Goal: Task Accomplishment & Management: Manage account settings

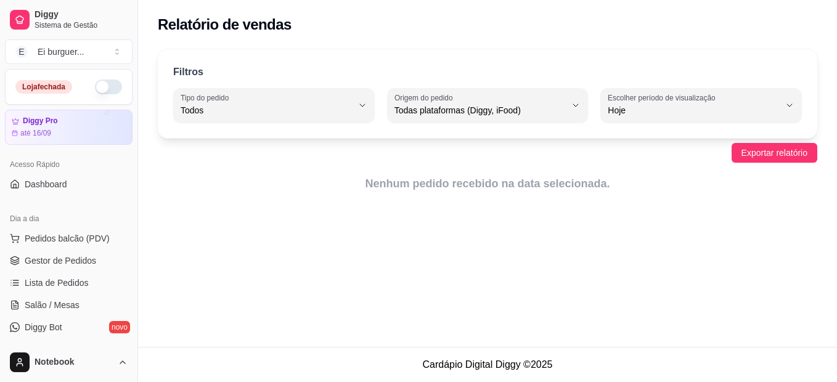
select select "ALL"
select select "0"
click at [40, 261] on span "Gestor de Pedidos" at bounding box center [61, 261] width 72 height 12
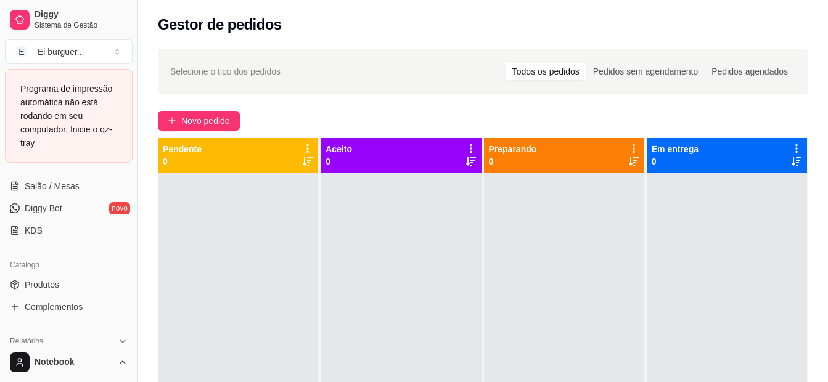
scroll to position [247, 0]
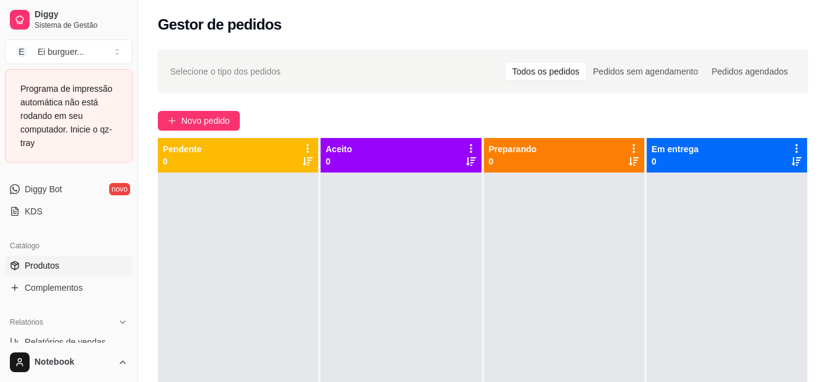
click at [28, 272] on link "Produtos" at bounding box center [69, 266] width 128 height 20
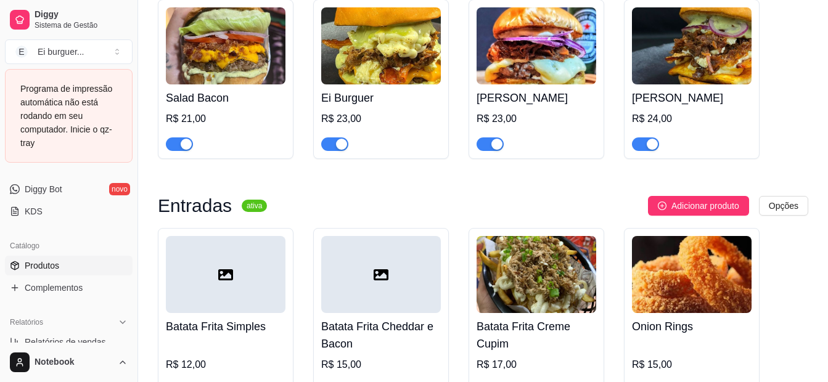
scroll to position [740, 0]
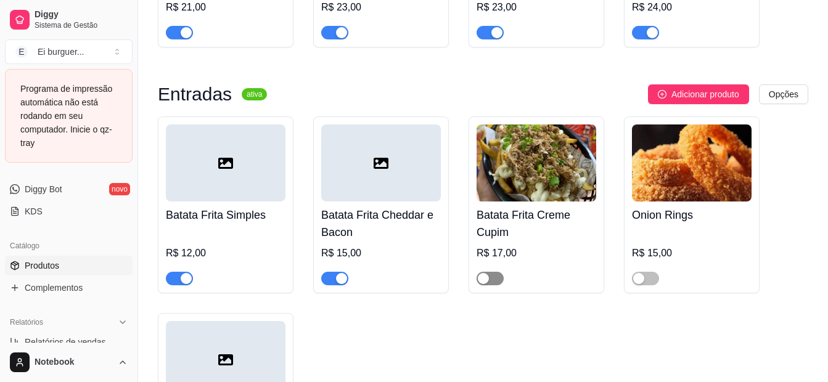
click at [496, 282] on span "button" at bounding box center [490, 279] width 27 height 14
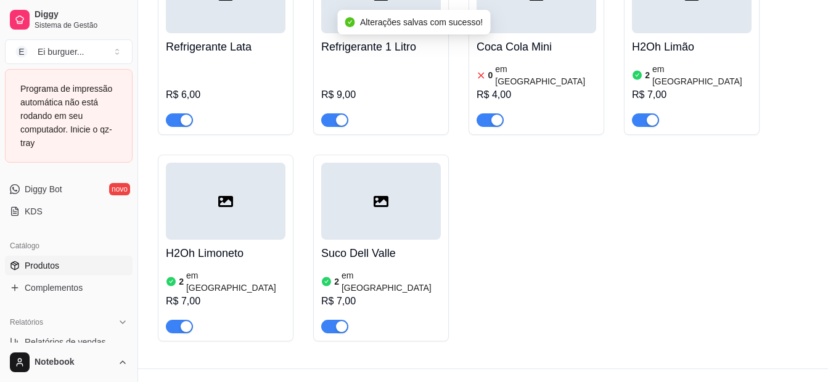
scroll to position [1352, 0]
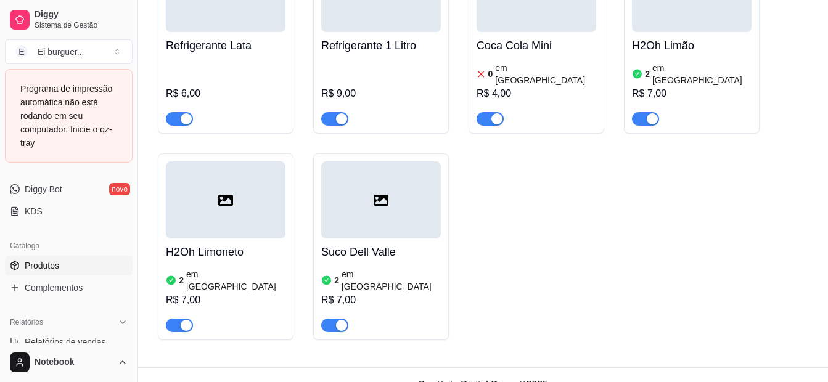
click at [527, 86] on div "R$ 4,00" at bounding box center [537, 93] width 120 height 15
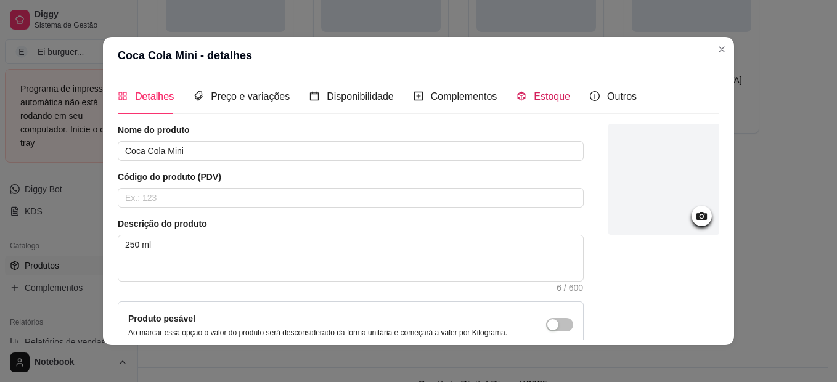
click at [534, 97] on span "Estoque" at bounding box center [552, 96] width 36 height 10
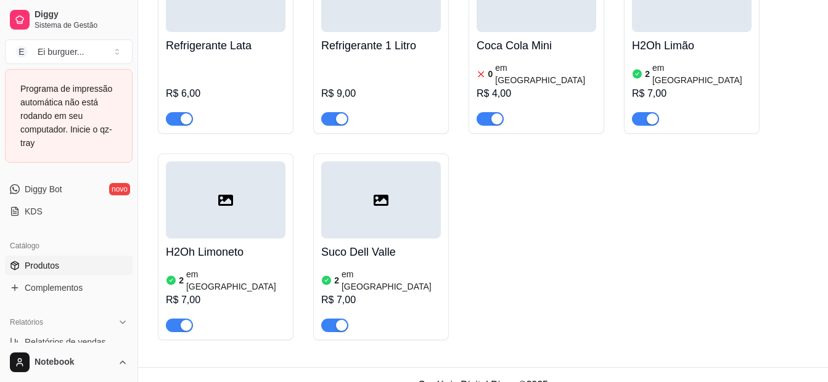
scroll to position [185, 0]
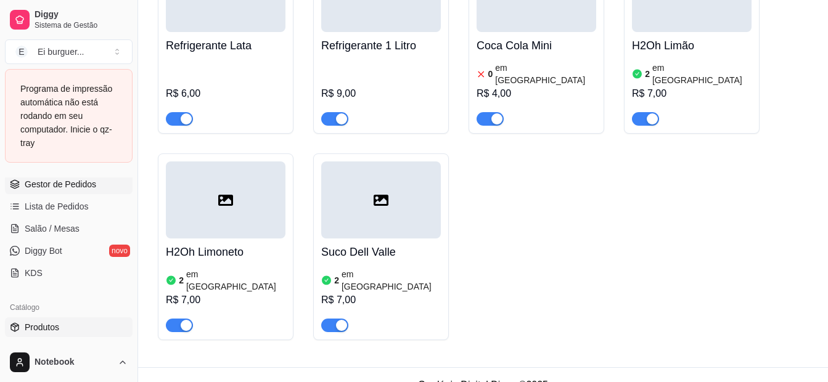
click at [56, 183] on span "Gestor de Pedidos" at bounding box center [61, 184] width 72 height 12
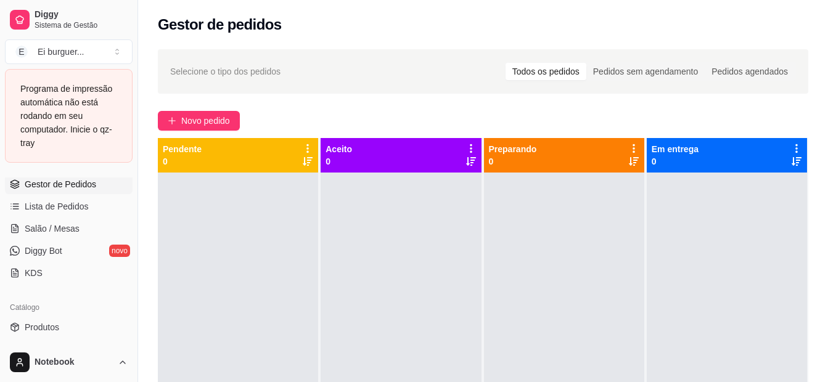
click at [363, 332] on div at bounding box center [401, 364] width 160 height 382
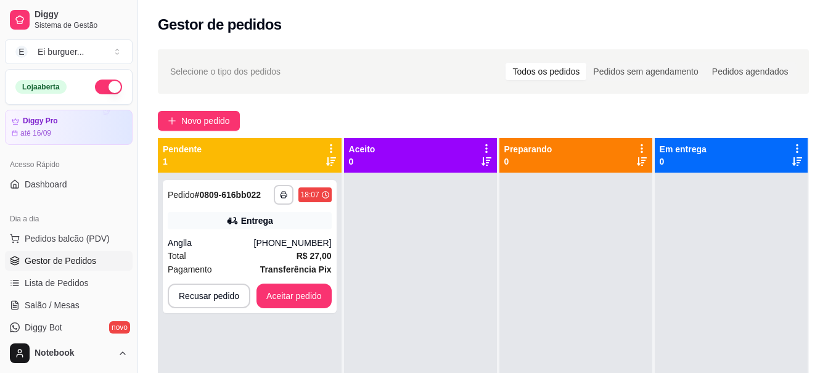
click at [402, 332] on div at bounding box center [420, 359] width 153 height 373
click at [278, 198] on button "button" at bounding box center [283, 194] width 19 height 19
click at [271, 243] on button "IMPRESSORA" at bounding box center [249, 238] width 89 height 20
click at [298, 298] on button "Aceitar pedido" at bounding box center [294, 296] width 73 height 24
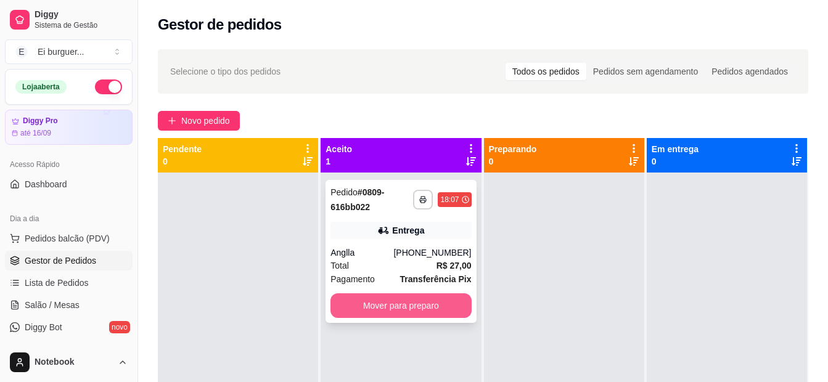
click at [359, 311] on button "Mover para preparo" at bounding box center [401, 306] width 141 height 25
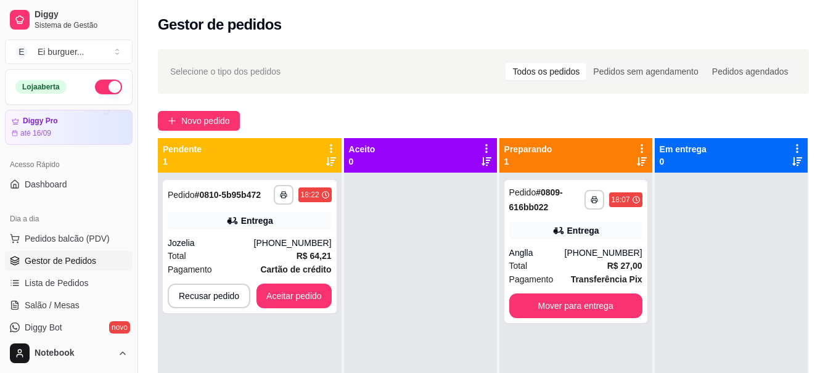
click at [427, 308] on div at bounding box center [420, 359] width 153 height 373
click at [193, 231] on div "**********" at bounding box center [250, 246] width 174 height 133
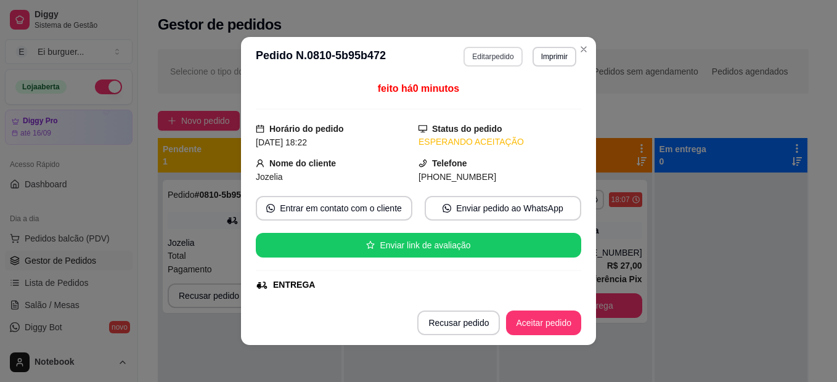
click at [541, 52] on button "Imprimir" at bounding box center [555, 57] width 44 height 20
click at [534, 99] on button "IMPRESSORA" at bounding box center [527, 100] width 89 height 20
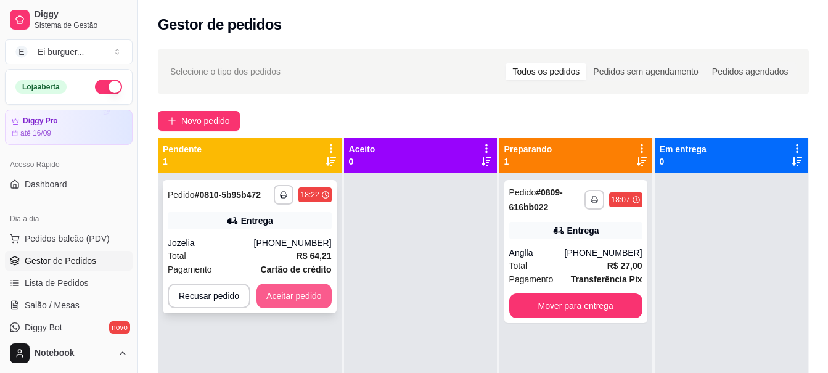
click at [305, 297] on button "Aceitar pedido" at bounding box center [294, 296] width 75 height 25
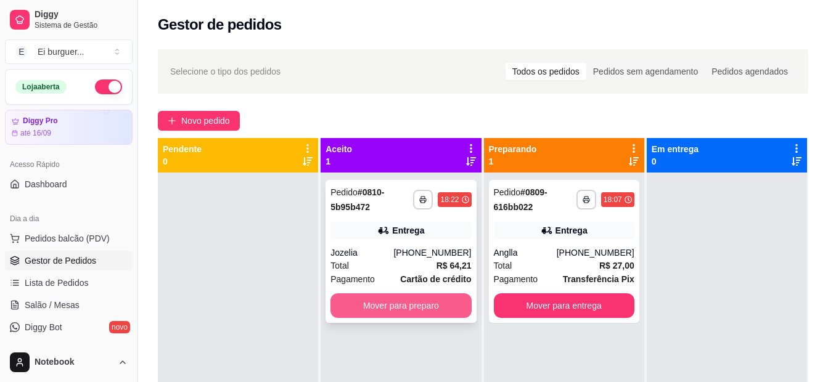
click at [389, 303] on button "Mover para preparo" at bounding box center [401, 306] width 141 height 25
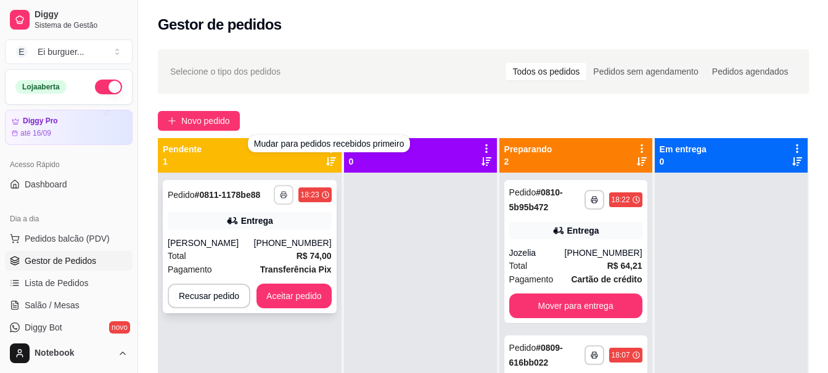
click at [282, 195] on icon "button" at bounding box center [283, 194] width 7 height 7
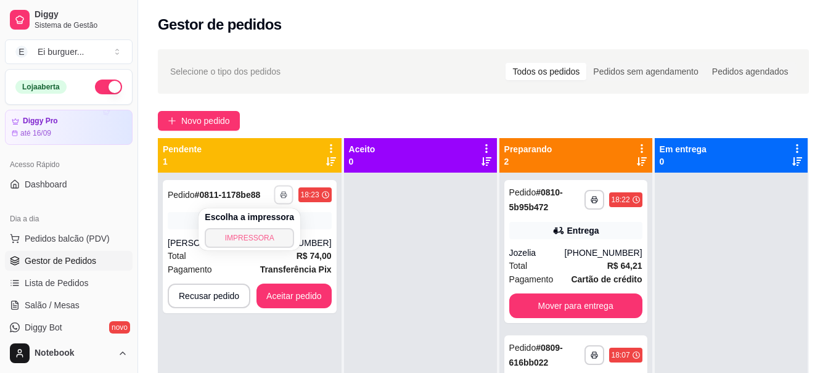
click at [266, 230] on button "IMPRESSORA" at bounding box center [249, 238] width 89 height 20
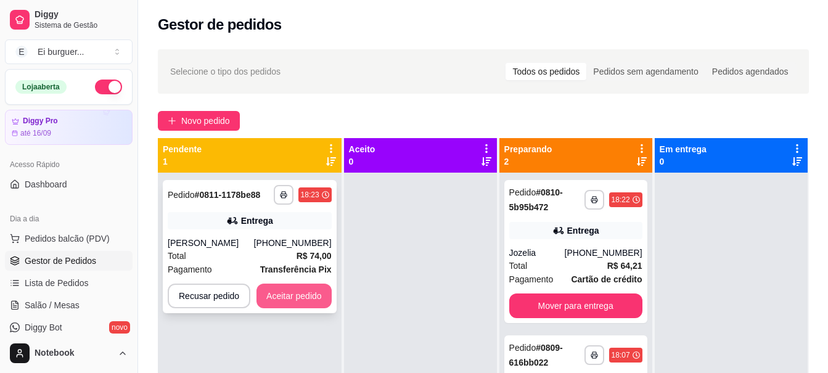
click at [317, 299] on button "Aceitar pedido" at bounding box center [294, 296] width 75 height 25
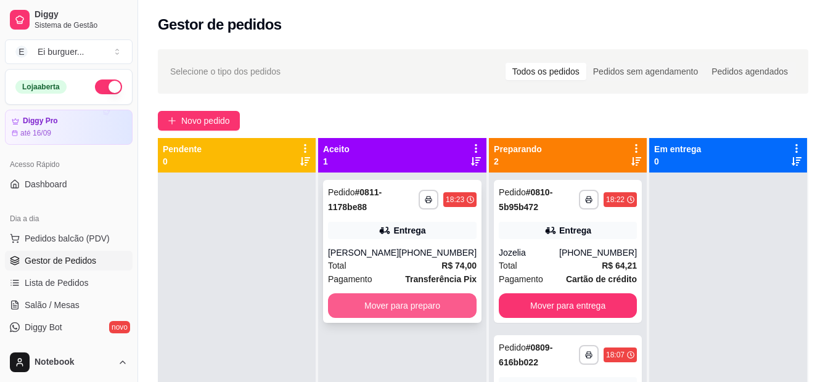
click at [406, 302] on button "Mover para preparo" at bounding box center [402, 306] width 149 height 25
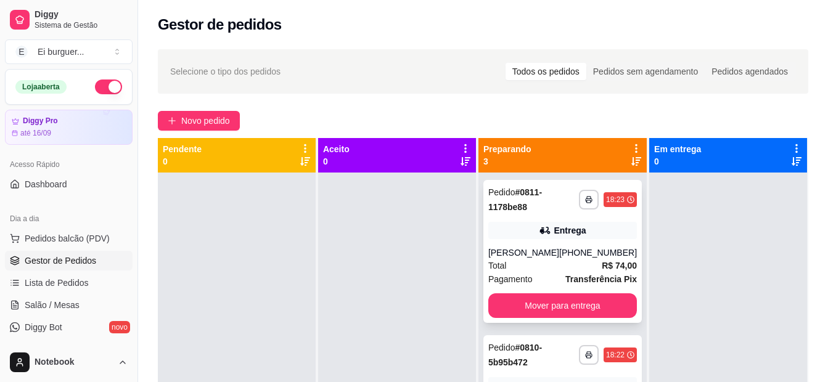
click at [559, 247] on div "[PHONE_NUMBER]" at bounding box center [598, 253] width 78 height 12
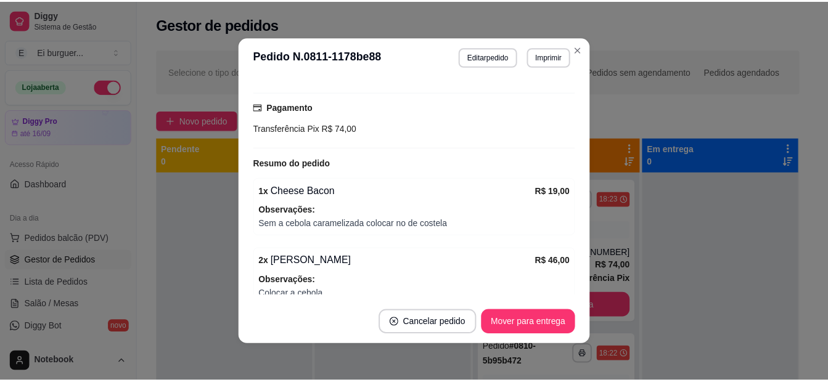
scroll to position [367, 0]
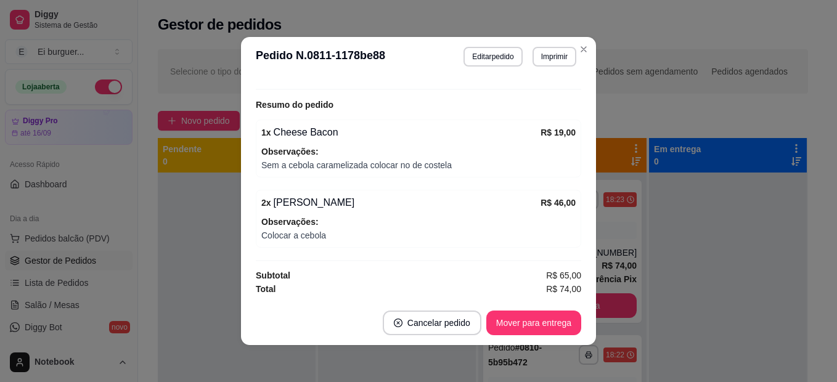
click at [422, 134] on div "1 x Cheese Bacon" at bounding box center [400, 132] width 279 height 15
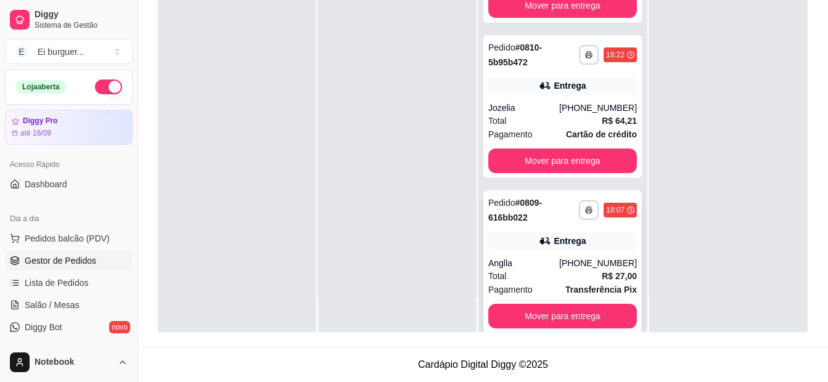
scroll to position [96, 0]
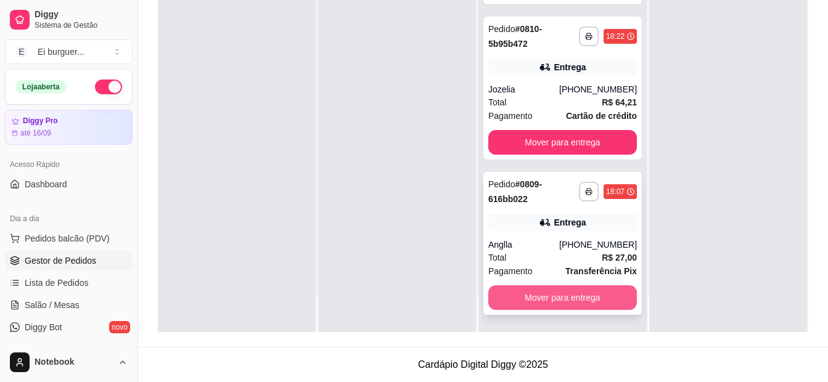
click at [580, 297] on button "Mover para entrega" at bounding box center [562, 298] width 149 height 25
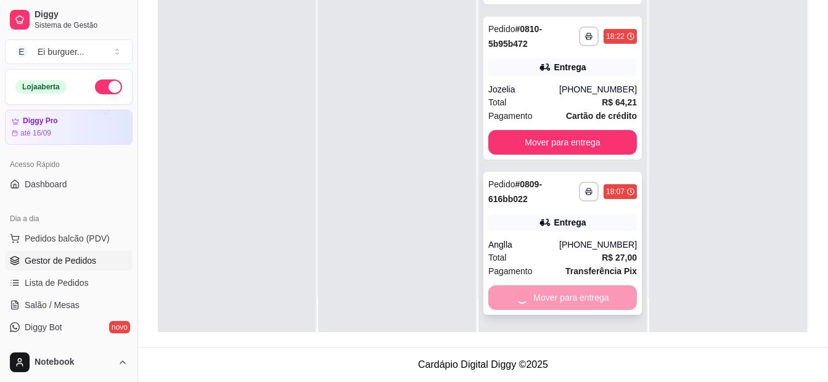
scroll to position [0, 0]
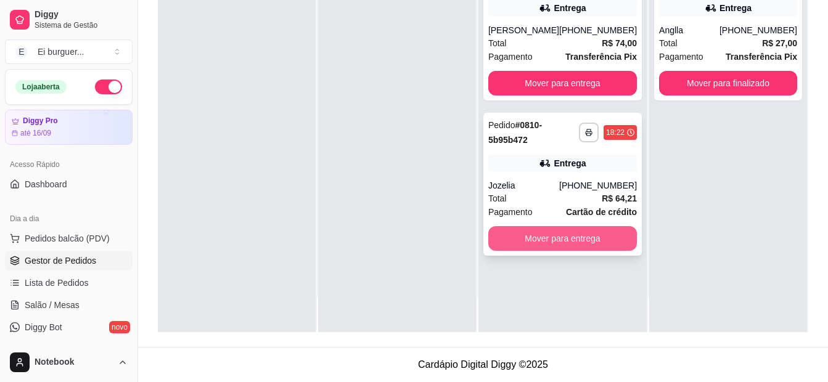
click at [550, 250] on button "Mover para entrega" at bounding box center [562, 238] width 149 height 25
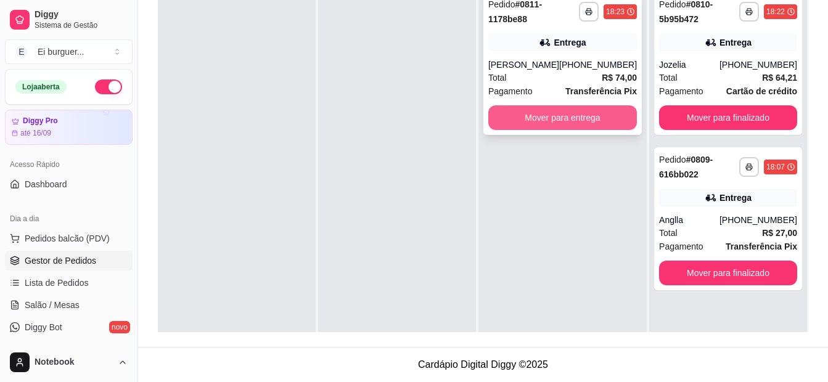
click at [524, 121] on button "Mover para entrega" at bounding box center [562, 117] width 149 height 25
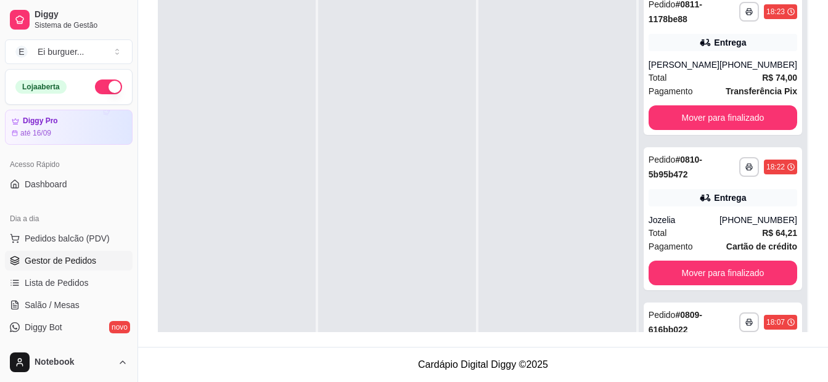
click at [358, 75] on div at bounding box center [397, 176] width 158 height 382
click at [88, 228] on div "Dia a dia" at bounding box center [69, 219] width 128 height 20
click at [88, 238] on span "Pedidos balcão (PDV)" at bounding box center [67, 238] width 85 height 12
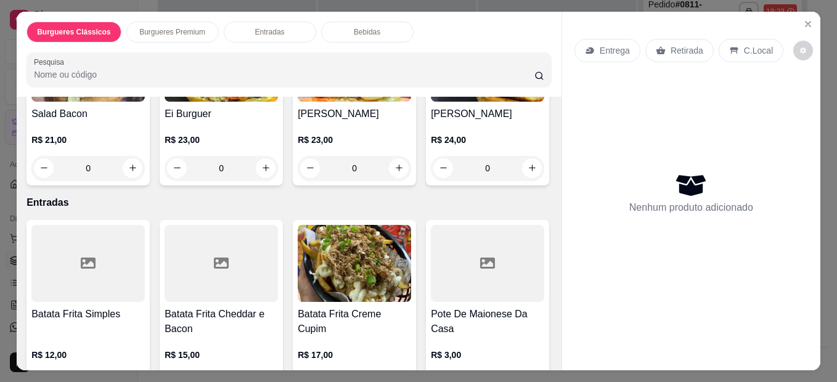
scroll to position [370, 0]
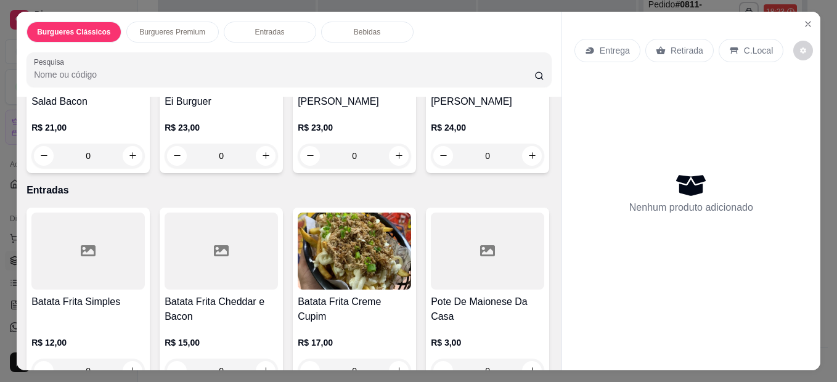
click at [131, 150] on div "0" at bounding box center [87, 156] width 113 height 25
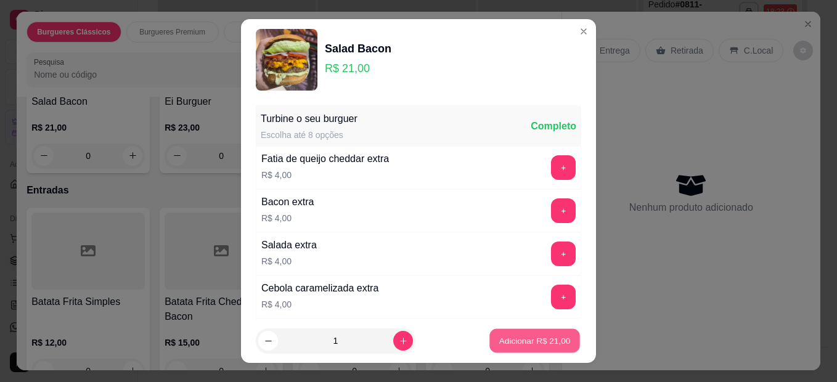
click at [493, 333] on button "Adicionar R$ 21,00" at bounding box center [535, 341] width 91 height 24
type input "1"
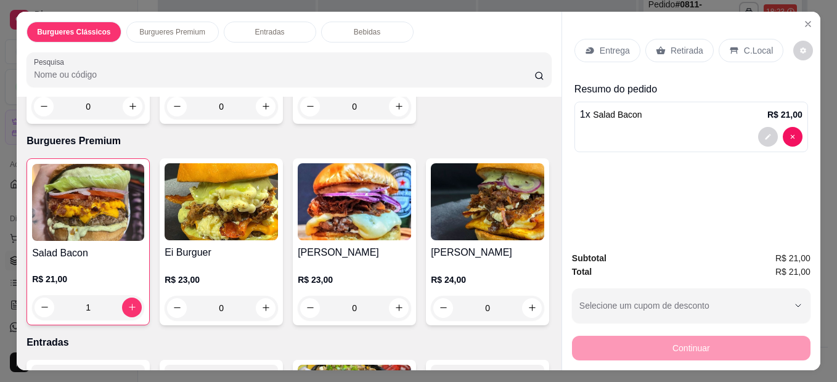
scroll to position [247, 0]
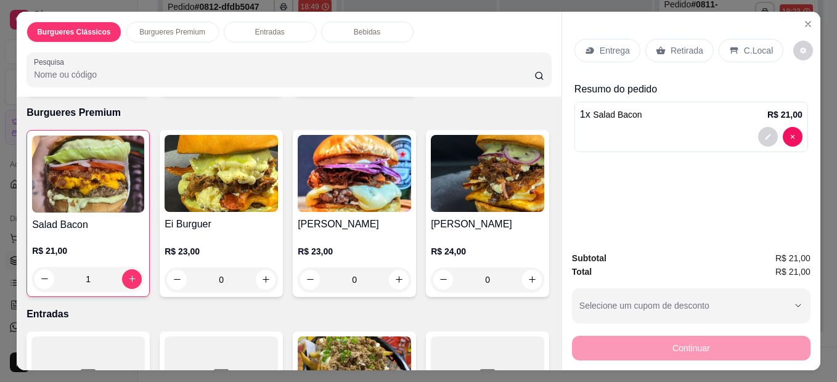
click at [392, 274] on div "0" at bounding box center [354, 280] width 113 height 25
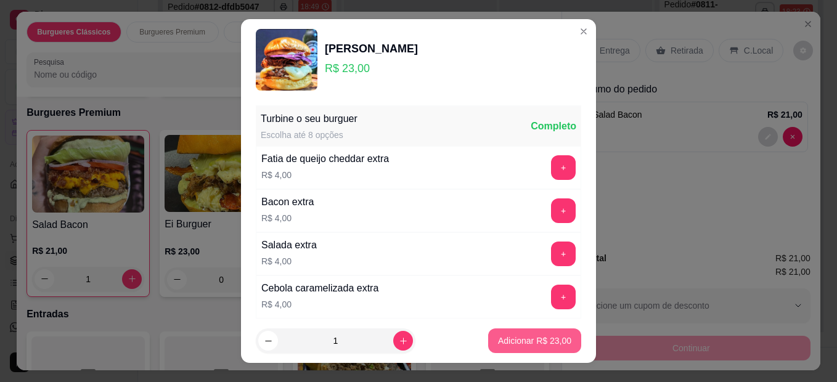
click at [488, 334] on button "Adicionar R$ 23,00" at bounding box center [534, 341] width 93 height 25
type input "1"
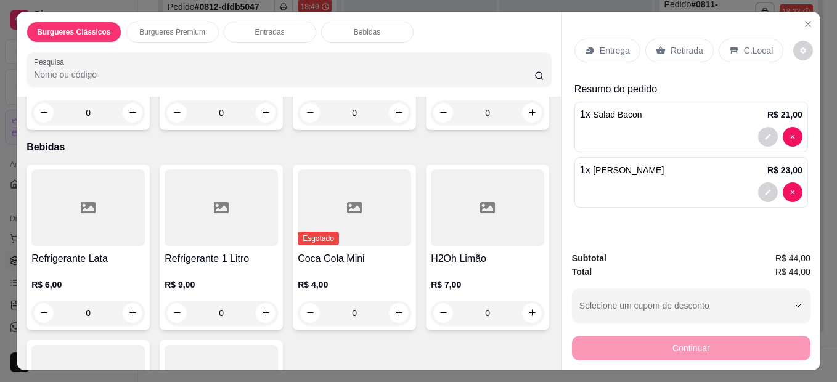
scroll to position [617, 0]
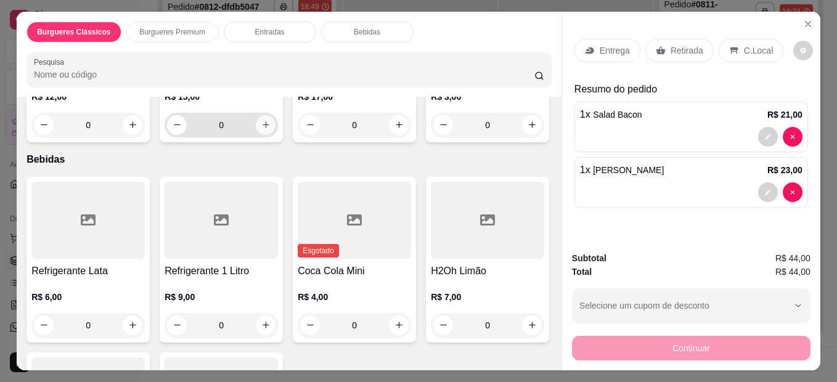
click at [267, 135] on button "increase-product-quantity" at bounding box center [266, 125] width 20 height 20
type input "1"
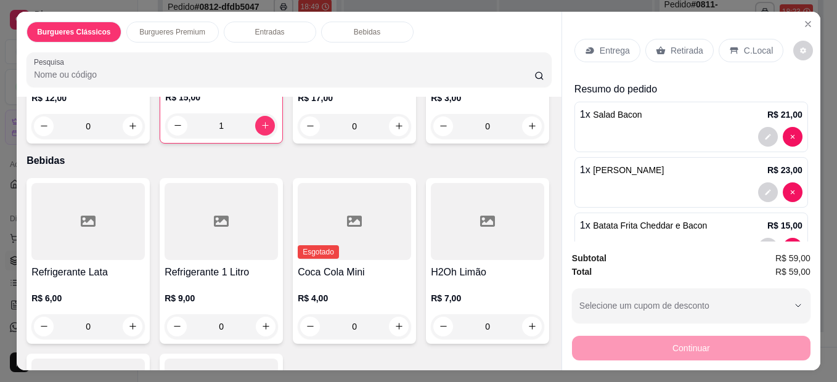
click at [654, 56] on div "Retirada" at bounding box center [680, 50] width 68 height 23
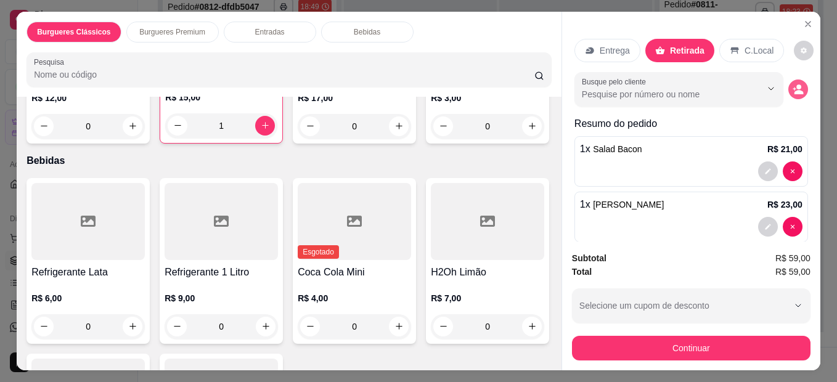
click at [791, 80] on button "decrease-product-quantity" at bounding box center [799, 90] width 20 height 20
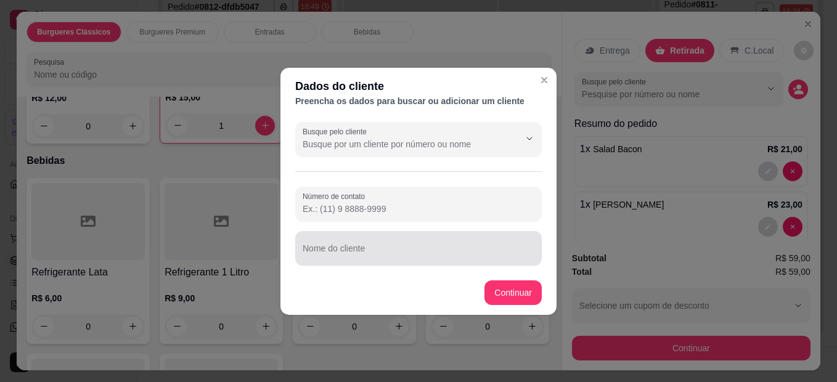
click at [474, 238] on div at bounding box center [419, 248] width 232 height 25
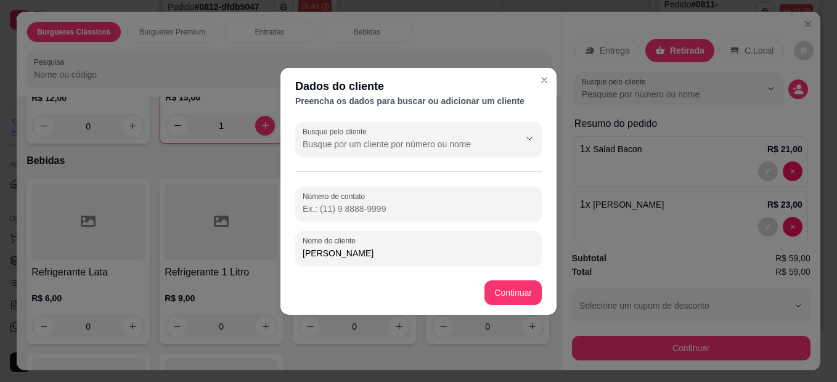
type input "[PERSON_NAME]"
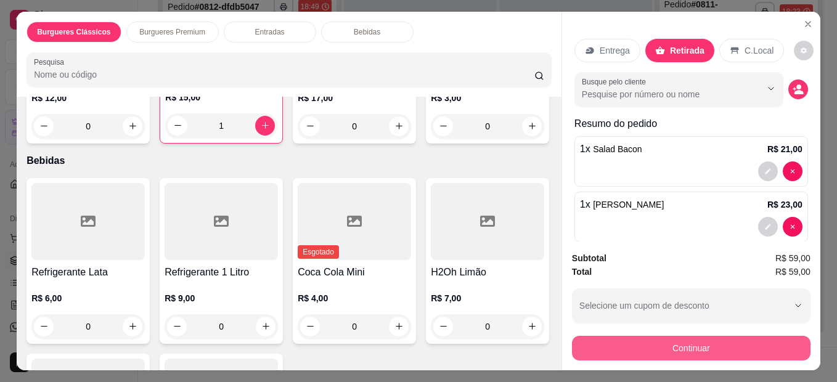
click at [712, 345] on button "Continuar" at bounding box center [691, 348] width 239 height 25
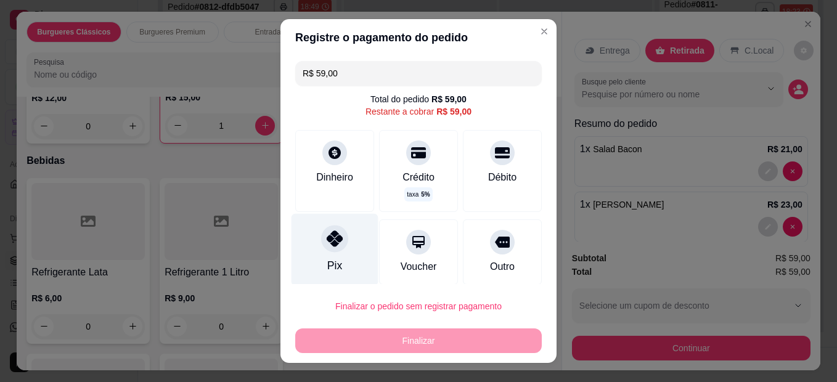
click at [338, 239] on div at bounding box center [334, 238] width 27 height 27
type input "R$ 0,00"
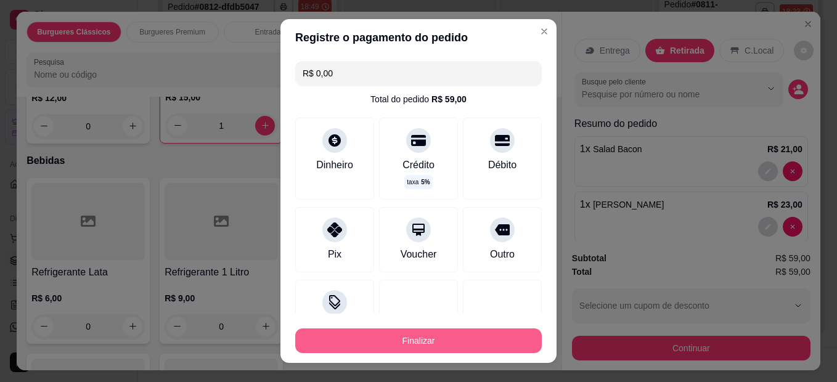
click at [408, 343] on button "Finalizar" at bounding box center [418, 341] width 247 height 25
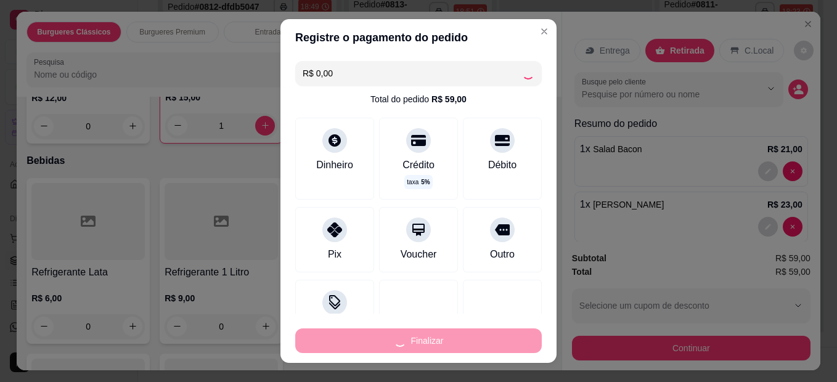
type input "0"
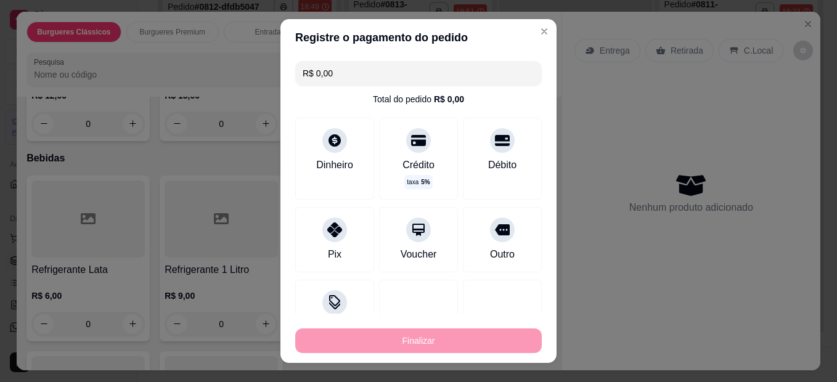
type input "-R$ 59,00"
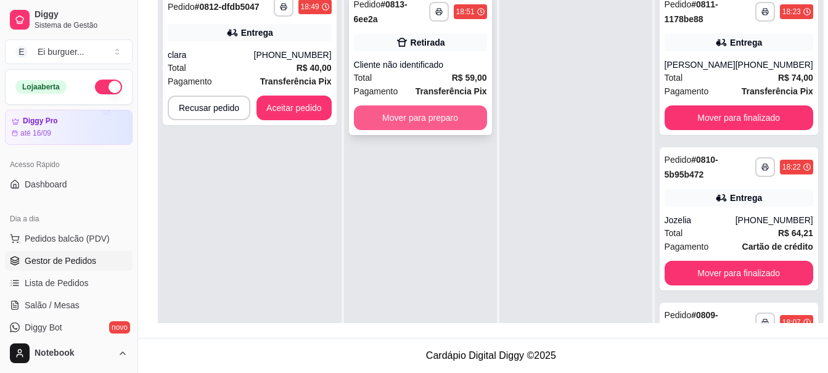
click at [430, 120] on button "Mover para preparo" at bounding box center [420, 117] width 133 height 25
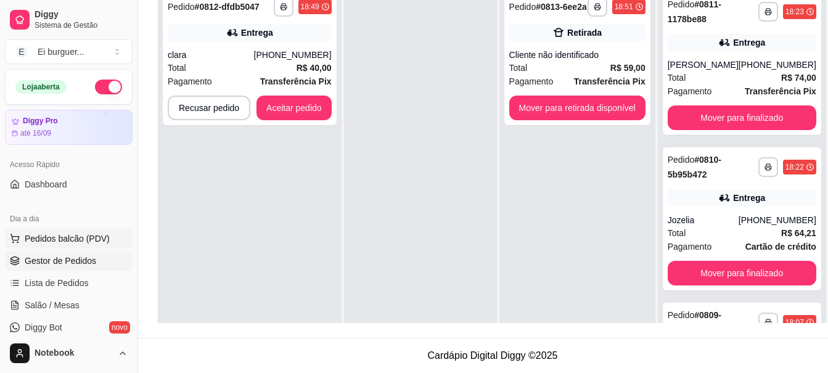
click at [80, 231] on button "Pedidos balcão (PDV)" at bounding box center [69, 239] width 128 height 20
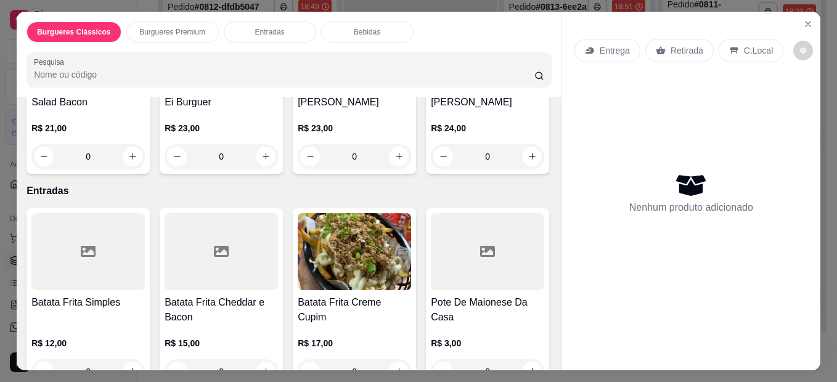
scroll to position [370, 0]
click at [431, 168] on div "0" at bounding box center [487, 156] width 113 height 25
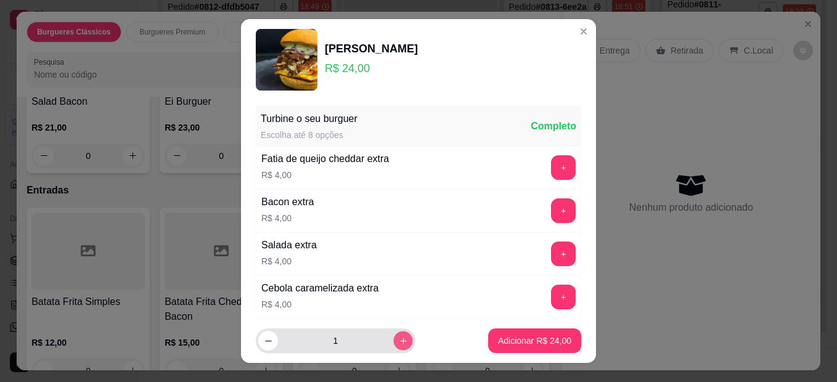
click at [393, 335] on button "increase-product-quantity" at bounding box center [402, 340] width 19 height 19
type input "2"
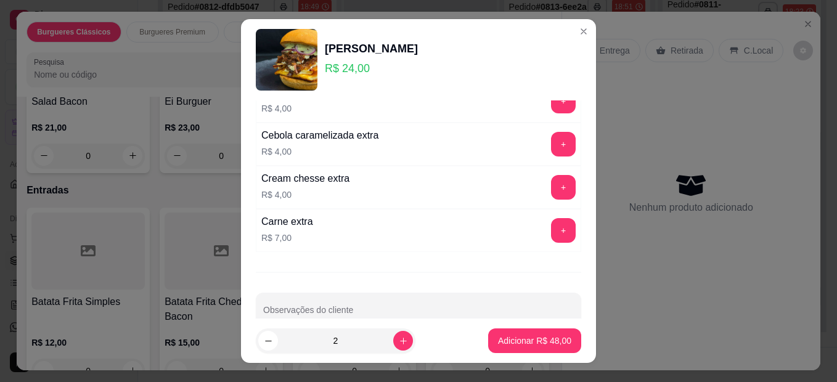
scroll to position [179, 0]
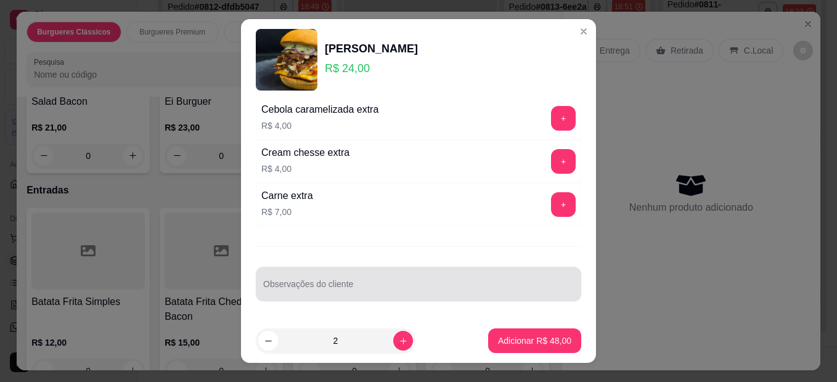
click at [399, 276] on div at bounding box center [418, 284] width 311 height 25
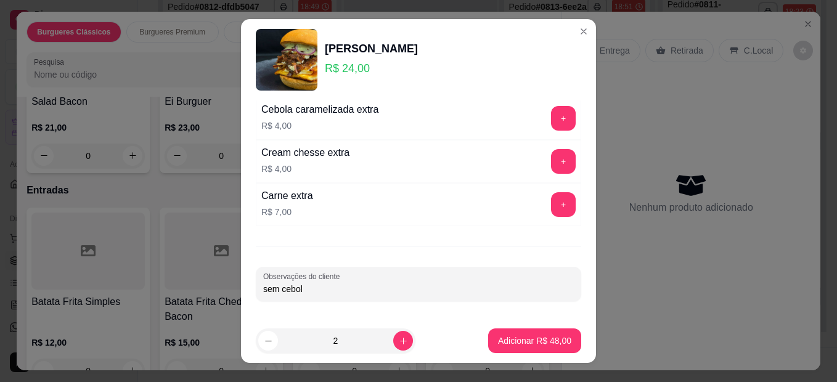
type input "sem cebola"
click at [502, 345] on p "Adicionar R$ 48,00" at bounding box center [534, 341] width 73 height 12
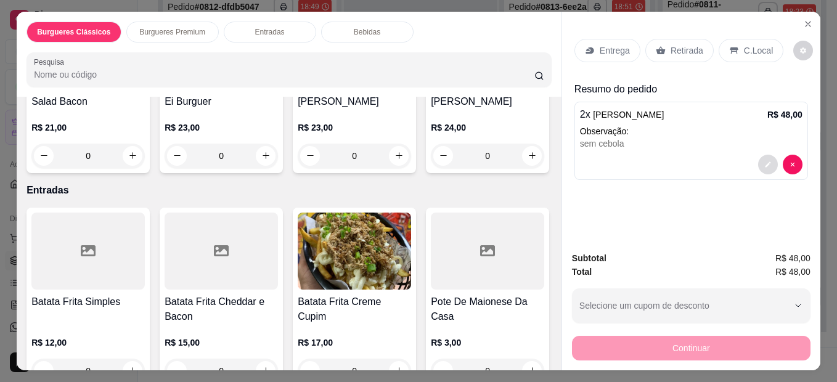
click at [765, 162] on icon "decrease-product-quantity" at bounding box center [768, 165] width 6 height 6
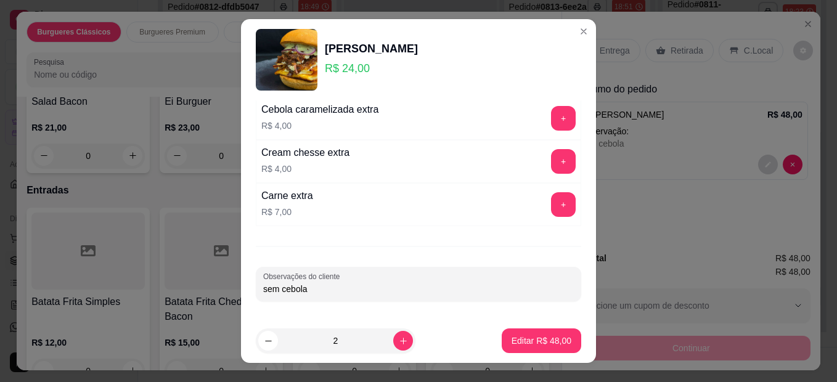
click at [263, 288] on input "sem cebola" at bounding box center [418, 289] width 311 height 12
click at [327, 290] on input "2csem cebola" at bounding box center [418, 289] width 311 height 12
type input "2csem cebola 1 sem bacon"
click at [558, 342] on button "Editar R$ 48,00" at bounding box center [542, 341] width 80 height 25
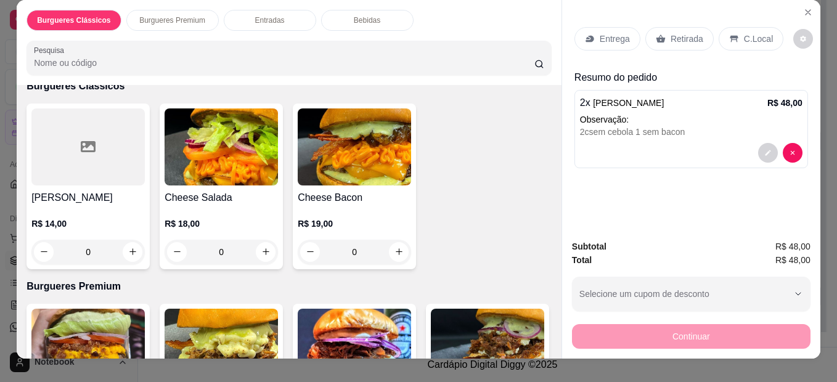
scroll to position [0, 0]
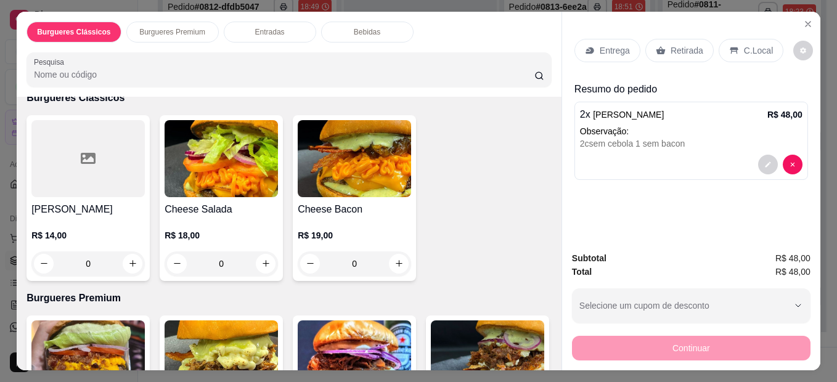
click at [664, 47] on div "Retirada" at bounding box center [680, 50] width 68 height 23
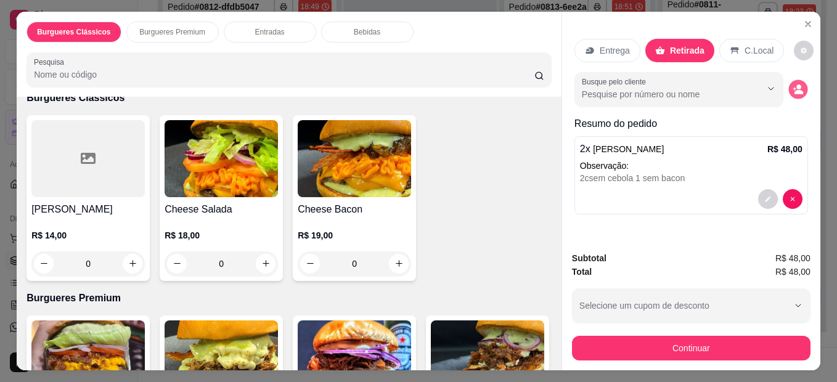
click at [791, 80] on button "decrease-product-quantity" at bounding box center [798, 89] width 19 height 19
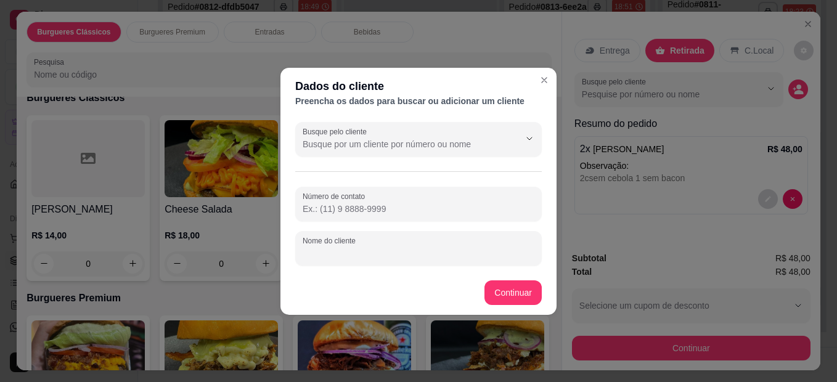
click at [379, 248] on input "Nome do cliente" at bounding box center [419, 253] width 232 height 12
type input "sofia"
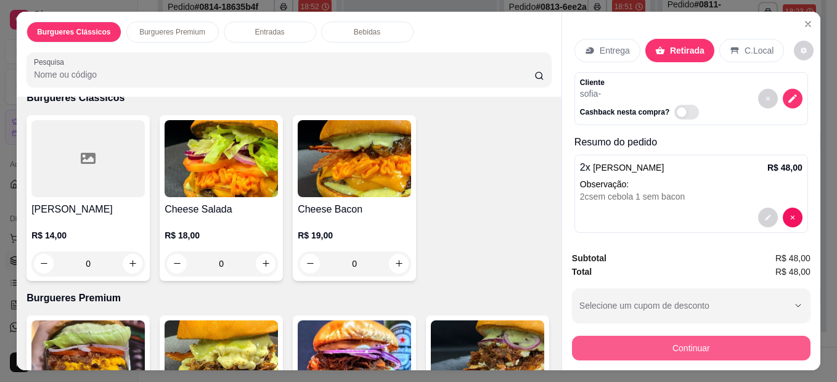
click at [648, 342] on button "Continuar" at bounding box center [691, 348] width 239 height 25
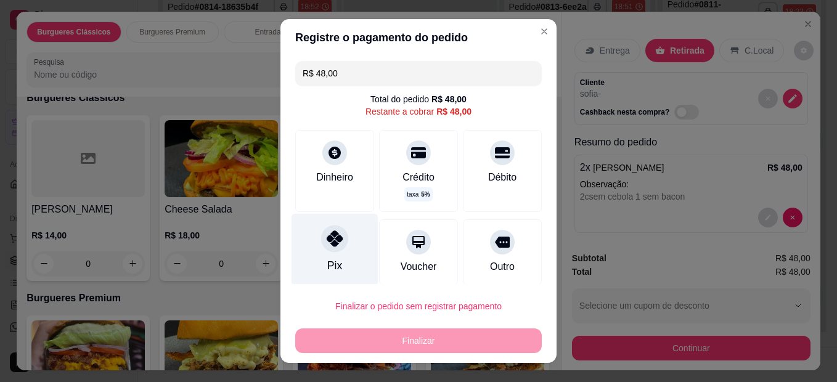
click at [327, 242] on icon at bounding box center [335, 239] width 16 height 16
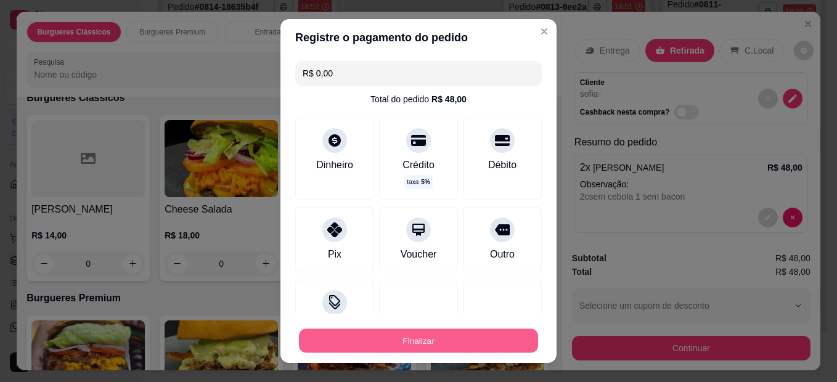
click at [405, 335] on button "Finalizar" at bounding box center [418, 341] width 239 height 24
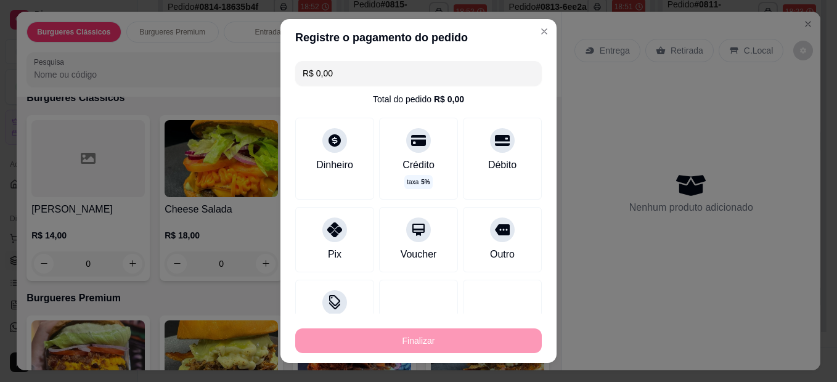
type input "-R$ 48,00"
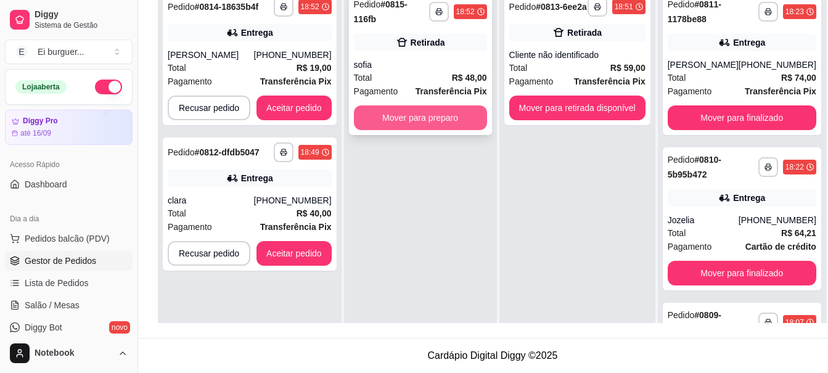
click at [439, 116] on button "Mover para preparo" at bounding box center [420, 117] width 133 height 25
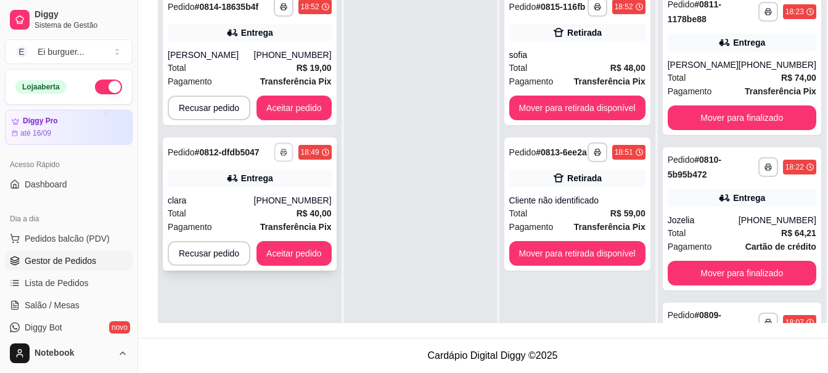
click at [280, 156] on icon "button" at bounding box center [283, 152] width 7 height 7
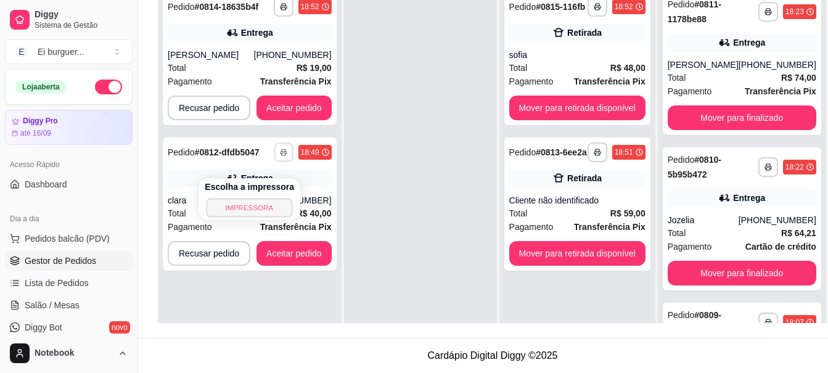
click at [270, 210] on button "IMPRESSORA" at bounding box center [249, 207] width 86 height 19
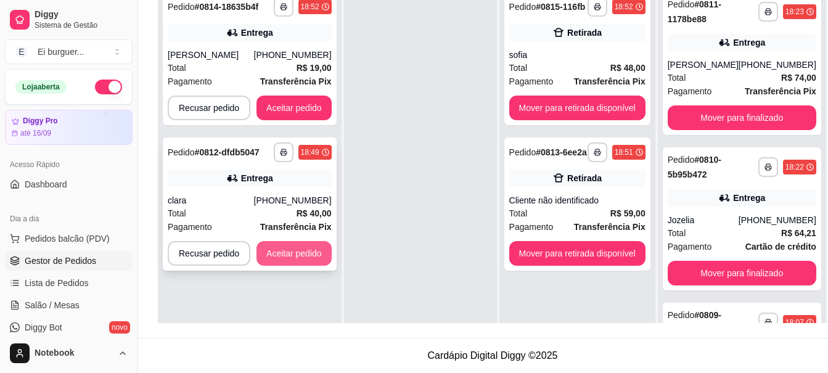
click at [312, 266] on button "Aceitar pedido" at bounding box center [294, 253] width 75 height 25
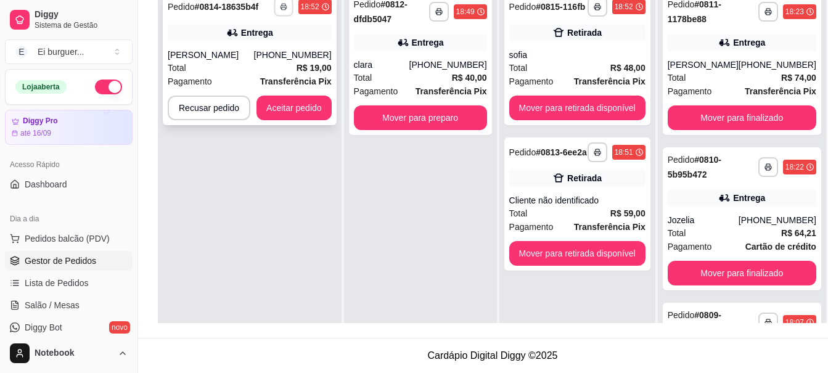
click at [281, 12] on button "button" at bounding box center [283, 6] width 19 height 19
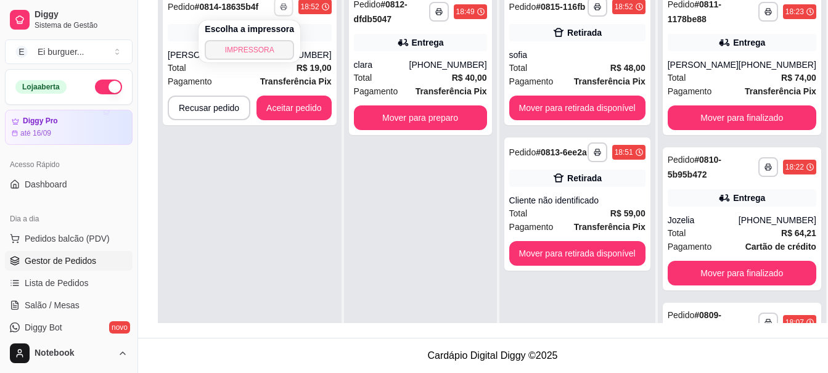
click at [265, 44] on button "IMPRESSORA" at bounding box center [249, 50] width 89 height 20
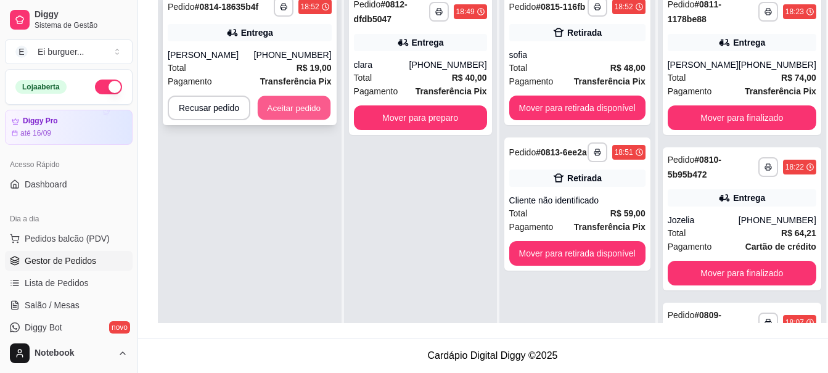
click at [303, 120] on button "Aceitar pedido" at bounding box center [294, 108] width 73 height 24
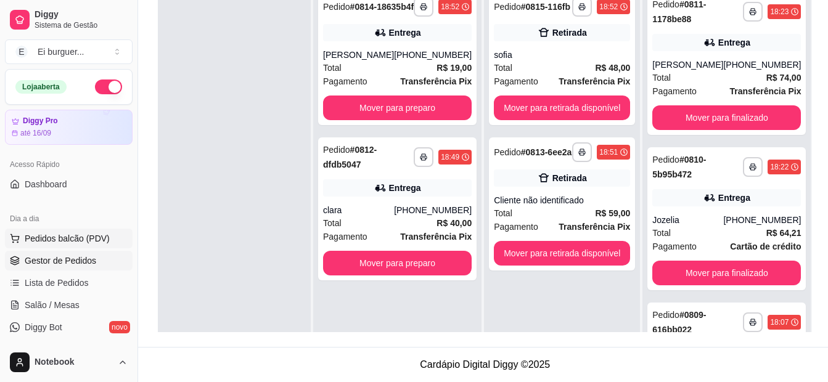
click at [85, 235] on span "Pedidos balcão (PDV)" at bounding box center [67, 238] width 85 height 12
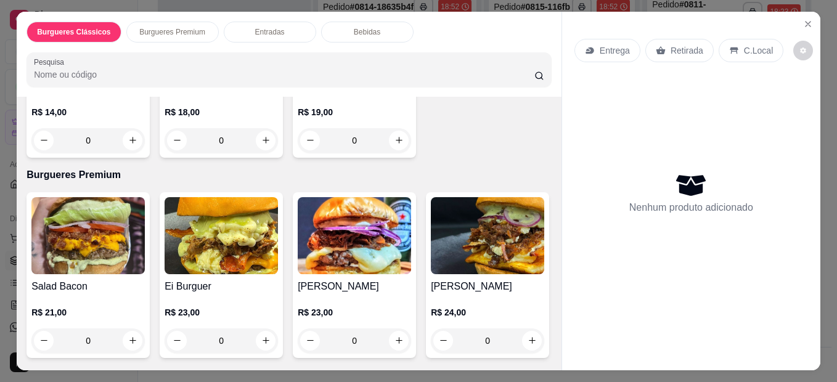
scroll to position [247, 0]
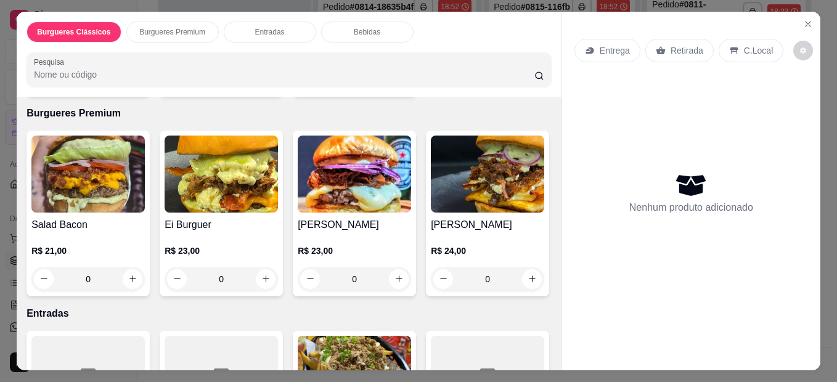
click at [391, 269] on div "0" at bounding box center [354, 279] width 113 height 25
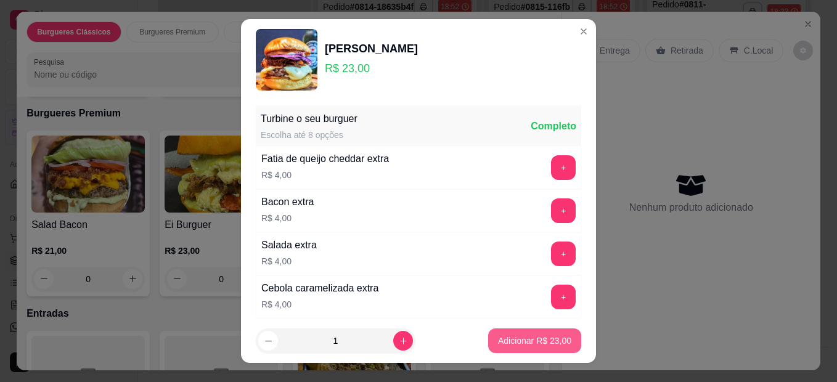
click at [511, 332] on button "Adicionar R$ 23,00" at bounding box center [534, 341] width 93 height 25
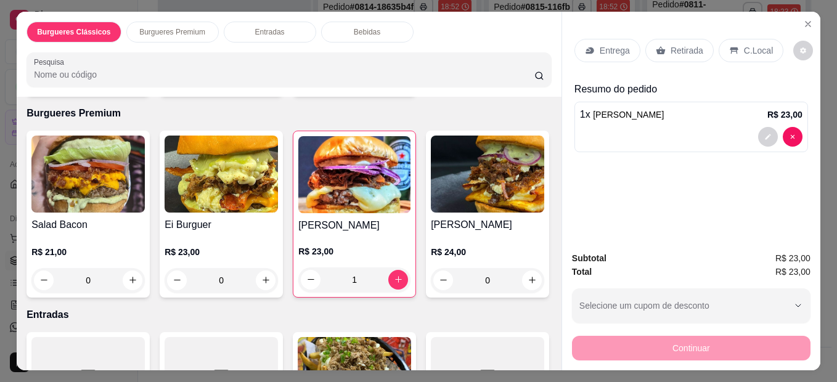
type input "1"
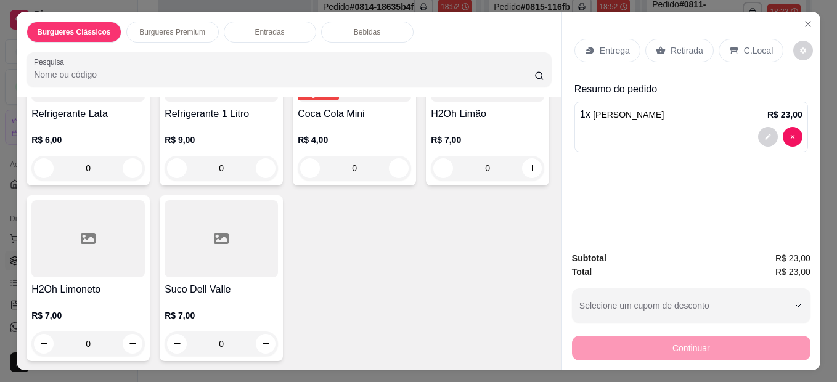
scroll to position [1048, 0]
click at [264, 181] on div "0" at bounding box center [221, 168] width 113 height 25
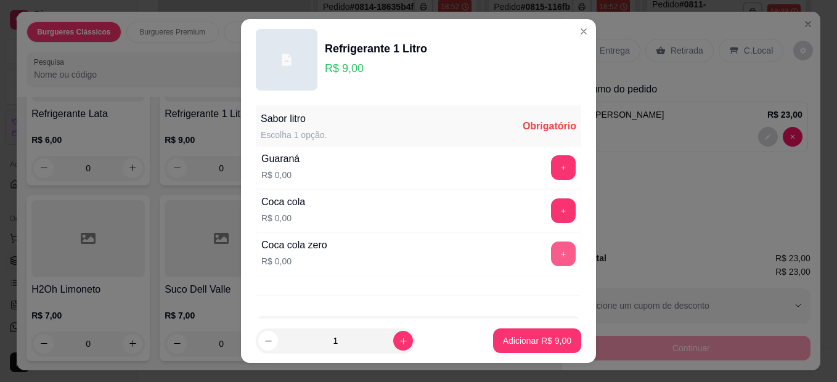
click at [551, 254] on button "+" at bounding box center [563, 254] width 25 height 25
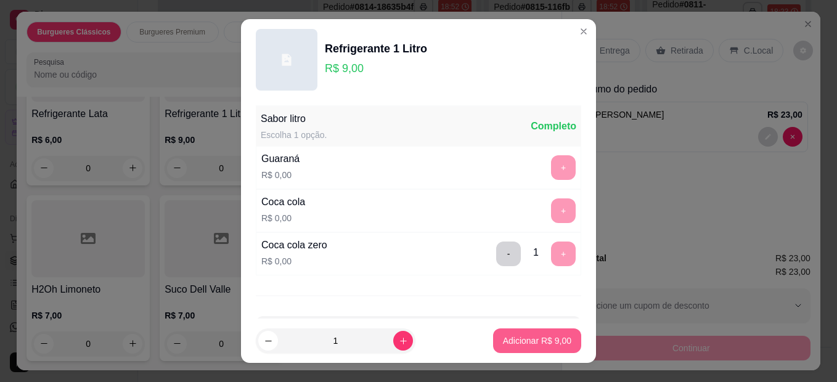
click at [522, 341] on p "Adicionar R$ 9,00" at bounding box center [537, 341] width 68 height 12
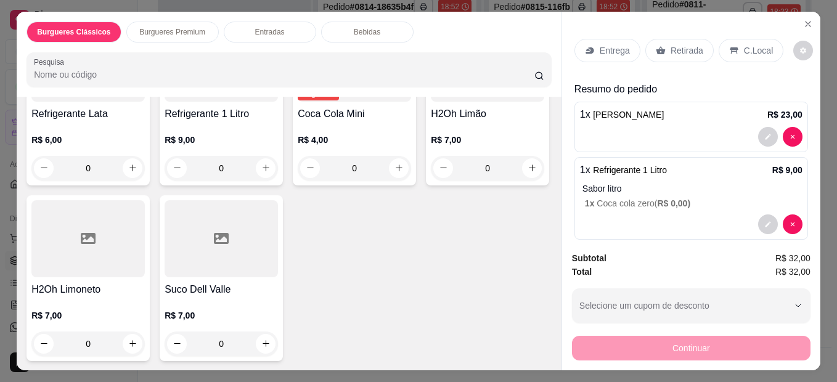
click at [663, 49] on div "Retirada" at bounding box center [680, 50] width 68 height 23
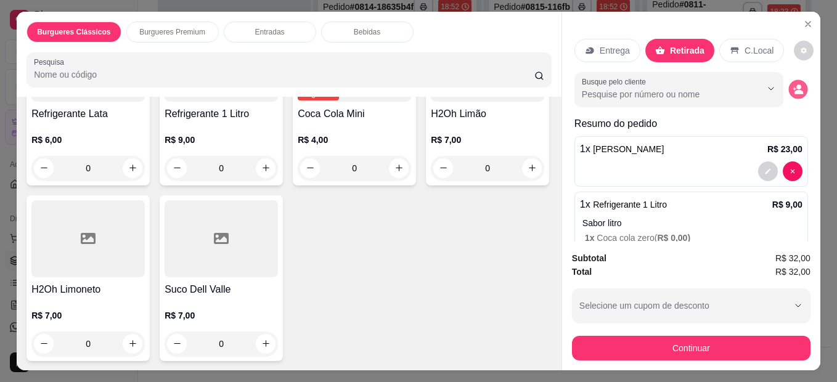
click at [797, 84] on circle "decrease-product-quantity" at bounding box center [799, 86] width 5 height 5
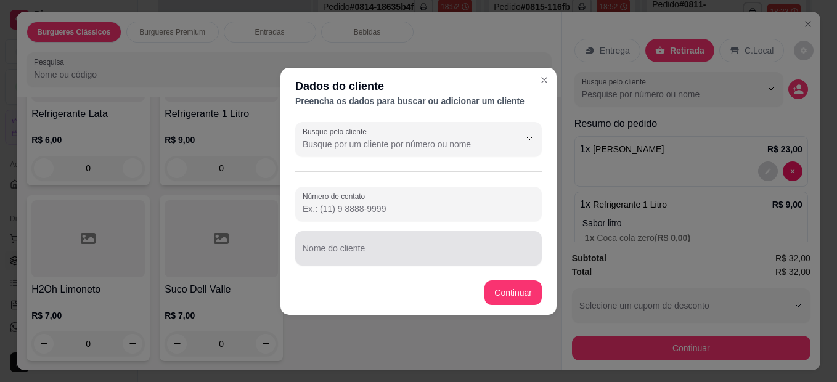
click at [434, 240] on div at bounding box center [419, 248] width 232 height 25
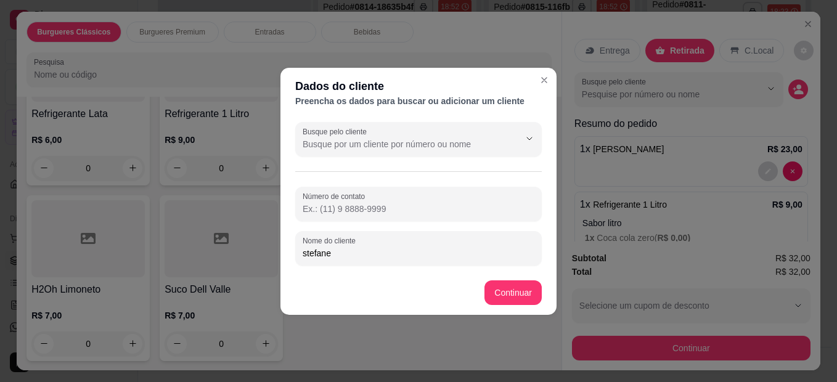
type input "stefane"
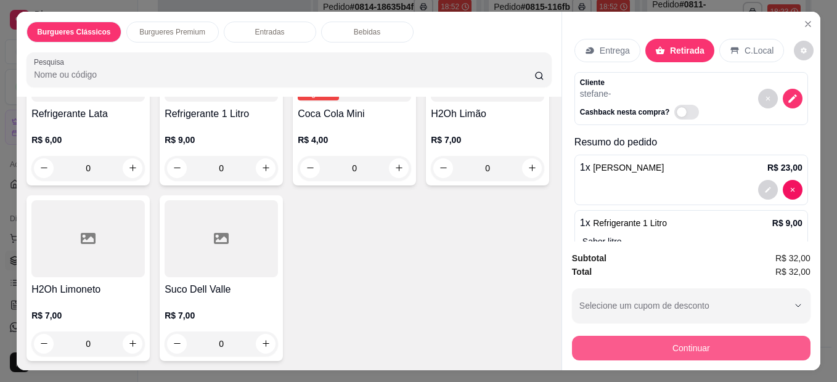
click at [660, 341] on button "Continuar" at bounding box center [691, 348] width 239 height 25
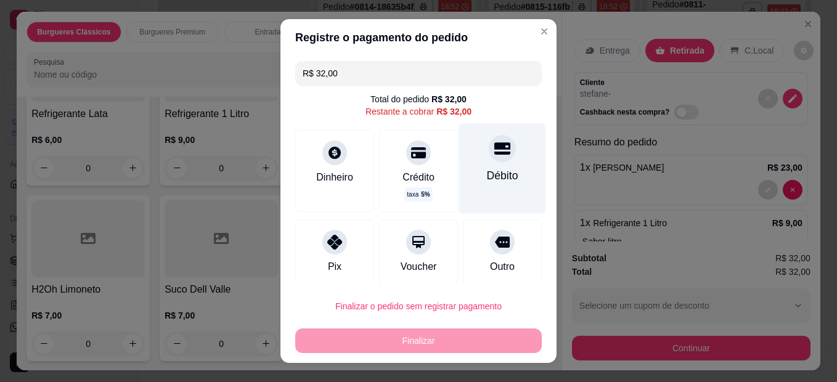
click at [487, 168] on div "Débito" at bounding box center [502, 176] width 31 height 16
type input "R$ 0,00"
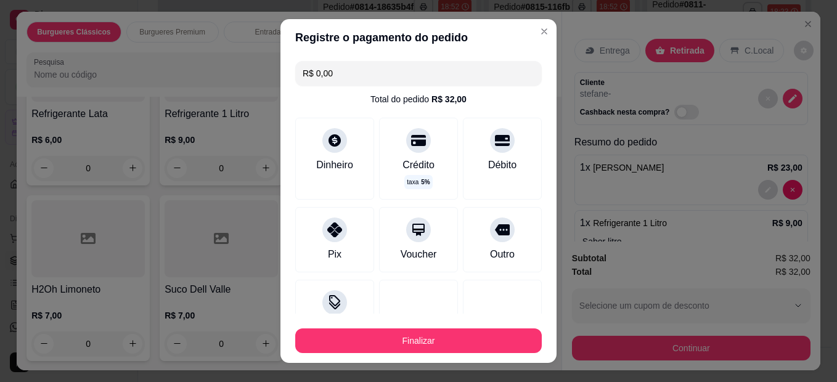
click at [480, 352] on button "Finalizar" at bounding box center [418, 341] width 247 height 25
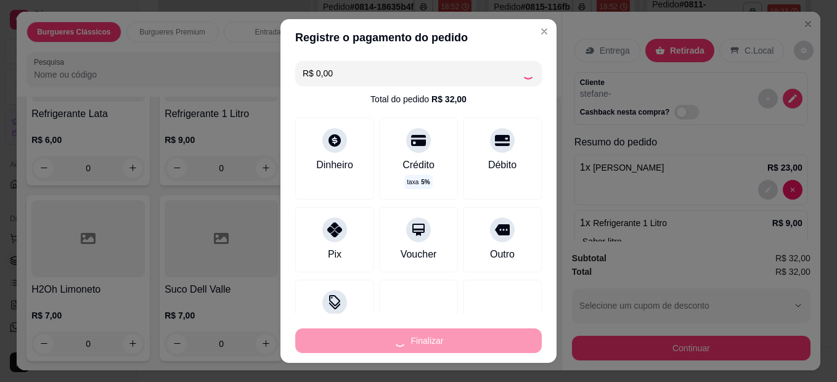
type input "0"
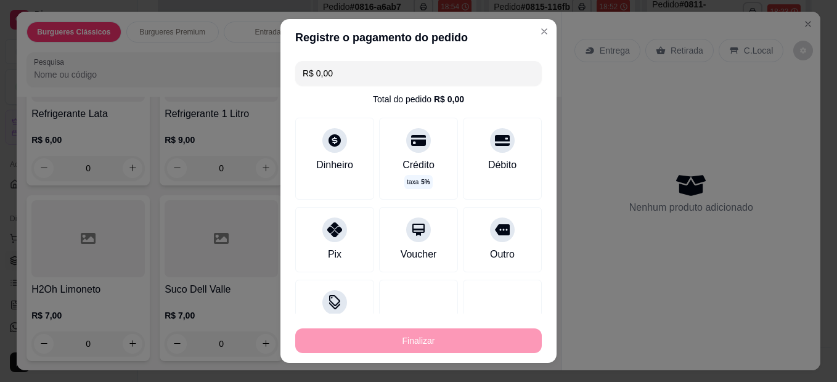
type input "-R$ 32,00"
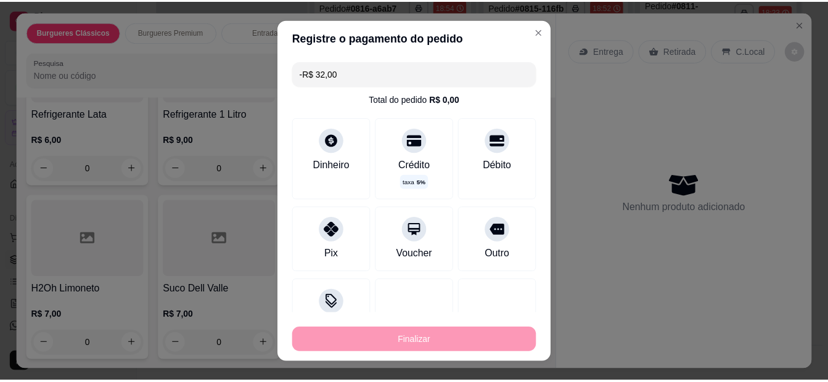
scroll to position [1047, 0]
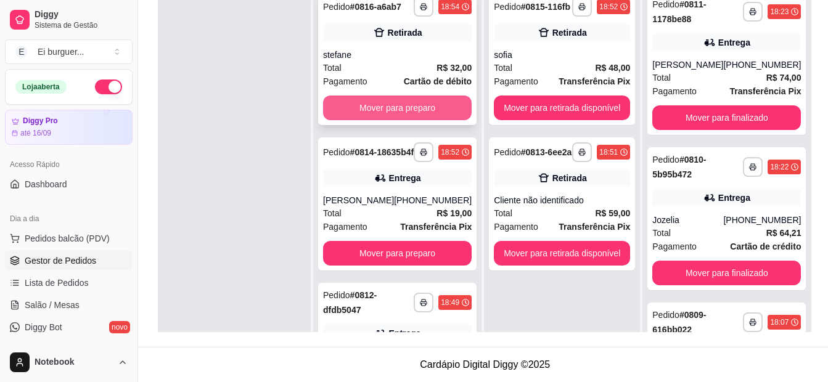
click at [409, 120] on button "Mover para preparo" at bounding box center [397, 108] width 149 height 25
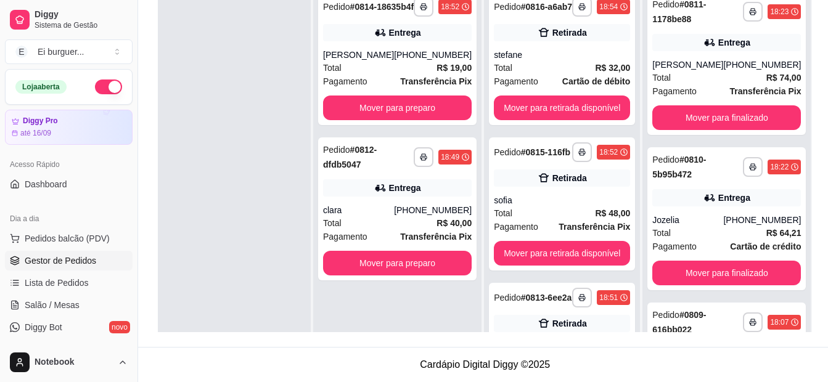
click at [294, 312] on div at bounding box center [234, 176] width 153 height 382
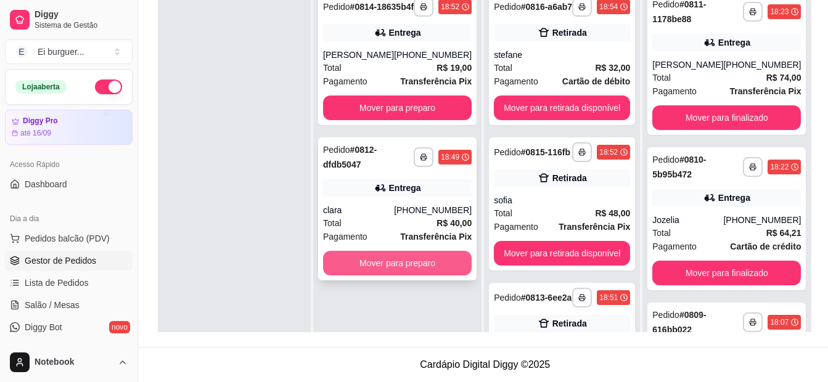
click at [376, 276] on button "Mover para preparo" at bounding box center [397, 263] width 149 height 25
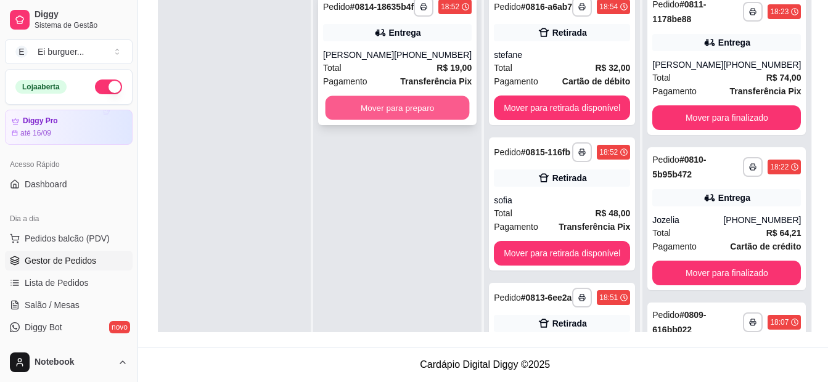
click at [409, 120] on button "Mover para preparo" at bounding box center [398, 108] width 144 height 24
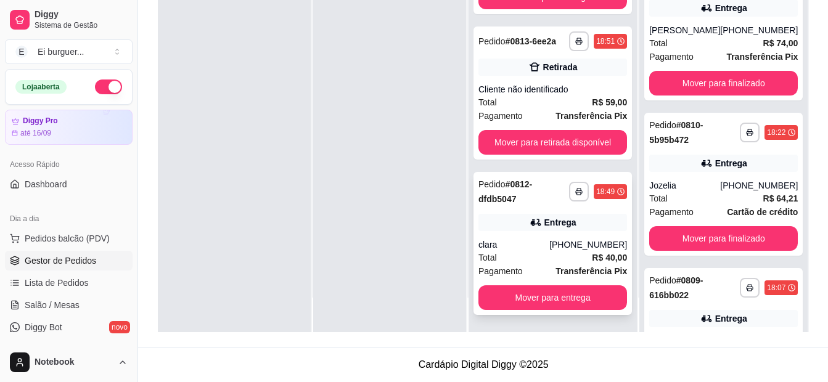
scroll to position [328, 0]
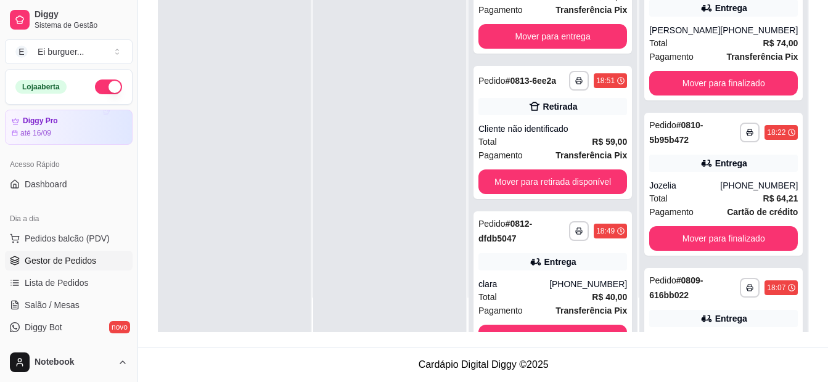
click at [411, 305] on div at bounding box center [389, 141] width 153 height 382
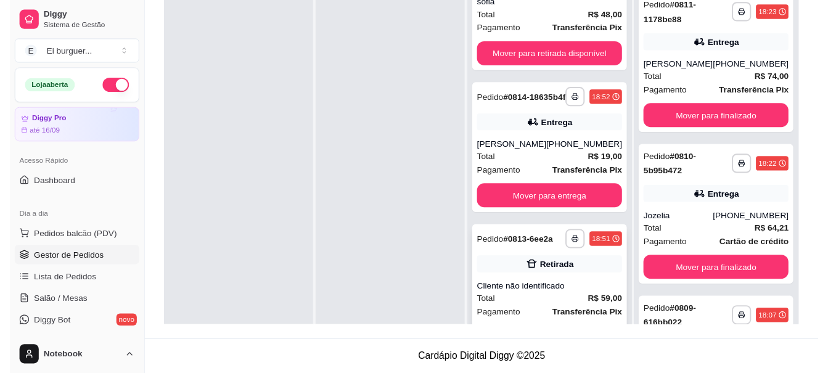
scroll to position [185, 0]
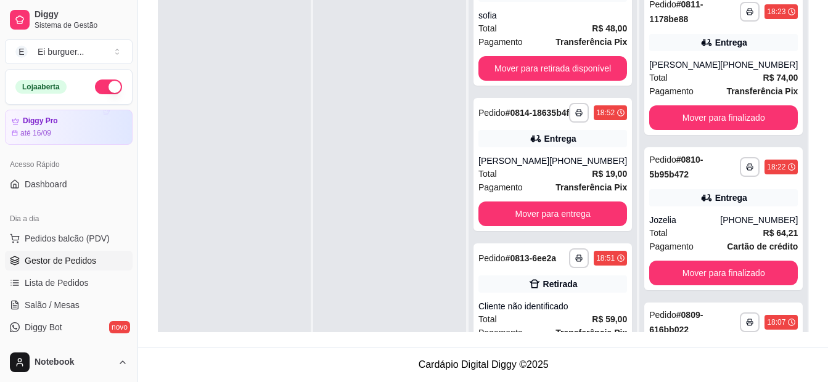
click at [191, 133] on div at bounding box center [234, 176] width 153 height 382
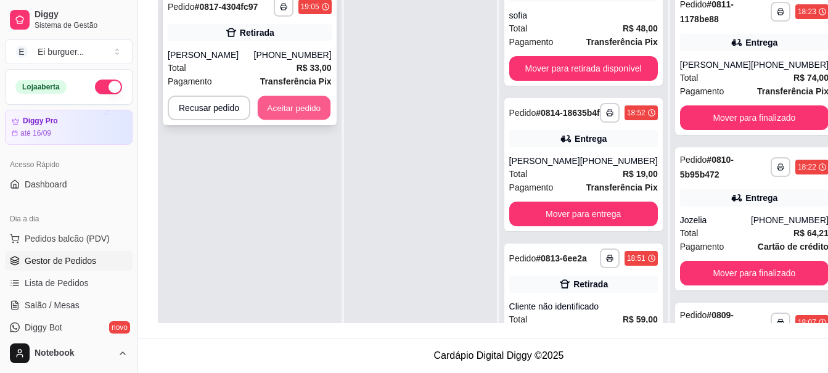
click at [283, 105] on button "Aceitar pedido" at bounding box center [294, 108] width 73 height 24
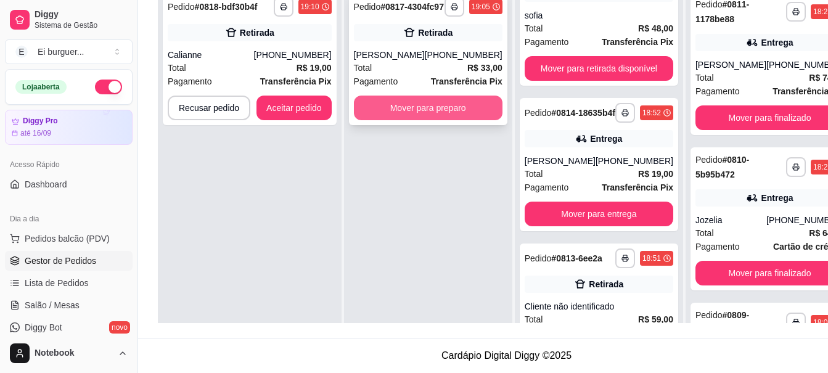
click at [395, 117] on button "Mover para preparo" at bounding box center [428, 108] width 149 height 25
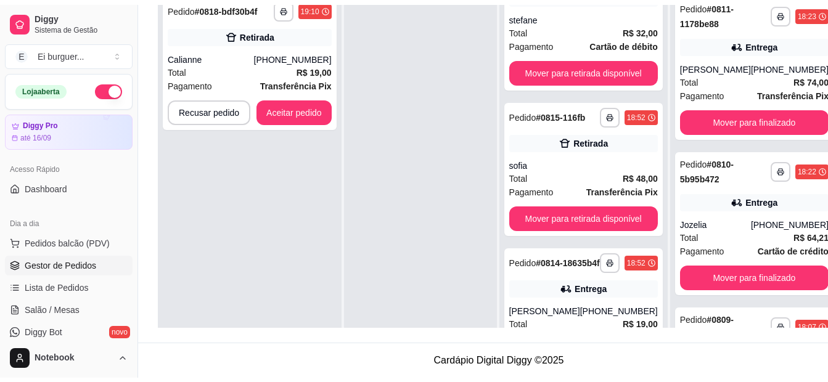
scroll to position [340, 0]
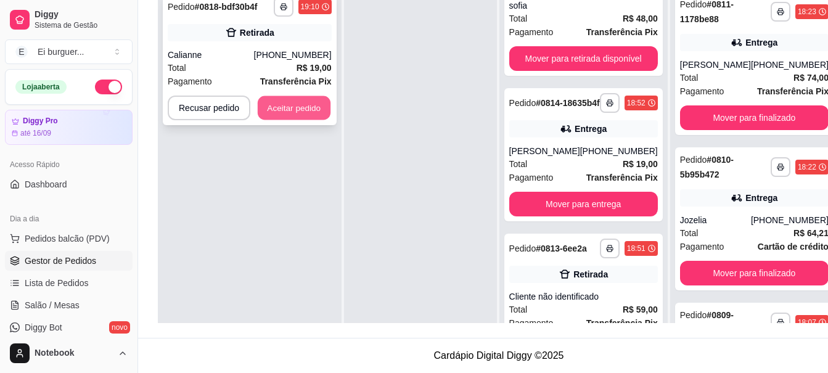
click at [319, 112] on button "Aceitar pedido" at bounding box center [294, 108] width 73 height 24
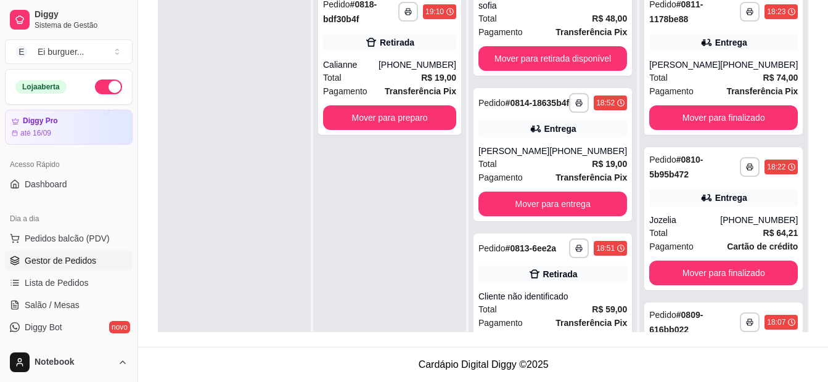
click at [391, 222] on div "**********" at bounding box center [389, 176] width 153 height 382
click at [377, 173] on div "**********" at bounding box center [389, 176] width 153 height 382
click at [410, 119] on button "Mover para preparo" at bounding box center [389, 117] width 133 height 25
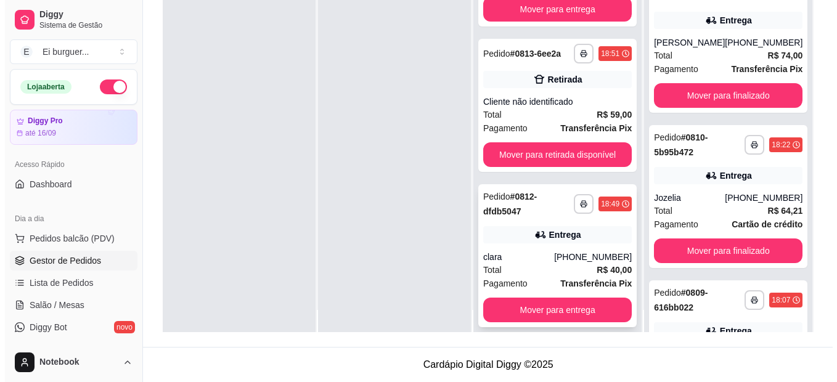
scroll to position [35, 0]
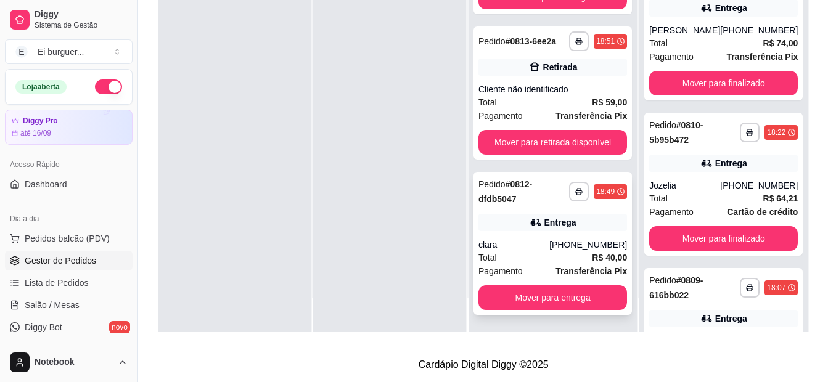
click at [549, 239] on div "clara" at bounding box center [514, 245] width 71 height 12
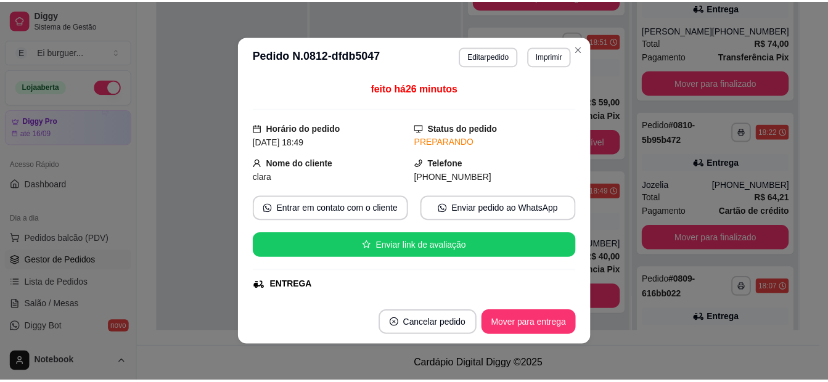
scroll to position [123, 0]
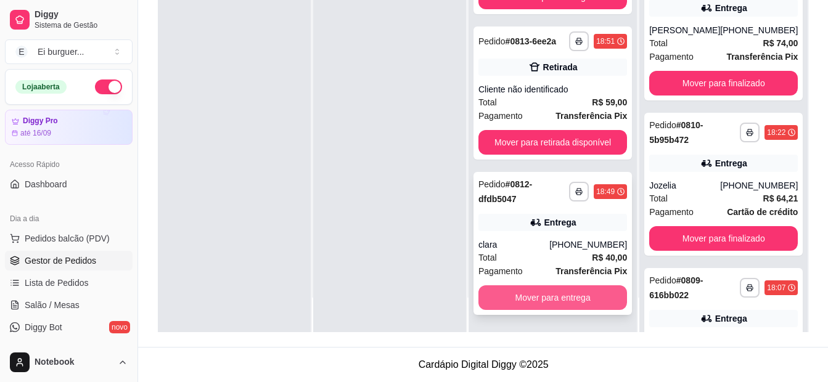
click at [588, 295] on button "Mover para entrega" at bounding box center [553, 298] width 149 height 25
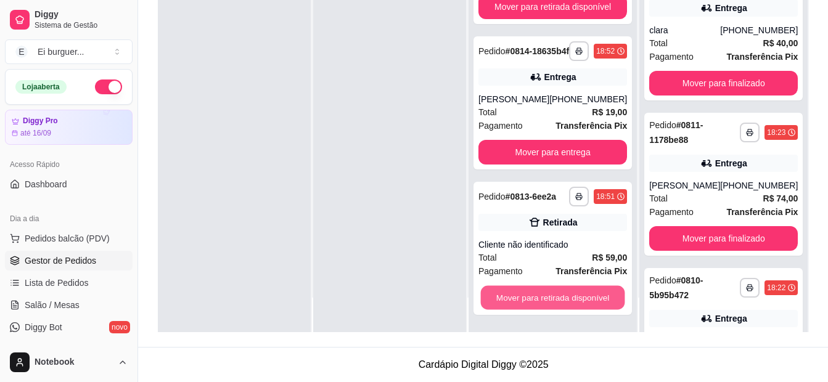
click at [588, 295] on button "Mover para retirada disponível" at bounding box center [553, 298] width 144 height 24
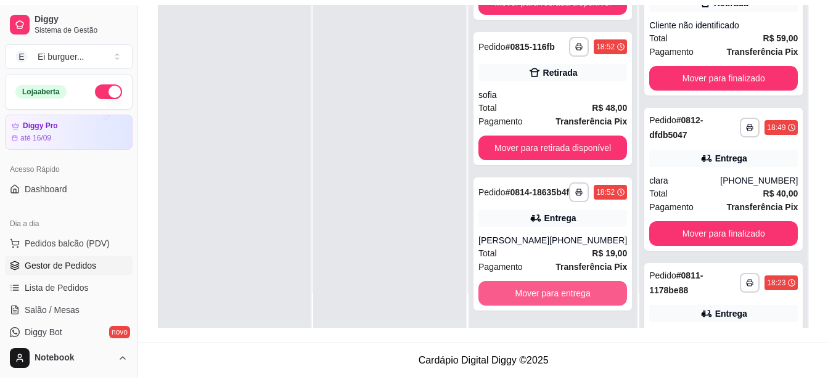
scroll to position [400, 0]
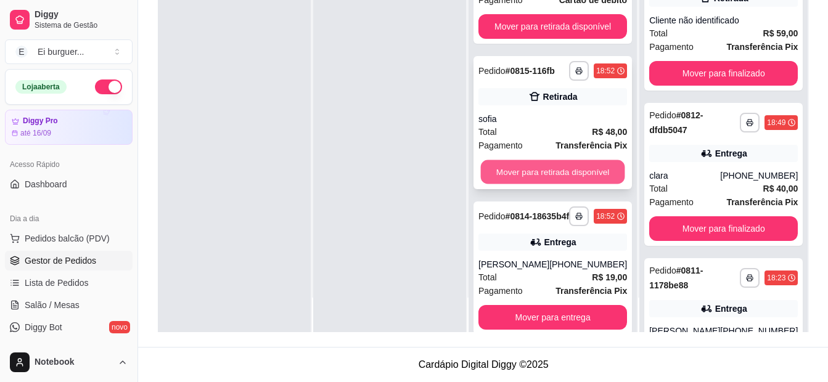
click at [576, 184] on button "Mover para retirada disponível" at bounding box center [553, 172] width 144 height 24
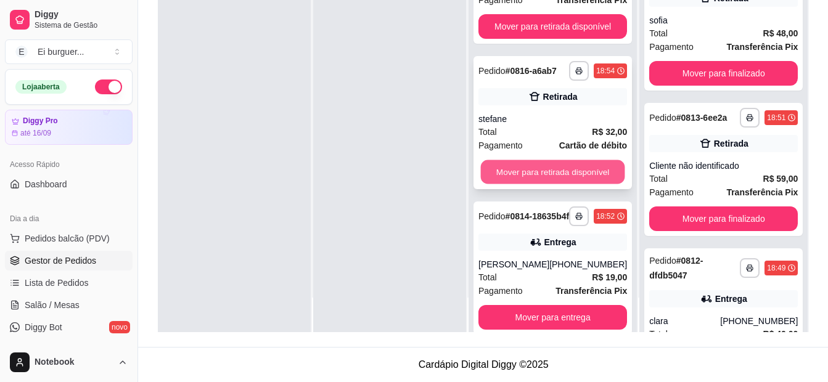
click at [585, 184] on button "Mover para retirada disponível" at bounding box center [553, 172] width 144 height 24
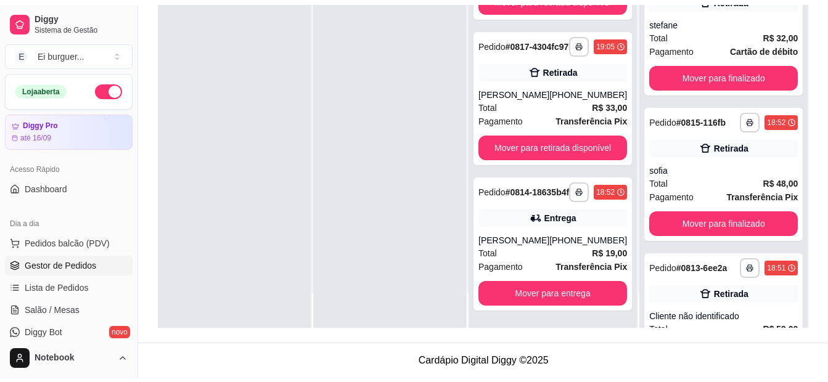
scroll to position [109, 0]
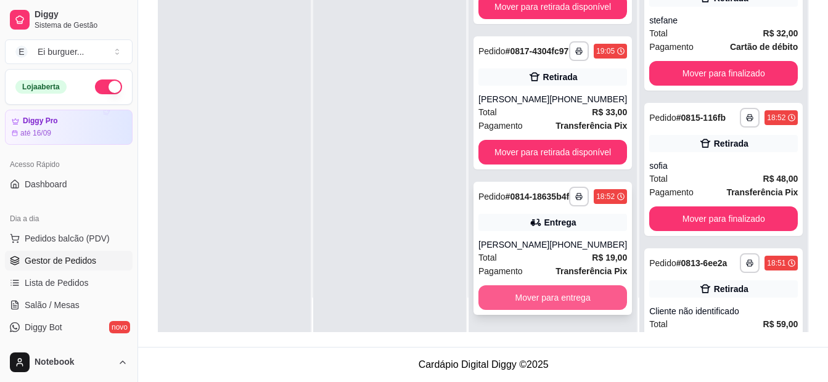
click at [588, 297] on button "Mover para entrega" at bounding box center [553, 298] width 149 height 25
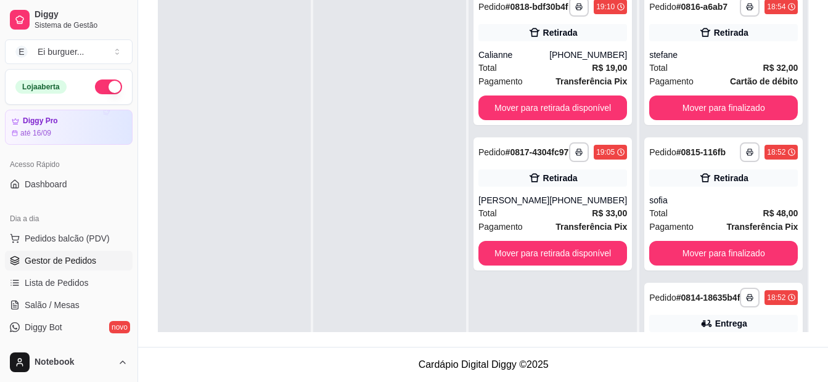
scroll to position [0, 0]
click at [210, 205] on div at bounding box center [234, 176] width 153 height 382
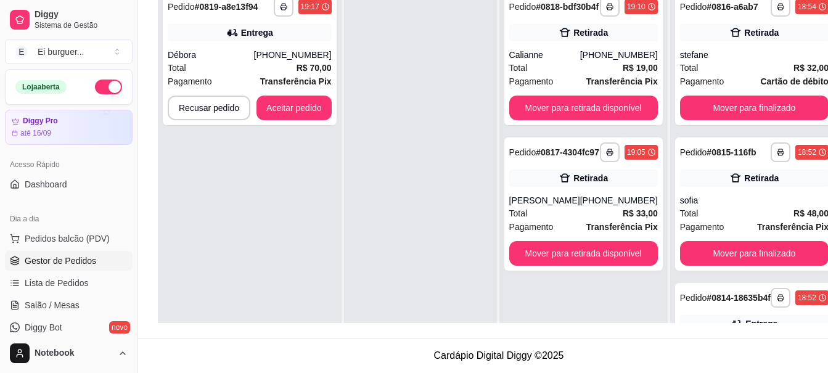
click at [488, 329] on div at bounding box center [420, 171] width 153 height 373
click at [286, 41] on div "Entrega" at bounding box center [250, 32] width 164 height 17
click at [289, 9] on button "button" at bounding box center [284, 7] width 20 height 20
click at [269, 50] on button "IMPRESSORA" at bounding box center [249, 50] width 89 height 20
click at [300, 107] on button "Aceitar pedido" at bounding box center [294, 108] width 75 height 25
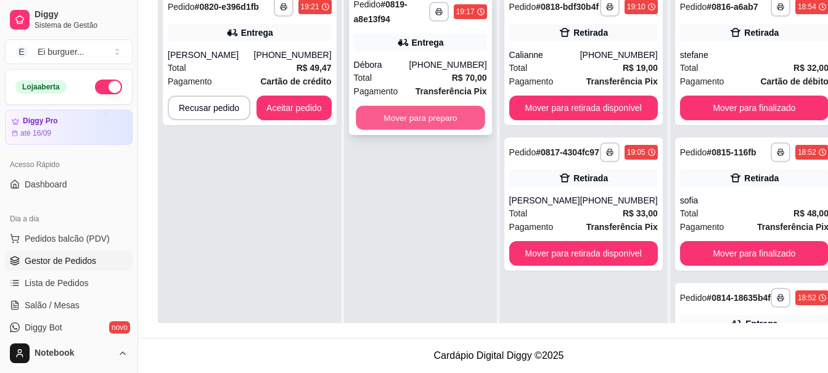
click at [395, 125] on button "Mover para preparo" at bounding box center [421, 118] width 130 height 24
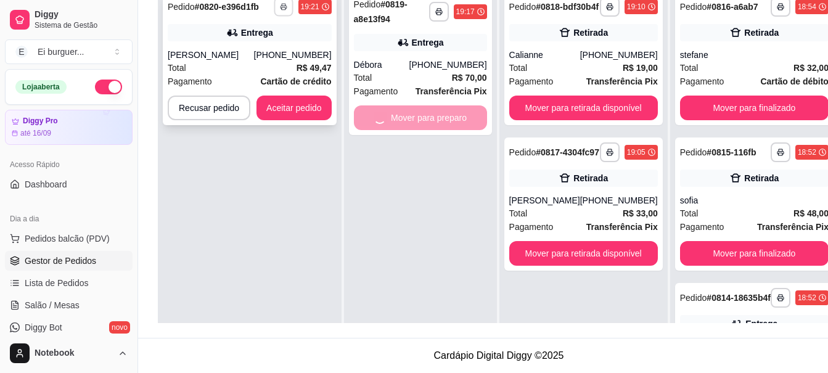
click at [278, 13] on button "button" at bounding box center [283, 6] width 19 height 19
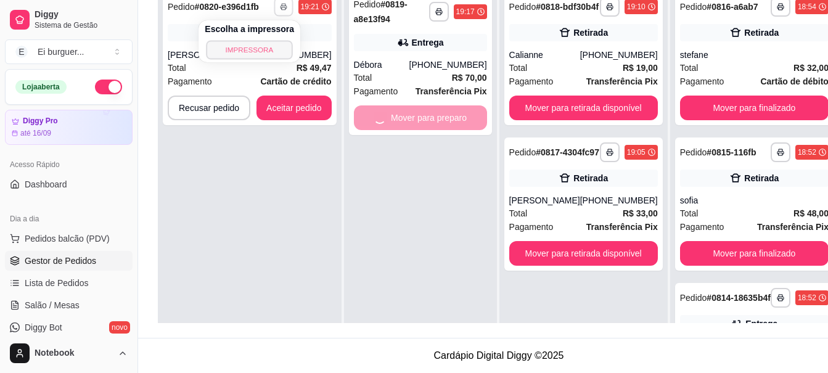
click at [253, 45] on button "IMPRESSORA" at bounding box center [249, 49] width 86 height 19
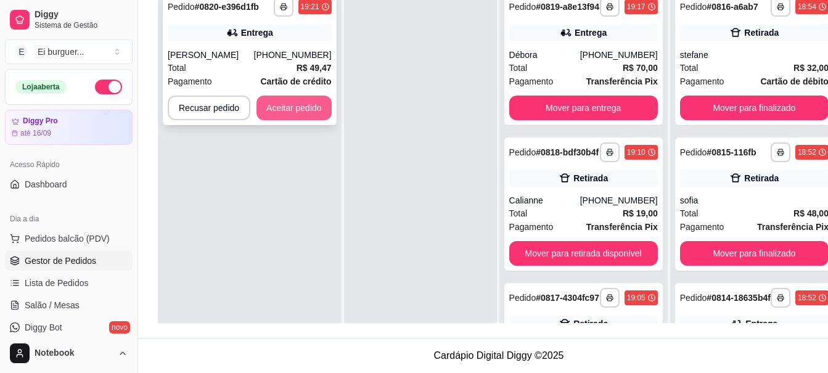
click at [290, 104] on button "Aceitar pedido" at bounding box center [294, 108] width 75 height 25
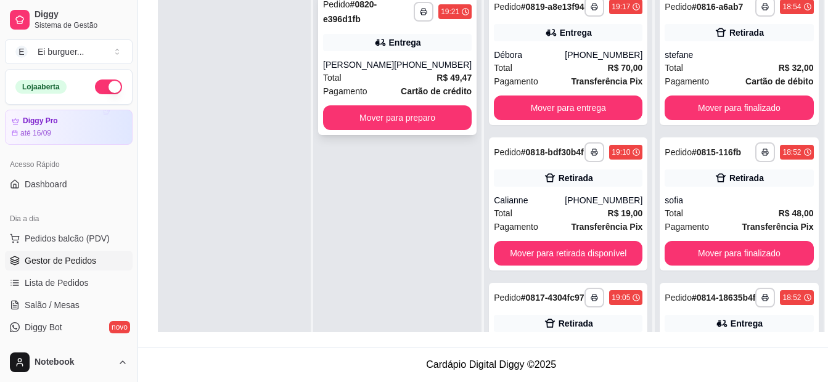
click at [369, 60] on div "[PERSON_NAME]" at bounding box center [358, 65] width 71 height 12
click at [380, 70] on div "[PERSON_NAME]" at bounding box center [358, 65] width 71 height 12
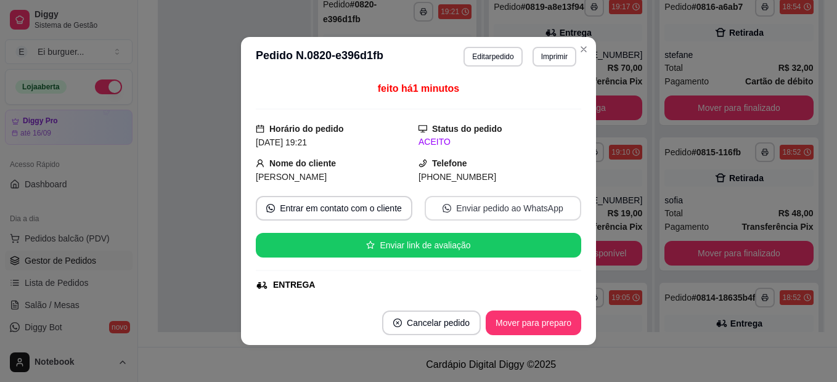
click at [493, 202] on button "Enviar pedido ao WhatsApp" at bounding box center [503, 208] width 157 height 25
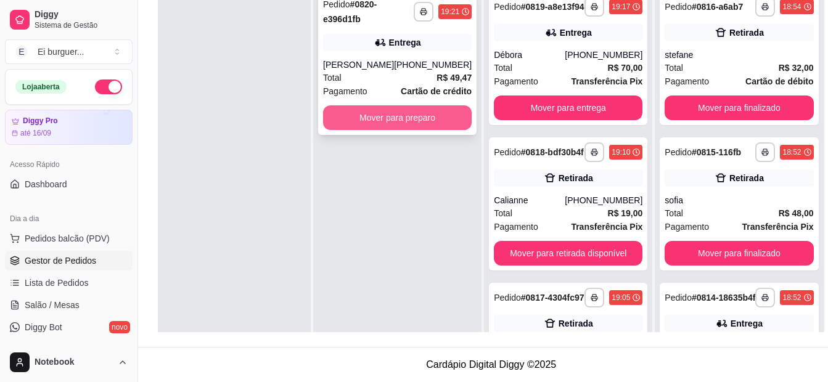
click at [442, 114] on button "Mover para preparo" at bounding box center [397, 117] width 149 height 25
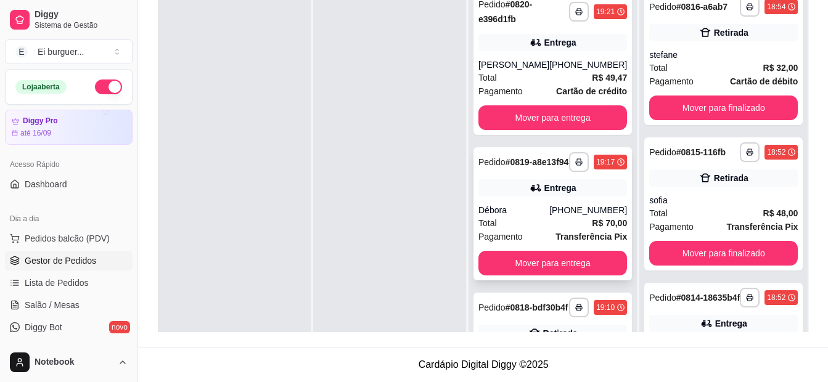
click at [555, 229] on div "Total R$ 70,00" at bounding box center [553, 223] width 149 height 14
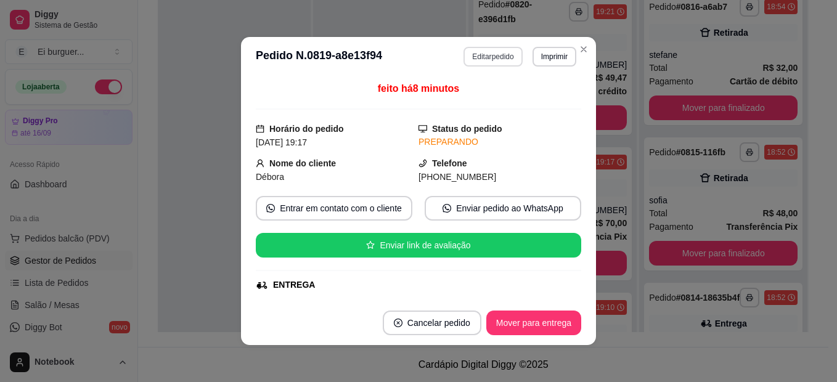
click at [480, 55] on button "Editar pedido" at bounding box center [493, 57] width 59 height 20
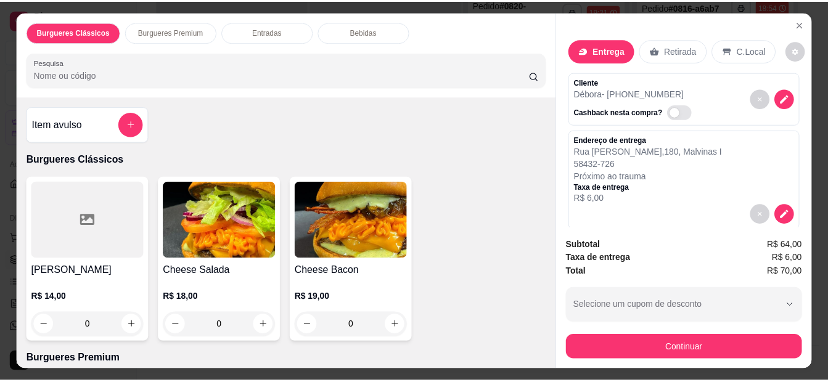
scroll to position [62, 0]
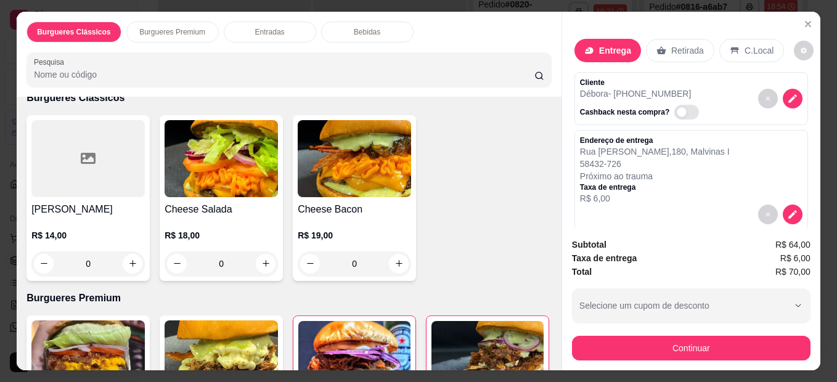
click at [132, 259] on div "0" at bounding box center [87, 264] width 113 height 25
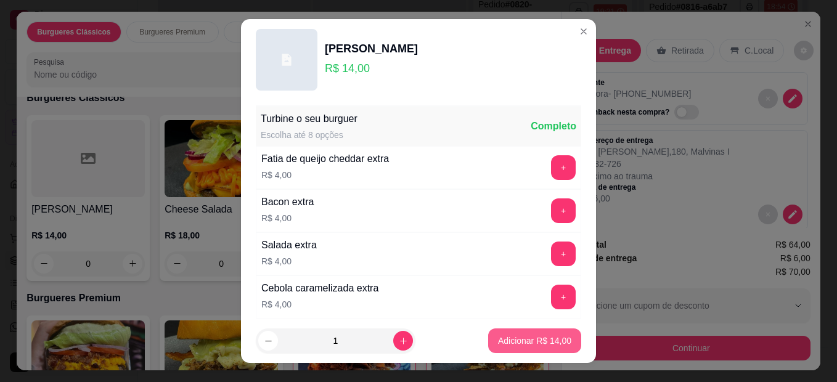
click at [498, 341] on p "Adicionar R$ 14,00" at bounding box center [534, 341] width 73 height 12
type input "1"
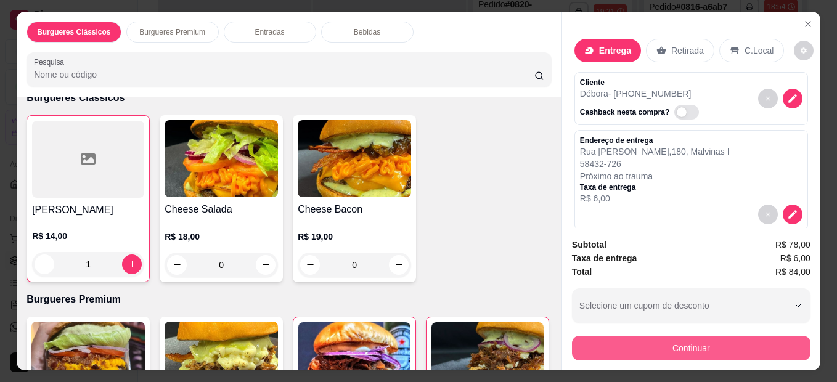
click at [682, 337] on button "Continuar" at bounding box center [691, 348] width 239 height 25
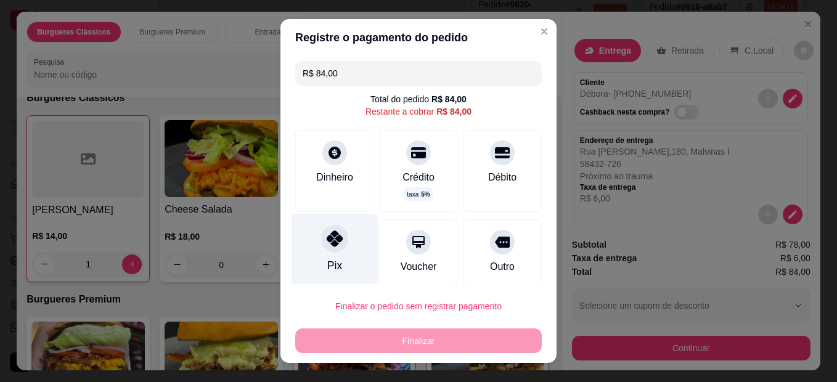
click at [321, 241] on div at bounding box center [334, 238] width 27 height 27
type input "R$ 0,00"
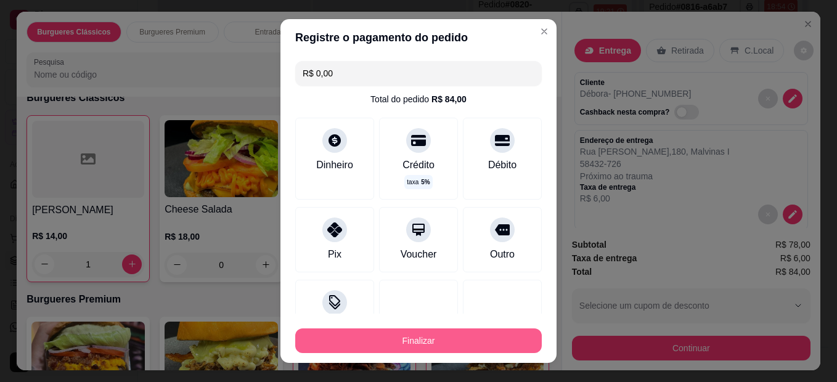
click at [408, 340] on button "Finalizar" at bounding box center [418, 341] width 247 height 25
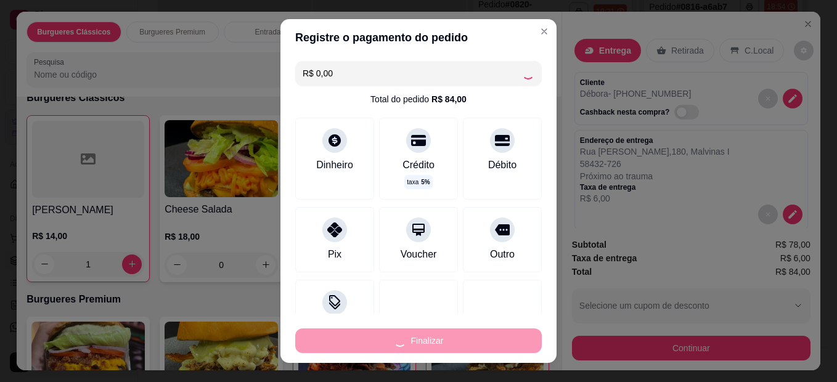
type input "0"
type input "-R$ 84,00"
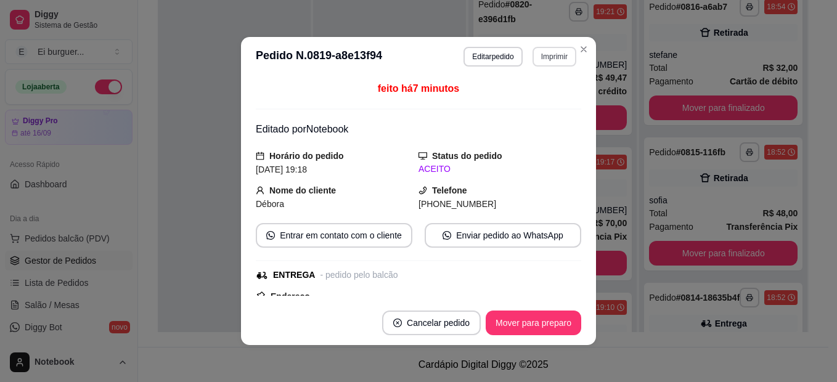
click at [545, 52] on button "Imprimir" at bounding box center [555, 57] width 44 height 20
click at [537, 96] on button "IMPRESSORA" at bounding box center [528, 99] width 86 height 19
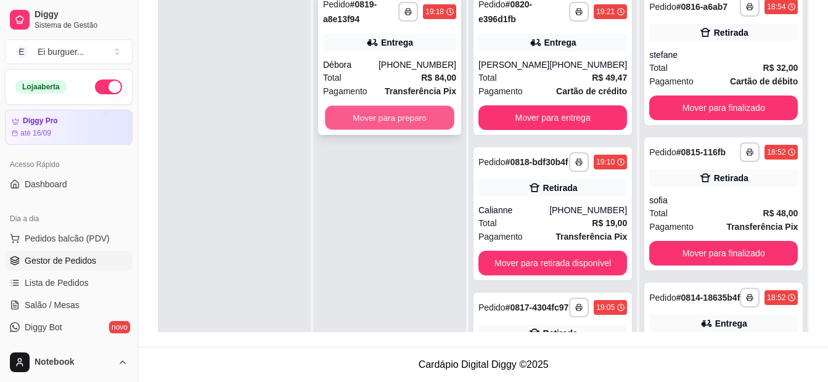
click at [384, 117] on button "Mover para preparo" at bounding box center [390, 118] width 130 height 24
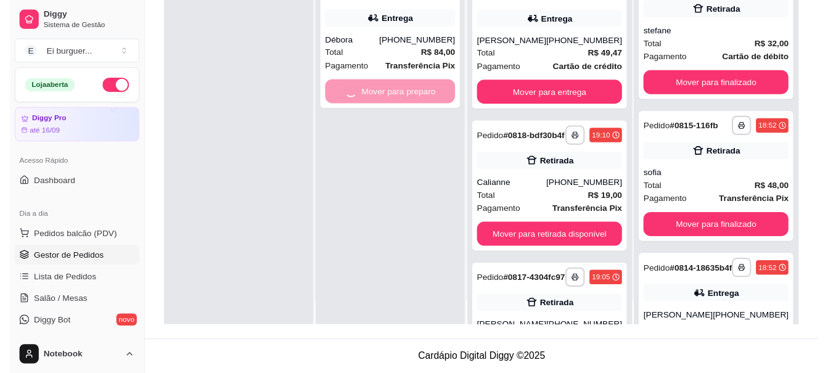
scroll to position [35, 0]
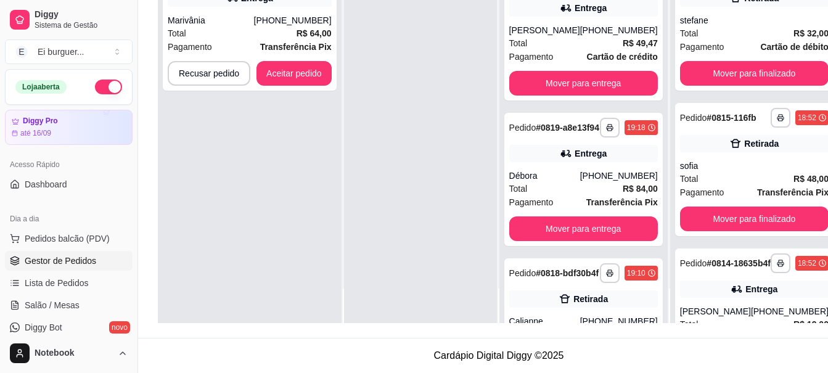
click at [316, 313] on div "**********" at bounding box center [250, 136] width 184 height 373
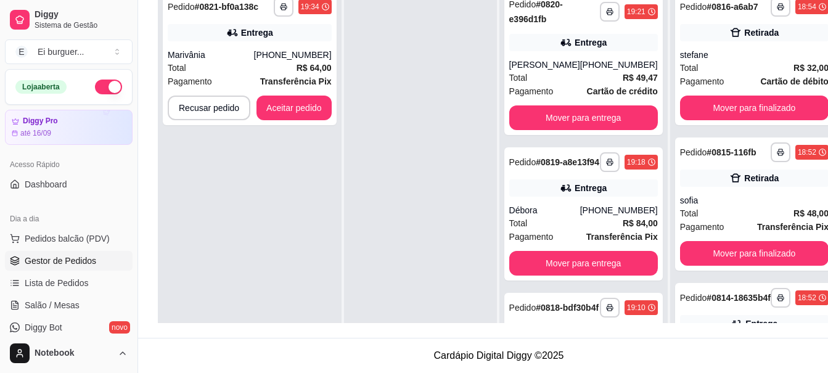
click at [383, 96] on div at bounding box center [420, 171] width 153 height 373
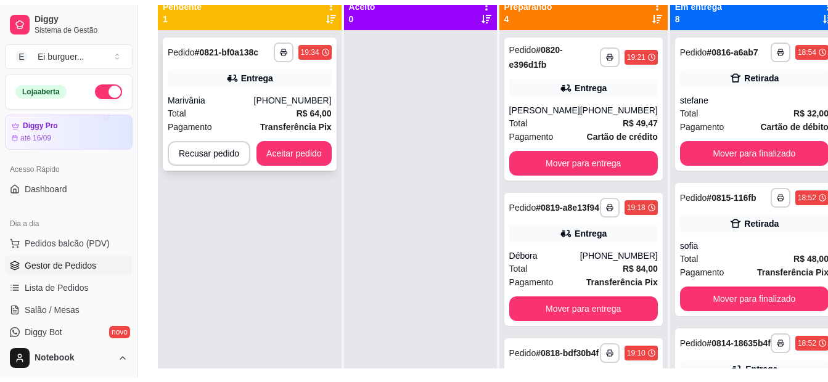
scroll to position [126, 0]
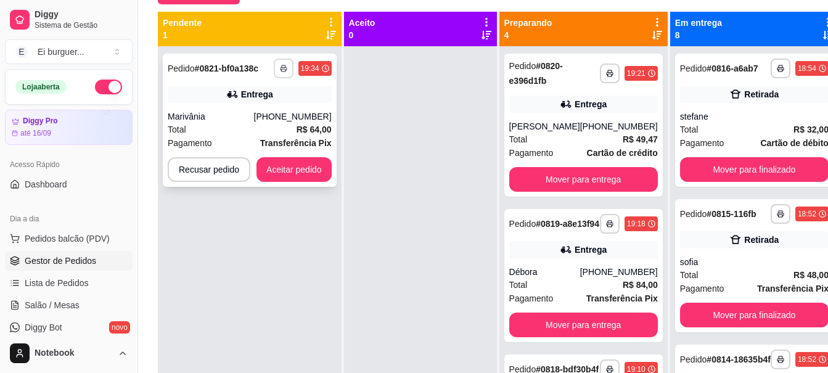
click at [280, 66] on icon "button" at bounding box center [283, 68] width 7 height 7
click at [270, 106] on button "IMPRESSORA" at bounding box center [249, 111] width 86 height 19
click at [315, 168] on button "Aceitar pedido" at bounding box center [294, 169] width 75 height 25
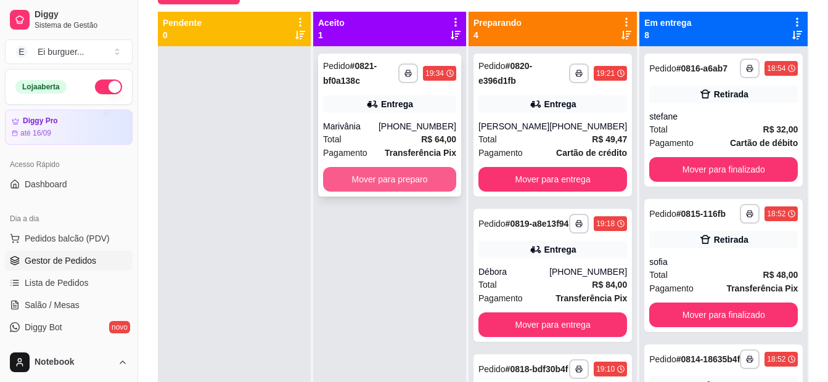
click at [418, 186] on button "Mover para preparo" at bounding box center [389, 179] width 133 height 25
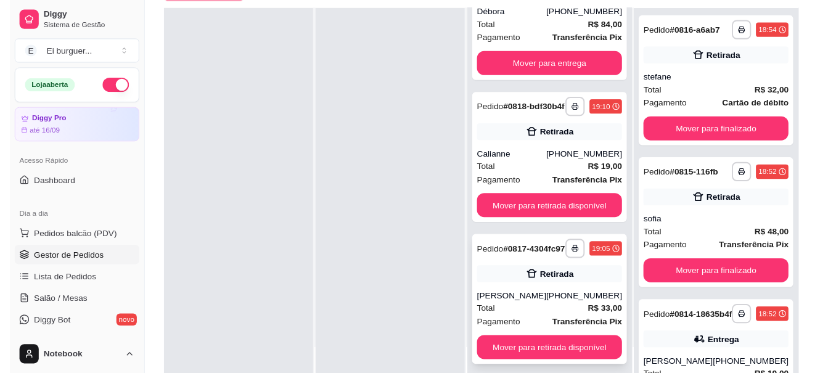
scroll to position [188, 0]
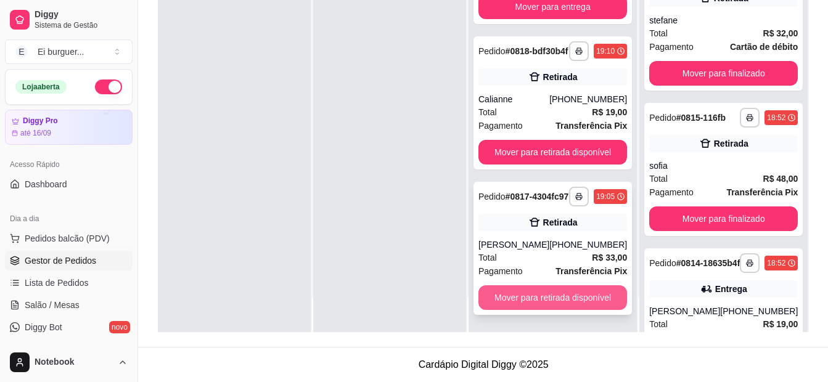
click at [559, 295] on button "Mover para retirada disponível" at bounding box center [553, 298] width 149 height 25
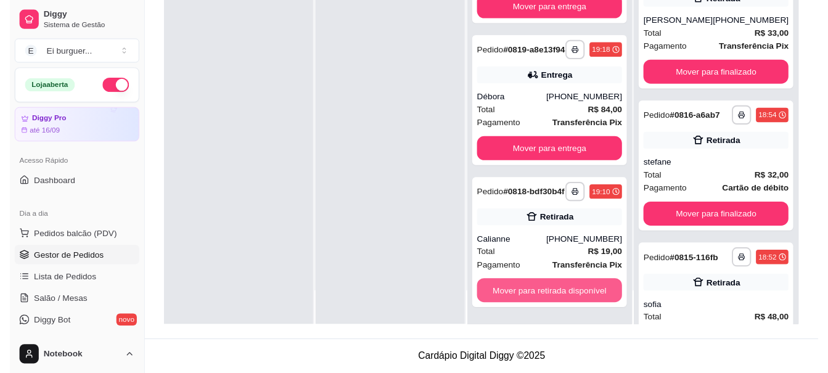
scroll to position [252, 0]
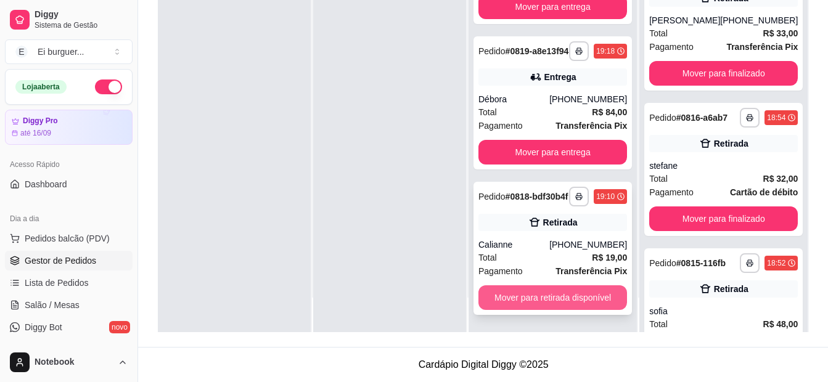
click at [573, 295] on button "Mover para retirada disponível" at bounding box center [553, 298] width 149 height 25
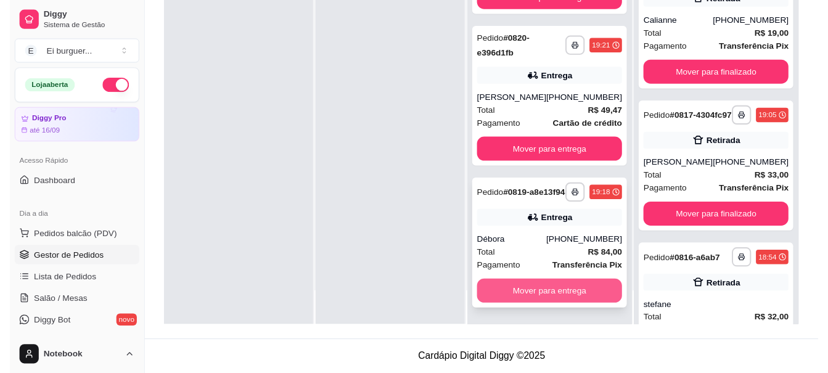
scroll to position [96, 0]
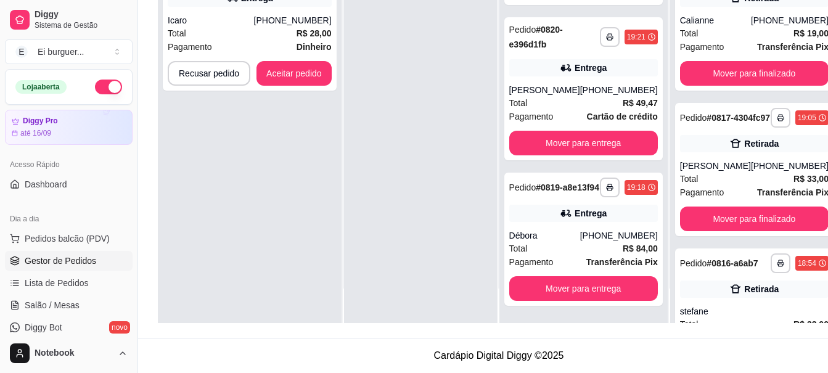
click at [371, 111] on div at bounding box center [420, 136] width 153 height 373
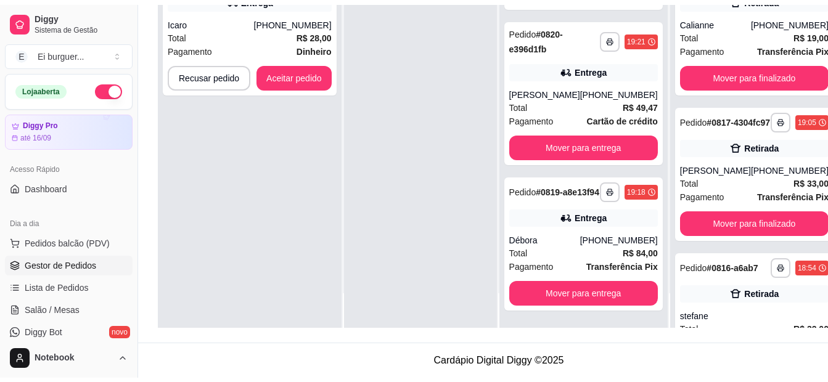
scroll to position [0, 0]
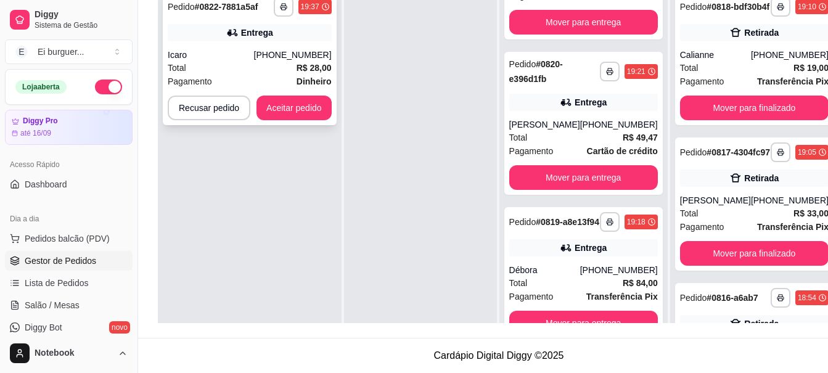
click at [247, 57] on div "Icaro" at bounding box center [211, 55] width 86 height 12
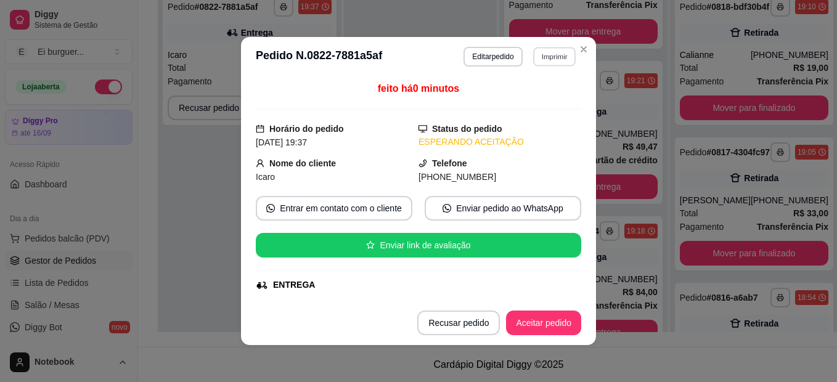
click at [536, 51] on button "Imprimir" at bounding box center [554, 56] width 43 height 19
click at [516, 98] on button "IMPRESSORA" at bounding box center [528, 99] width 86 height 19
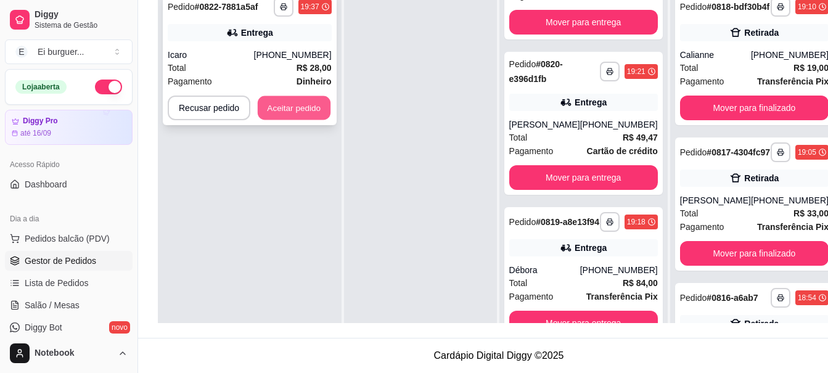
click at [281, 102] on button "Aceitar pedido" at bounding box center [294, 108] width 73 height 24
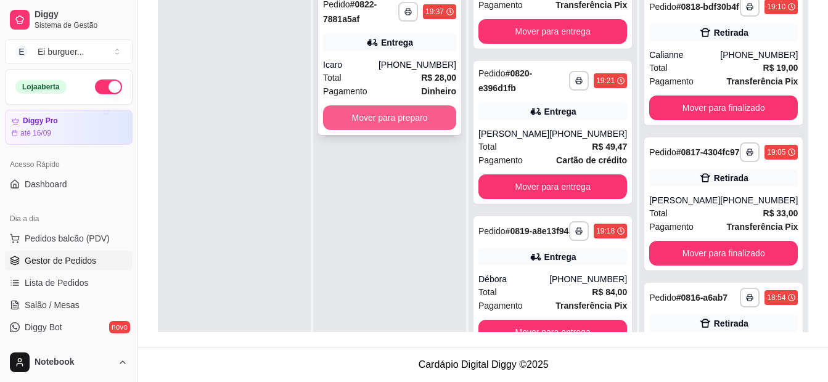
click at [393, 115] on button "Mover para preparo" at bounding box center [389, 117] width 133 height 25
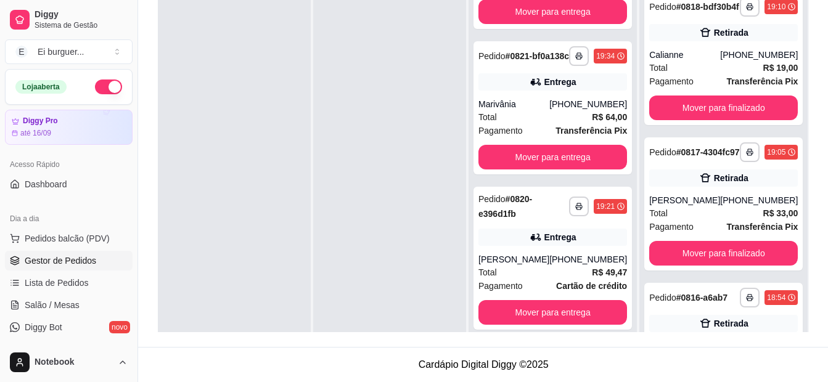
scroll to position [252, 0]
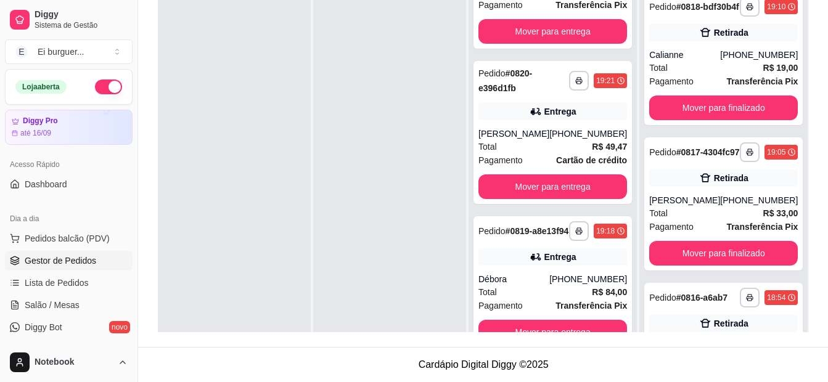
drag, startPoint x: 405, startPoint y: 316, endPoint x: 411, endPoint y: 315, distance: 6.3
click at [405, 316] on div at bounding box center [389, 176] width 153 height 382
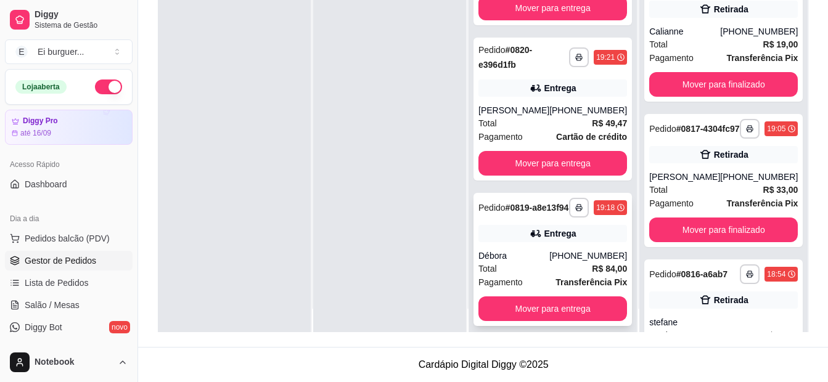
scroll to position [35, 0]
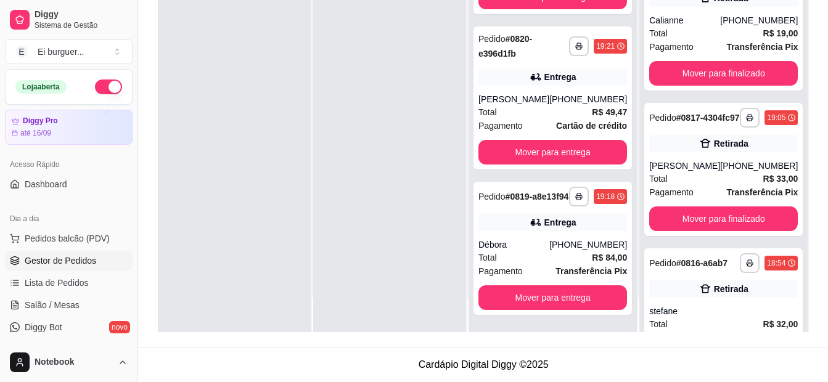
click at [386, 308] on div at bounding box center [389, 141] width 153 height 382
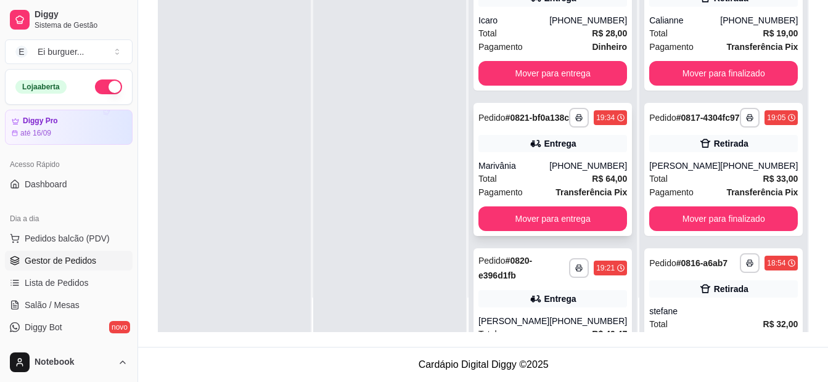
scroll to position [0, 0]
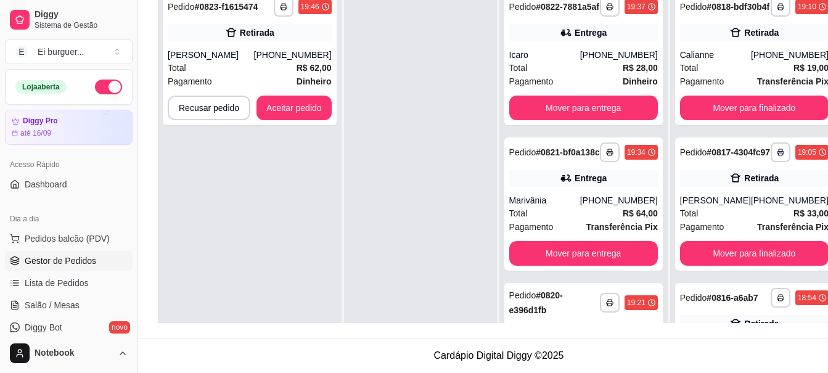
click at [360, 152] on div at bounding box center [420, 171] width 153 height 373
click at [306, 111] on button "Aceitar pedido" at bounding box center [294, 108] width 75 height 25
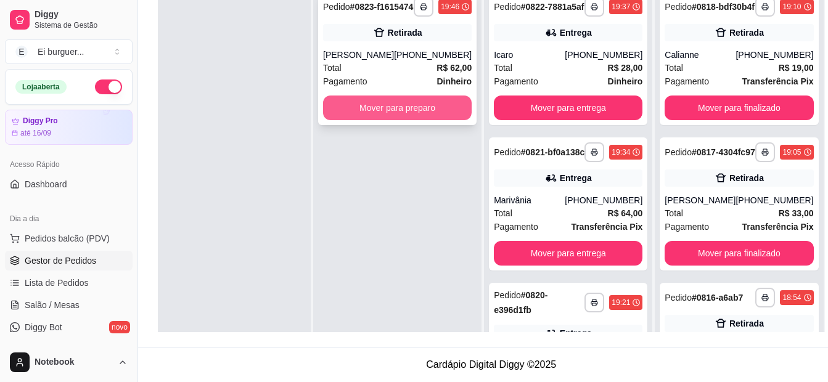
click at [352, 120] on button "Mover para preparo" at bounding box center [397, 108] width 149 height 25
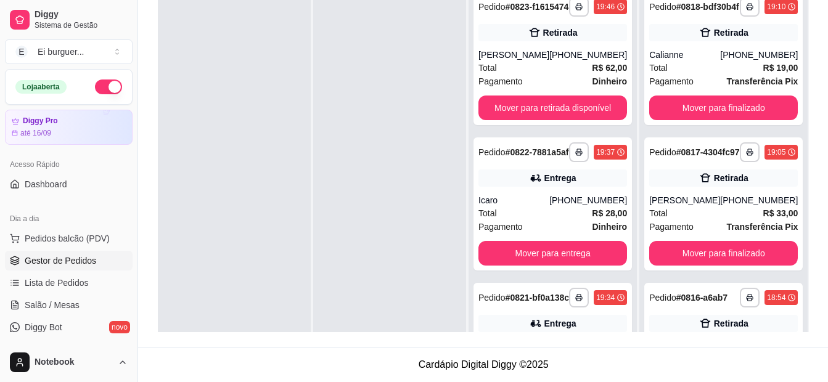
click at [389, 323] on div at bounding box center [389, 176] width 153 height 382
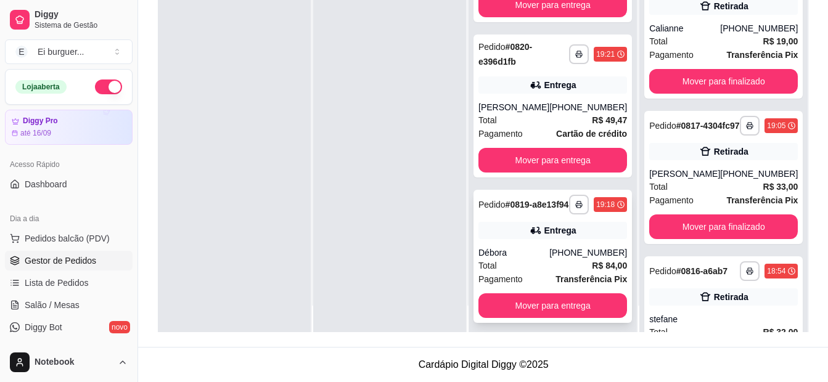
scroll to position [35, 0]
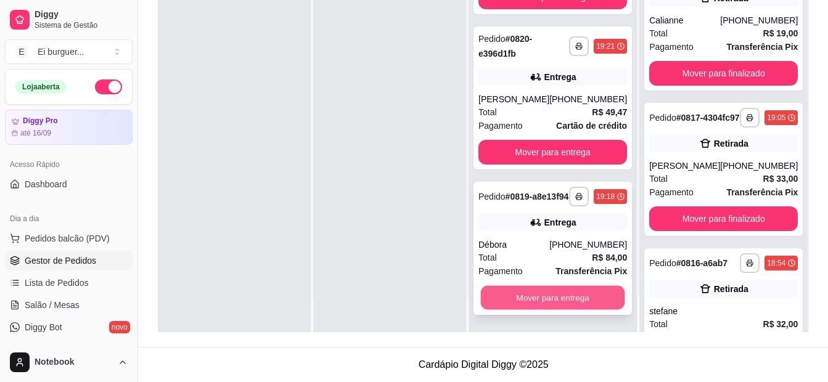
click at [548, 300] on button "Mover para entrega" at bounding box center [553, 298] width 144 height 24
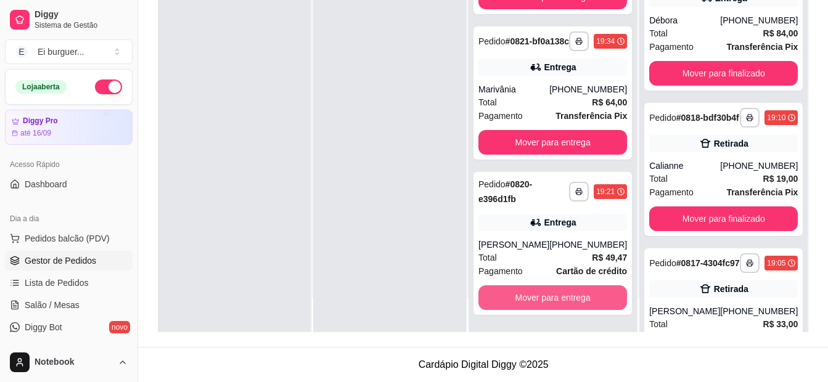
scroll to position [252, 0]
click at [555, 300] on button "Mover para entrega" at bounding box center [553, 298] width 149 height 25
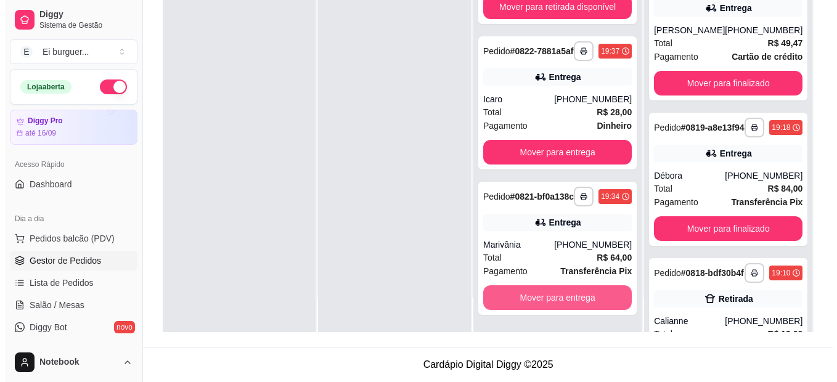
scroll to position [96, 0]
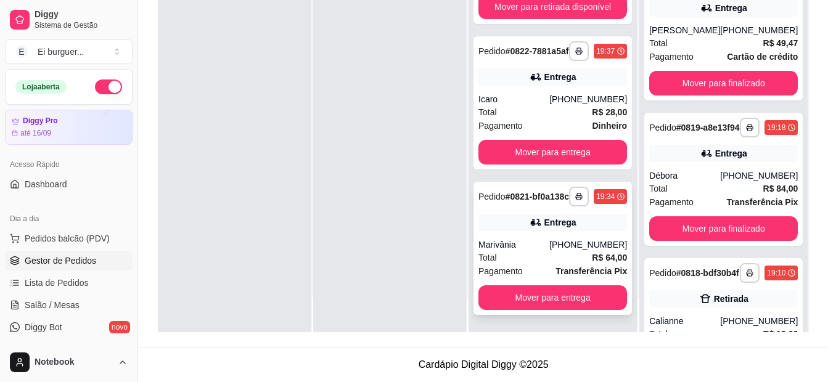
click at [496, 248] on div "Marivânia" at bounding box center [514, 245] width 71 height 12
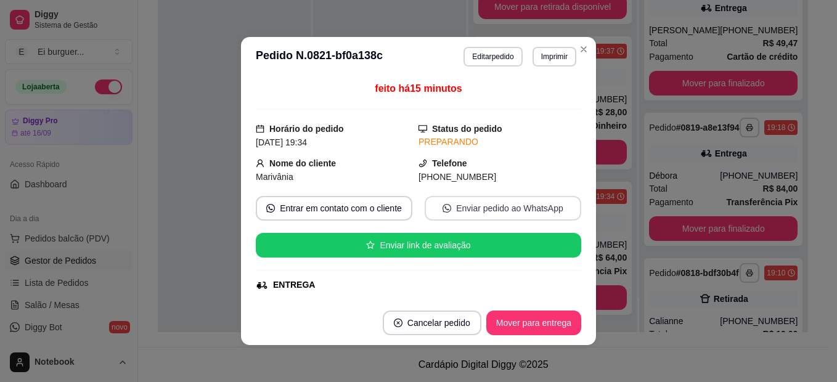
scroll to position [123, 0]
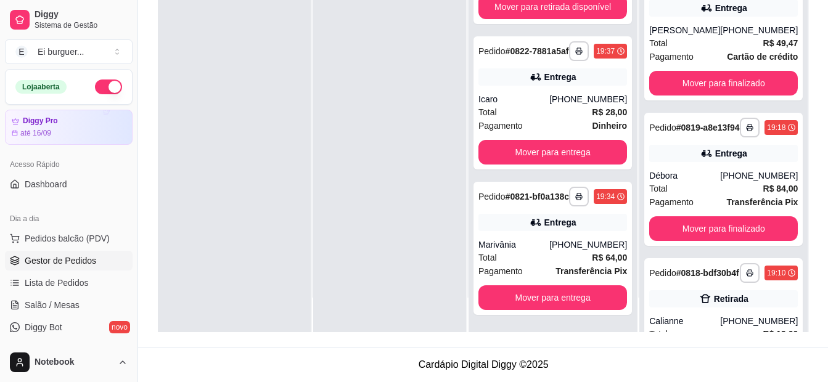
click at [219, 130] on div at bounding box center [234, 141] width 153 height 382
click at [496, 242] on div "Marivânia" at bounding box center [514, 245] width 71 height 12
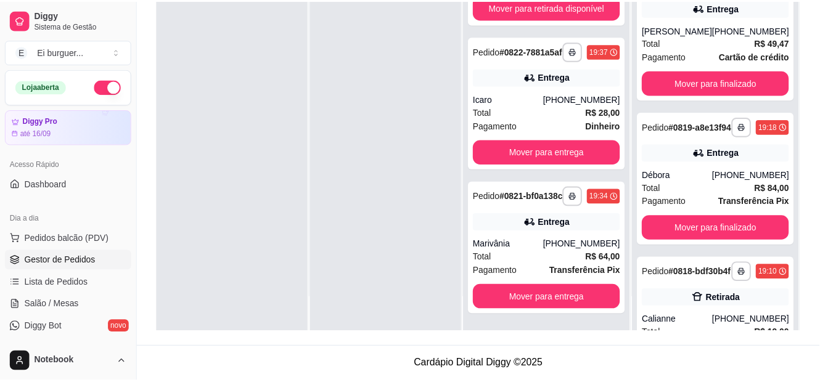
scroll to position [62, 0]
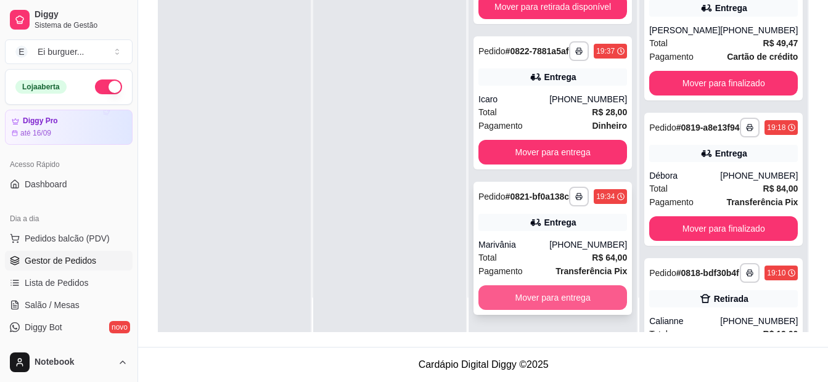
click at [578, 296] on button "Mover para entrega" at bounding box center [553, 298] width 149 height 25
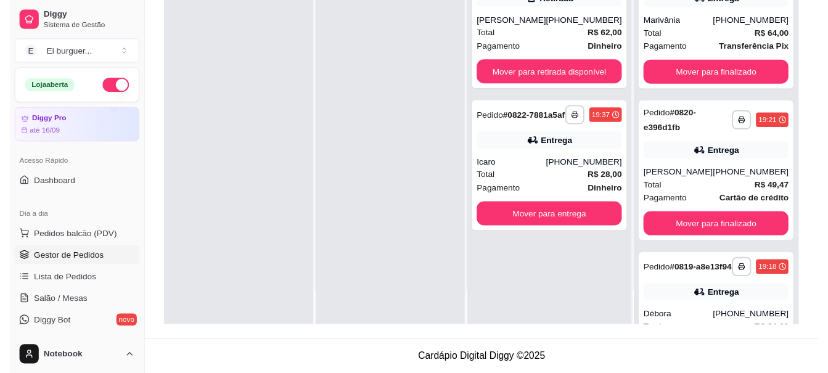
scroll to position [0, 0]
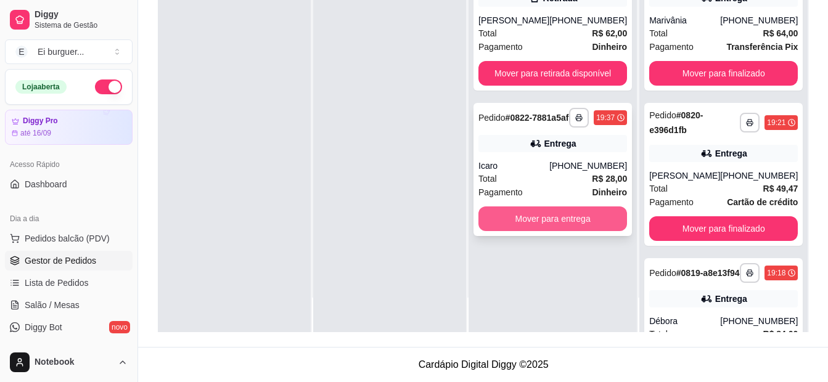
click at [570, 231] on button "Mover para entrega" at bounding box center [553, 219] width 149 height 25
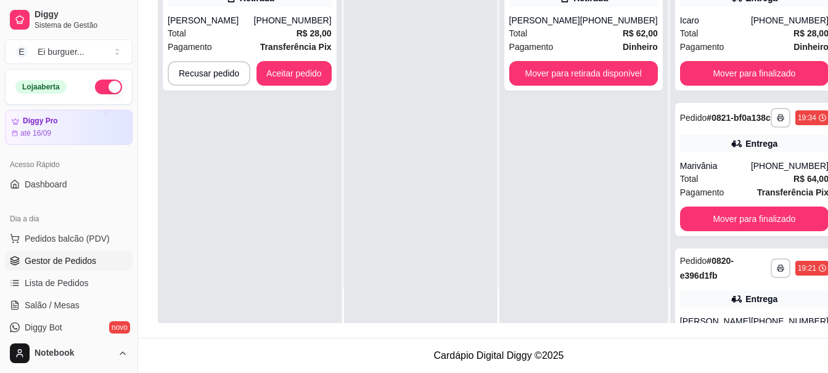
drag, startPoint x: 363, startPoint y: 311, endPoint x: 384, endPoint y: 221, distance: 92.3
click at [363, 311] on div at bounding box center [420, 136] width 153 height 373
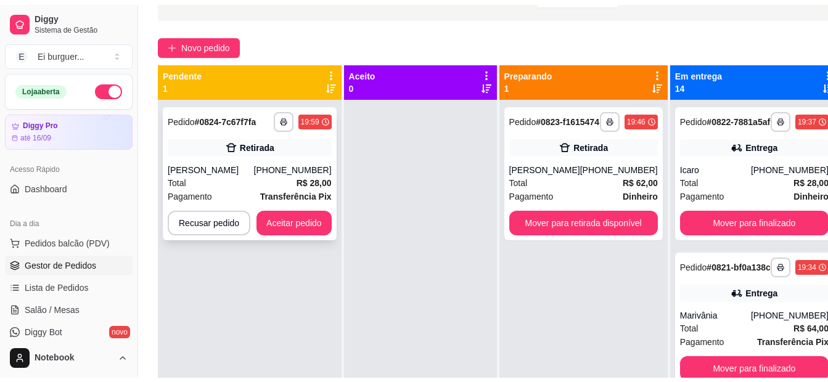
scroll to position [65, 0]
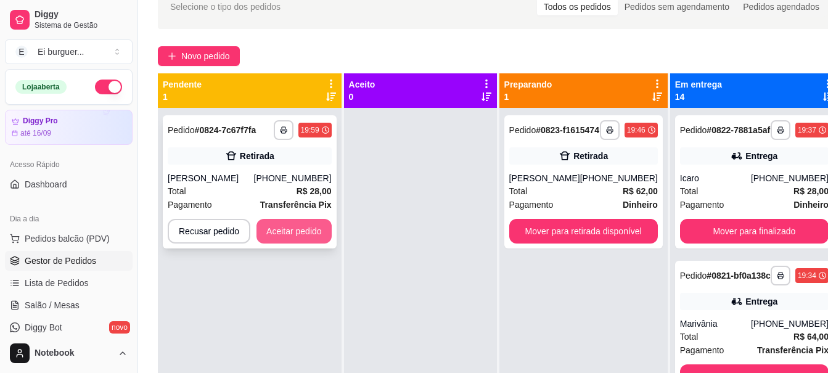
click at [300, 237] on button "Aceitar pedido" at bounding box center [294, 231] width 75 height 25
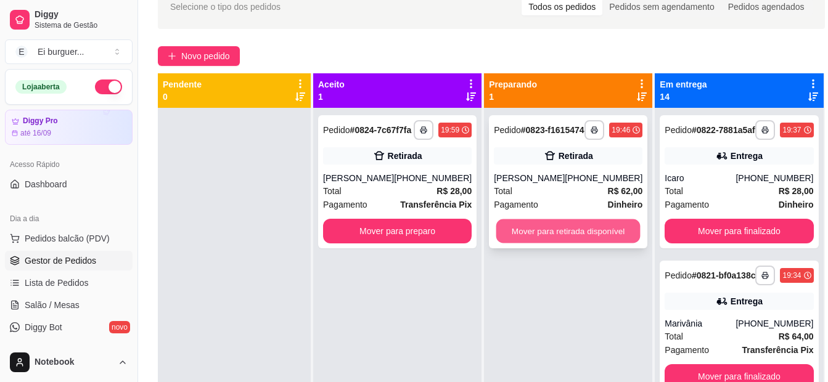
click at [599, 231] on button "Mover para retirada disponível" at bounding box center [568, 232] width 144 height 24
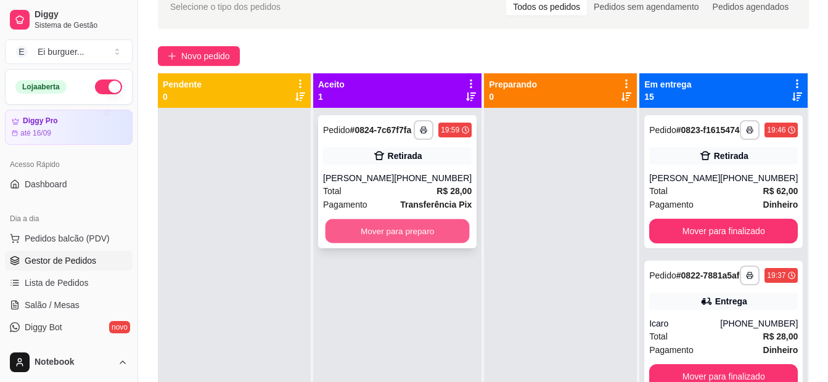
click at [454, 244] on button "Mover para preparo" at bounding box center [398, 232] width 144 height 24
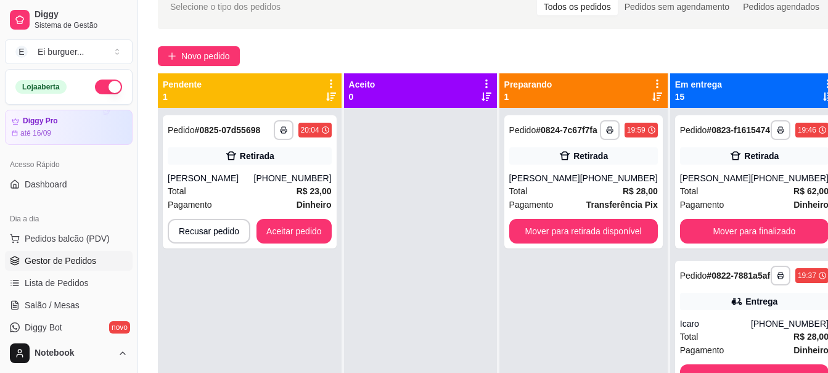
drag, startPoint x: 369, startPoint y: 181, endPoint x: 387, endPoint y: 210, distance: 33.7
click at [371, 178] on div at bounding box center [420, 294] width 153 height 373
click at [294, 237] on button "Aceitar pedido" at bounding box center [294, 232] width 73 height 24
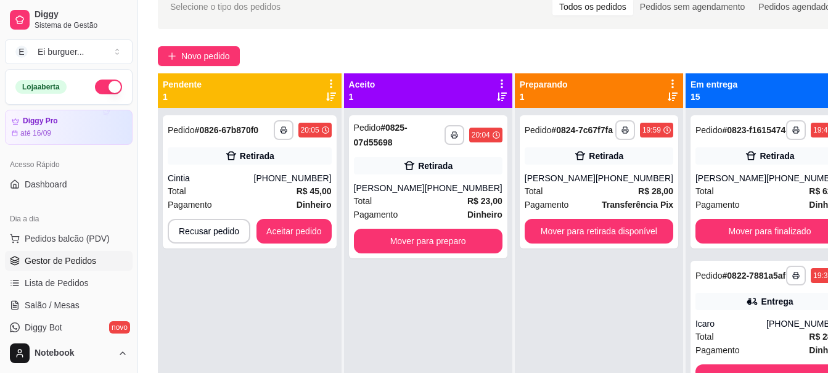
click at [445, 318] on div "**********" at bounding box center [428, 294] width 168 height 373
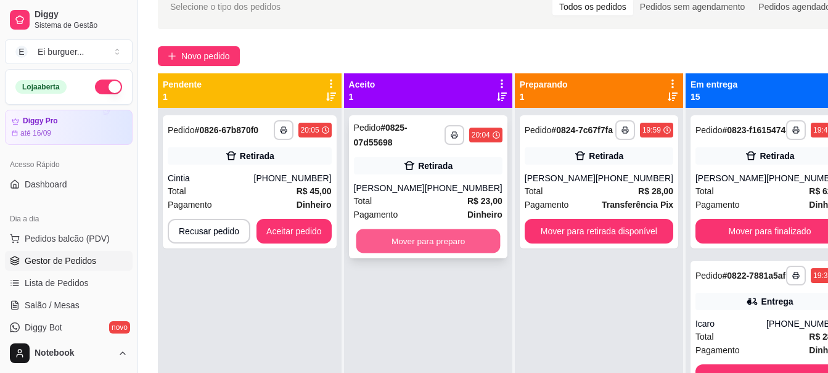
click at [433, 242] on button "Mover para preparo" at bounding box center [428, 241] width 144 height 24
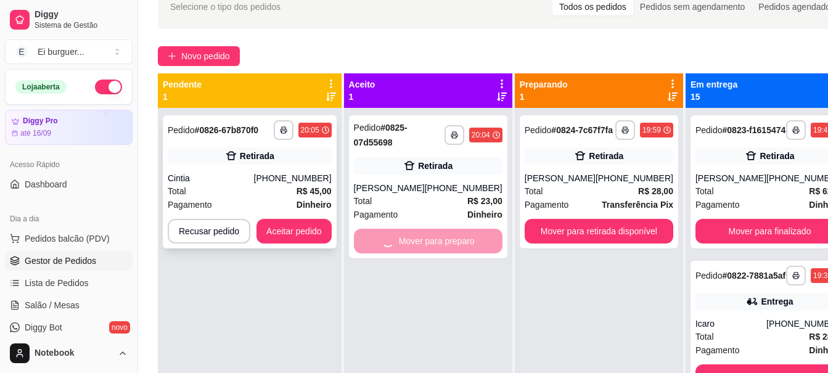
click at [311, 224] on button "Aceitar pedido" at bounding box center [294, 231] width 75 height 25
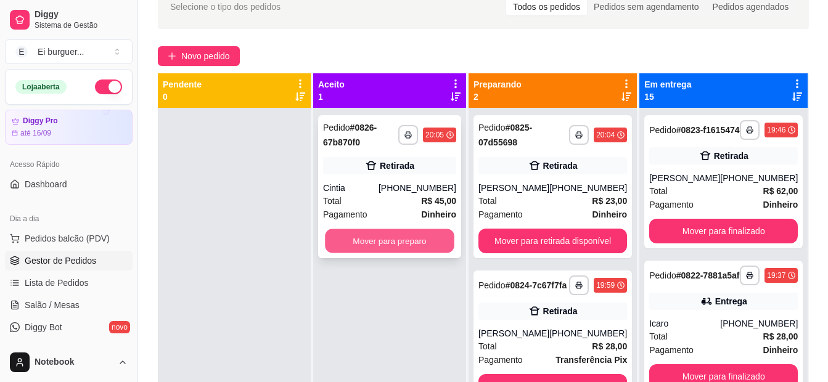
click at [409, 240] on button "Mover para preparo" at bounding box center [390, 241] width 130 height 24
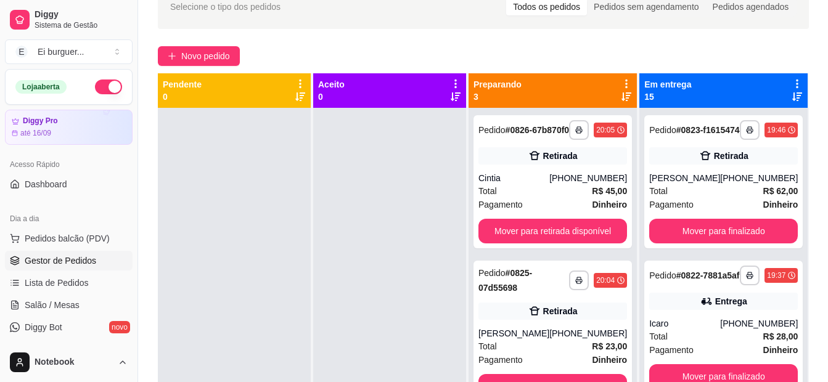
click at [454, 202] on div at bounding box center [389, 299] width 153 height 382
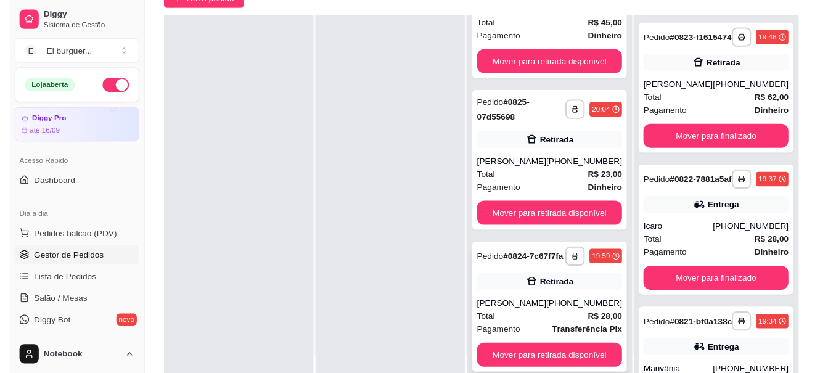
scroll to position [188, 0]
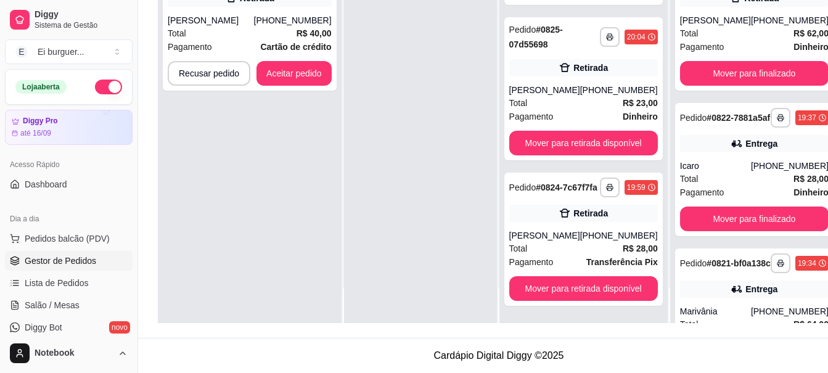
click at [378, 152] on div at bounding box center [420, 136] width 153 height 373
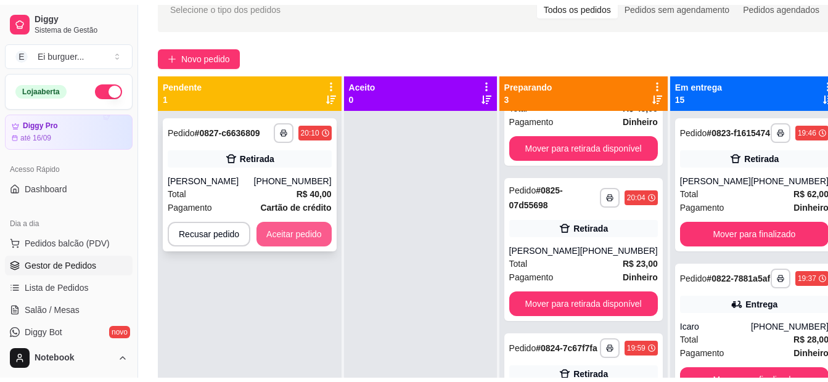
scroll to position [65, 0]
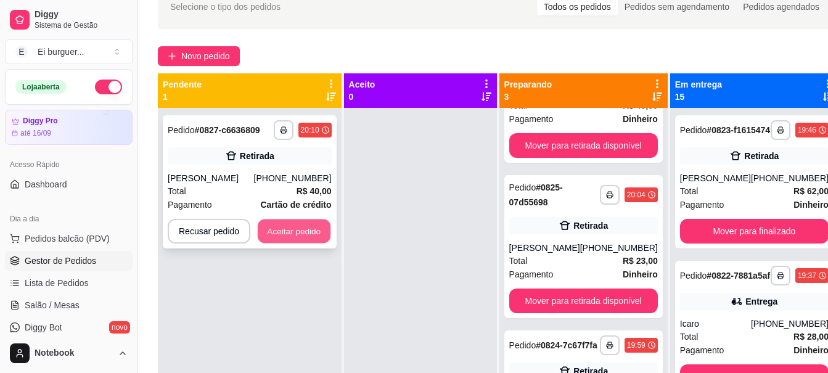
click at [310, 232] on button "Aceitar pedido" at bounding box center [294, 232] width 73 height 24
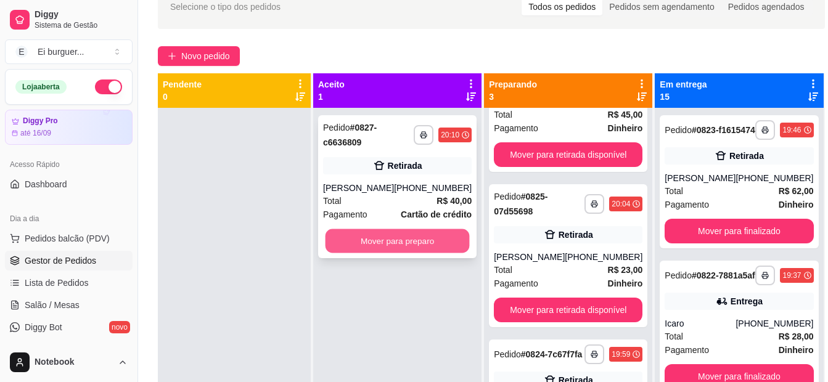
click at [348, 241] on button "Mover para preparo" at bounding box center [398, 241] width 144 height 24
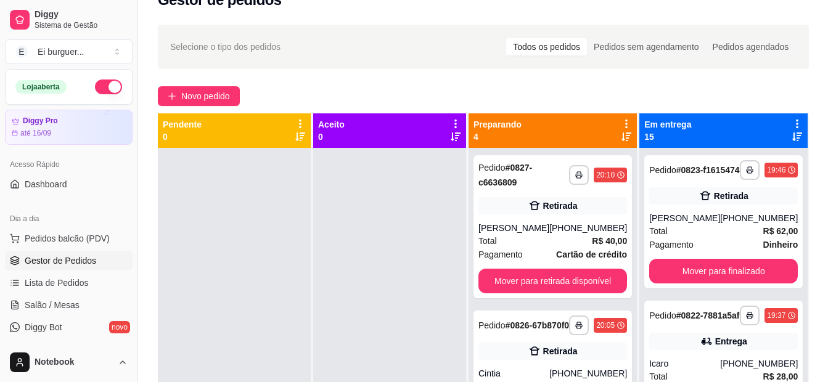
scroll to position [3, 0]
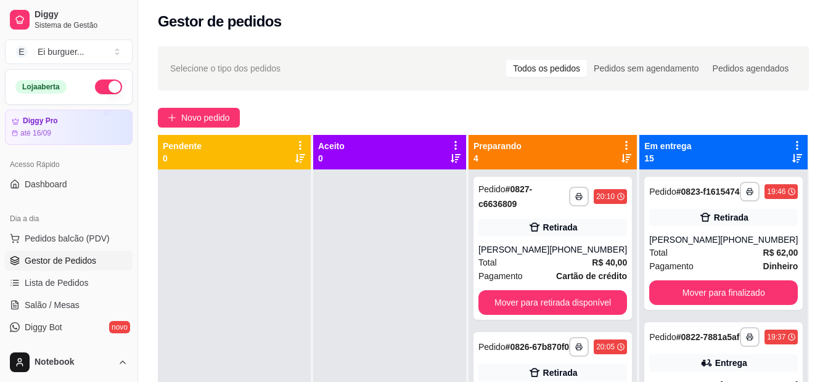
click at [387, 232] on div at bounding box center [389, 361] width 153 height 382
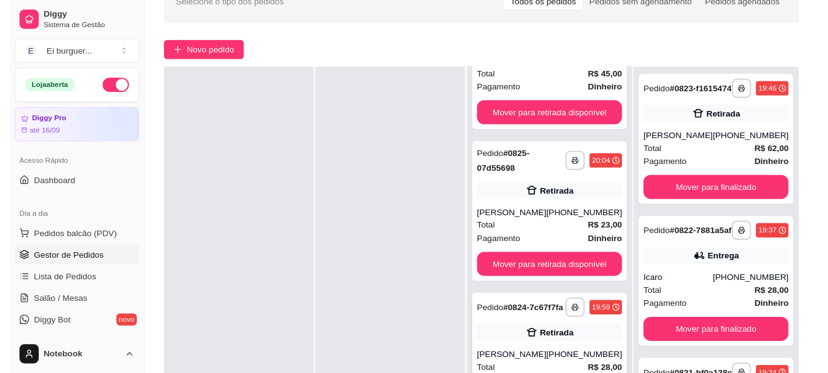
scroll to position [188, 0]
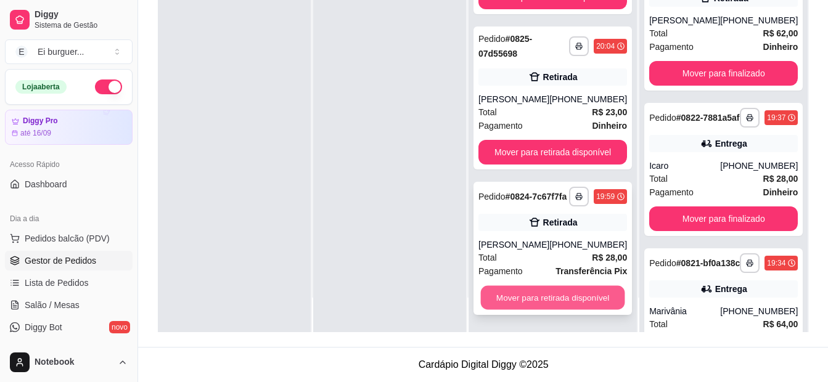
click at [541, 292] on button "Mover para retirada disponível" at bounding box center [553, 298] width 144 height 24
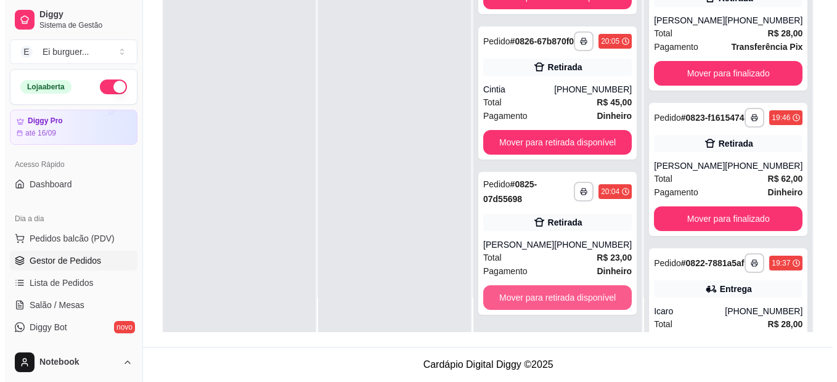
scroll to position [96, 0]
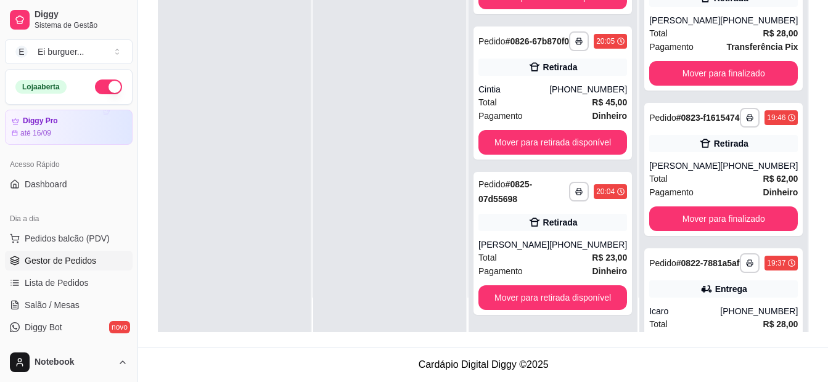
click at [384, 130] on div at bounding box center [389, 141] width 153 height 382
click at [65, 239] on span "Pedidos balcão (PDV)" at bounding box center [67, 238] width 85 height 12
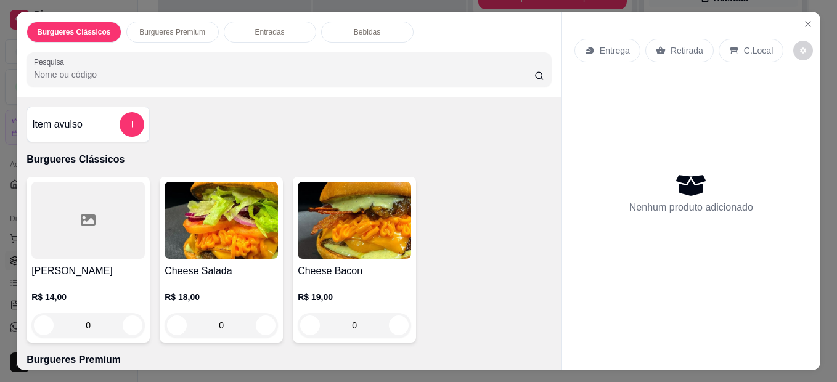
click at [621, 44] on p "Entrega" at bounding box center [615, 50] width 30 height 12
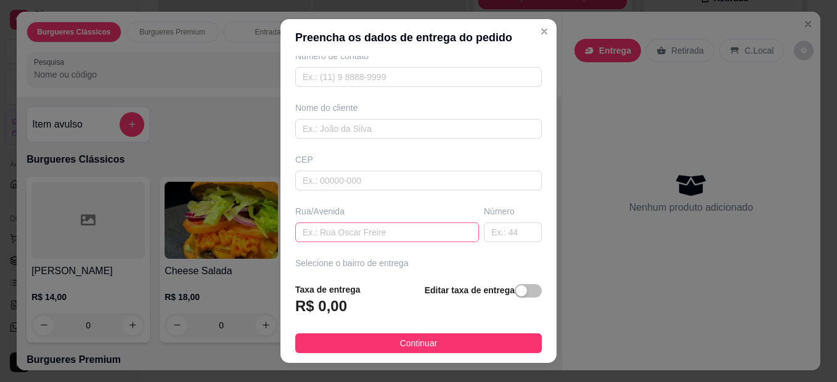
scroll to position [123, 0]
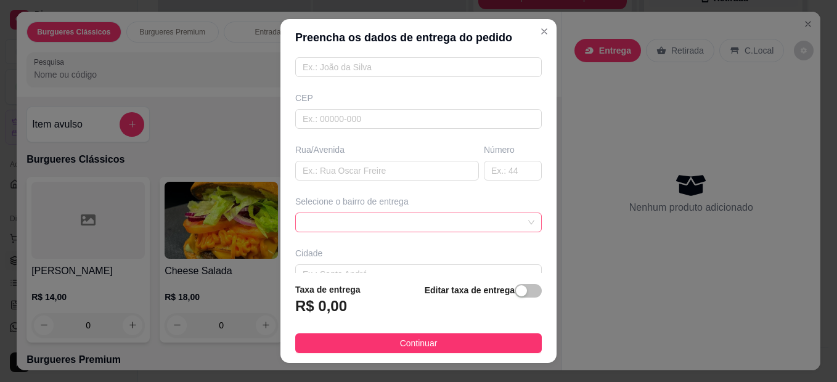
click at [411, 222] on span at bounding box center [419, 222] width 232 height 19
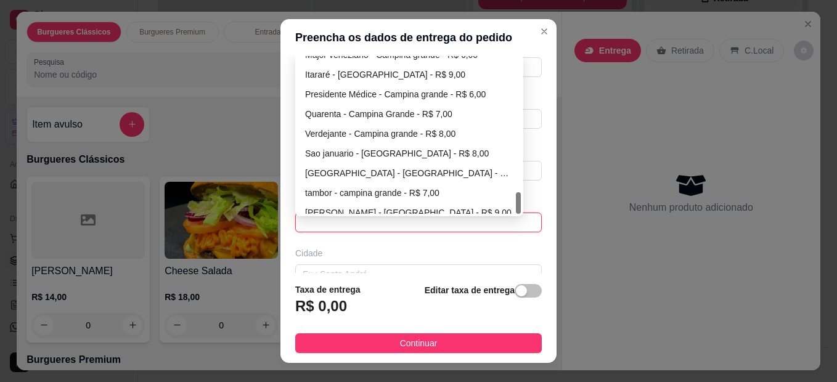
scroll to position [987, 0]
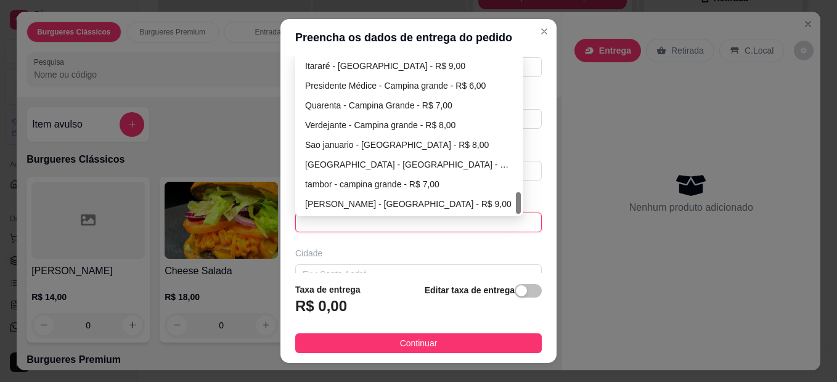
drag, startPoint x: 516, startPoint y: 70, endPoint x: 516, endPoint y: 210, distance: 139.4
click at [516, 210] on div at bounding box center [518, 203] width 5 height 22
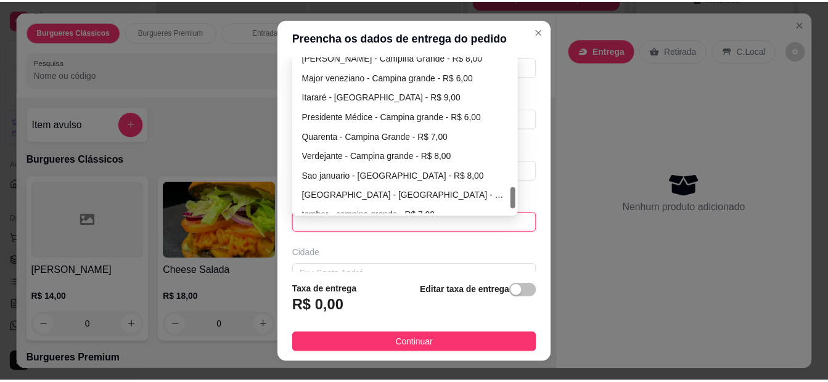
scroll to position [947, 0]
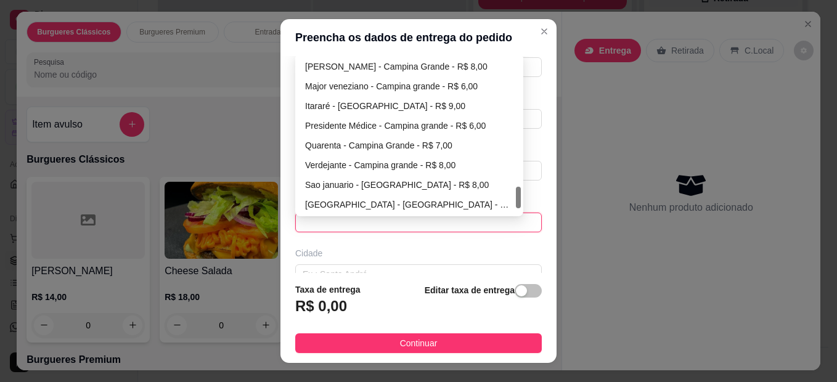
drag, startPoint x: 514, startPoint y: 206, endPoint x: 510, endPoint y: 200, distance: 7.0
click at [510, 200] on div "Jeremias - [GEOGRAPHIC_DATA] - R$ 9,00 [PERSON_NAME] - [GEOGRAPHIC_DATA] - R$ 8…" at bounding box center [409, 135] width 223 height 158
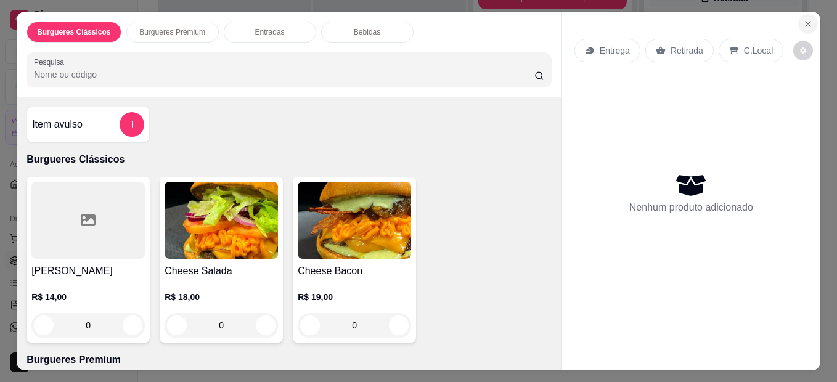
click at [804, 19] on icon "Close" at bounding box center [809, 24] width 10 height 10
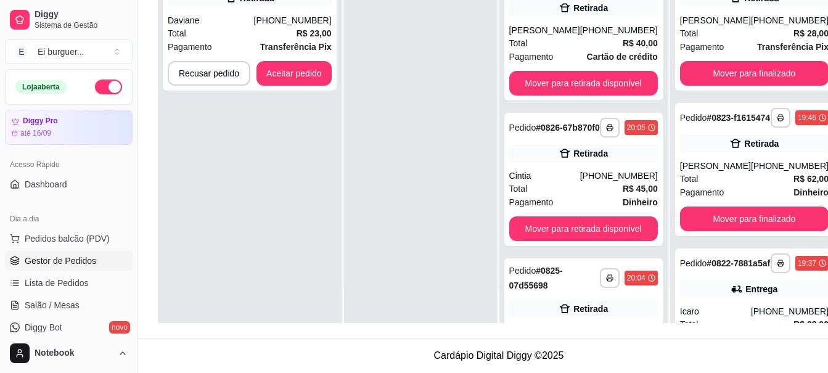
click at [248, 313] on div "**********" at bounding box center [250, 136] width 184 height 373
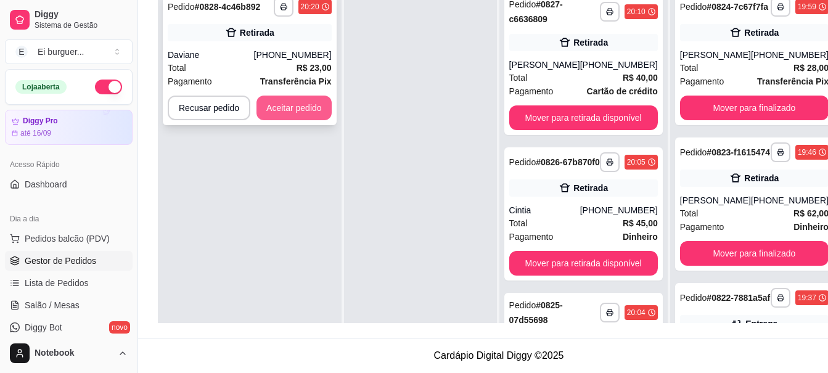
click at [297, 112] on button "Aceitar pedido" at bounding box center [294, 108] width 75 height 25
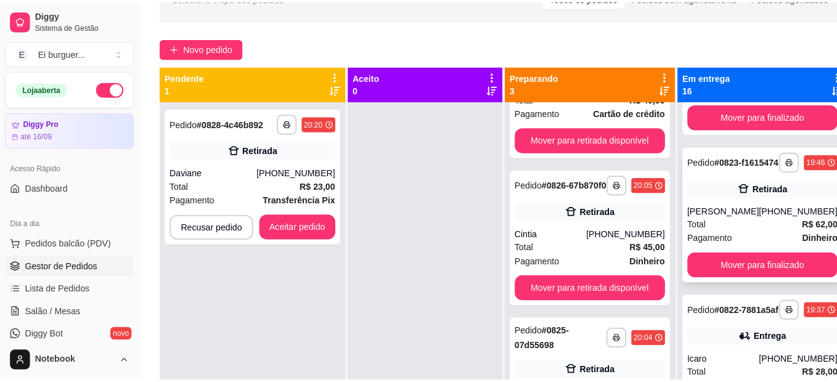
scroll to position [123, 0]
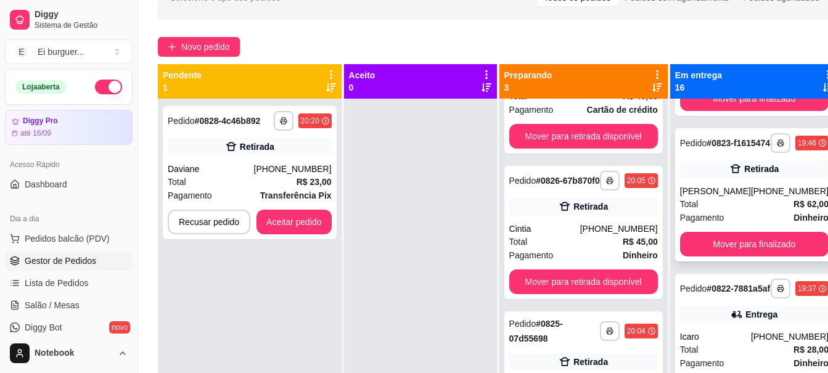
click at [751, 197] on div "[PHONE_NUMBER]" at bounding box center [790, 191] width 78 height 12
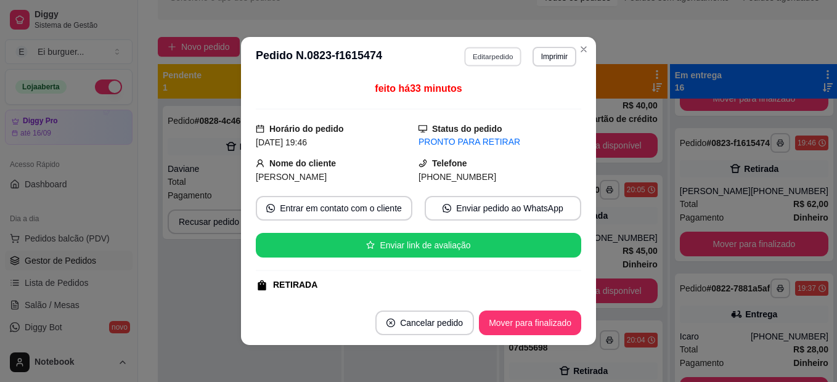
click at [485, 52] on button "Editar pedido" at bounding box center [493, 56] width 57 height 19
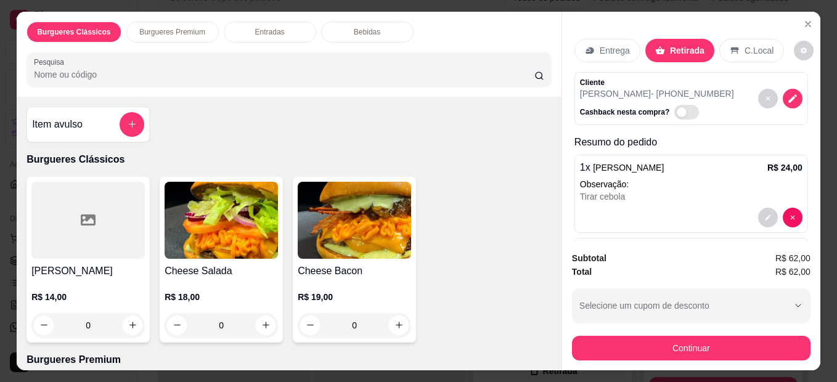
click at [616, 54] on div "Entrega" at bounding box center [608, 50] width 66 height 23
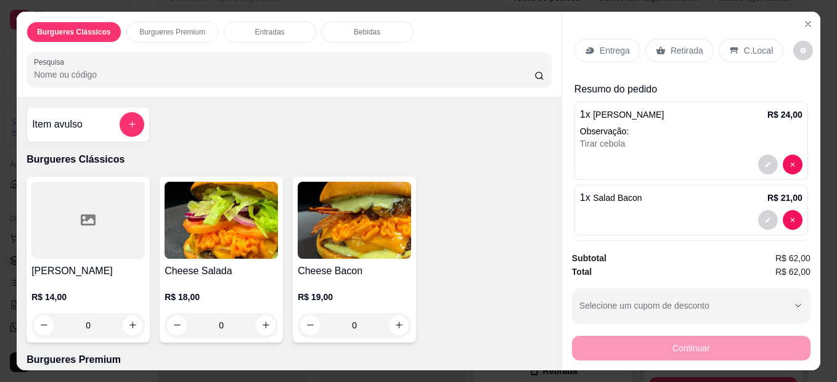
click at [620, 47] on p "Entrega" at bounding box center [615, 50] width 30 height 12
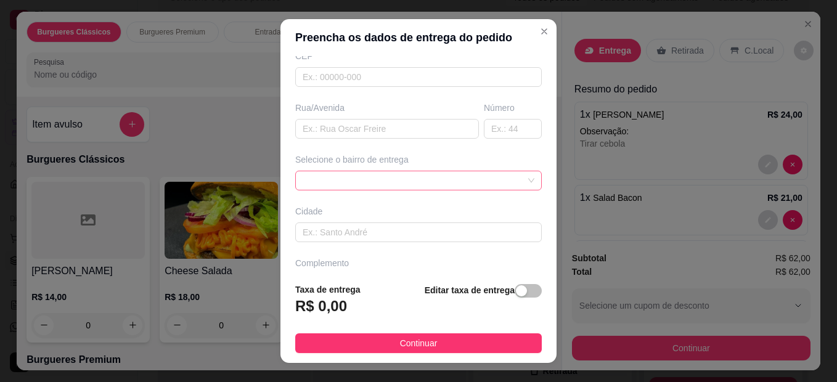
scroll to position [185, 0]
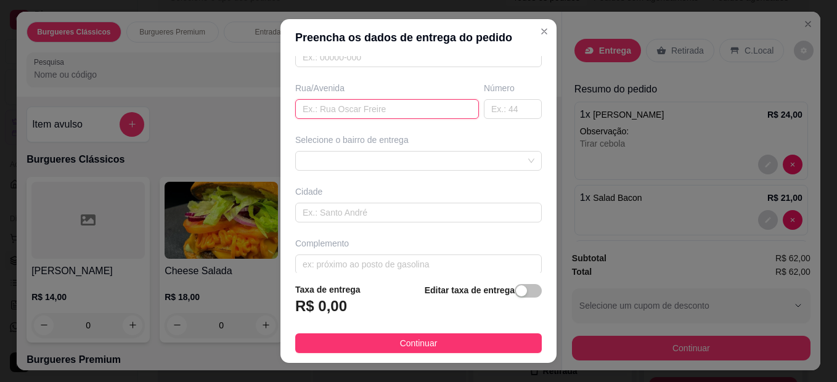
click at [370, 110] on input "text" at bounding box center [387, 109] width 184 height 20
drag, startPoint x: 370, startPoint y: 110, endPoint x: 442, endPoint y: 107, distance: 71.6
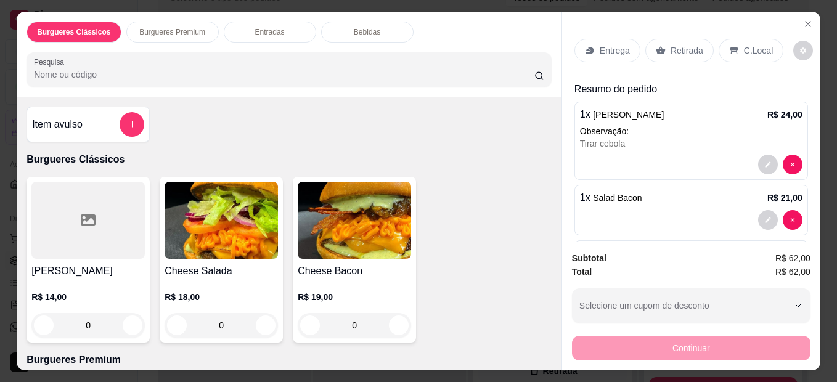
click at [620, 44] on p "Entrega" at bounding box center [615, 50] width 30 height 12
click at [804, 20] on icon "Close" at bounding box center [809, 24] width 10 height 10
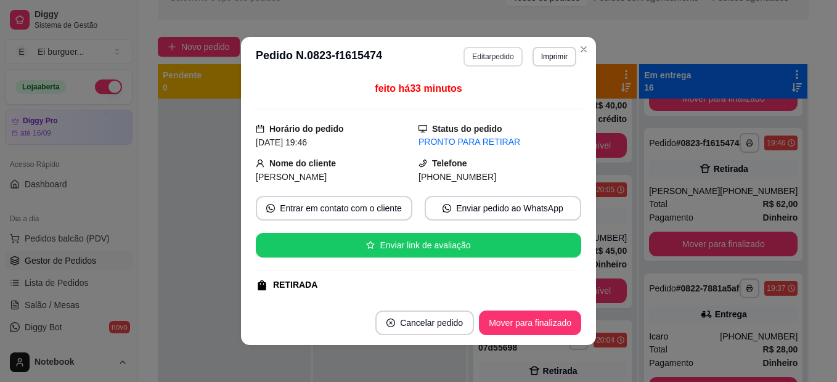
click at [477, 65] on button "Editar pedido" at bounding box center [493, 57] width 59 height 20
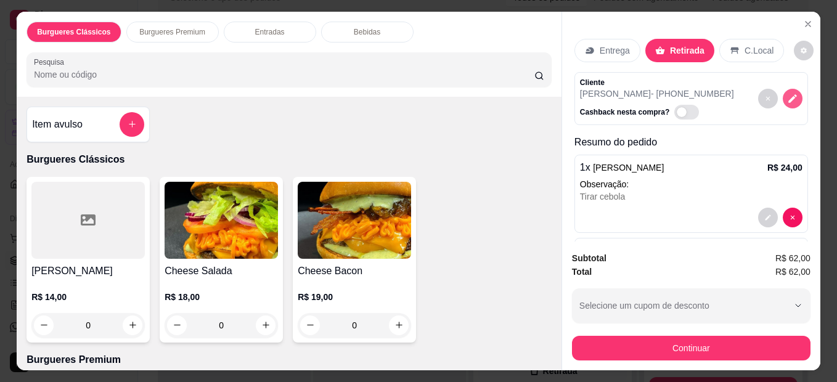
click at [789, 94] on icon "decrease-product-quantity" at bounding box center [793, 98] width 9 height 9
click at [615, 52] on p "Entrega" at bounding box center [615, 50] width 30 height 12
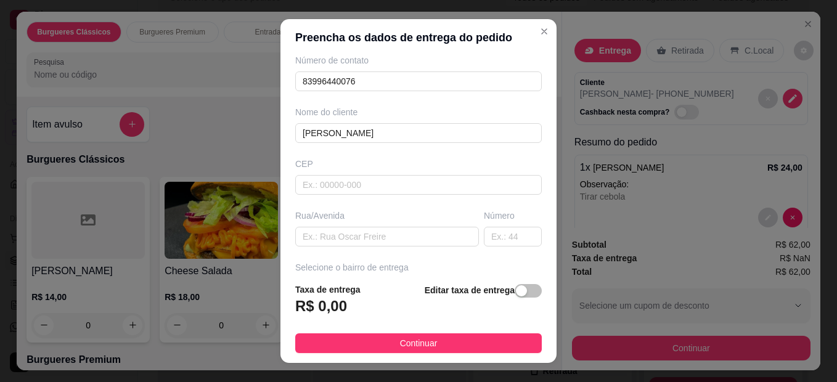
scroll to position [62, 0]
click at [425, 227] on input "text" at bounding box center [387, 233] width 184 height 20
paste input "[GEOGRAPHIC_DATA][PERSON_NAME]"
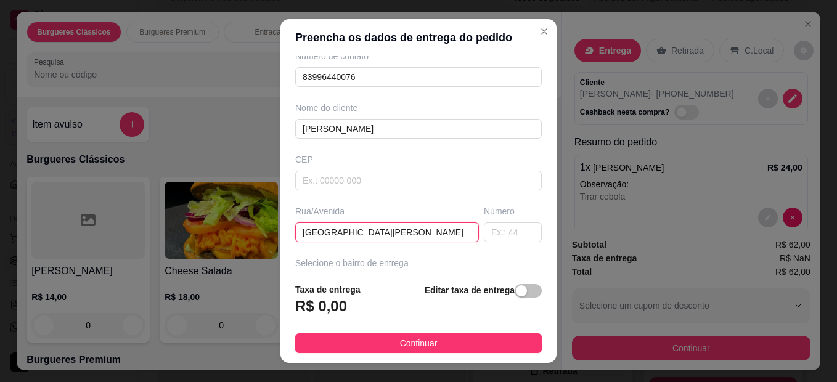
scroll to position [123, 0]
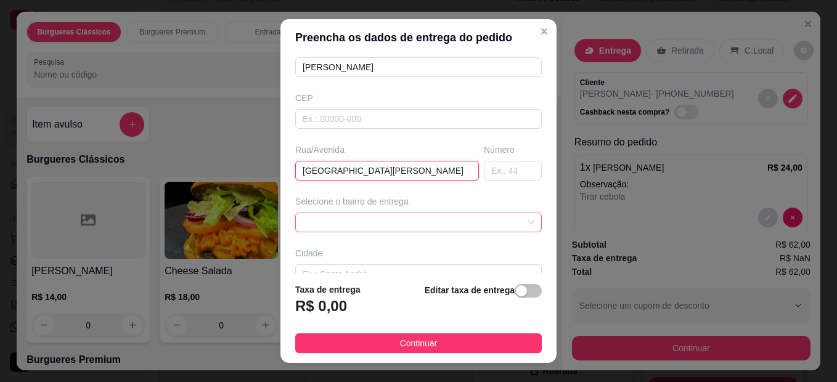
click at [414, 223] on span at bounding box center [419, 222] width 232 height 19
type input "[GEOGRAPHIC_DATA][PERSON_NAME]"
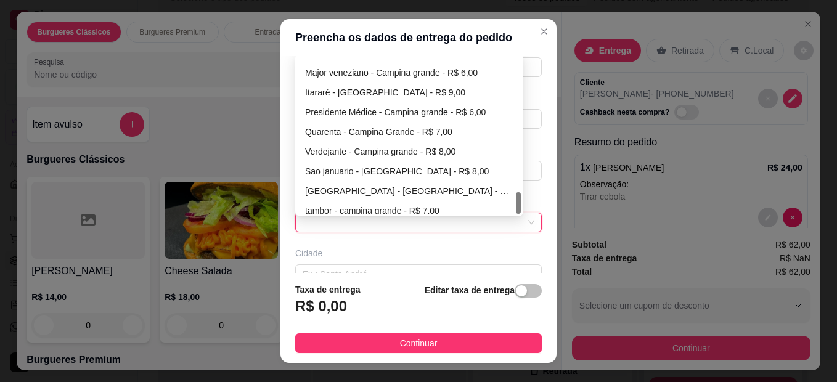
scroll to position [987, 0]
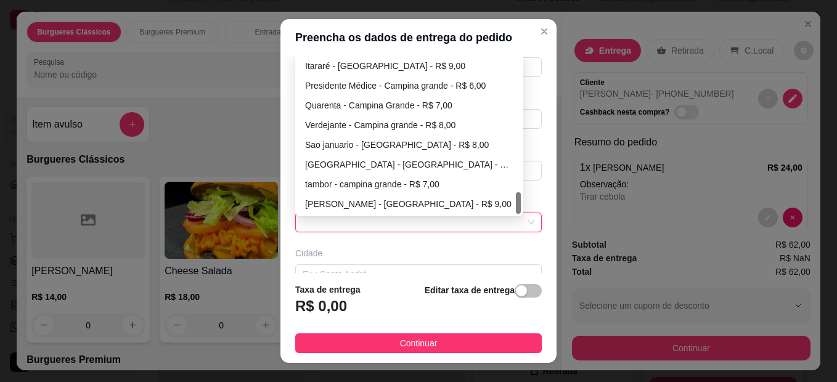
drag, startPoint x: 512, startPoint y: 69, endPoint x: 501, endPoint y: 295, distance: 226.0
click at [501, 295] on section "Preencha os dados de entrega do pedido Busque pelo cliente Número de contato 83…" at bounding box center [419, 191] width 276 height 344
click at [392, 54] on header "Preencha os dados de entrega do pedido" at bounding box center [419, 37] width 276 height 37
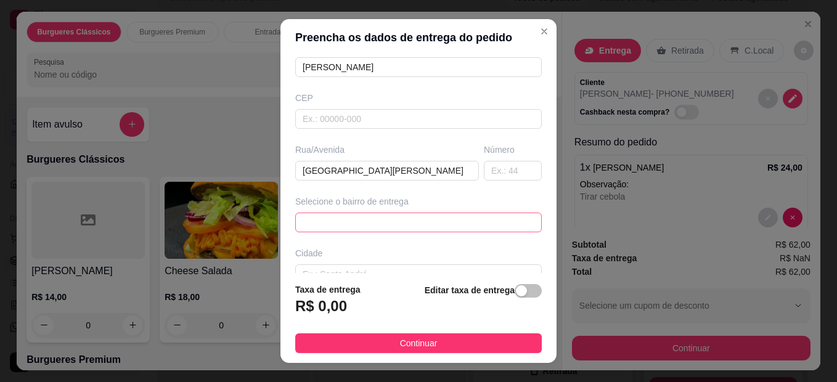
click at [448, 215] on div "661a01677620a40a20daef21 661adcfd0b3e2b4c3a76c270 661add500b3e2b4c3a76c273 Majo…" at bounding box center [418, 223] width 247 height 20
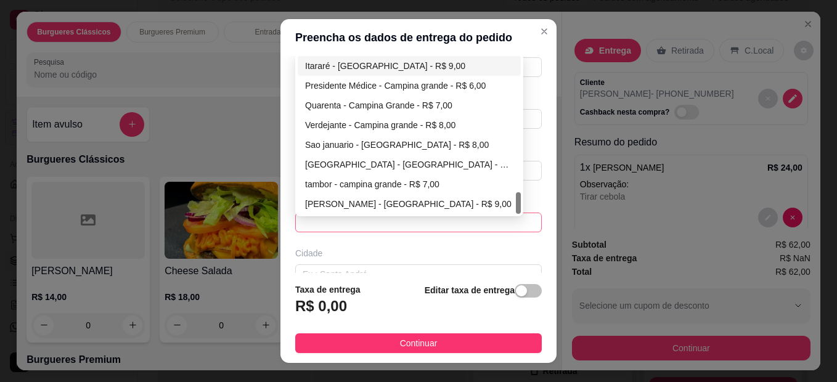
click at [368, 68] on div "Itararé - [GEOGRAPHIC_DATA] - R$ 9,00" at bounding box center [409, 66] width 208 height 14
type input "Campina Grande"
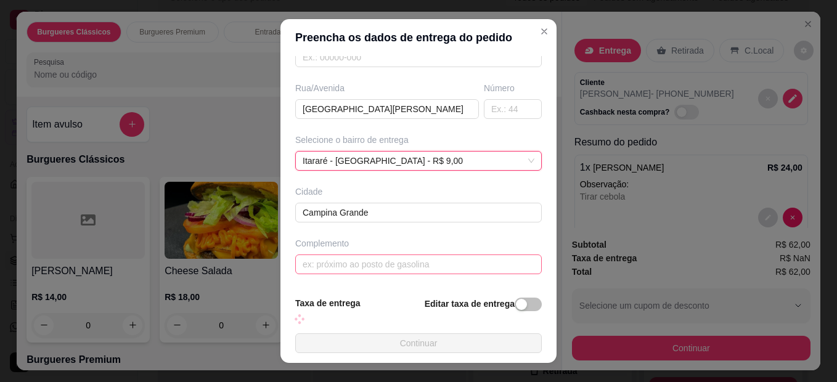
scroll to position [20, 0]
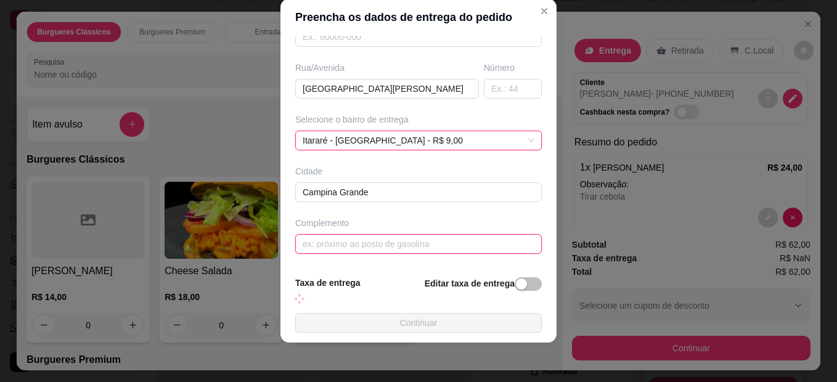
click at [420, 241] on input "text" at bounding box center [418, 244] width 247 height 20
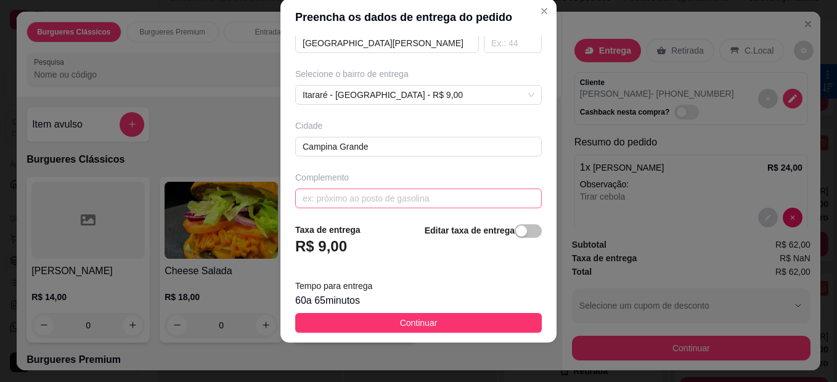
scroll to position [238, 0]
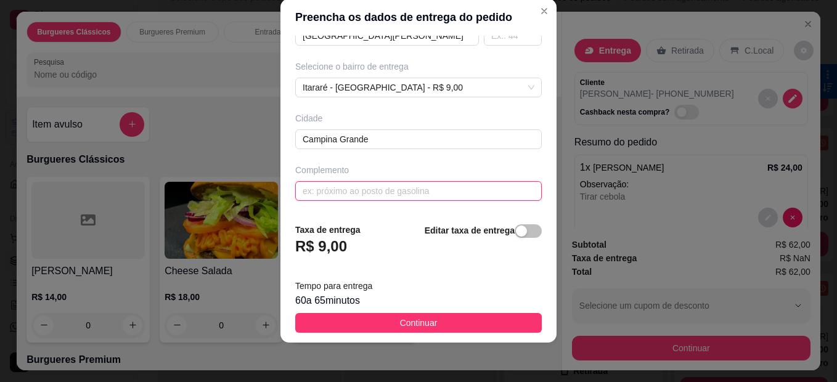
click at [443, 189] on input "text" at bounding box center [418, 191] width 247 height 20
click at [442, 192] on input "terras alphaville" at bounding box center [418, 191] width 247 height 20
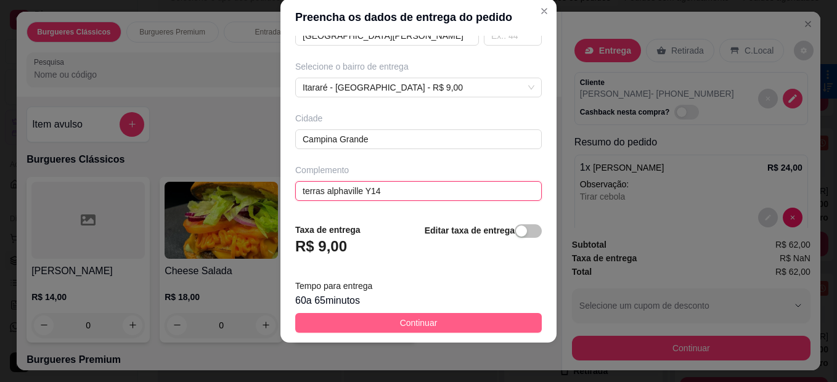
type input "terras alphaville Y14"
click at [489, 326] on button "Continuar" at bounding box center [418, 323] width 247 height 20
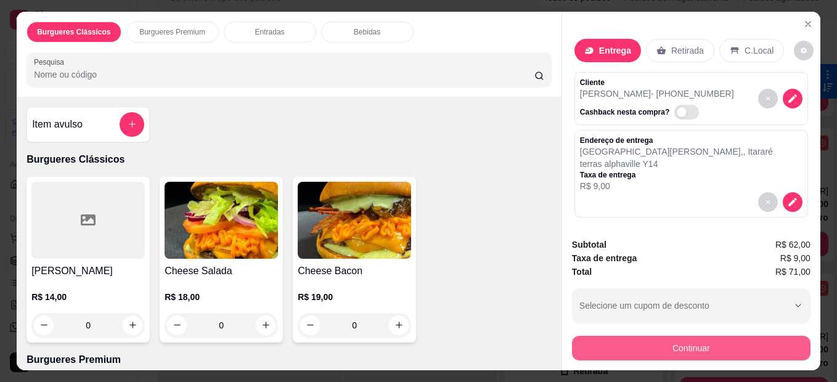
click at [685, 344] on button "Continuar" at bounding box center [691, 348] width 239 height 25
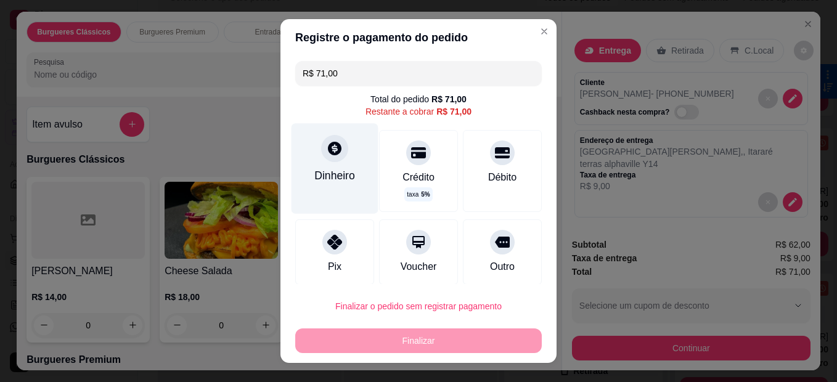
click at [315, 175] on div "Dinheiro" at bounding box center [335, 176] width 41 height 16
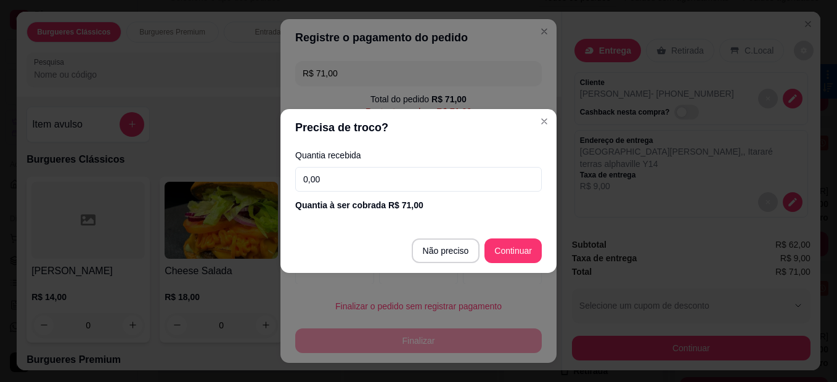
click at [386, 181] on input "0,00" at bounding box center [418, 179] width 247 height 25
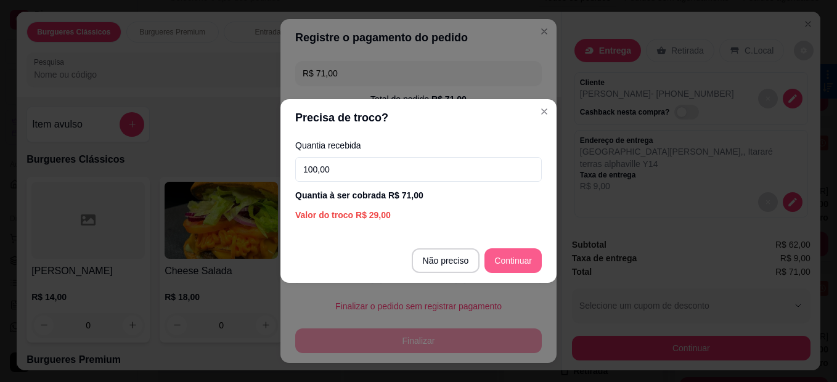
type input "100,00"
type input "R$ 0,00"
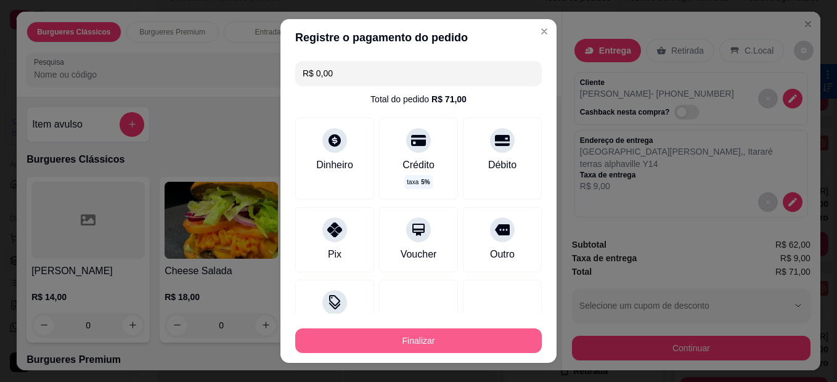
click at [489, 331] on button "Finalizar" at bounding box center [418, 341] width 247 height 25
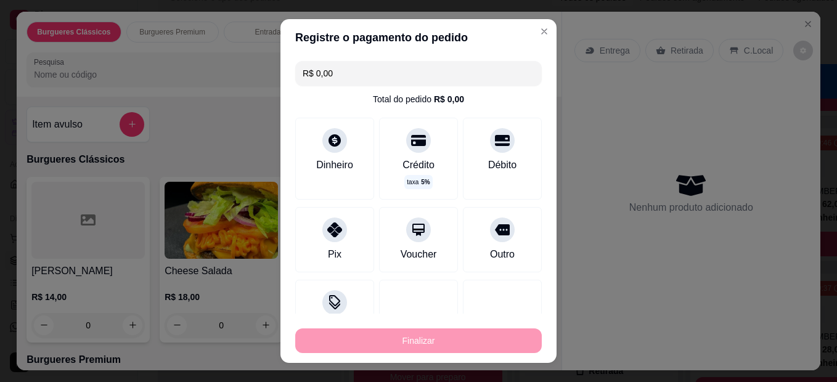
type input "0"
type input "-R$ 71,00"
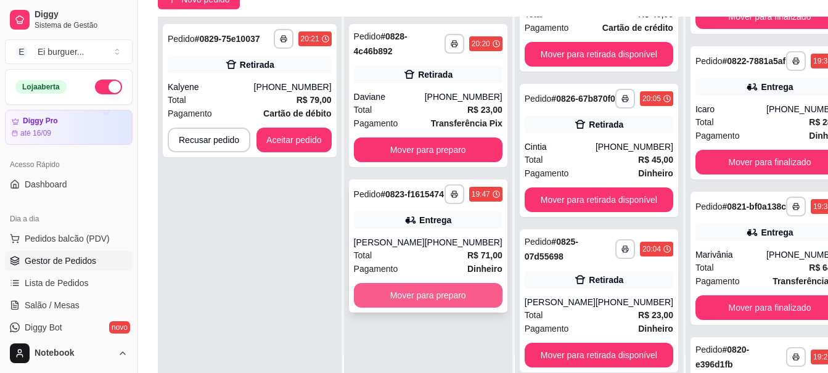
scroll to position [197, 0]
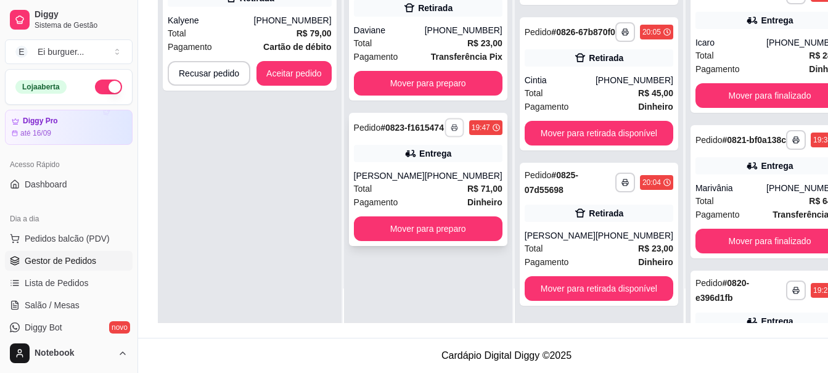
click at [453, 128] on rect "button" at bounding box center [455, 129] width 4 height 2
click at [430, 166] on button "IMPRESSORA" at bounding box center [405, 175] width 86 height 19
click at [397, 232] on button "Mover para preparo" at bounding box center [428, 228] width 149 height 25
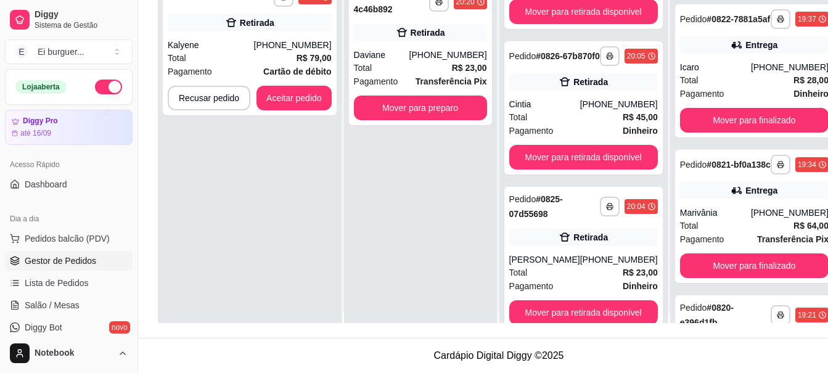
scroll to position [0, 0]
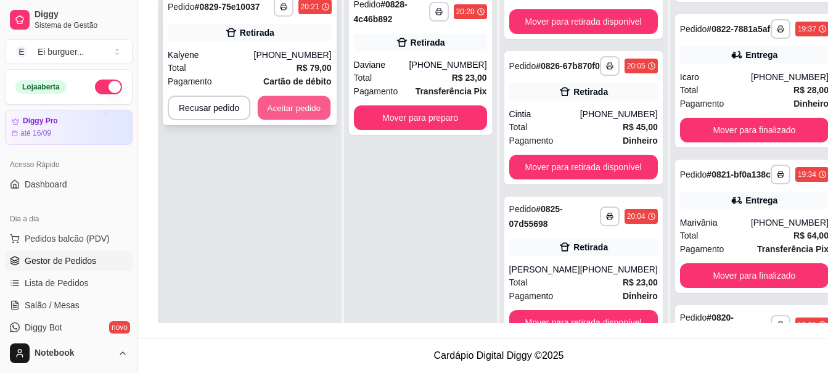
click at [300, 96] on button "Aceitar pedido" at bounding box center [294, 108] width 73 height 24
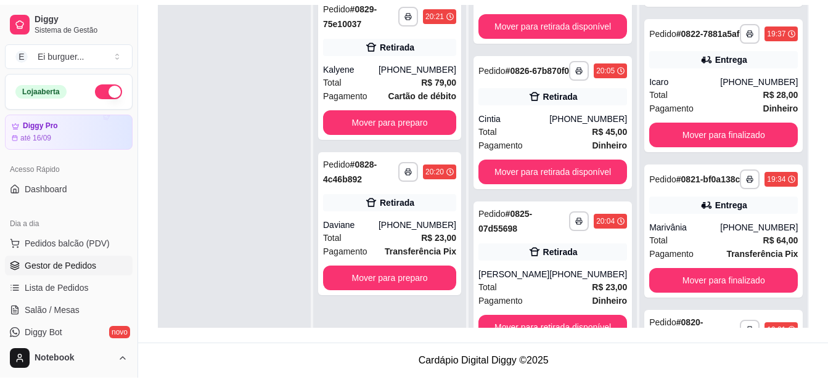
scroll to position [188, 0]
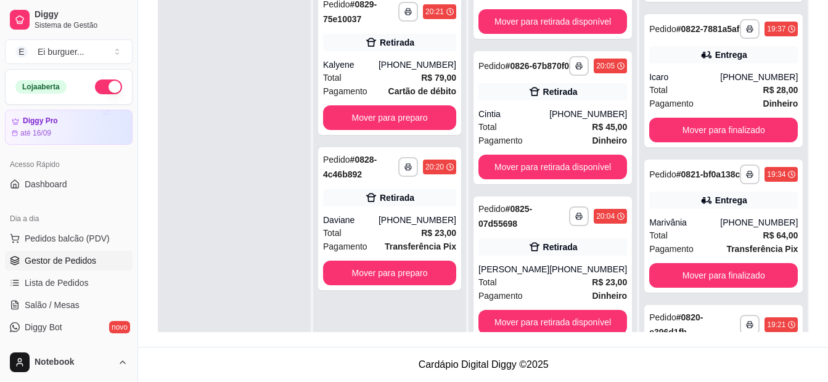
click at [372, 300] on div "**********" at bounding box center [389, 176] width 153 height 382
click at [410, 120] on button "Mover para preparo" at bounding box center [390, 118] width 130 height 24
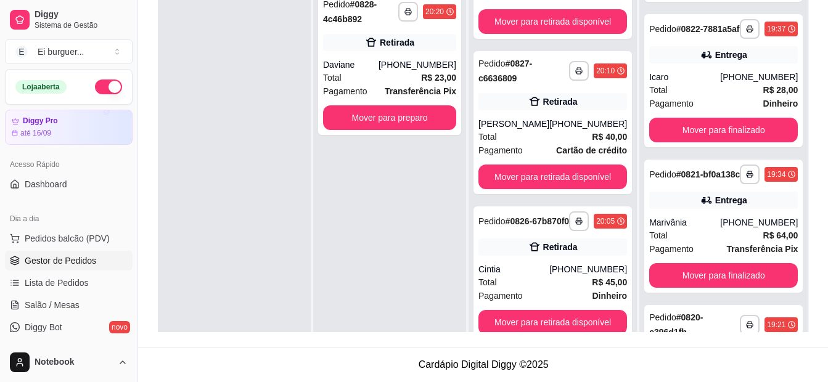
scroll to position [252, 0]
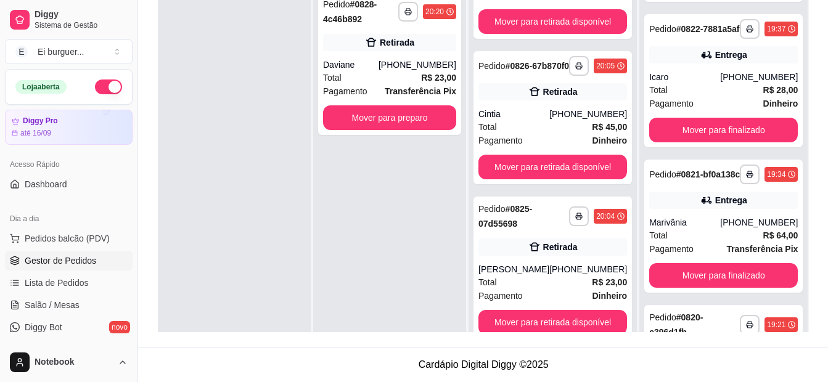
click at [407, 181] on div "**********" at bounding box center [389, 176] width 153 height 382
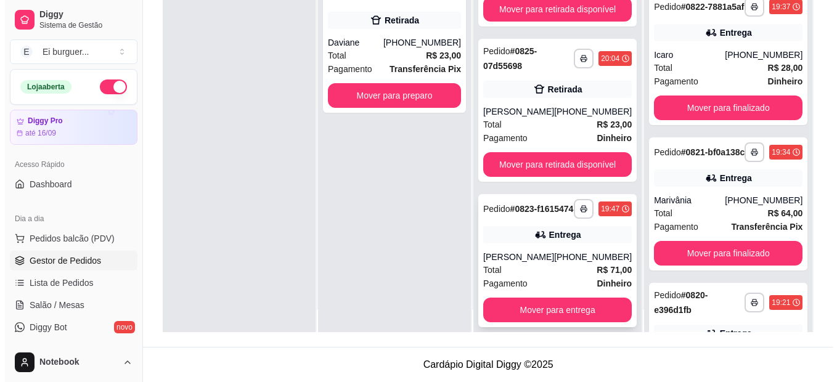
scroll to position [35, 0]
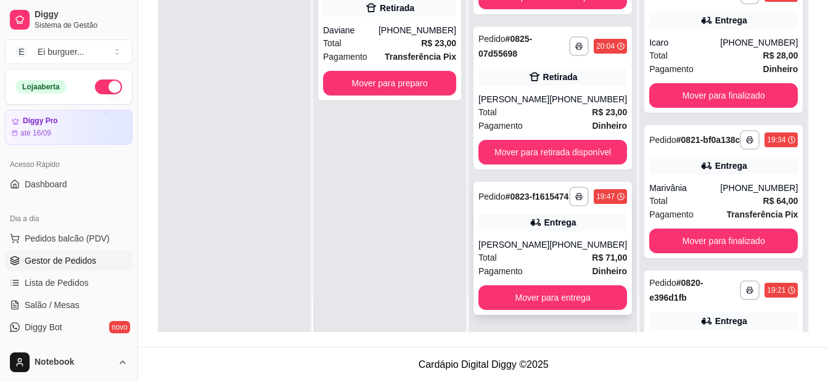
click at [548, 253] on div "Total R$ 71,00" at bounding box center [553, 258] width 149 height 14
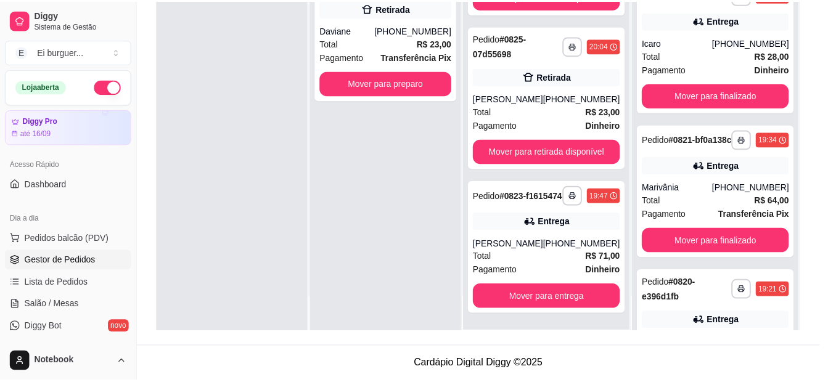
scroll to position [62, 0]
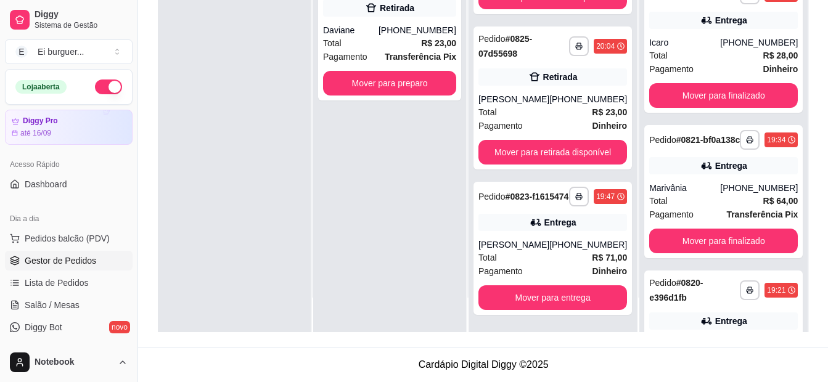
click at [207, 145] on div at bounding box center [234, 141] width 153 height 382
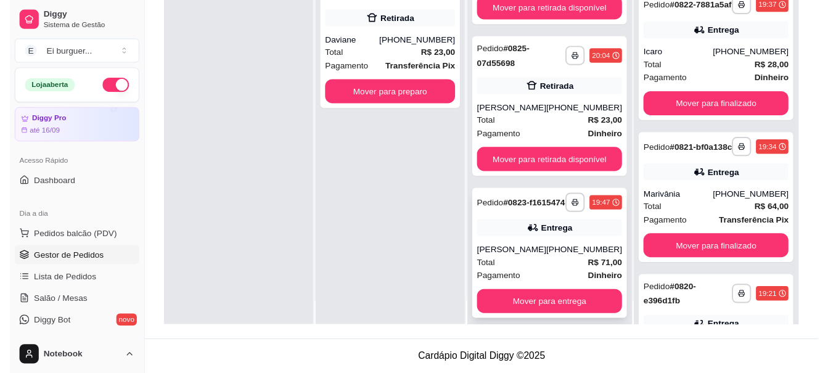
scroll to position [35, 0]
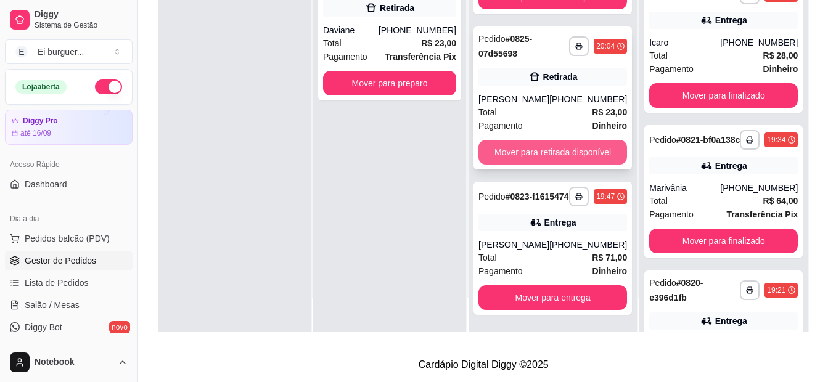
click at [524, 141] on button "Mover para retirada disponível" at bounding box center [553, 152] width 149 height 25
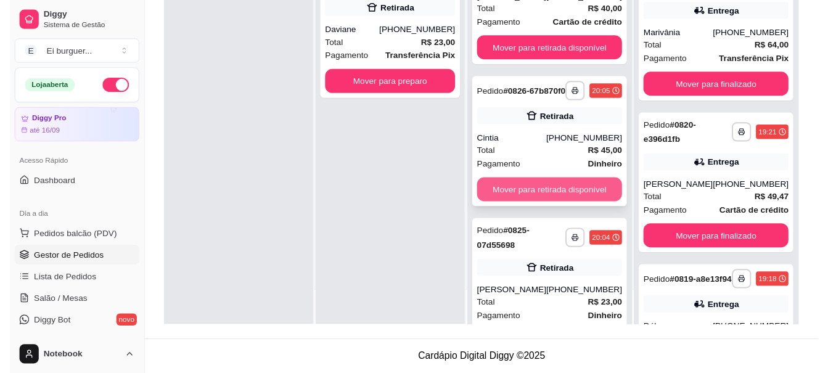
scroll to position [123, 0]
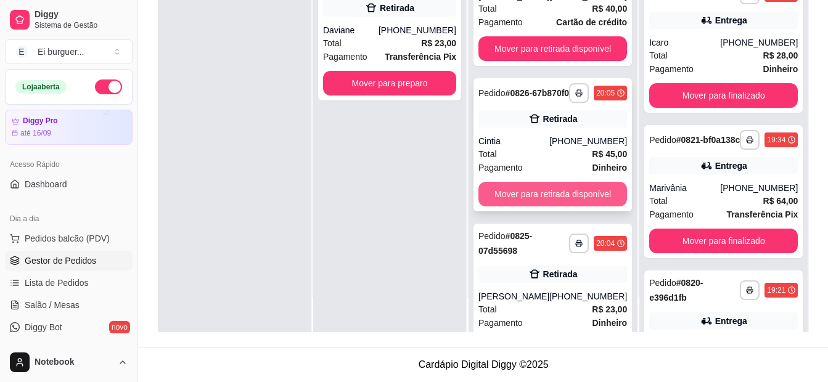
click at [571, 207] on button "Mover para retirada disponível" at bounding box center [553, 194] width 149 height 25
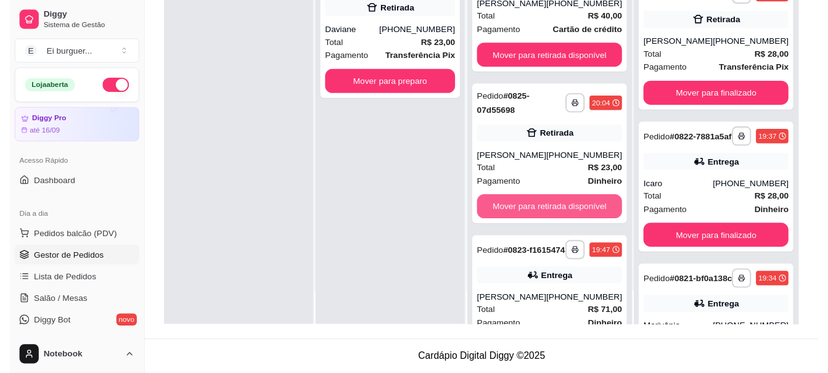
scroll to position [279, 0]
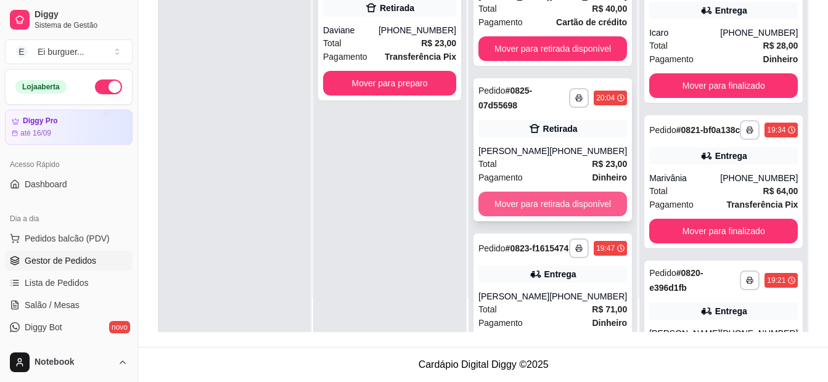
click at [553, 210] on button "Mover para retirada disponível" at bounding box center [553, 204] width 149 height 25
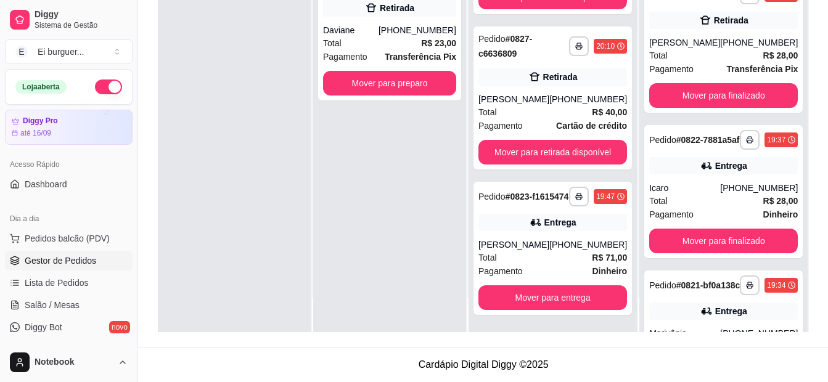
scroll to position [434, 0]
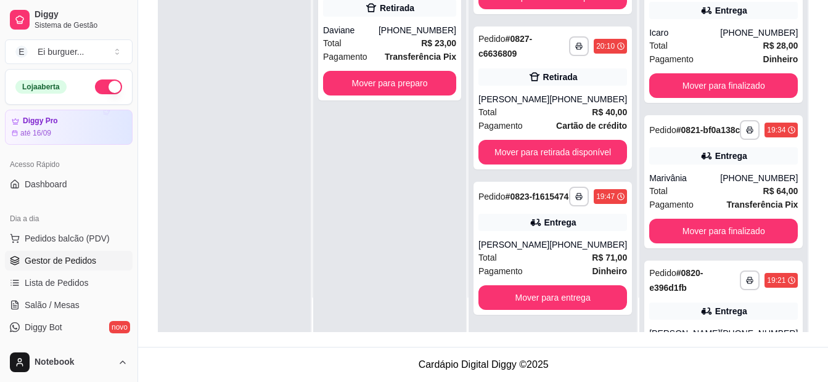
click at [391, 142] on div "**********" at bounding box center [389, 141] width 153 height 382
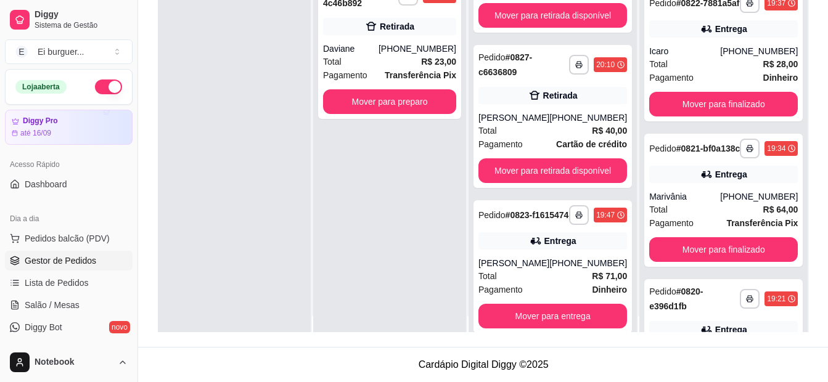
scroll to position [0, 0]
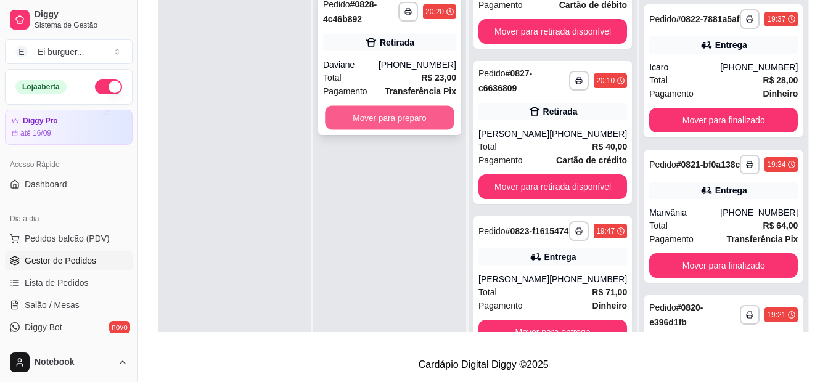
click at [418, 120] on button "Mover para preparo" at bounding box center [390, 118] width 130 height 24
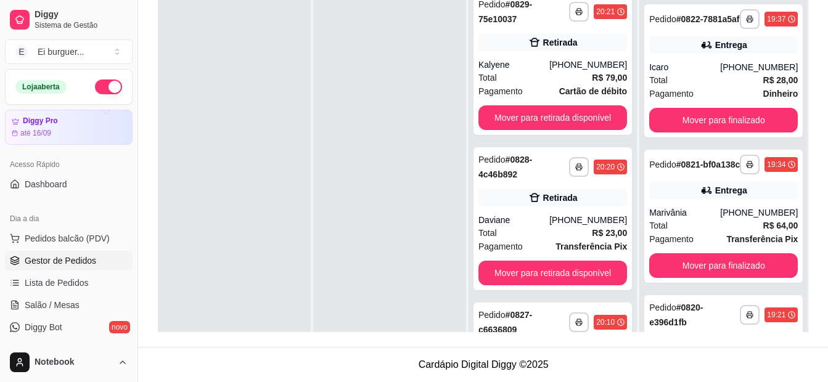
click at [391, 311] on div at bounding box center [389, 176] width 153 height 382
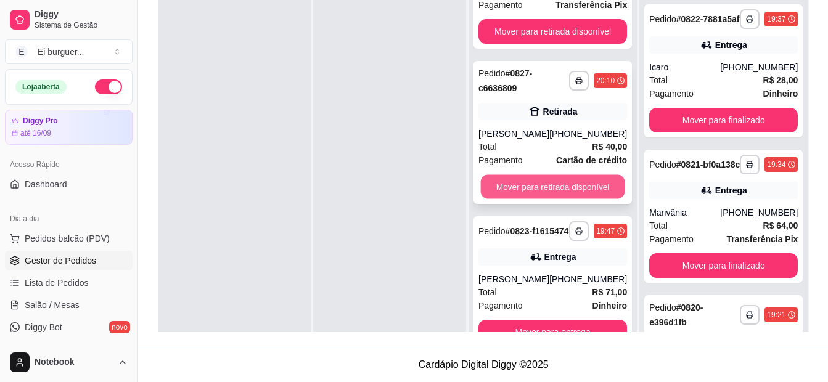
click at [582, 183] on button "Mover para retirada disponível" at bounding box center [553, 187] width 144 height 24
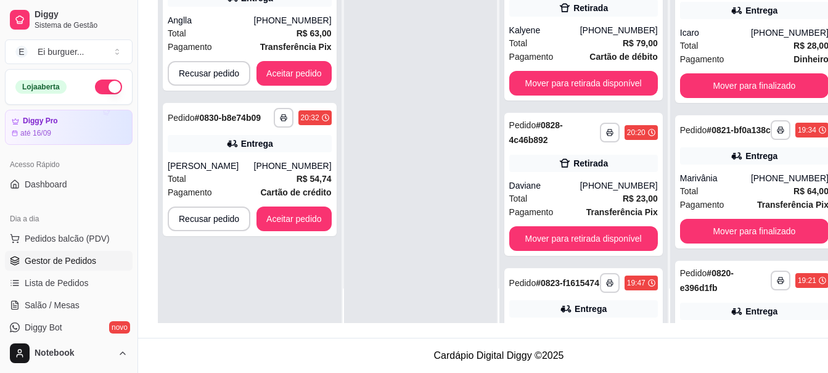
drag, startPoint x: 401, startPoint y: 155, endPoint x: 377, endPoint y: 177, distance: 32.3
click at [401, 155] on div at bounding box center [420, 136] width 153 height 373
click at [284, 112] on button "button" at bounding box center [283, 117] width 19 height 19
click at [268, 154] on button "IMPRESSORA" at bounding box center [249, 161] width 89 height 20
click at [301, 220] on button "Aceitar pedido" at bounding box center [294, 219] width 73 height 24
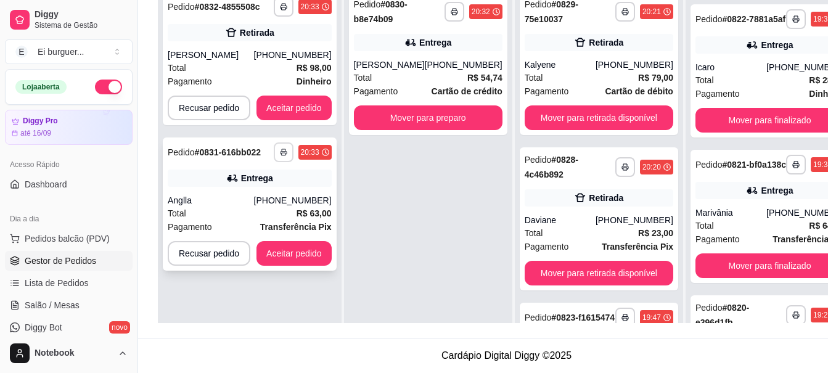
click at [284, 155] on rect "button" at bounding box center [284, 154] width 4 height 2
click at [253, 190] on button "IMPRESSORA" at bounding box center [250, 195] width 86 height 19
click at [285, 253] on button "Aceitar pedido" at bounding box center [294, 253] width 75 height 25
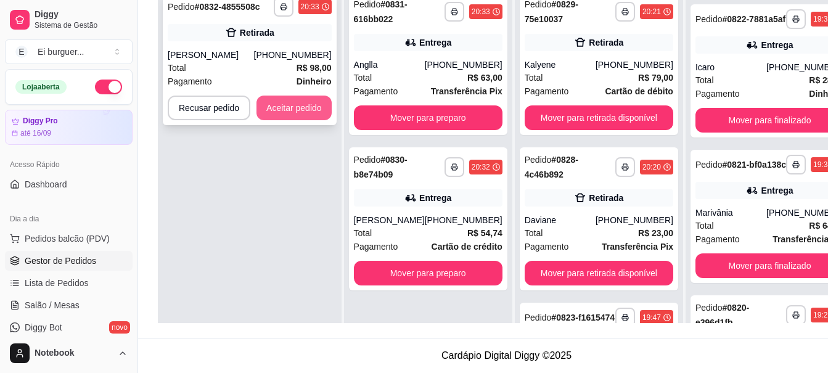
click at [297, 104] on button "Aceitar pedido" at bounding box center [294, 108] width 75 height 25
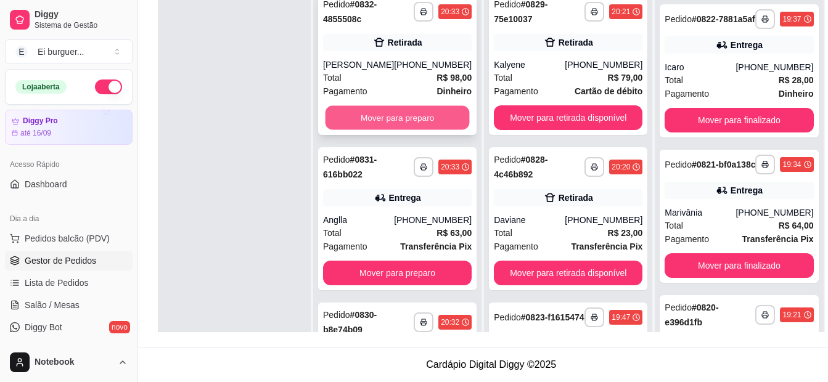
click at [427, 119] on button "Mover para preparo" at bounding box center [398, 118] width 144 height 24
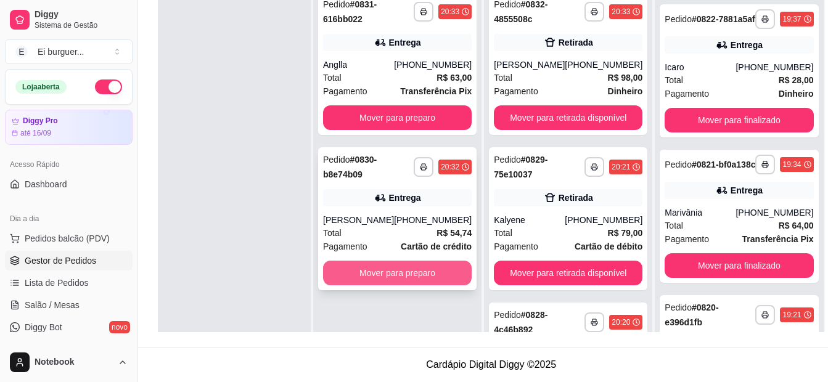
click at [394, 273] on button "Mover para preparo" at bounding box center [397, 273] width 149 height 25
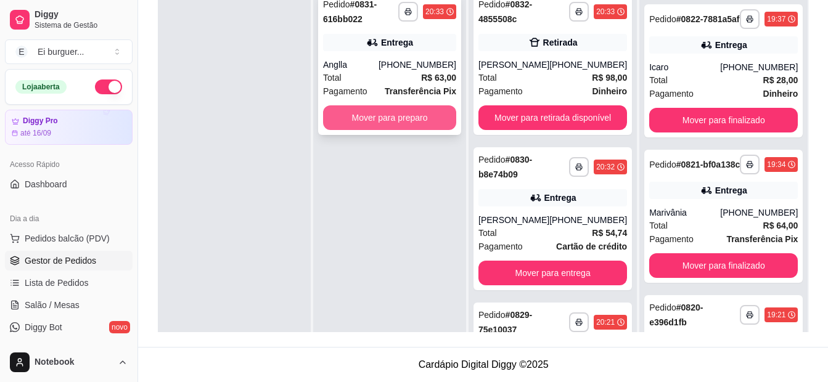
click at [413, 122] on button "Mover para preparo" at bounding box center [389, 117] width 133 height 25
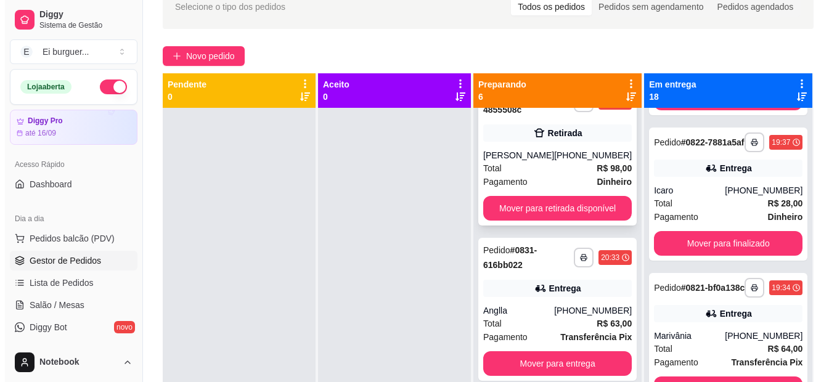
scroll to position [62, 0]
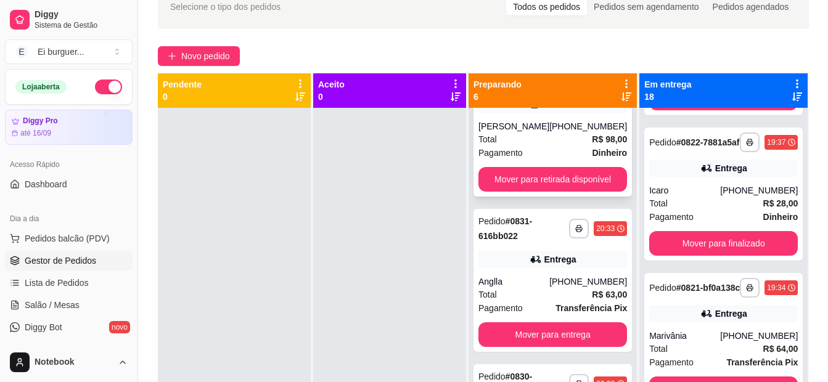
click at [541, 118] on div "**********" at bounding box center [553, 125] width 158 height 143
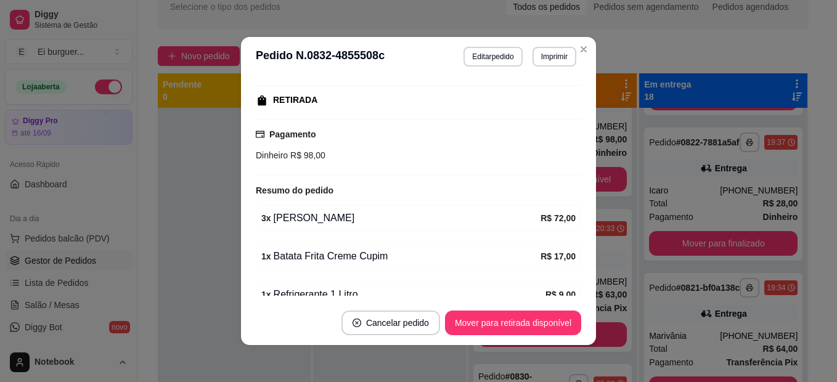
scroll to position [247, 0]
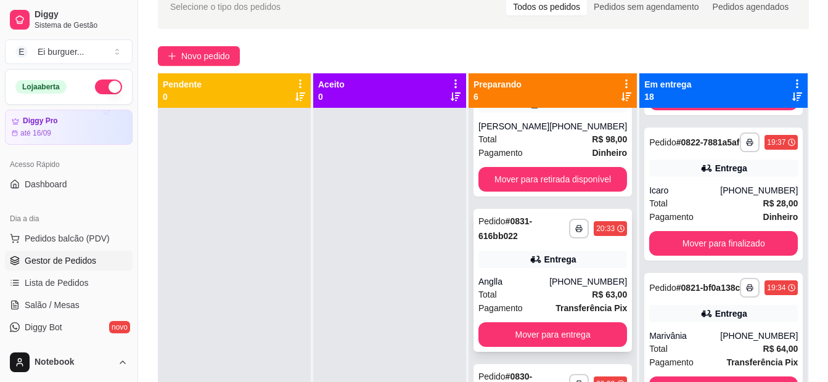
click at [549, 281] on div "Anglla" at bounding box center [514, 282] width 71 height 12
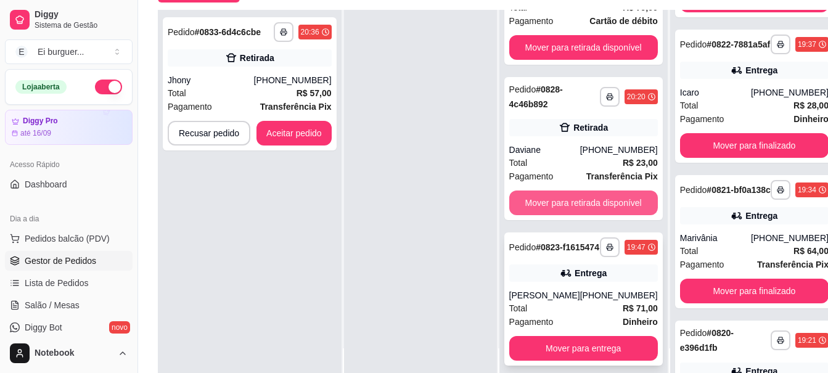
scroll to position [188, 0]
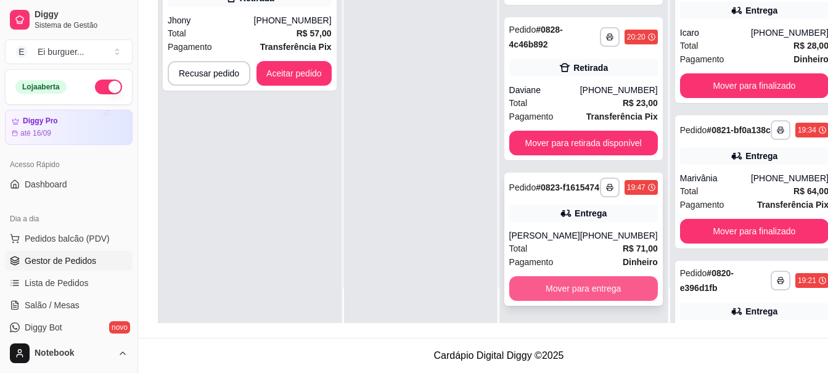
click at [565, 297] on button "Mover para entrega" at bounding box center [583, 288] width 149 height 25
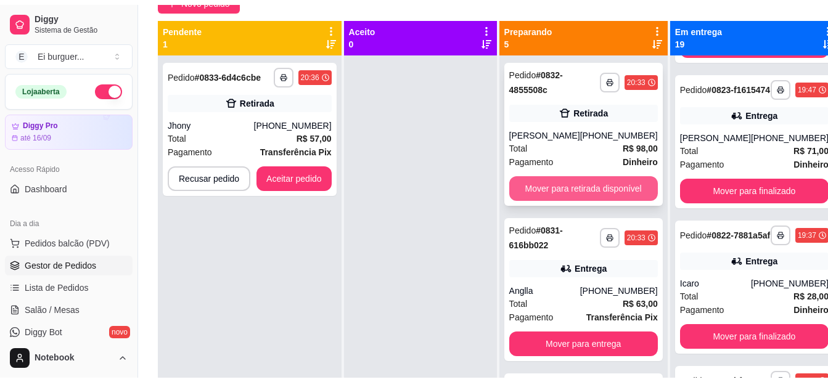
scroll to position [65, 0]
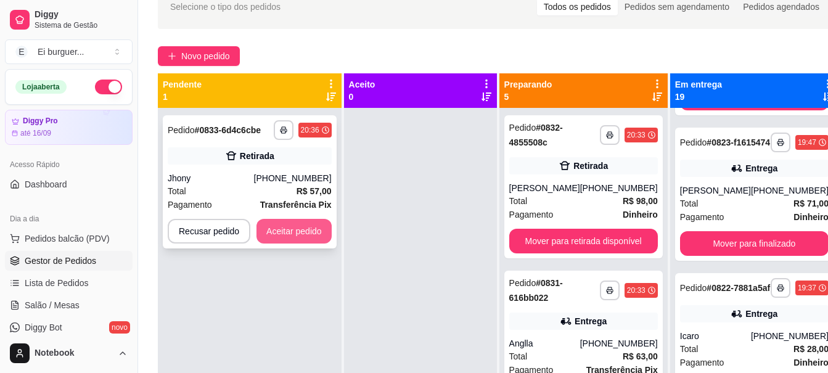
click at [292, 236] on button "Aceitar pedido" at bounding box center [294, 231] width 75 height 25
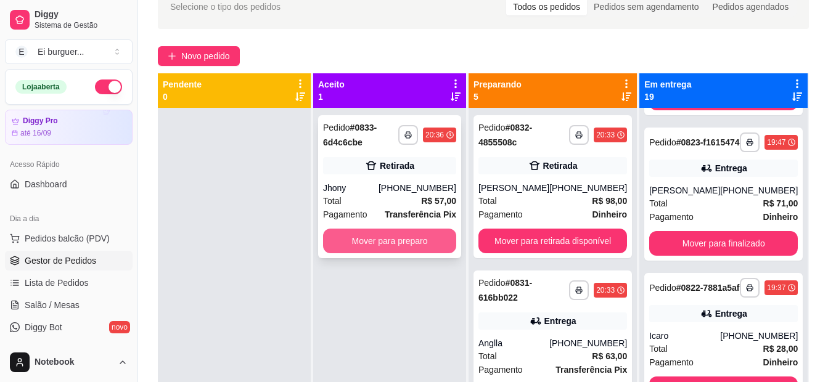
click at [386, 244] on button "Mover para preparo" at bounding box center [389, 241] width 133 height 25
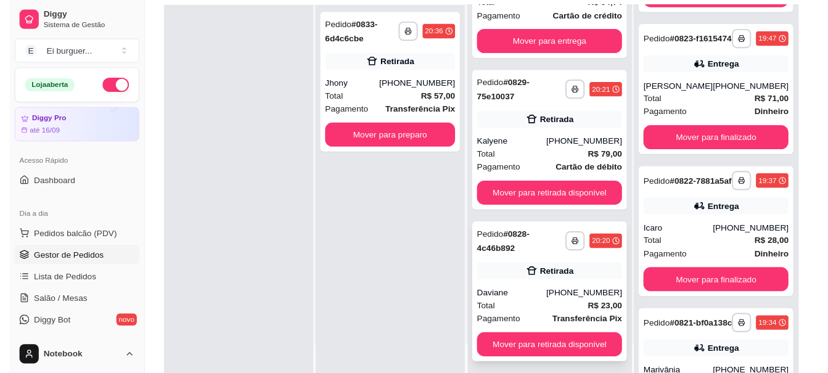
scroll to position [188, 0]
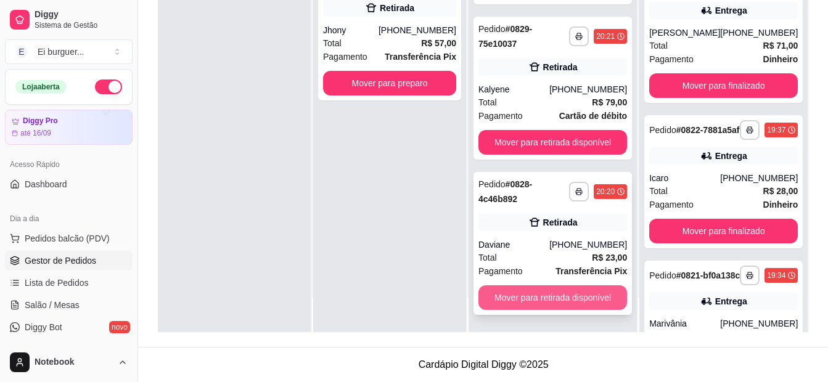
click at [527, 305] on button "Mover para retirada disponível" at bounding box center [553, 298] width 149 height 25
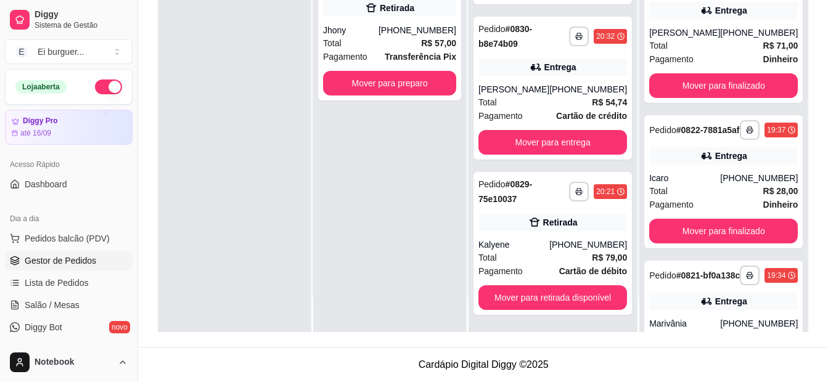
scroll to position [0, 0]
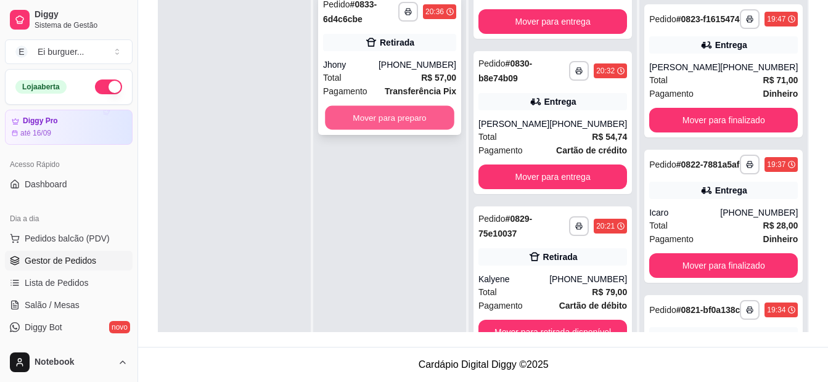
click at [395, 118] on button "Mover para preparo" at bounding box center [390, 118] width 130 height 24
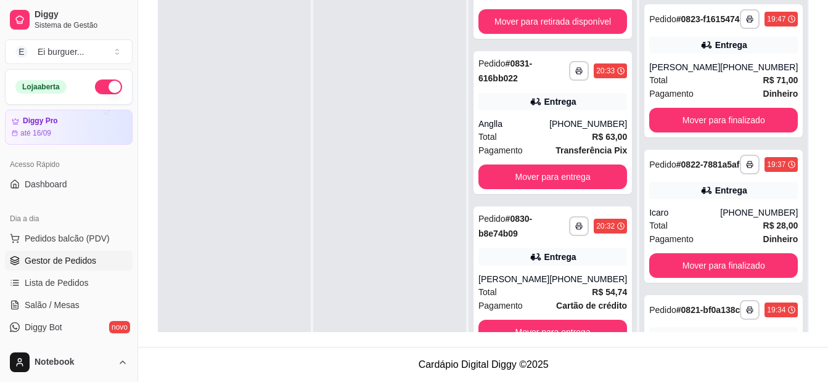
scroll to position [407, 0]
click at [487, 310] on span "Pagamento" at bounding box center [501, 306] width 44 height 14
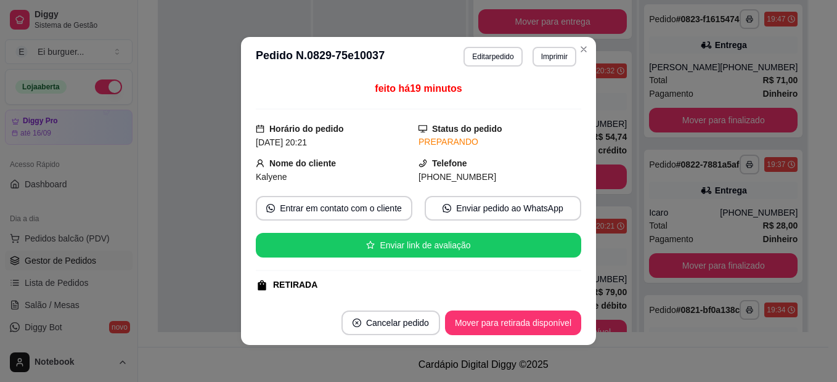
click at [241, 295] on div "feito há 19 minutos Horário do pedido [DATE] 20:21 Status do pedido PREPARANDO …" at bounding box center [418, 188] width 355 height 224
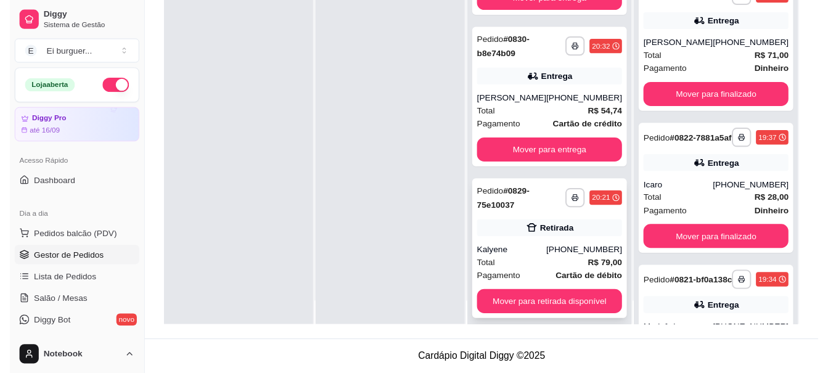
scroll to position [35, 0]
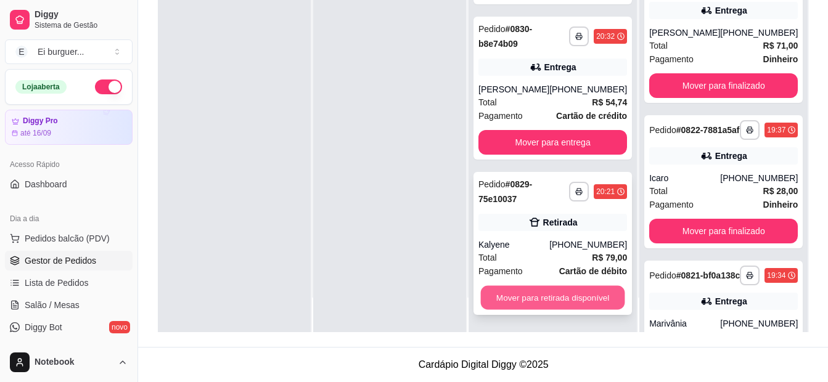
click at [551, 300] on button "Mover para retirada disponível" at bounding box center [553, 298] width 144 height 24
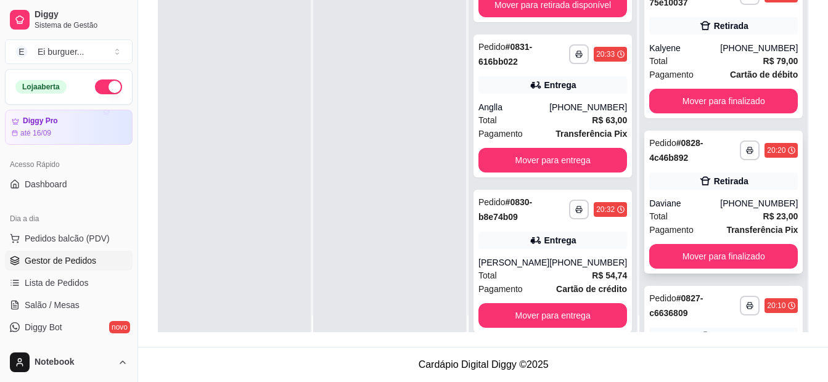
scroll to position [0, 0]
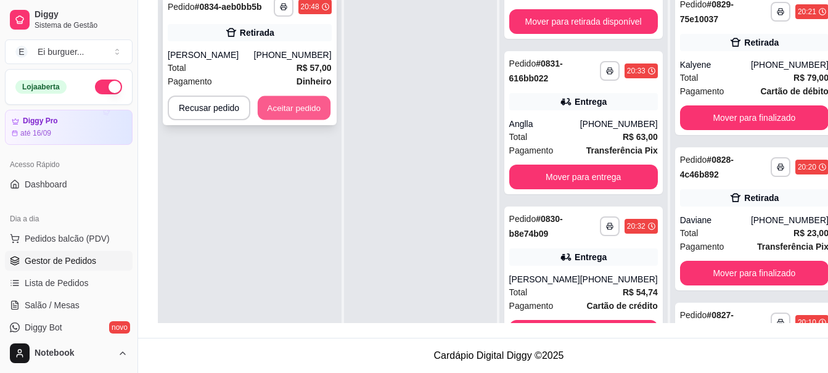
click at [300, 112] on button "Aceitar pedido" at bounding box center [294, 108] width 73 height 24
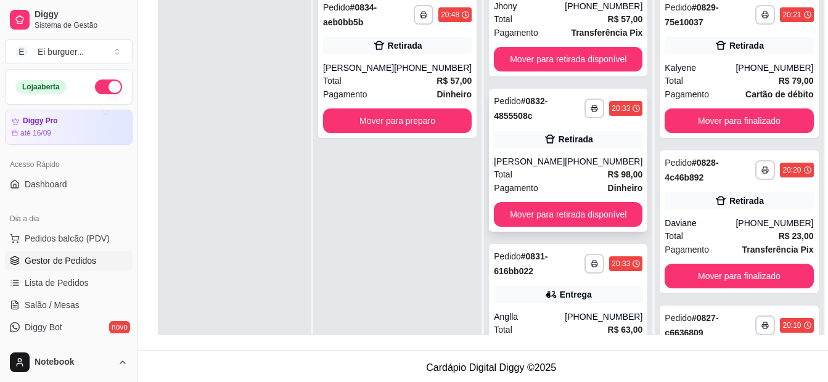
click at [537, 162] on div "[PERSON_NAME]" at bounding box center [529, 161] width 71 height 12
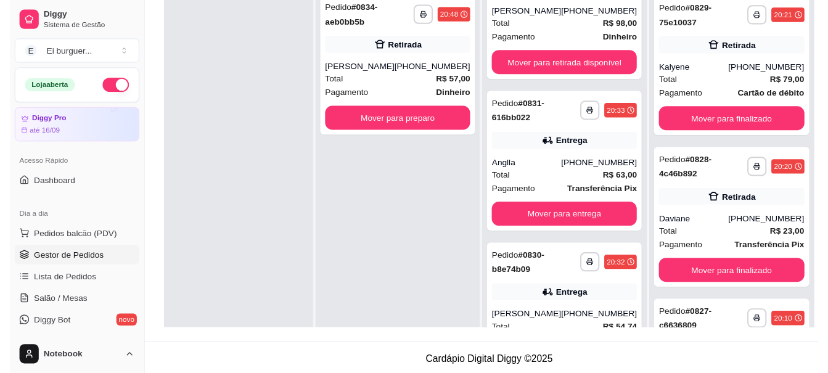
scroll to position [128, 0]
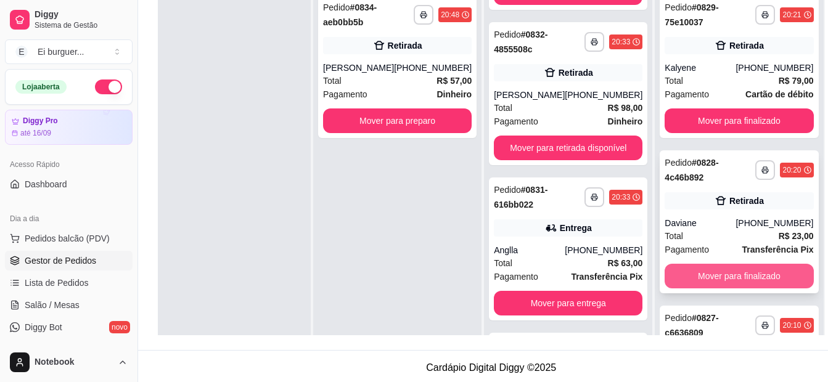
click at [690, 281] on button "Mover para finalizado" at bounding box center [739, 276] width 149 height 25
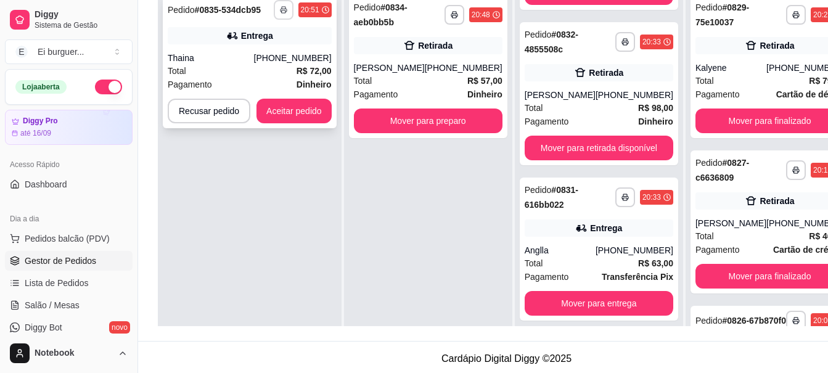
click at [279, 7] on button "button" at bounding box center [284, 10] width 20 height 20
click at [277, 52] on button "IMPRESSORA" at bounding box center [250, 52] width 86 height 19
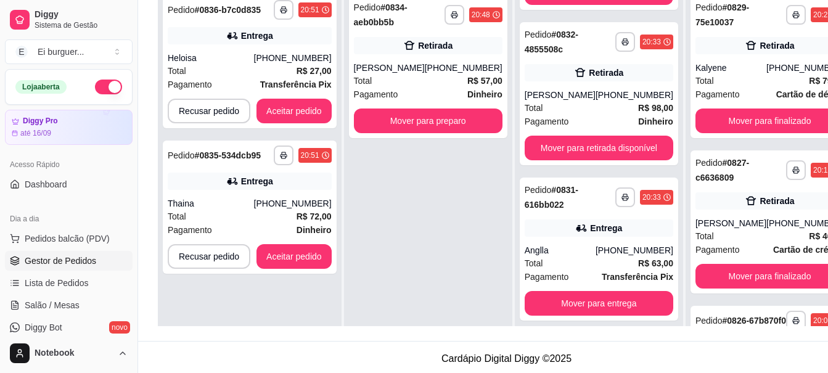
click at [417, 196] on div "**********" at bounding box center [428, 174] width 168 height 373
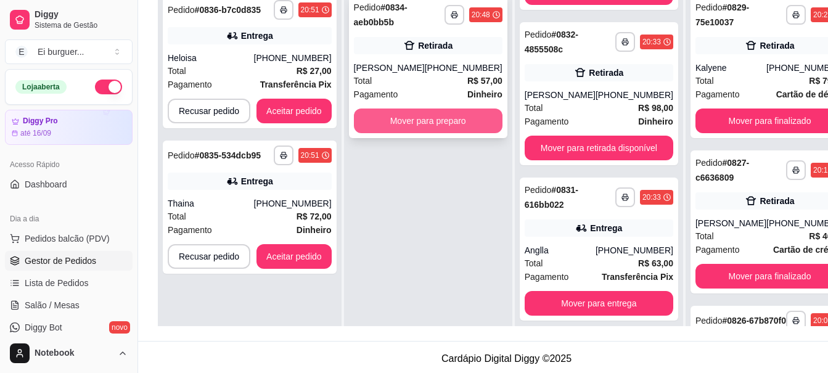
click at [409, 115] on button "Mover para preparo" at bounding box center [428, 121] width 149 height 25
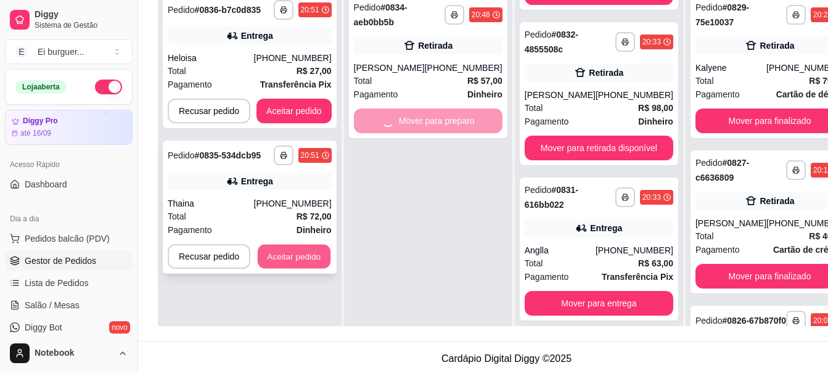
click at [297, 260] on button "Aceitar pedido" at bounding box center [294, 257] width 73 height 24
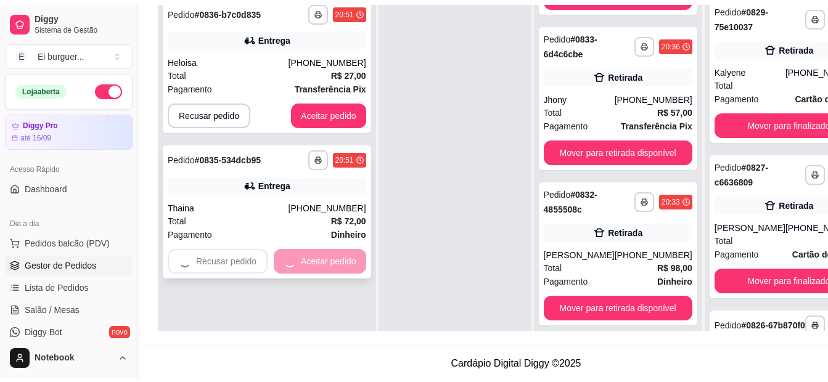
scroll to position [284, 0]
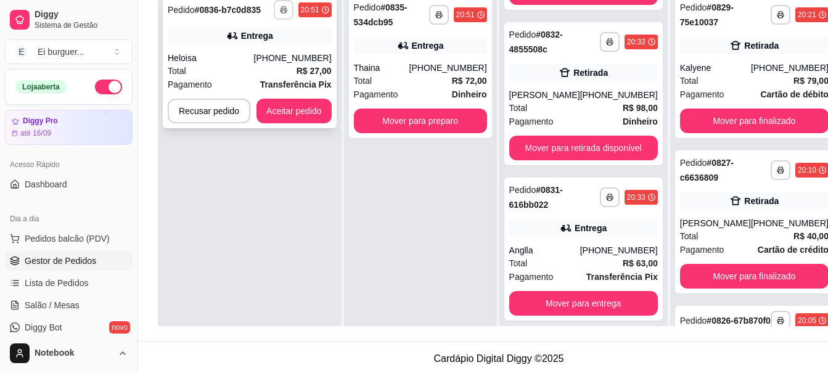
click at [275, 5] on button "button" at bounding box center [284, 10] width 20 height 20
click at [269, 52] on button "IMPRESSORA" at bounding box center [250, 52] width 86 height 19
click at [282, 117] on button "Aceitar pedido" at bounding box center [294, 111] width 75 height 25
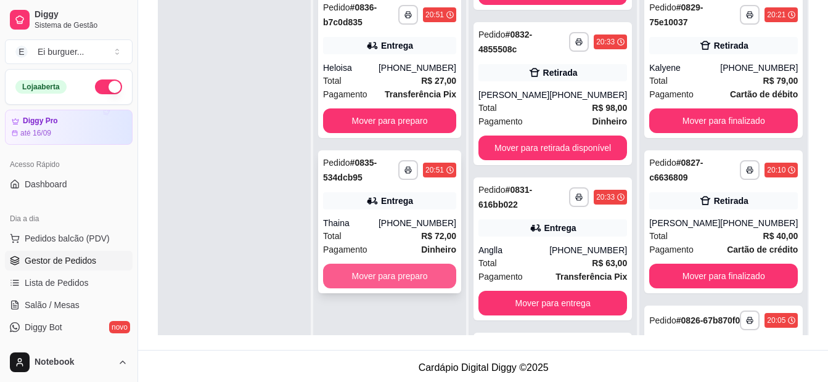
click at [442, 269] on button "Mover para preparo" at bounding box center [389, 276] width 133 height 25
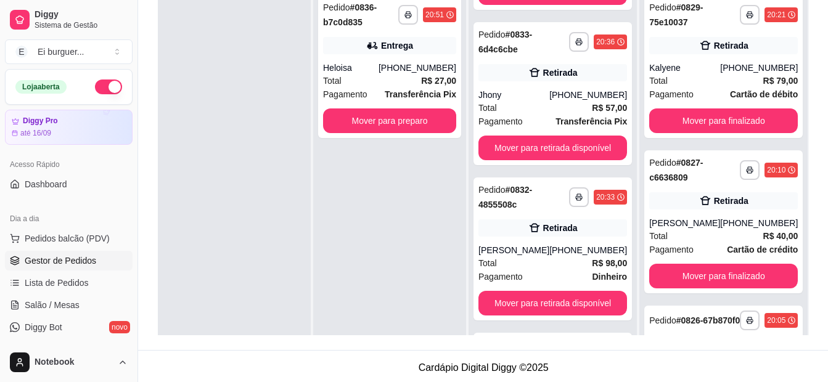
scroll to position [439, 0]
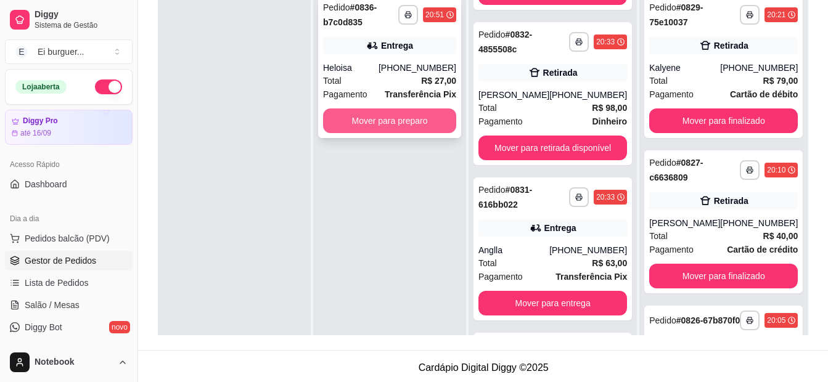
click at [355, 116] on button "Mover para preparo" at bounding box center [389, 121] width 133 height 25
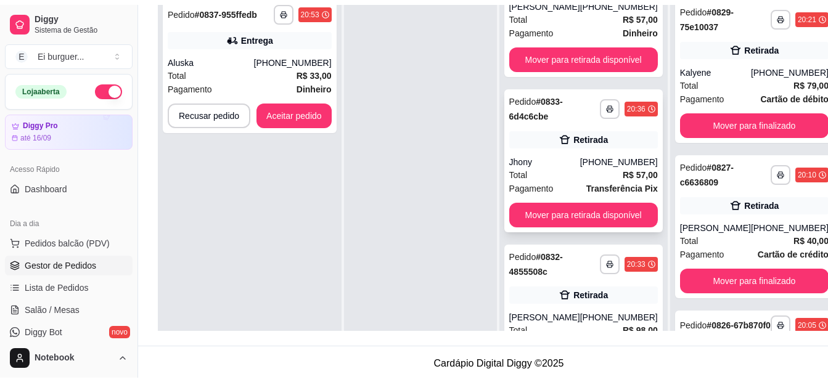
scroll to position [348, 0]
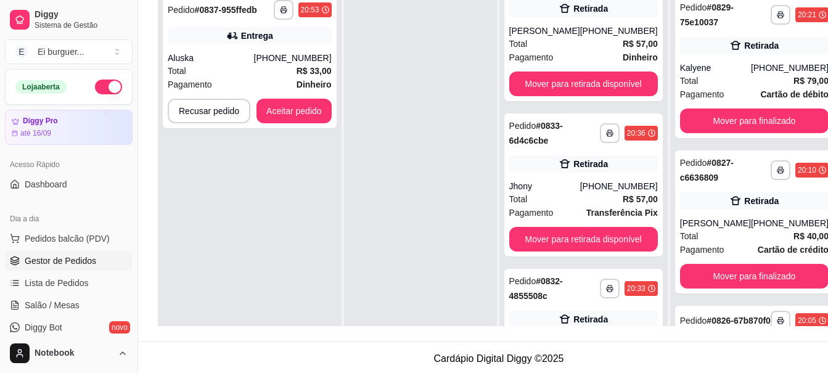
drag, startPoint x: 451, startPoint y: 191, endPoint x: 436, endPoint y: 186, distance: 16.0
click at [451, 191] on div at bounding box center [420, 174] width 153 height 373
click at [281, 9] on icon "button" at bounding box center [284, 10] width 6 height 2
click at [265, 56] on button "IMPRESSORA" at bounding box center [250, 52] width 86 height 19
click at [298, 109] on button "Aceitar pedido" at bounding box center [294, 111] width 75 height 25
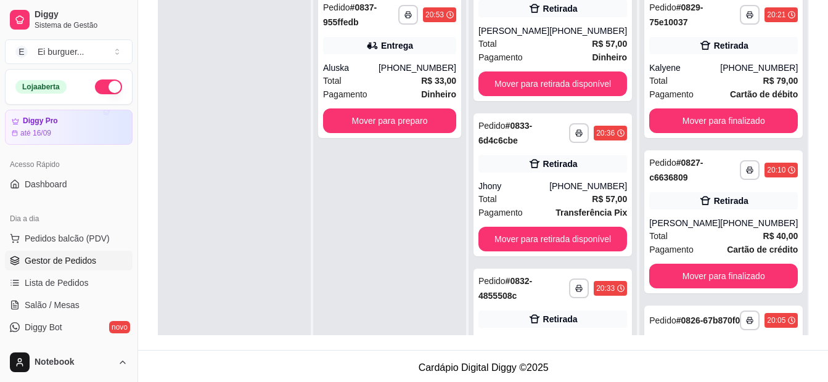
click at [347, 186] on div "**********" at bounding box center [389, 179] width 153 height 382
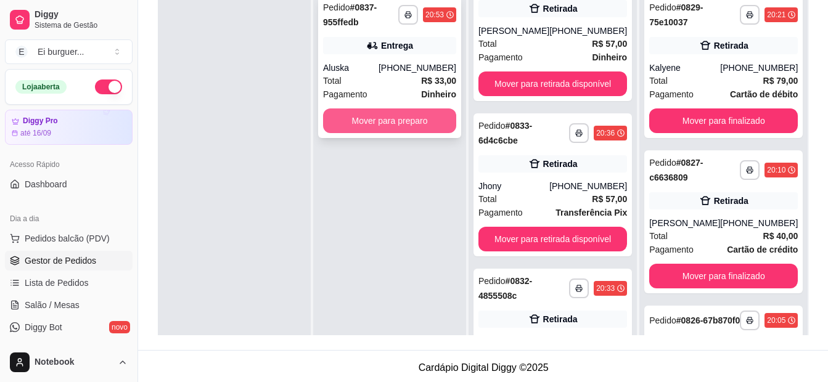
click at [399, 116] on button "Mover para preparo" at bounding box center [389, 121] width 133 height 25
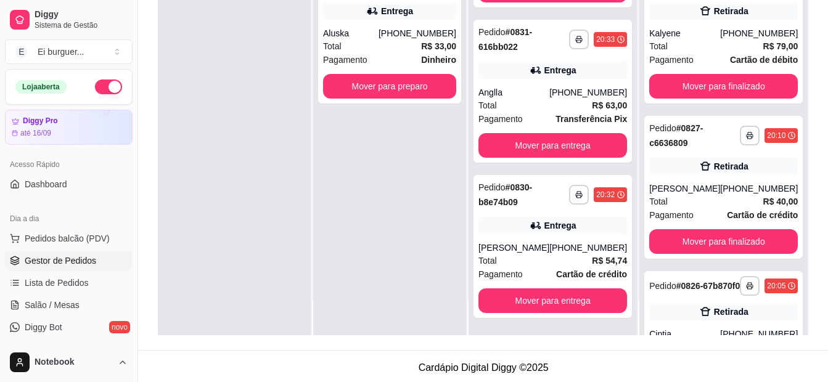
scroll to position [188, 0]
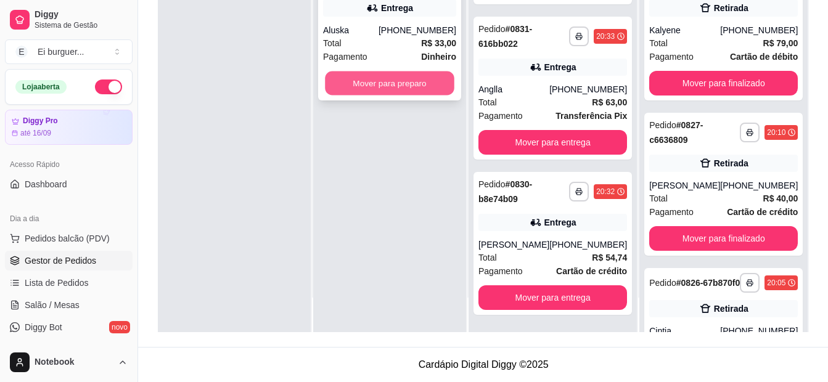
click at [375, 94] on button "Mover para preparo" at bounding box center [390, 84] width 130 height 24
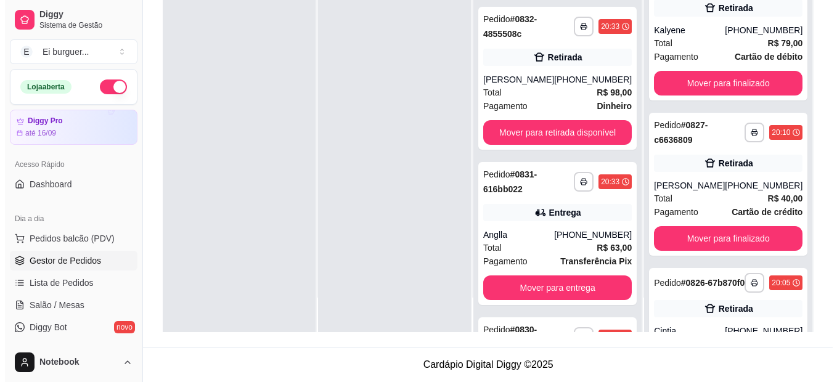
scroll to position [873, 0]
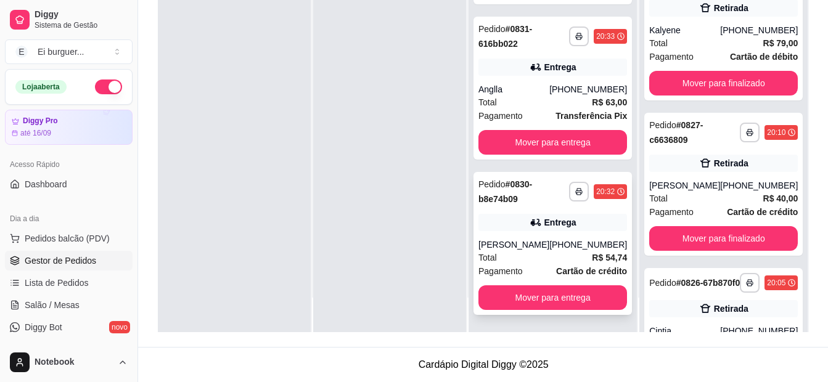
click at [540, 238] on div "**********" at bounding box center [553, 243] width 158 height 143
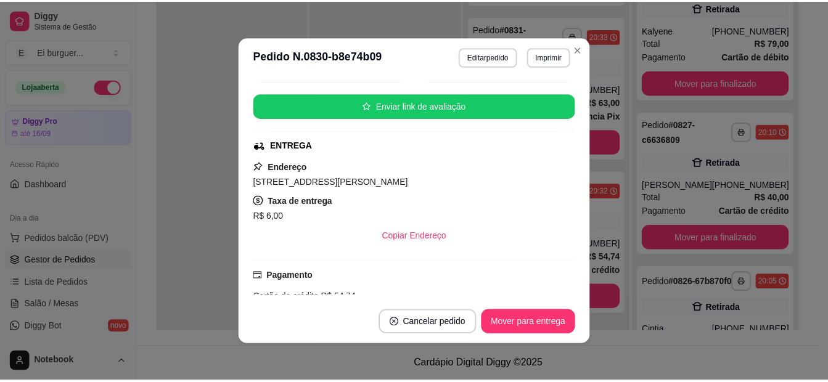
scroll to position [185, 0]
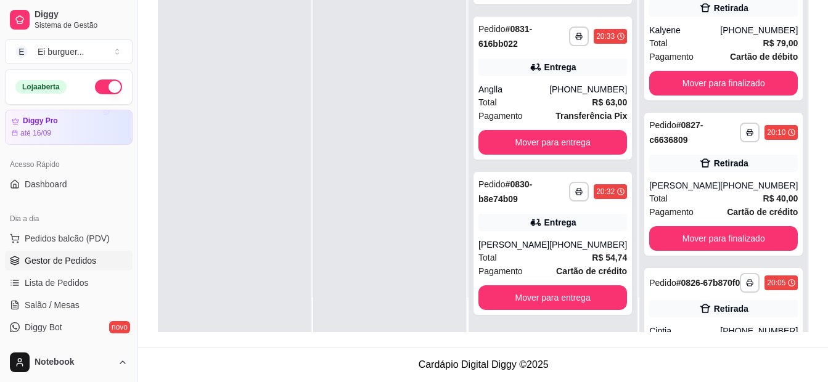
drag, startPoint x: 4, startPoint y: 91, endPoint x: 0, endPoint y: 261, distance: 170.2
click at [0, 76] on html "**********" at bounding box center [414, 3] width 828 height 382
click at [221, 181] on div at bounding box center [234, 141] width 153 height 382
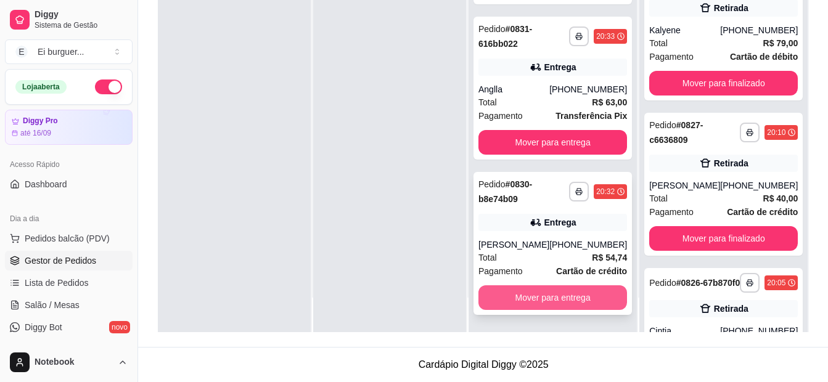
click at [550, 295] on button "Mover para entrega" at bounding box center [553, 298] width 149 height 25
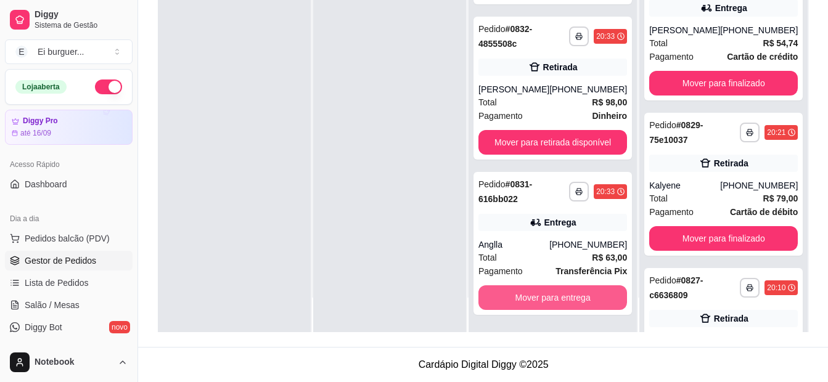
scroll to position [718, 0]
click at [550, 295] on button "Mover para entrega" at bounding box center [553, 298] width 149 height 25
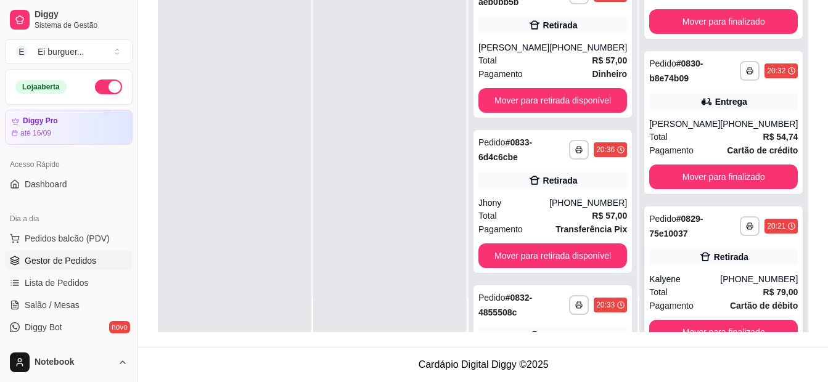
scroll to position [123, 0]
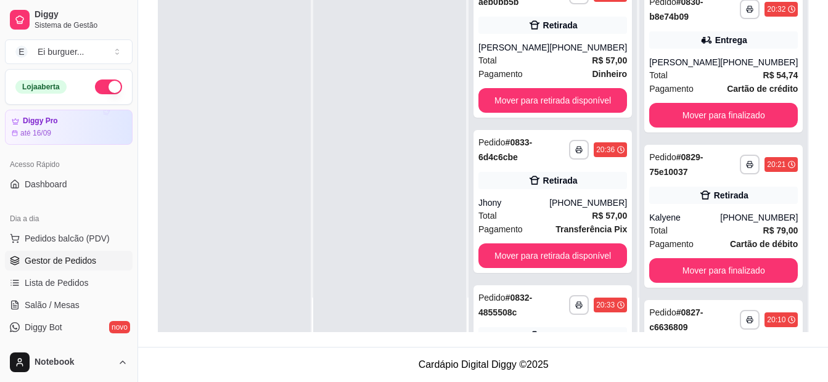
click at [446, 179] on div at bounding box center [389, 141] width 153 height 382
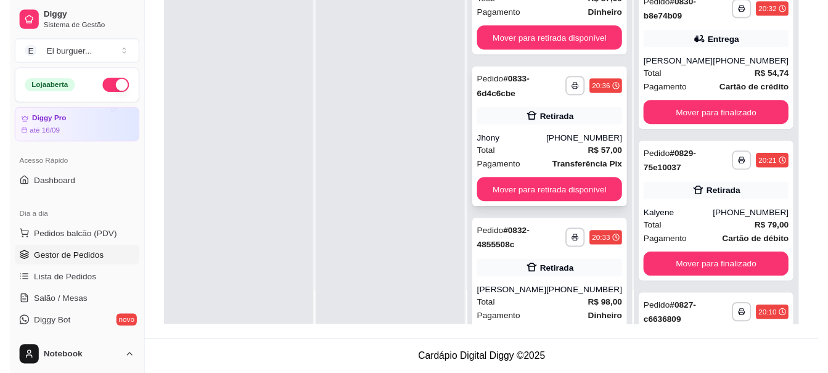
scroll to position [562, 0]
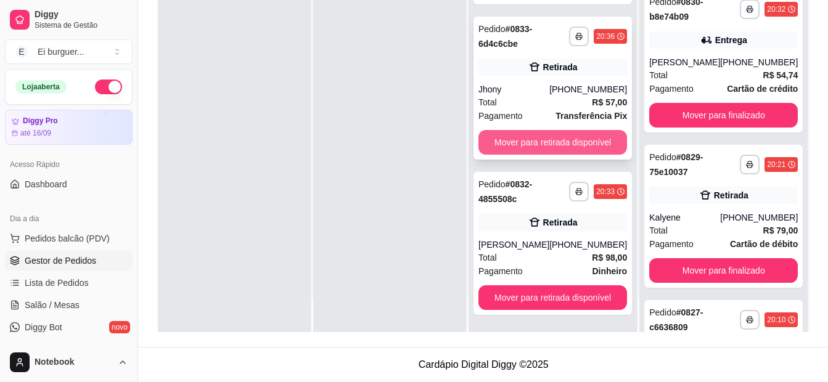
click at [566, 141] on button "Mover para retirada disponível" at bounding box center [553, 142] width 149 height 25
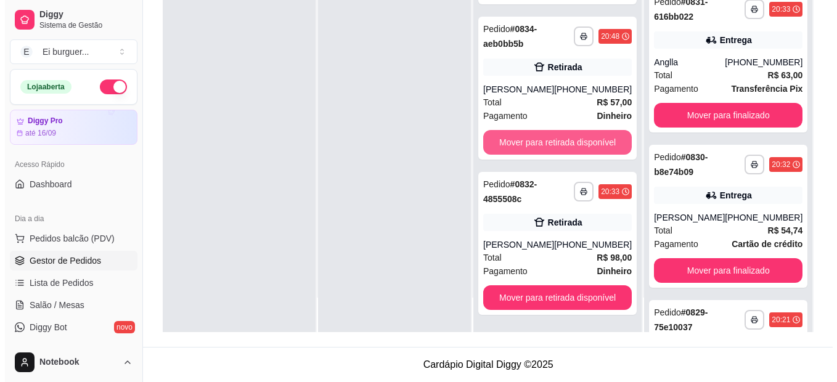
scroll to position [279, 0]
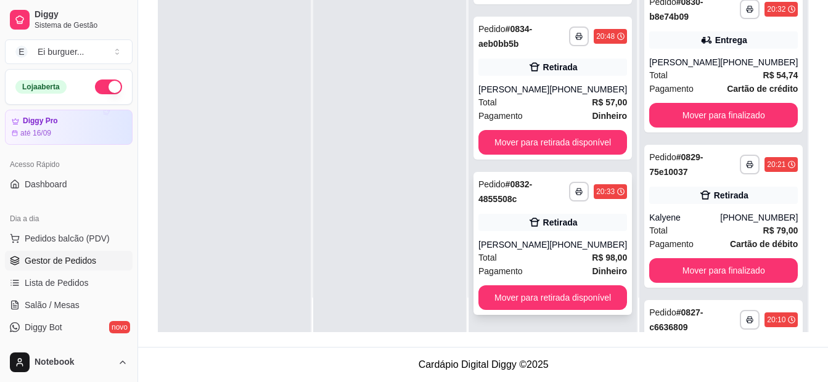
click at [574, 253] on div "Total R$ 98,00" at bounding box center [553, 258] width 149 height 14
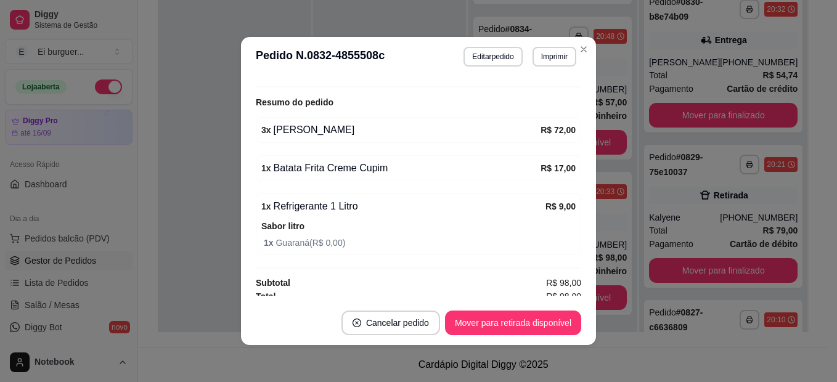
scroll to position [281, 0]
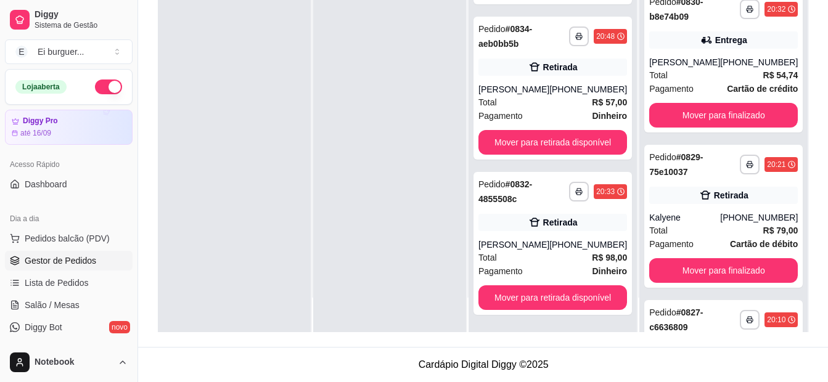
click at [361, 204] on div at bounding box center [389, 141] width 153 height 382
click at [200, 173] on div at bounding box center [234, 141] width 153 height 382
click at [520, 257] on div "Total R$ 98,00" at bounding box center [553, 258] width 149 height 14
click at [523, 268] on span "Pagamento" at bounding box center [501, 272] width 44 height 14
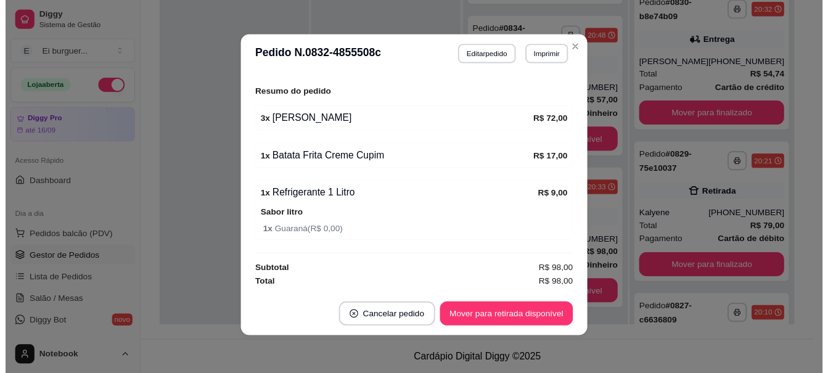
scroll to position [2, 0]
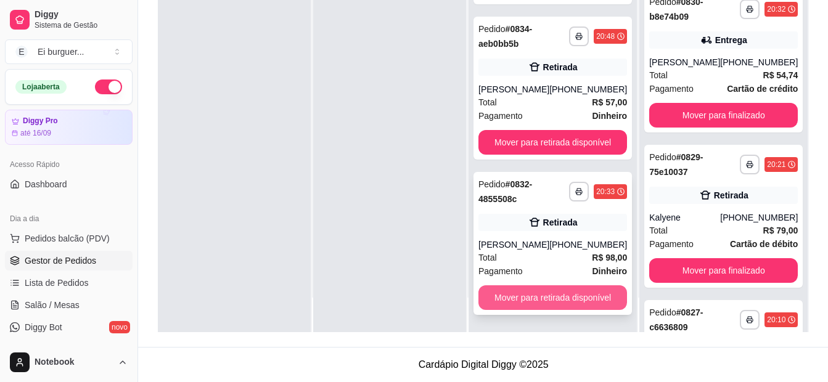
click at [545, 298] on button "Mover para retirada disponível" at bounding box center [553, 298] width 149 height 25
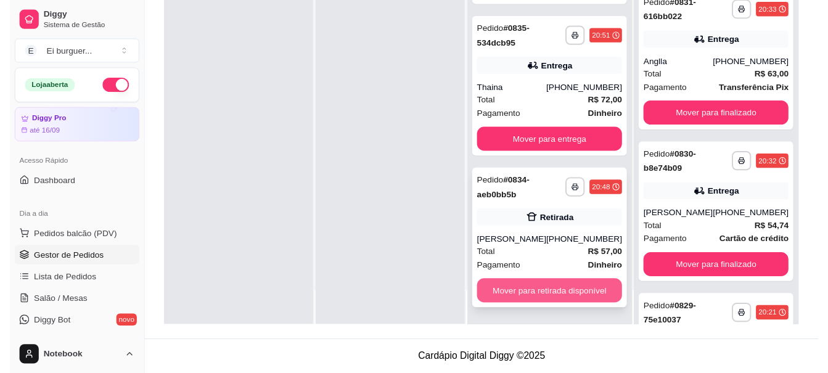
scroll to position [434, 0]
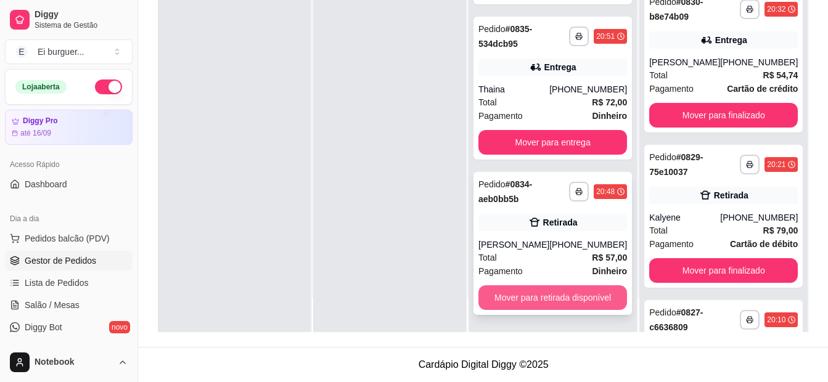
click at [520, 298] on button "Mover para retirada disponível" at bounding box center [553, 298] width 149 height 25
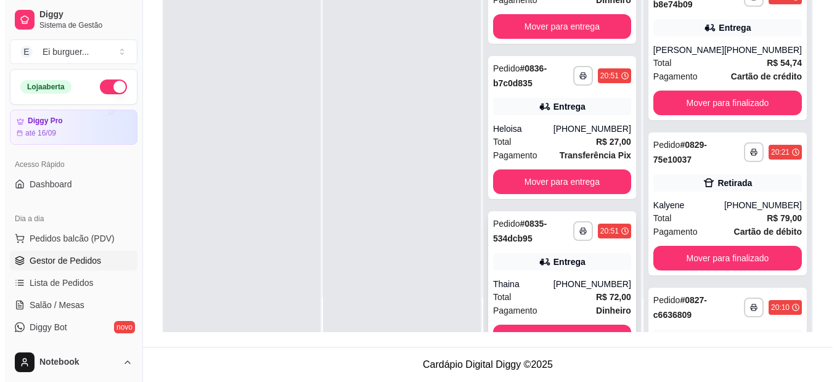
scroll to position [96, 0]
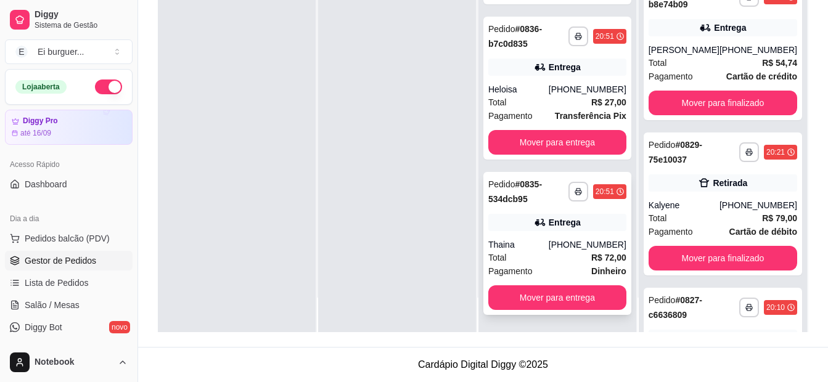
click at [569, 251] on div "Total R$ 72,00" at bounding box center [557, 258] width 138 height 14
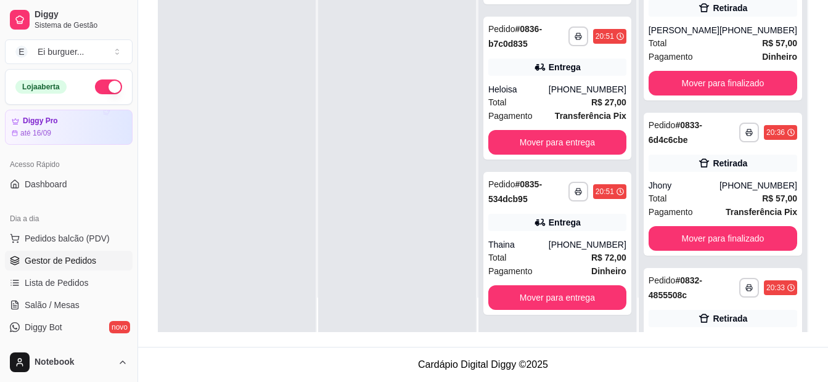
click at [429, 194] on html "**********" at bounding box center [414, 3] width 828 height 382
click at [423, 297] on div at bounding box center [397, 141] width 158 height 382
click at [412, 170] on div at bounding box center [397, 141] width 158 height 382
click at [722, 96] on button "Mover para finalizado" at bounding box center [723, 84] width 144 height 24
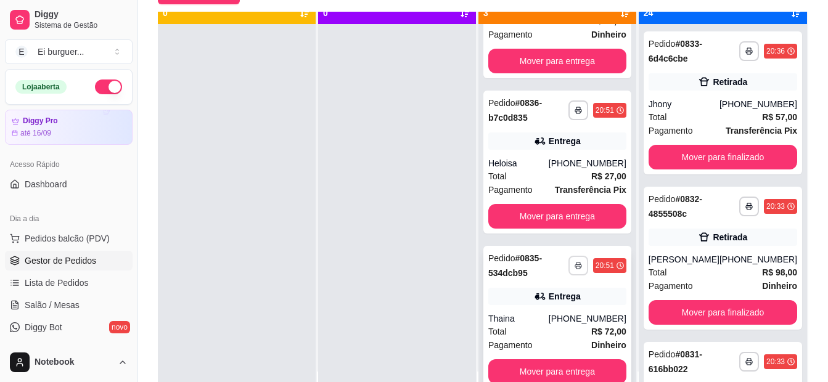
scroll to position [35, 0]
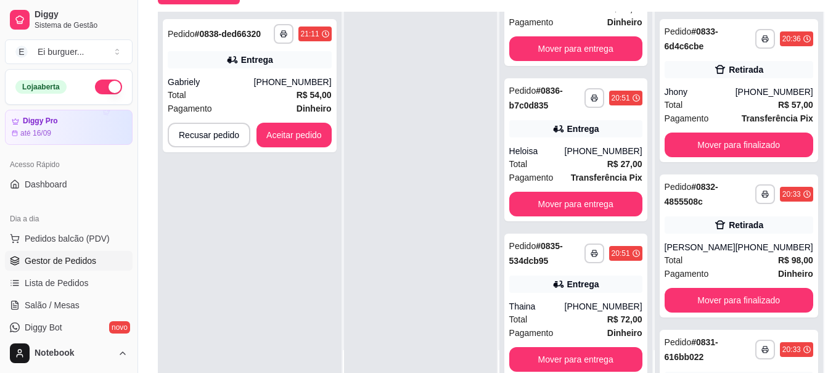
click at [382, 178] on div at bounding box center [420, 198] width 153 height 373
click at [282, 31] on polyline "button" at bounding box center [284, 32] width 4 height 2
click at [257, 80] on button "IMPRESSORA" at bounding box center [249, 77] width 89 height 20
click at [298, 126] on button "Aceitar pedido" at bounding box center [294, 135] width 75 height 25
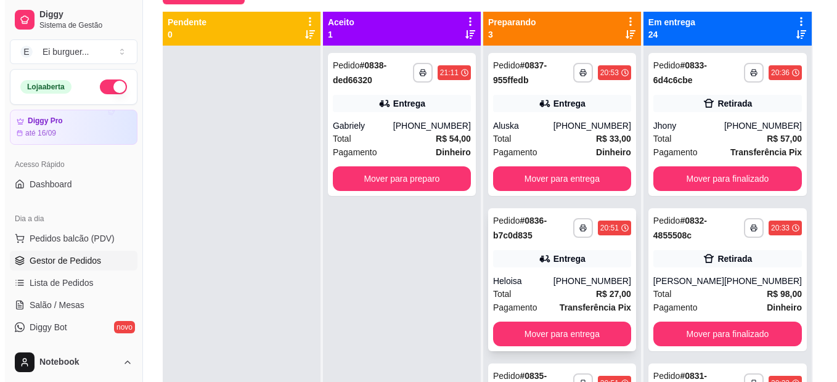
scroll to position [0, 0]
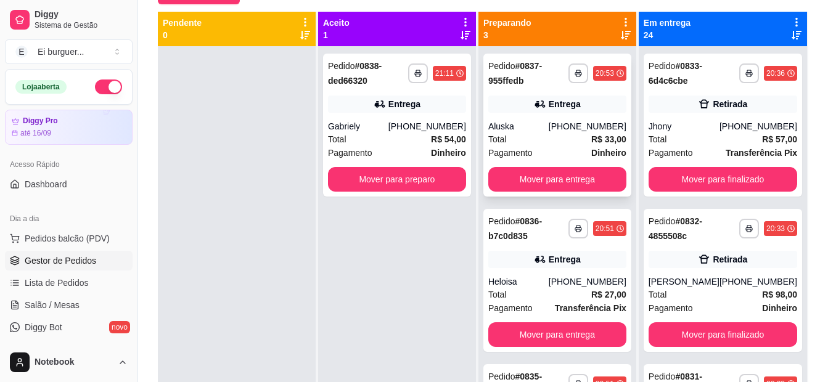
click at [520, 138] on div "Total R$ 33,00" at bounding box center [557, 140] width 138 height 14
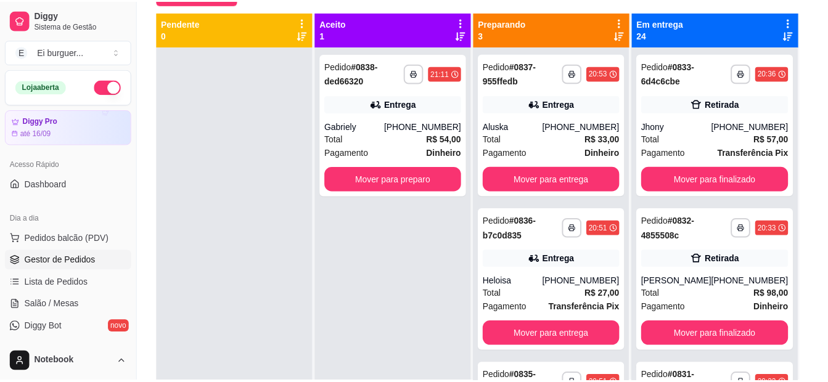
scroll to position [123, 0]
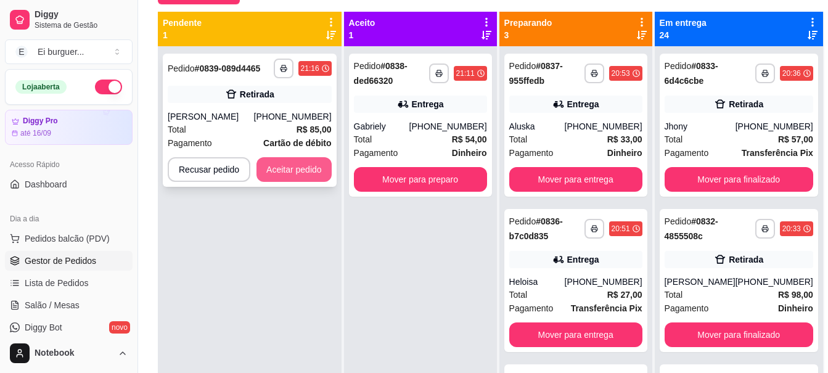
click at [305, 171] on button "Aceitar pedido" at bounding box center [294, 169] width 75 height 25
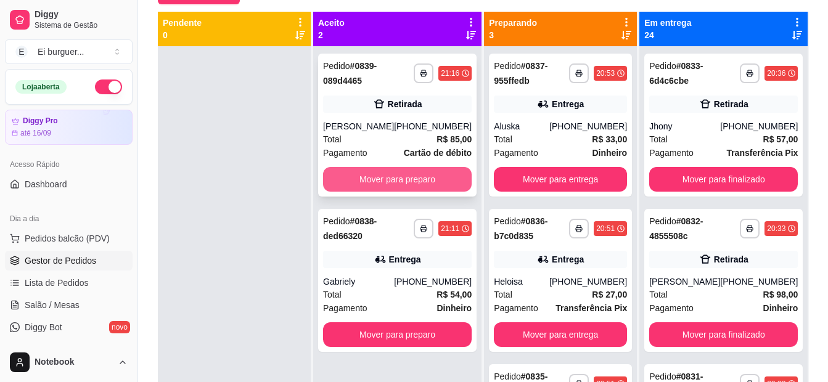
click at [388, 185] on button "Mover para preparo" at bounding box center [397, 179] width 149 height 25
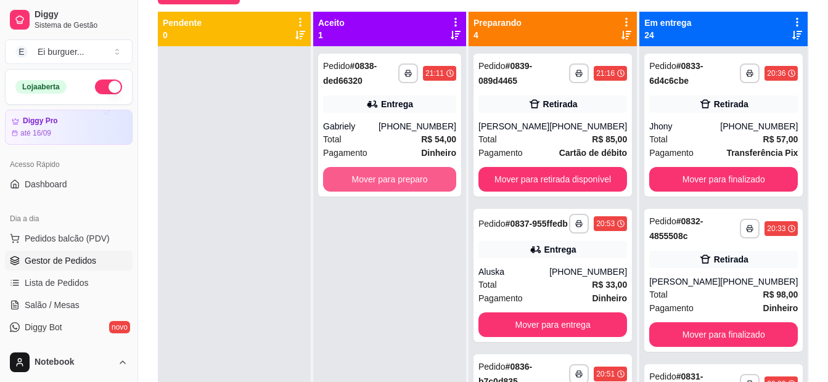
click at [388, 185] on button "Mover para preparo" at bounding box center [389, 179] width 133 height 25
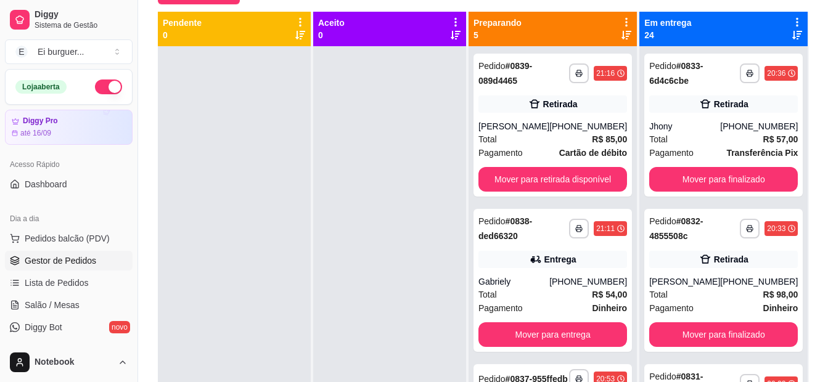
click at [435, 163] on div at bounding box center [389, 237] width 153 height 382
click at [298, 332] on div at bounding box center [234, 237] width 153 height 382
click at [199, 256] on div at bounding box center [234, 237] width 153 height 382
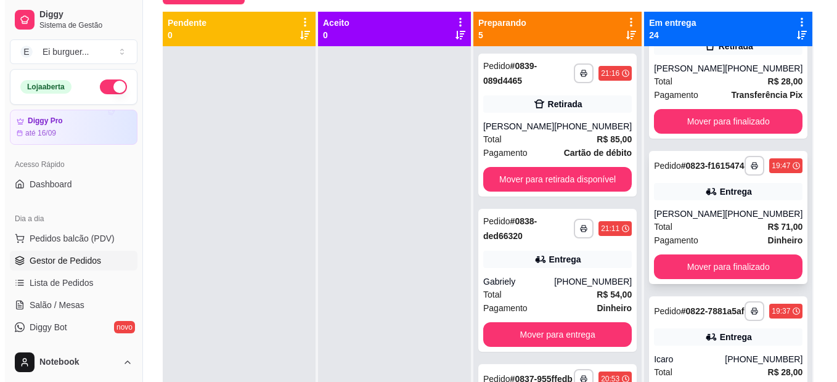
scroll to position [1295, 0]
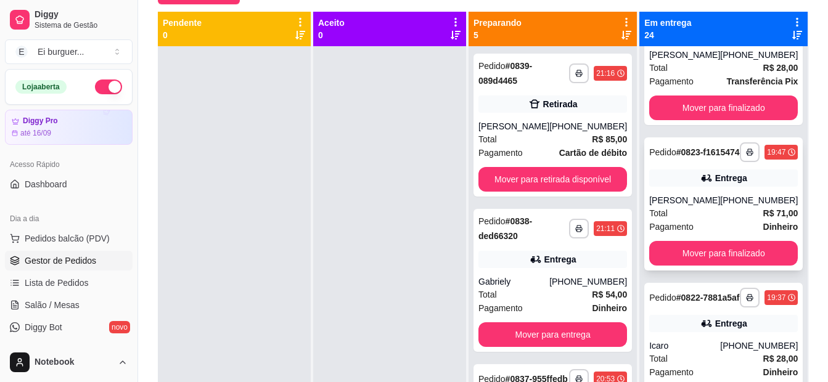
click at [715, 220] on div "Total R$ 71,00" at bounding box center [723, 214] width 149 height 14
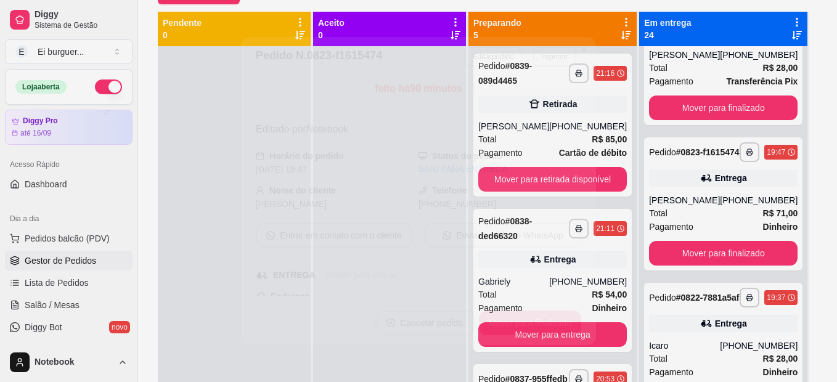
scroll to position [35, 0]
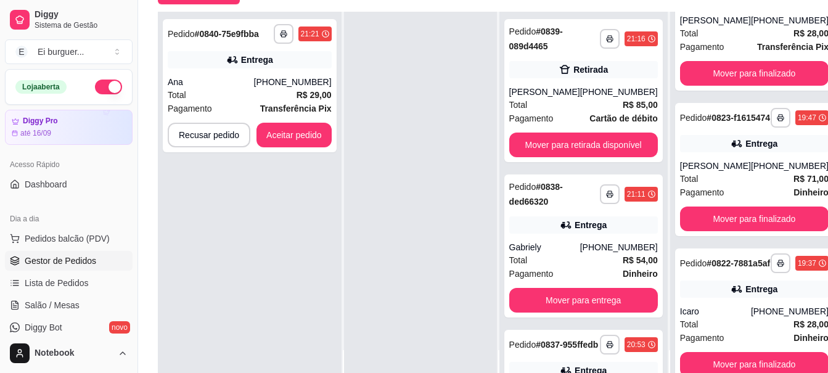
click at [345, 295] on div at bounding box center [420, 198] width 153 height 373
click at [549, 266] on div "Total R$ 54,00" at bounding box center [583, 260] width 149 height 14
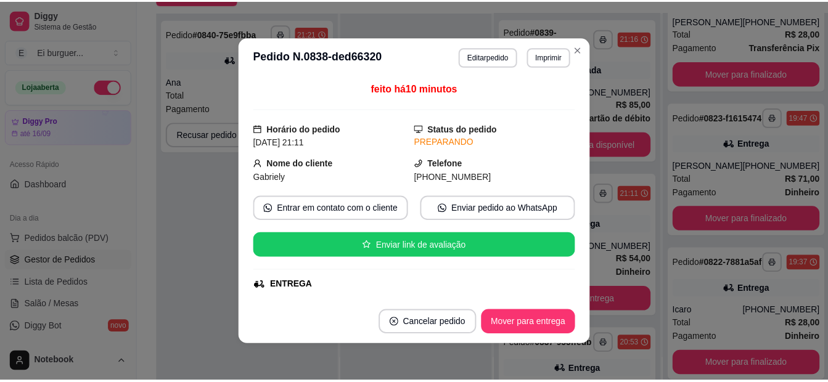
scroll to position [185, 0]
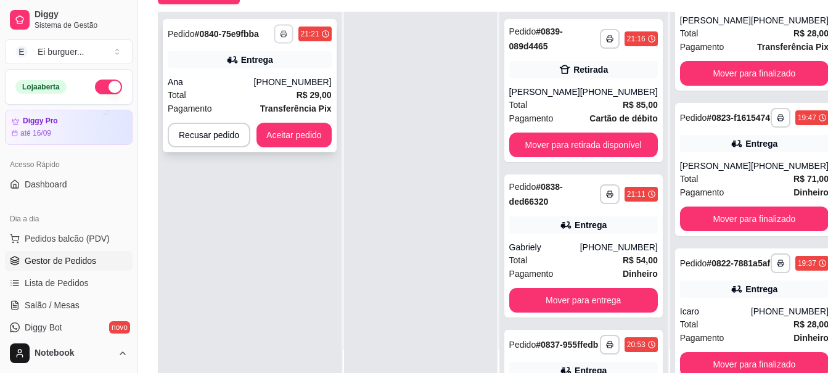
click at [281, 35] on icon "button" at bounding box center [284, 34] width 6 height 2
click at [284, 79] on button "IMPRESSORA" at bounding box center [250, 76] width 86 height 19
click at [295, 130] on button "Aceitar pedido" at bounding box center [294, 135] width 73 height 24
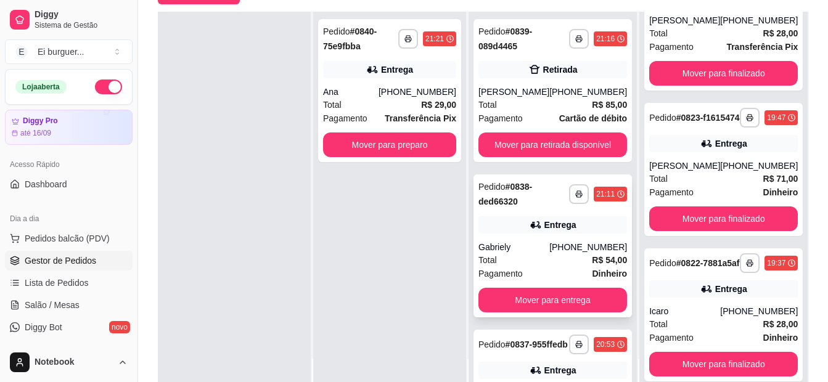
click at [554, 229] on div "Entrega" at bounding box center [561, 225] width 32 height 12
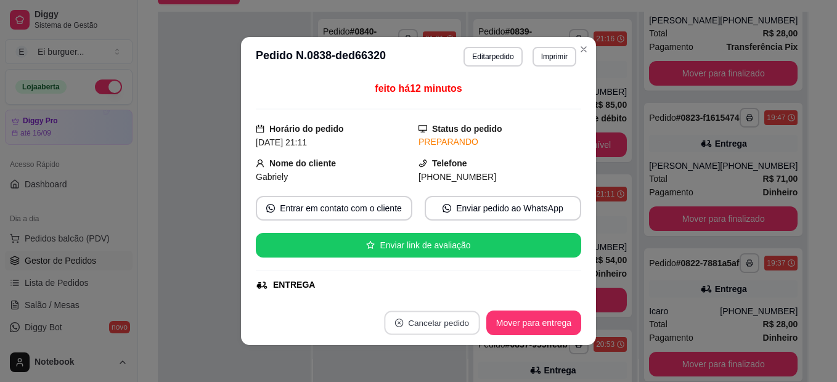
click at [442, 330] on button "Cancelar pedido" at bounding box center [432, 323] width 96 height 24
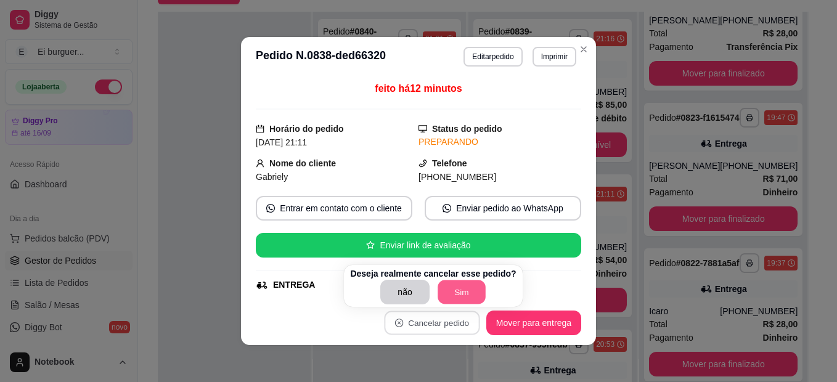
click at [459, 293] on button "Sim" at bounding box center [462, 293] width 48 height 24
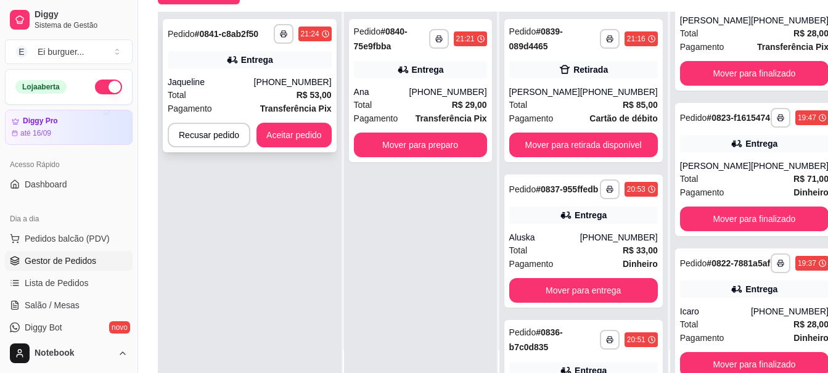
drag, startPoint x: 363, startPoint y: 232, endPoint x: 319, endPoint y: 150, distance: 92.7
click at [360, 227] on div "**********" at bounding box center [420, 198] width 153 height 373
click at [278, 37] on button "button" at bounding box center [284, 34] width 20 height 20
click at [271, 73] on button "IMPRESSORA" at bounding box center [249, 77] width 89 height 20
click at [297, 141] on button "Aceitar pedido" at bounding box center [294, 135] width 73 height 24
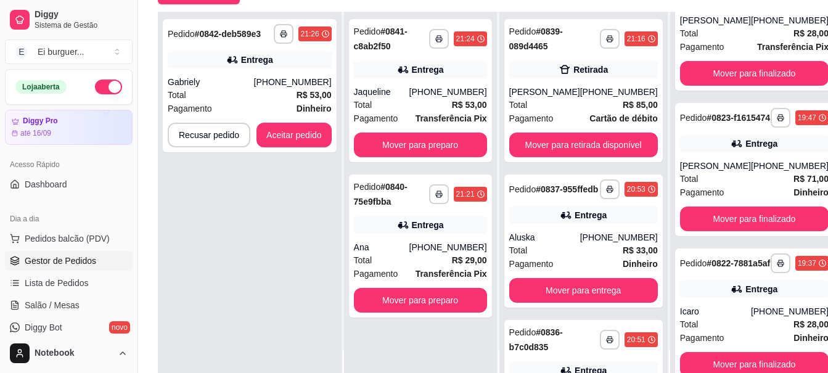
click at [301, 334] on div "**********" at bounding box center [250, 198] width 184 height 373
click at [284, 31] on icon "button" at bounding box center [283, 33] width 7 height 7
click at [278, 78] on button "IMPRESSORA" at bounding box center [249, 77] width 89 height 20
click at [374, 141] on button "Mover para preparo" at bounding box center [420, 145] width 133 height 25
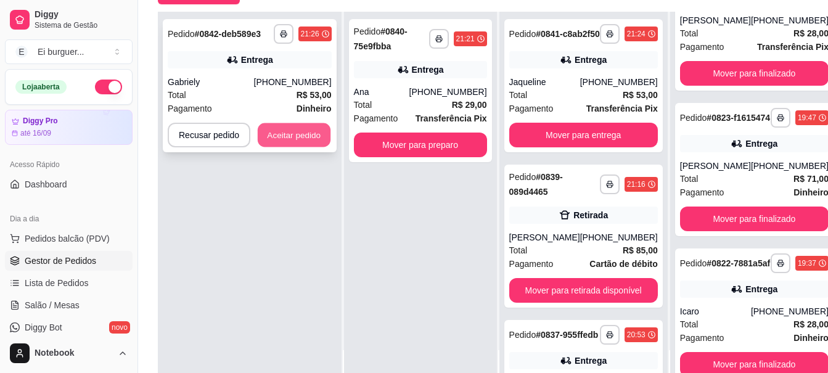
click at [293, 138] on button "Aceitar pedido" at bounding box center [294, 135] width 73 height 24
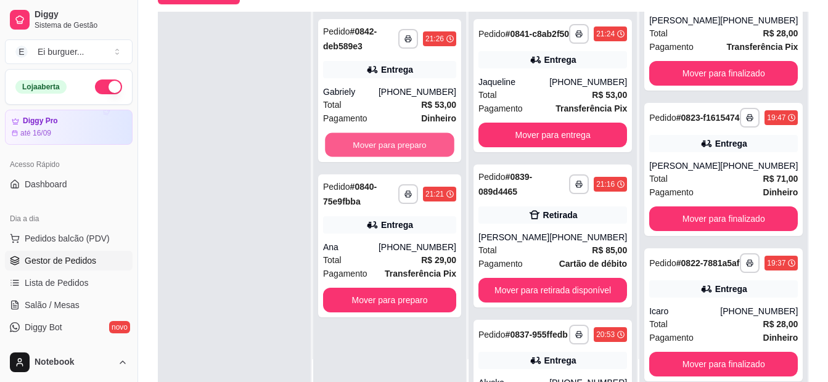
click at [416, 144] on button "Mover para preparo" at bounding box center [390, 145] width 130 height 24
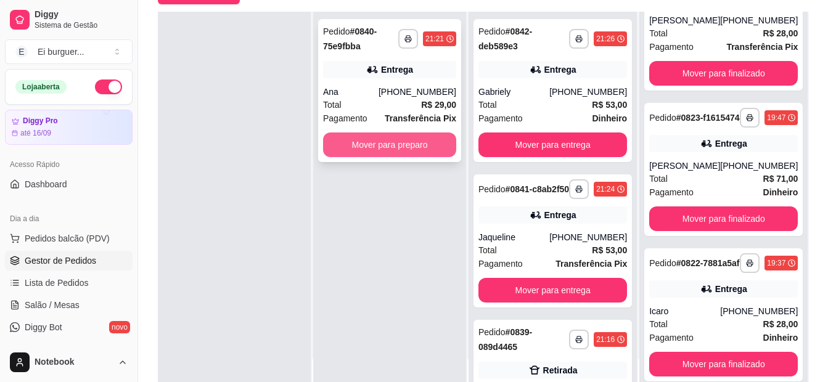
click at [412, 148] on button "Mover para preparo" at bounding box center [389, 145] width 133 height 25
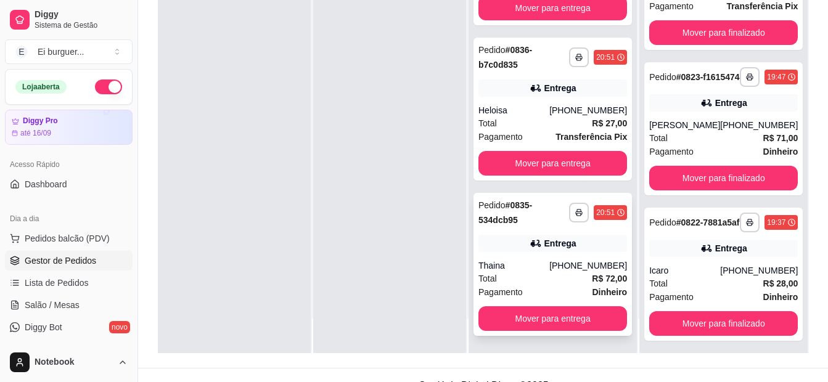
scroll to position [188, 0]
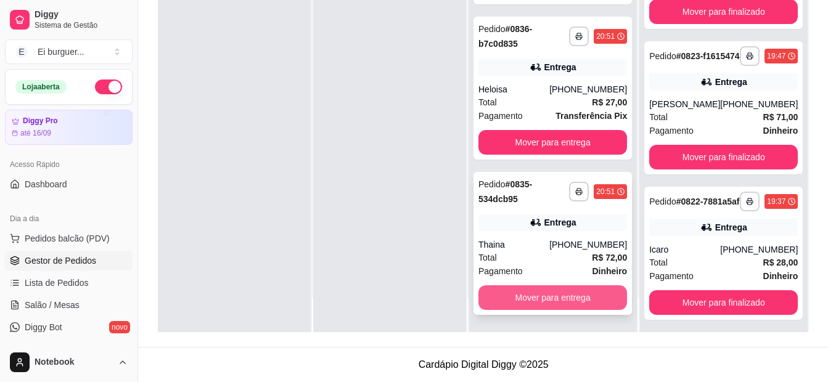
click at [548, 294] on button "Mover para entrega" at bounding box center [553, 298] width 149 height 25
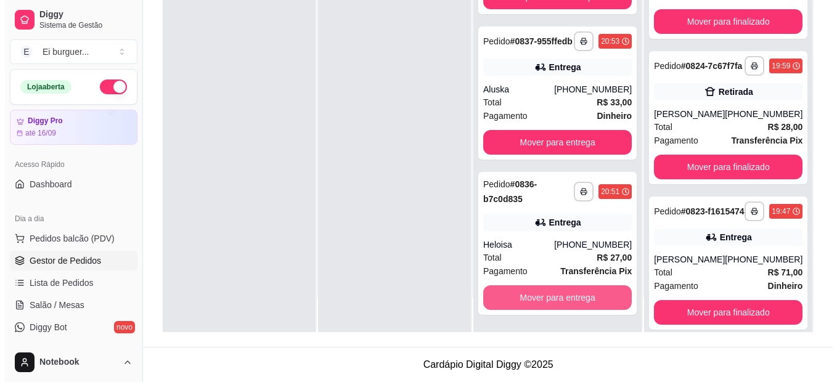
scroll to position [1450, 0]
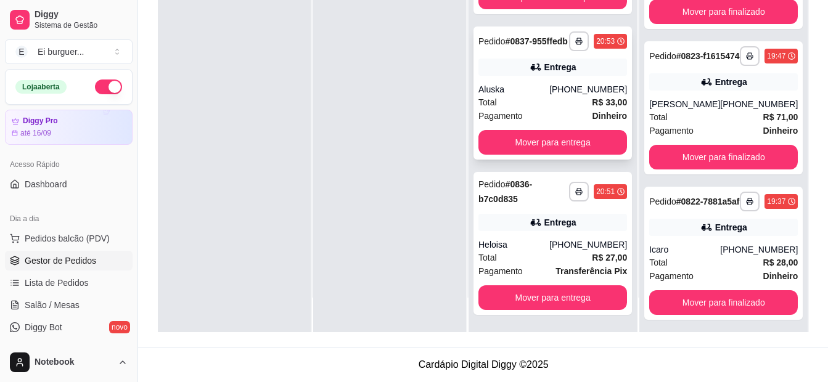
click at [559, 114] on div "Pagamento Dinheiro" at bounding box center [553, 116] width 149 height 14
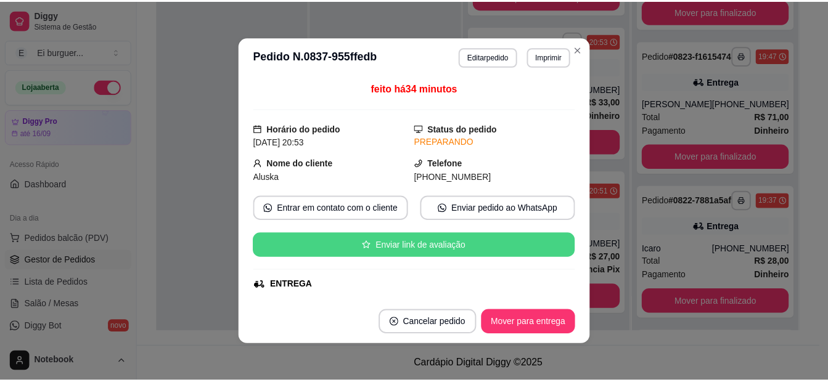
scroll to position [62, 0]
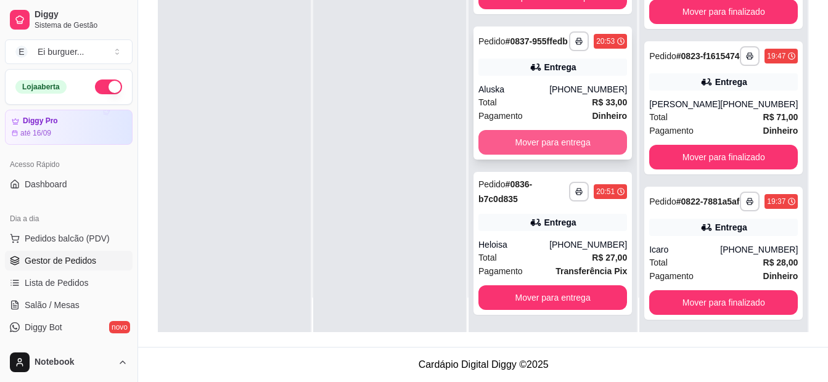
click at [594, 149] on button "Mover para entrega" at bounding box center [553, 142] width 149 height 25
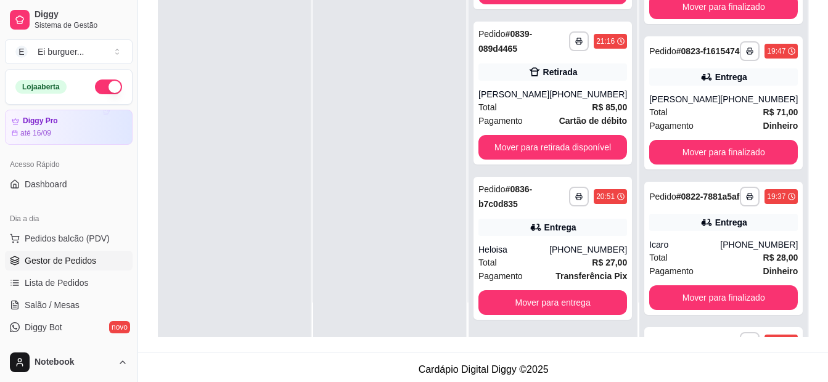
scroll to position [188, 0]
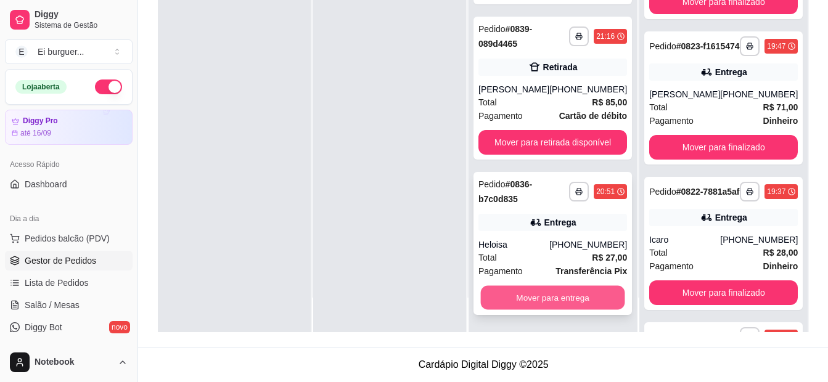
click at [554, 290] on button "Mover para entrega" at bounding box center [553, 298] width 144 height 24
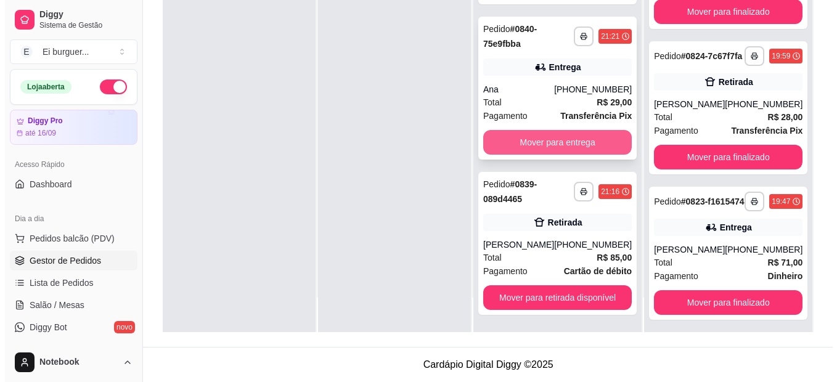
scroll to position [1761, 0]
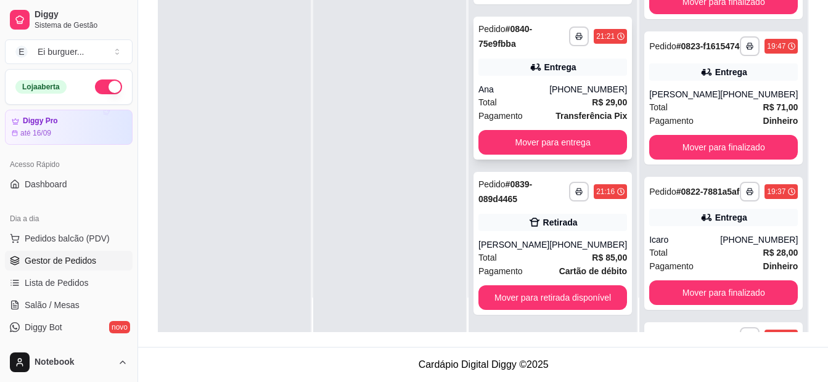
click at [537, 89] on div "Ana" at bounding box center [514, 89] width 71 height 12
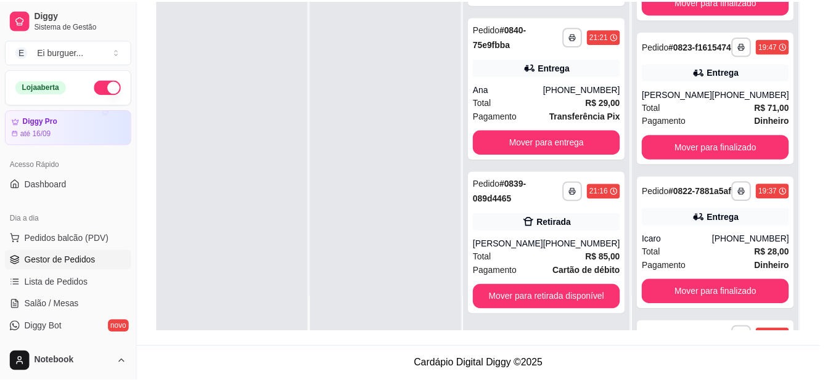
scroll to position [123, 0]
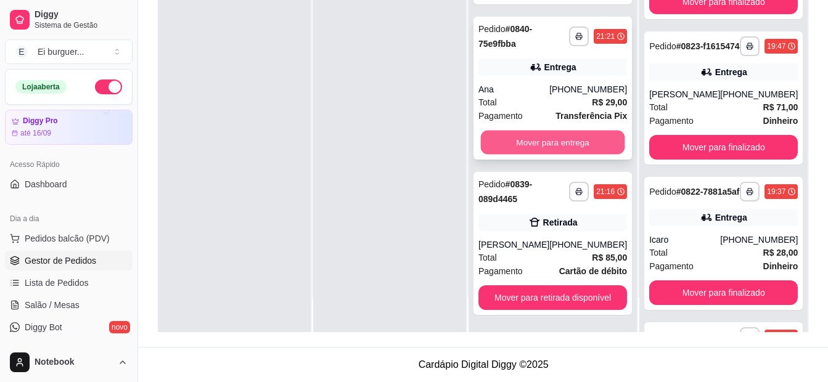
click at [577, 143] on button "Mover para entrega" at bounding box center [553, 143] width 144 height 24
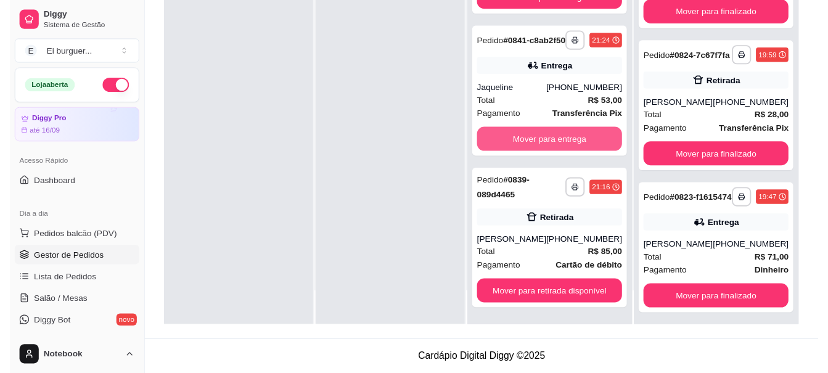
scroll to position [1917, 0]
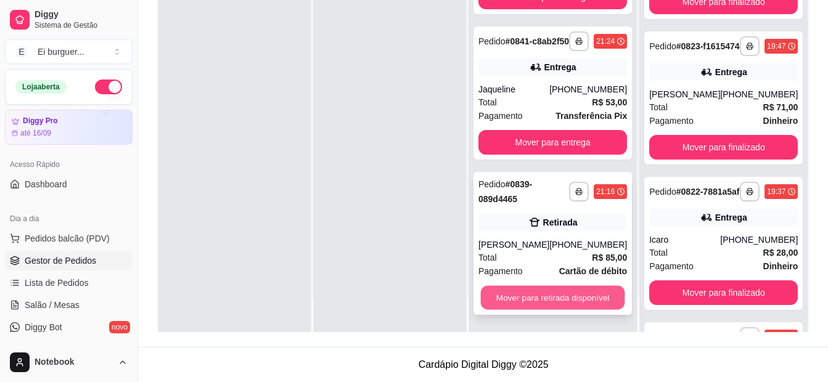
click at [553, 290] on button "Mover para retirada disponível" at bounding box center [553, 298] width 144 height 24
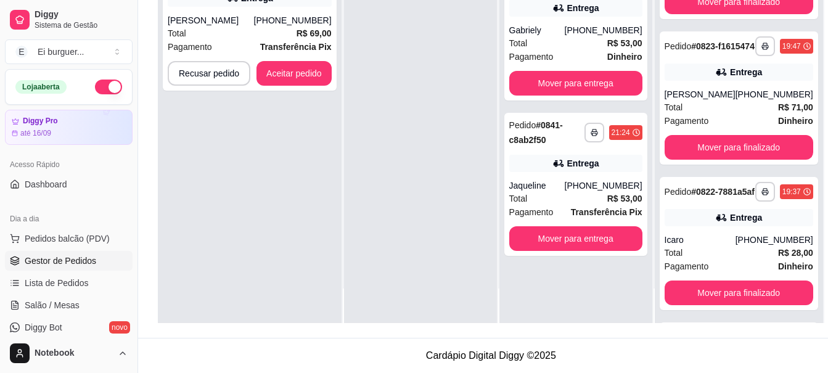
scroll to position [2084, 0]
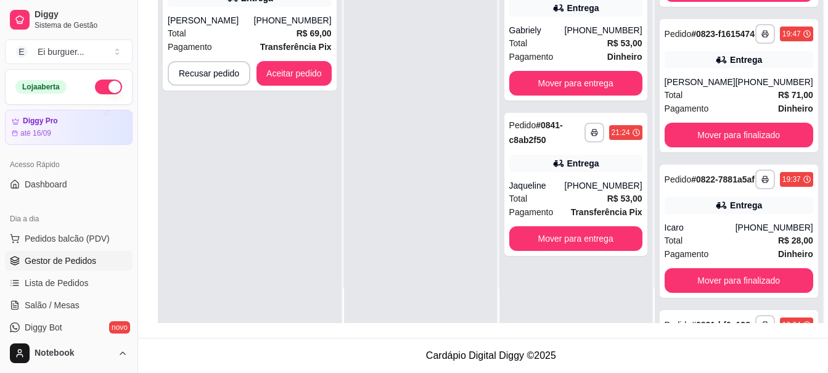
drag, startPoint x: 403, startPoint y: 85, endPoint x: 275, endPoint y: 159, distance: 147.5
click at [392, 84] on div at bounding box center [420, 136] width 153 height 373
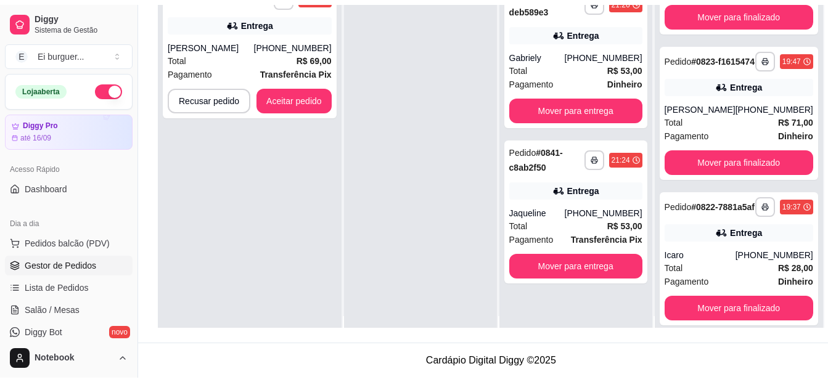
scroll to position [0, 0]
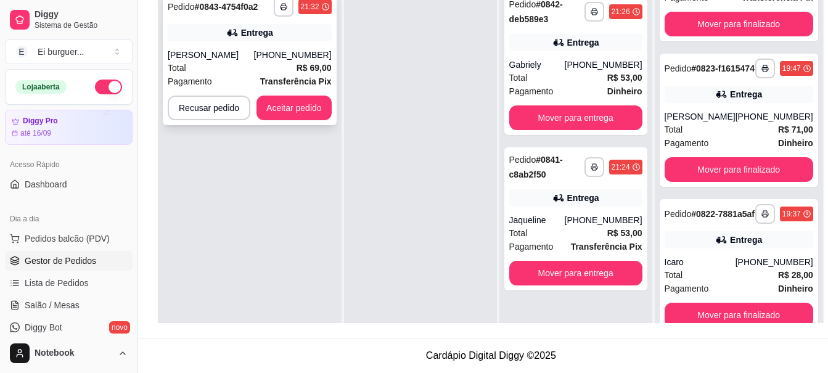
click at [220, 43] on div "**********" at bounding box center [250, 58] width 174 height 133
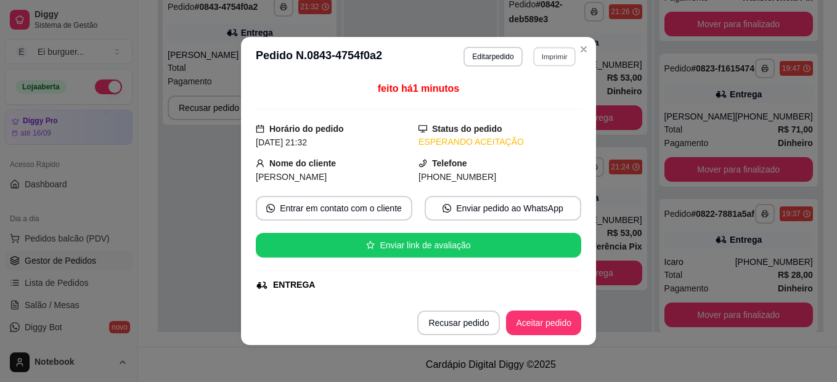
click at [533, 55] on button "Imprimir" at bounding box center [554, 56] width 43 height 19
click at [535, 102] on button "IMPRESSORA" at bounding box center [527, 100] width 89 height 20
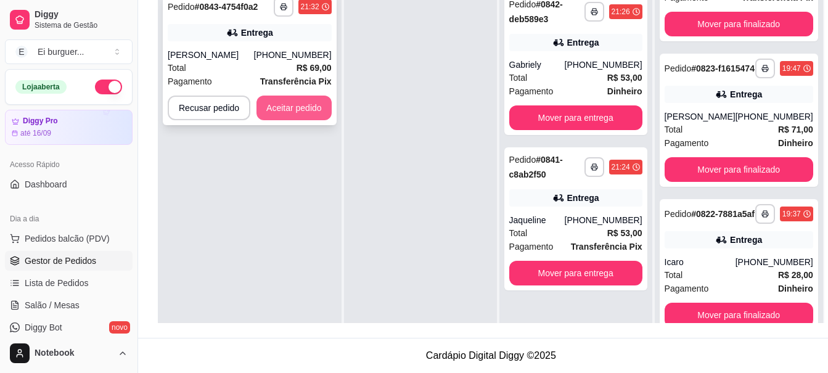
click at [294, 105] on button "Aceitar pedido" at bounding box center [294, 108] width 75 height 25
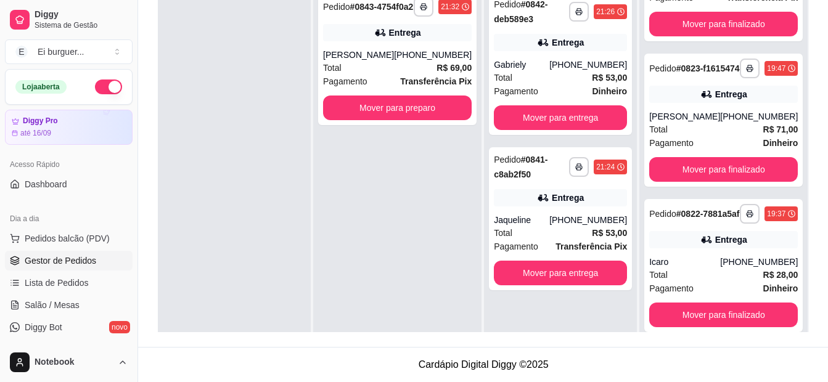
scroll to position [2072, 0]
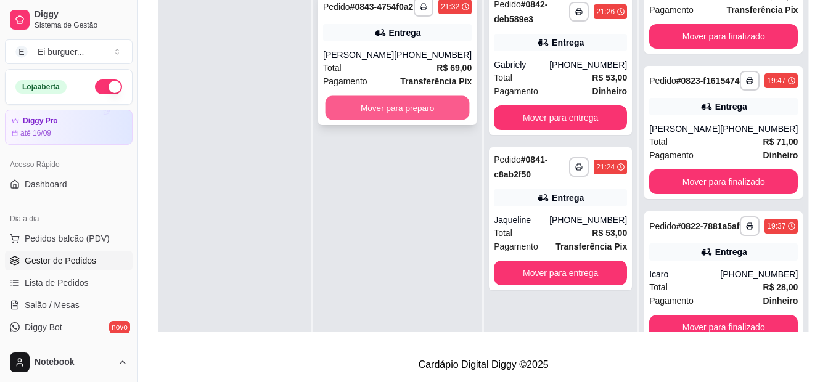
click at [417, 120] on button "Mover para preparo" at bounding box center [398, 108] width 144 height 24
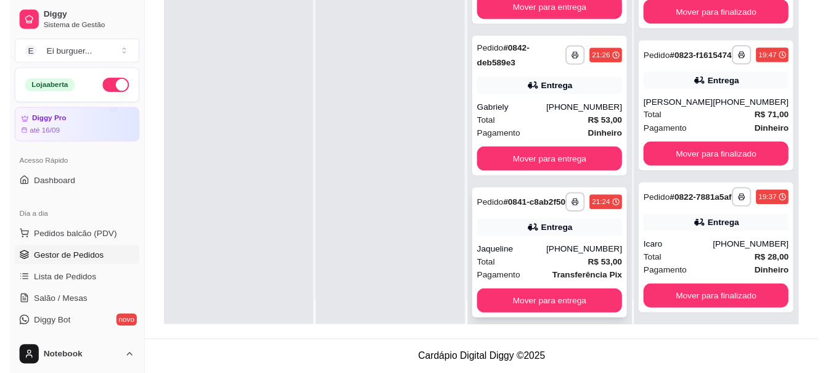
scroll to position [35, 0]
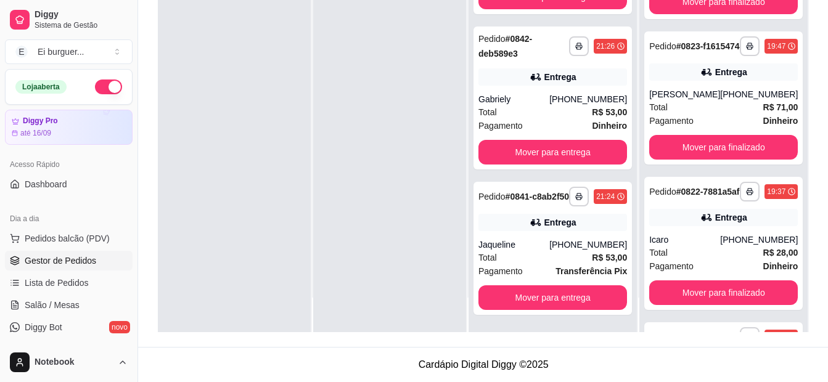
click at [406, 314] on div at bounding box center [389, 141] width 153 height 382
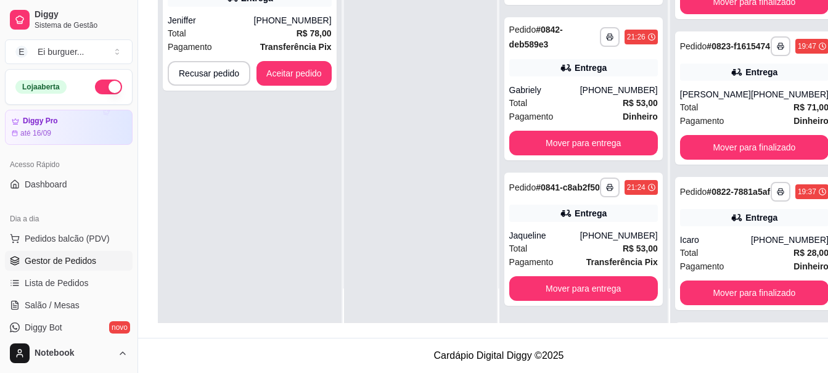
scroll to position [2084, 0]
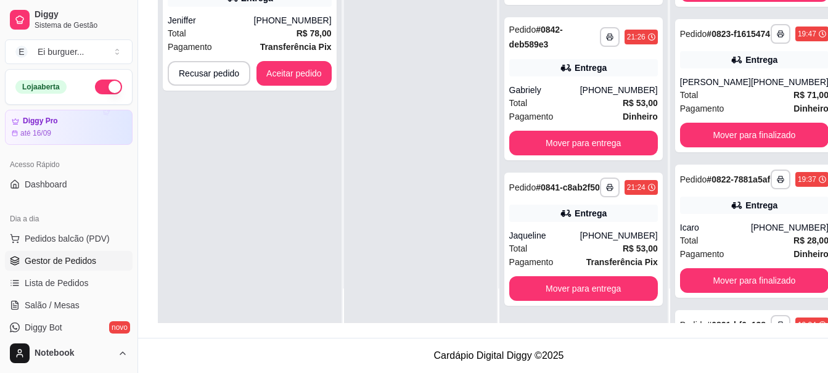
click at [376, 136] on div at bounding box center [420, 136] width 153 height 373
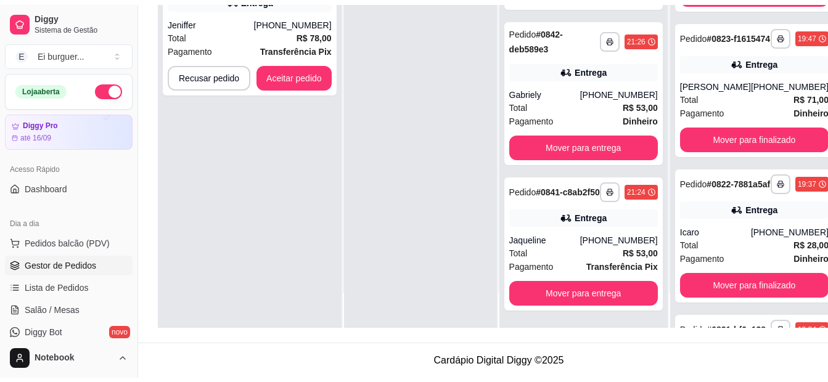
scroll to position [0, 0]
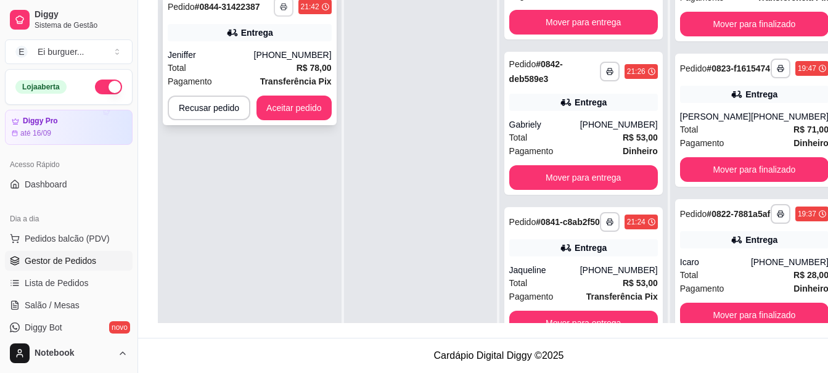
click at [280, 6] on icon "button" at bounding box center [283, 6] width 7 height 7
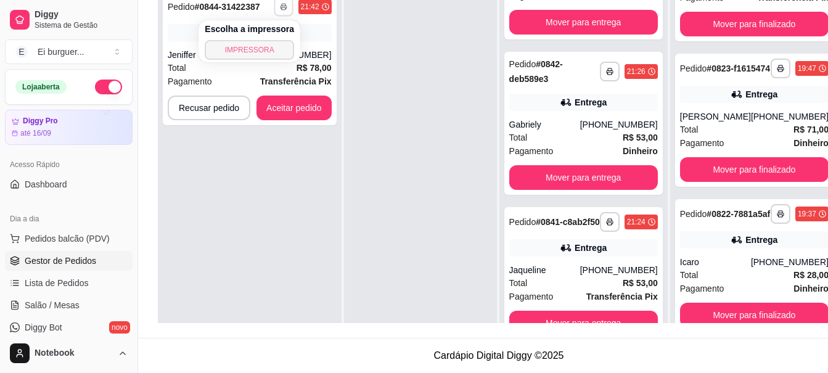
click at [278, 44] on button "IMPRESSORA" at bounding box center [249, 50] width 89 height 20
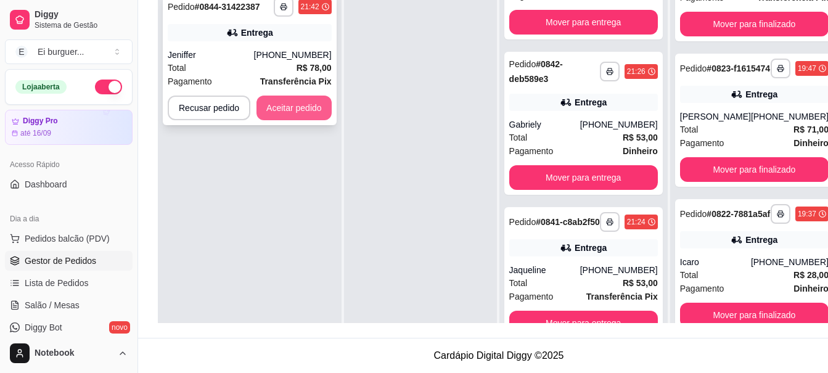
click at [323, 110] on button "Aceitar pedido" at bounding box center [294, 108] width 75 height 25
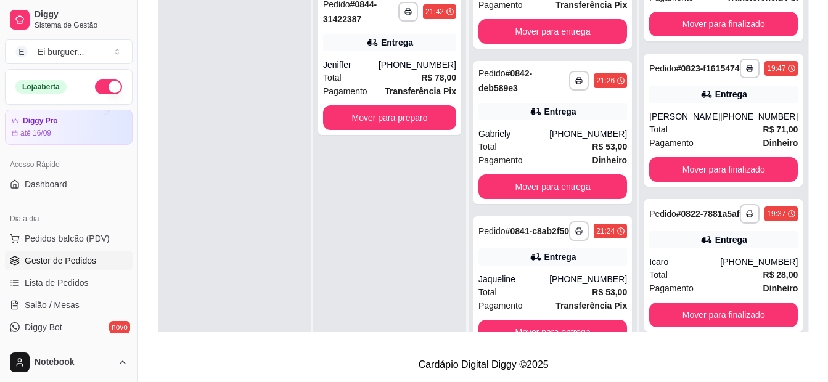
scroll to position [2072, 0]
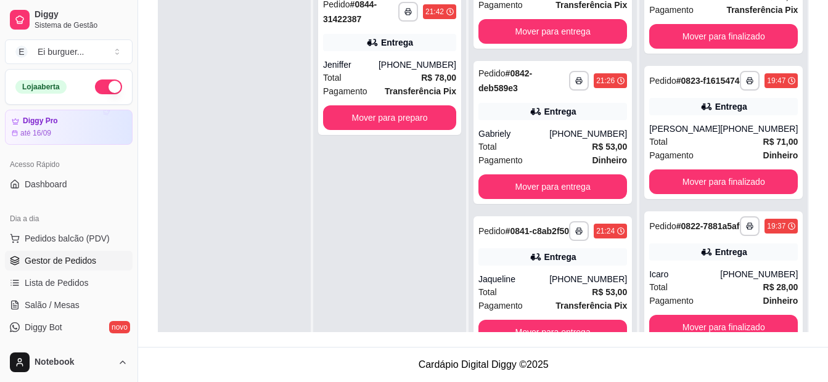
click at [394, 135] on div "**********" at bounding box center [389, 176] width 153 height 382
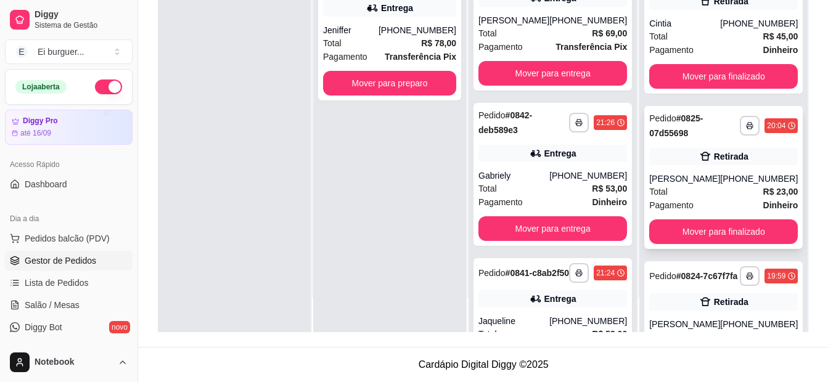
scroll to position [1702, 0]
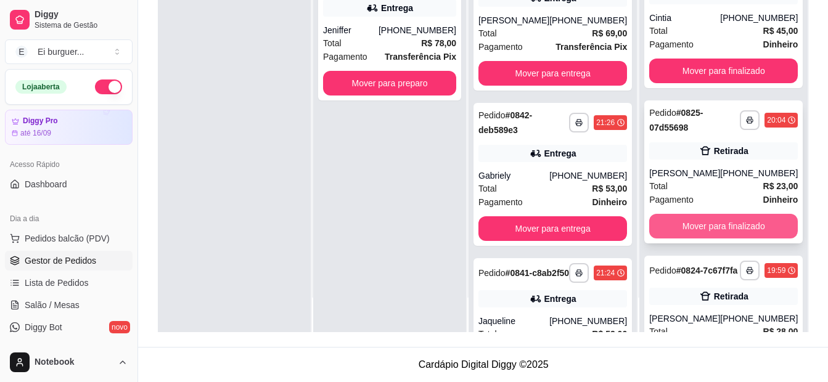
click at [718, 239] on button "Mover para finalizado" at bounding box center [723, 226] width 149 height 25
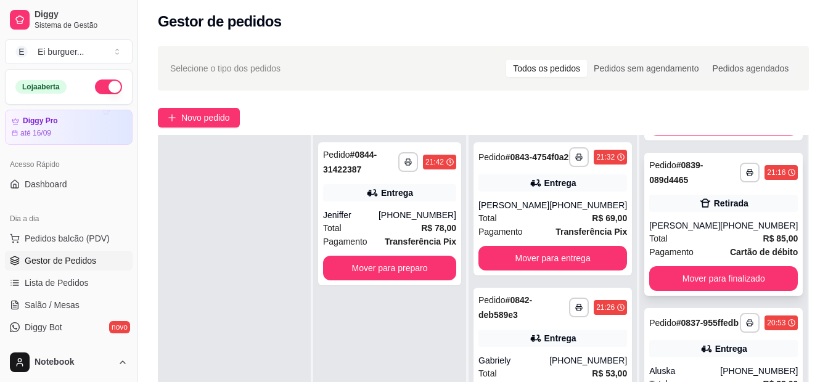
scroll to position [123, 0]
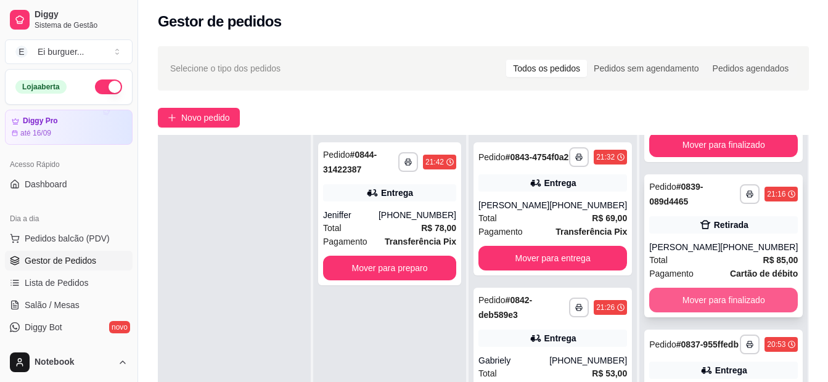
click at [738, 312] on button "Mover para finalizado" at bounding box center [723, 300] width 149 height 25
click at [459, 379] on html "**********" at bounding box center [414, 188] width 828 height 382
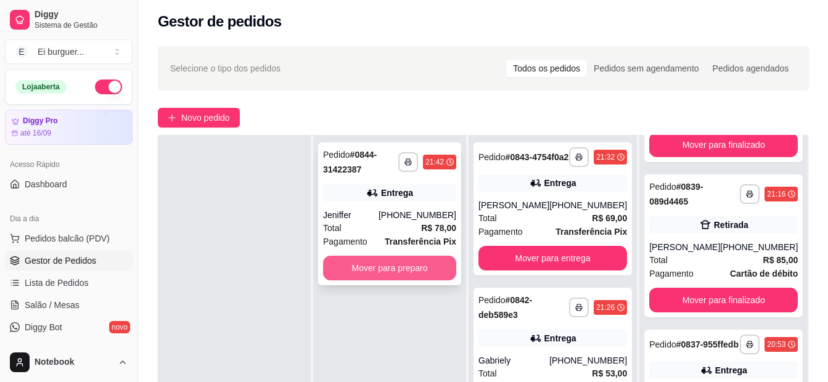
click at [428, 276] on button "Mover para preparo" at bounding box center [389, 268] width 133 height 25
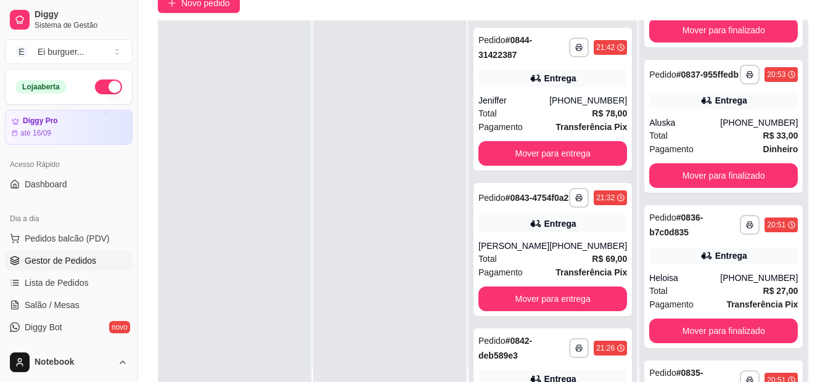
scroll to position [126, 0]
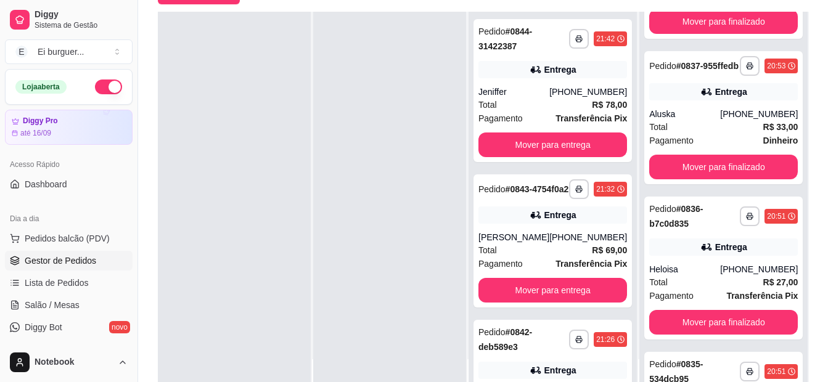
click at [424, 259] on div at bounding box center [389, 203] width 153 height 382
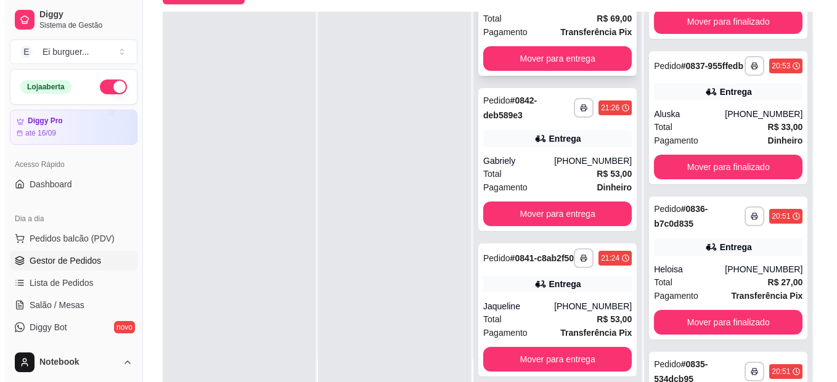
scroll to position [188, 0]
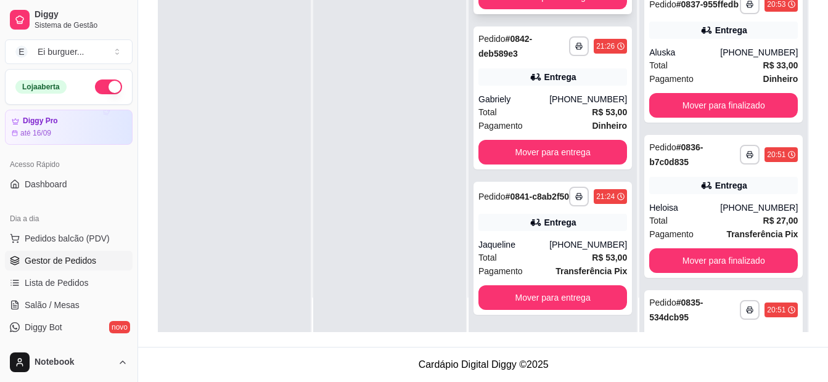
click at [548, 236] on div "**********" at bounding box center [553, 248] width 158 height 133
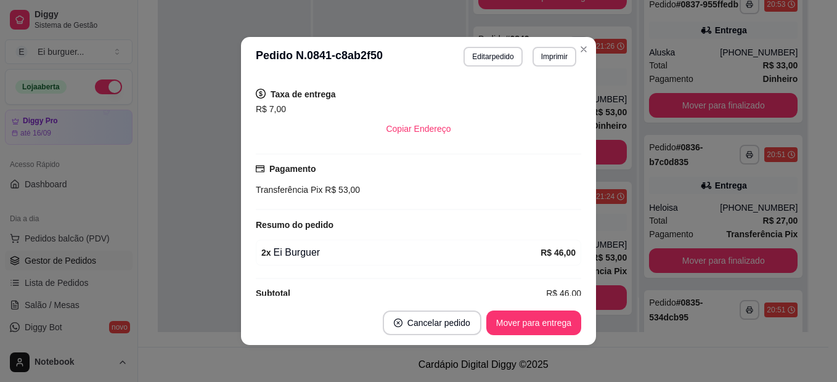
scroll to position [123, 0]
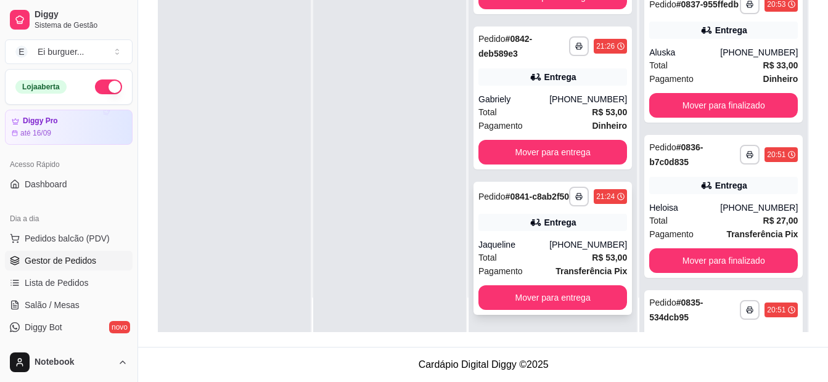
click at [530, 242] on div "Jaqueline" at bounding box center [514, 245] width 71 height 12
click at [405, 320] on div at bounding box center [389, 141] width 153 height 382
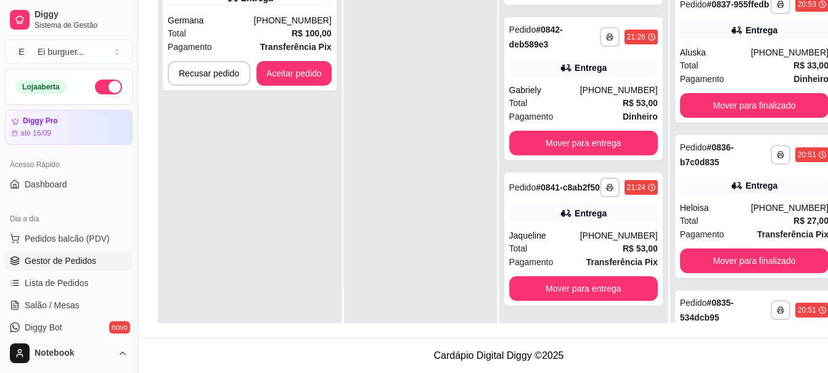
click at [366, 118] on div at bounding box center [420, 136] width 153 height 373
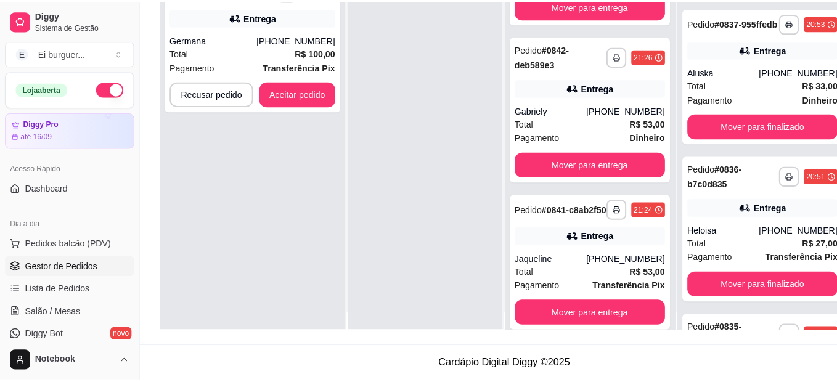
scroll to position [0, 0]
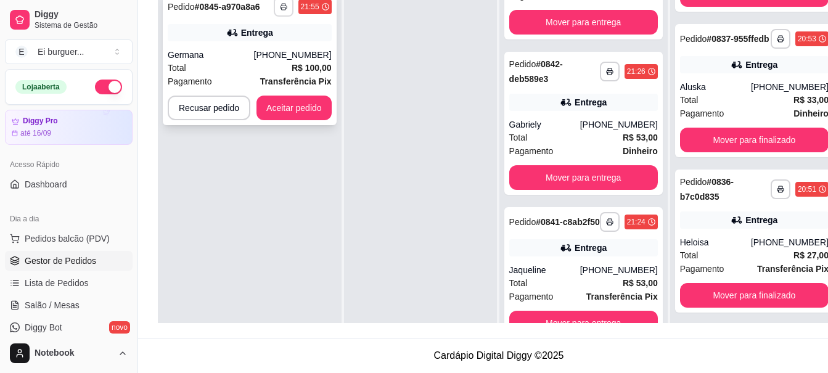
click at [284, 12] on button "button" at bounding box center [284, 7] width 20 height 20
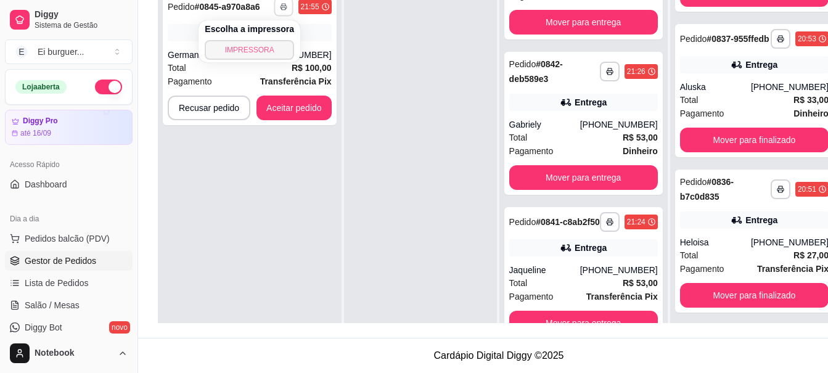
click at [274, 50] on button "IMPRESSORA" at bounding box center [249, 50] width 89 height 20
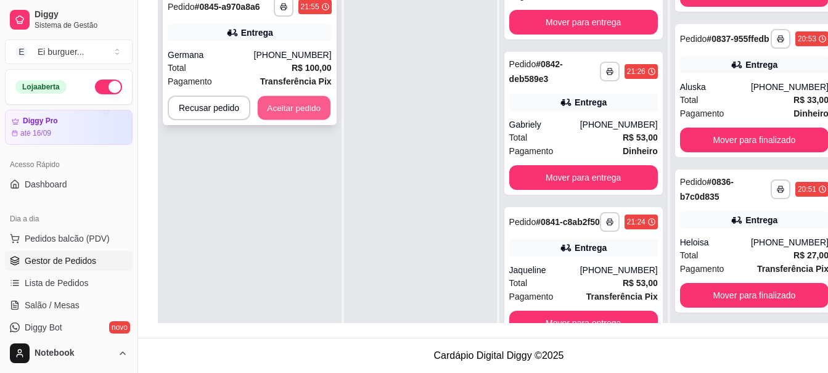
click at [303, 110] on button "Aceitar pedido" at bounding box center [294, 108] width 73 height 24
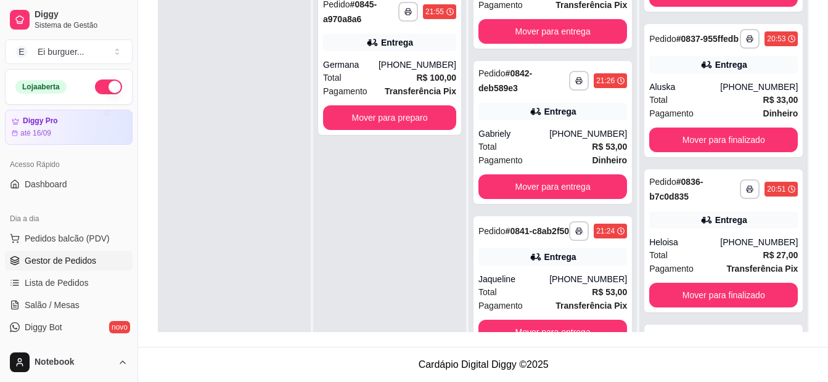
click at [436, 237] on div "**********" at bounding box center [389, 176] width 153 height 382
click at [393, 215] on div "**********" at bounding box center [389, 176] width 153 height 382
click at [88, 242] on span "Pedidos balcão (PDV)" at bounding box center [67, 238] width 85 height 12
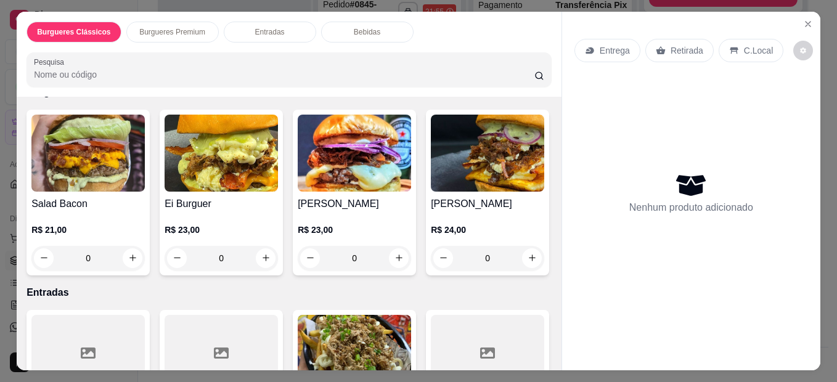
scroll to position [308, 0]
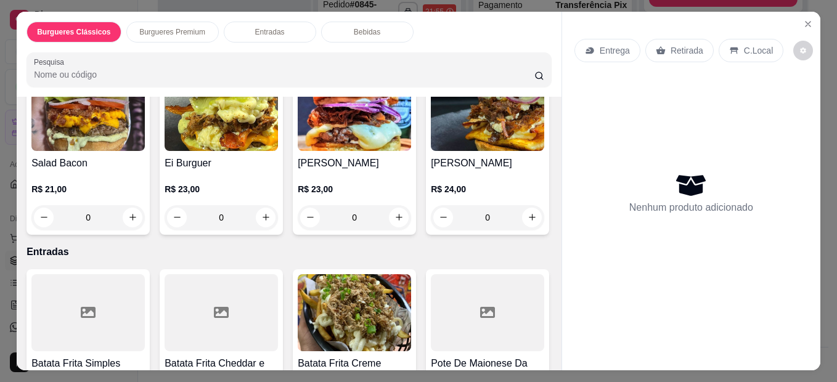
click at [262, 213] on div "0" at bounding box center [221, 217] width 113 height 25
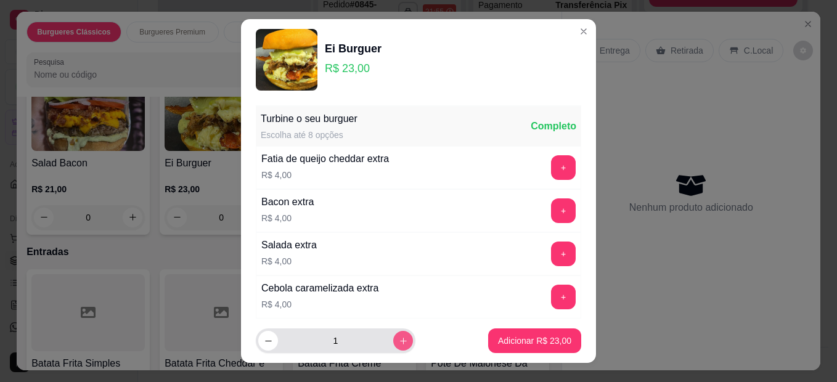
click at [393, 343] on button "increase-product-quantity" at bounding box center [403, 341] width 20 height 20
type input "2"
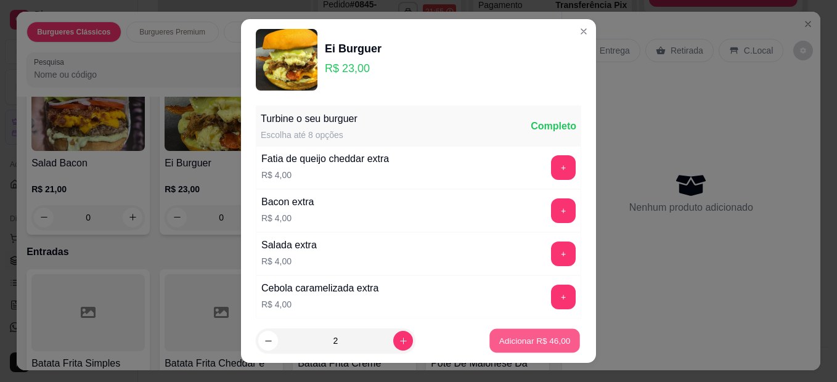
click at [529, 343] on p "Adicionar R$ 46,00" at bounding box center [536, 341] width 72 height 12
type input "2"
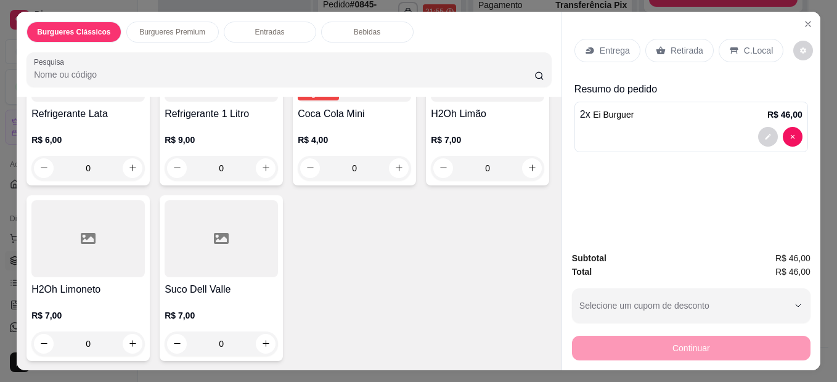
scroll to position [987, 0]
click at [129, 181] on div "0" at bounding box center [87, 168] width 113 height 25
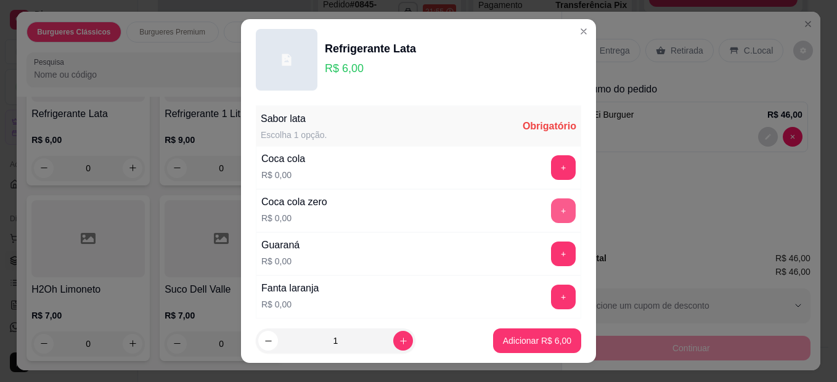
click at [551, 208] on button "+" at bounding box center [563, 211] width 25 height 25
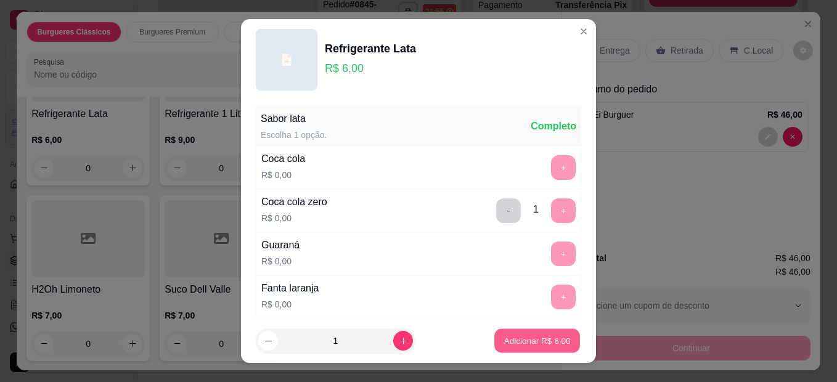
click at [517, 347] on button "Adicionar R$ 6,00" at bounding box center [538, 341] width 86 height 24
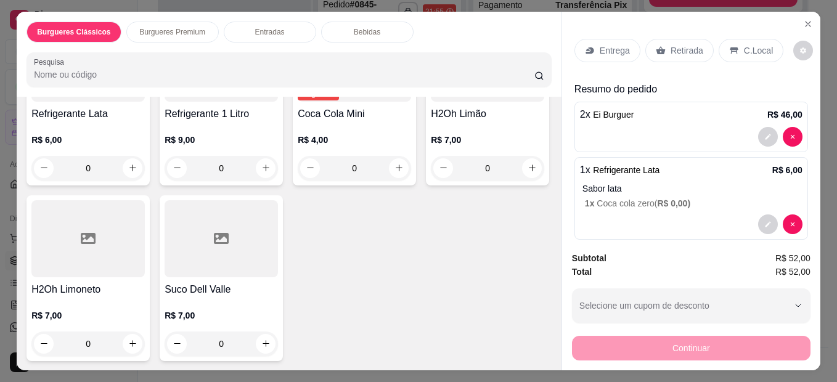
click at [671, 44] on p "Retirada" at bounding box center [687, 50] width 33 height 12
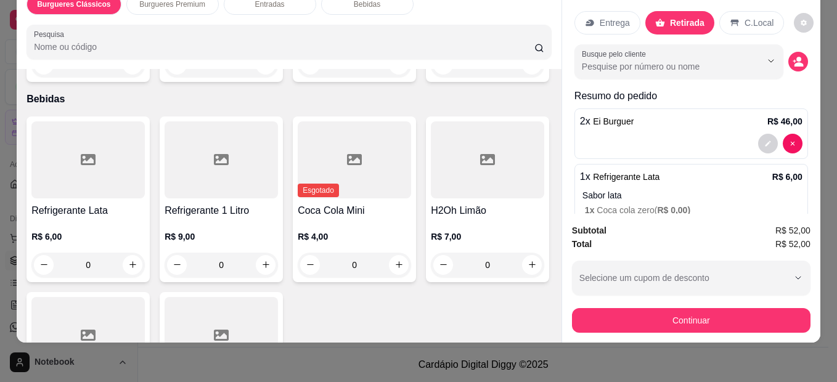
scroll to position [648, 0]
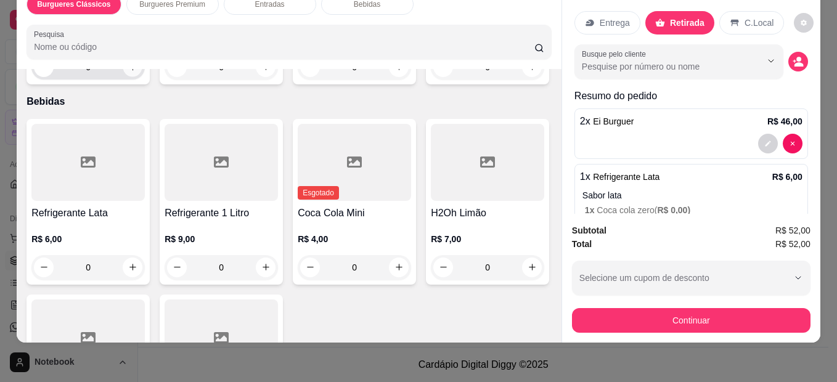
click at [129, 72] on icon "increase-product-quantity" at bounding box center [132, 66] width 9 height 9
type input "1"
click at [793, 56] on icon "decrease-product-quantity" at bounding box center [798, 61] width 10 height 10
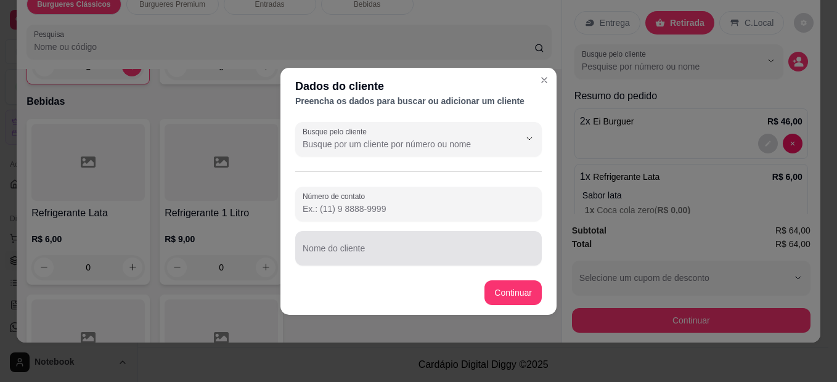
click at [459, 249] on input "Nome do cliente" at bounding box center [419, 253] width 232 height 12
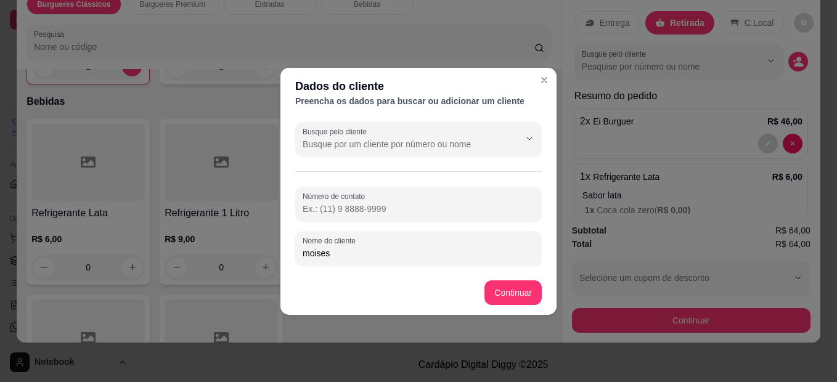
type input "moises"
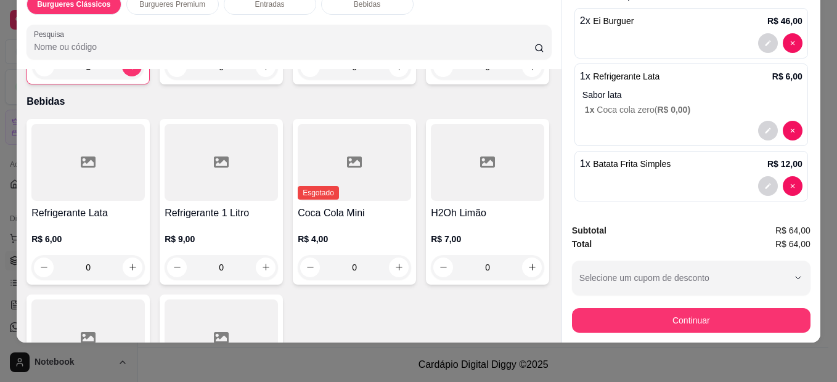
scroll to position [123, 0]
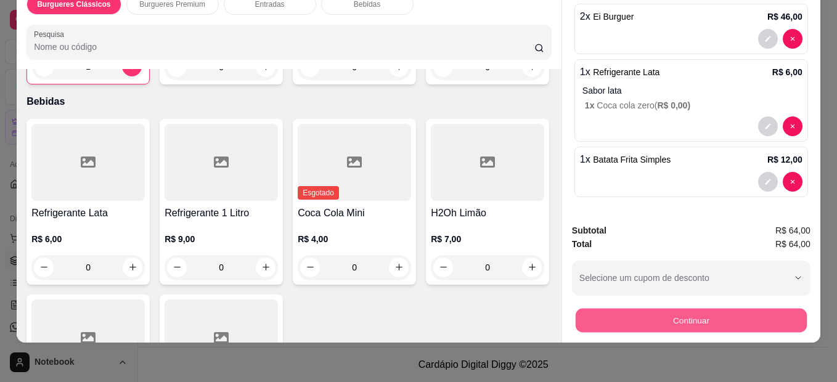
click at [638, 309] on button "Continuar" at bounding box center [691, 321] width 231 height 24
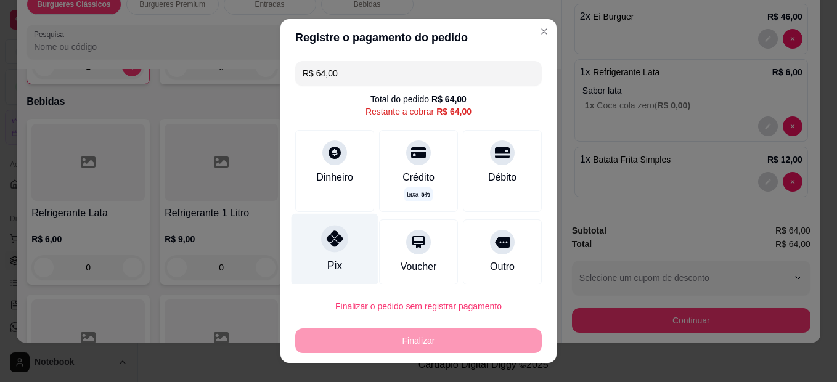
click at [344, 226] on div "Pix" at bounding box center [335, 250] width 87 height 72
type input "R$ 0,00"
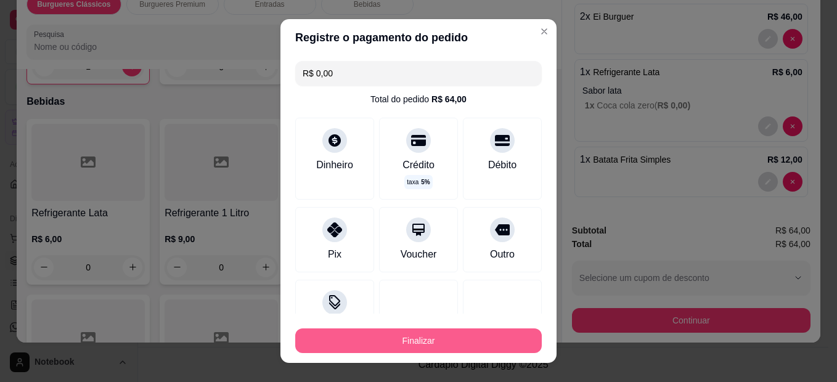
click at [392, 329] on button "Finalizar" at bounding box center [418, 341] width 247 height 25
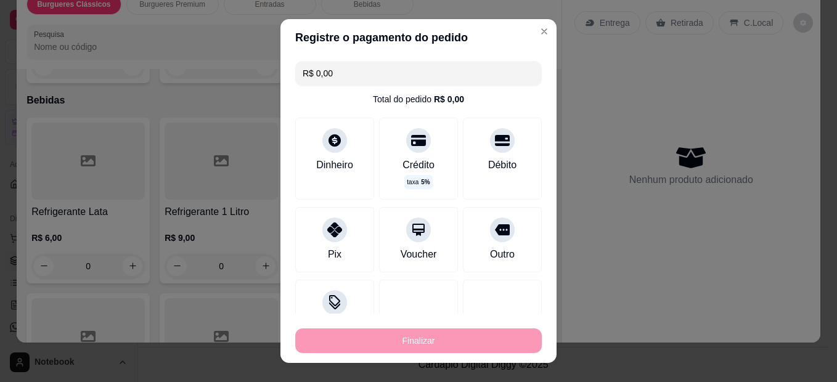
type input "0"
type input "-R$ 64,00"
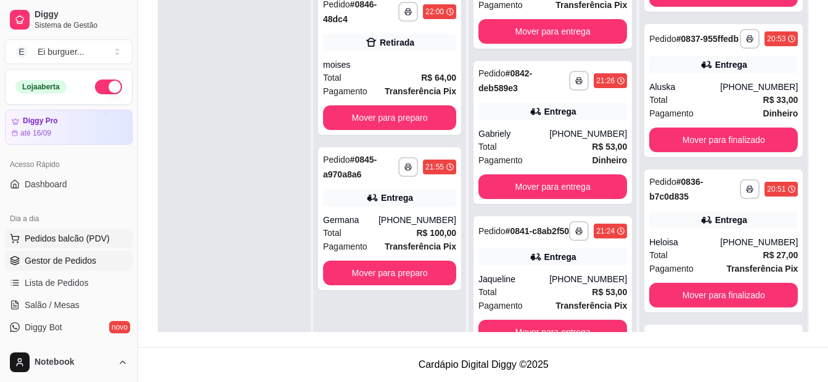
drag, startPoint x: 78, startPoint y: 239, endPoint x: 70, endPoint y: 235, distance: 8.6
click at [76, 238] on span "Pedidos balcão (PDV)" at bounding box center [67, 238] width 85 height 12
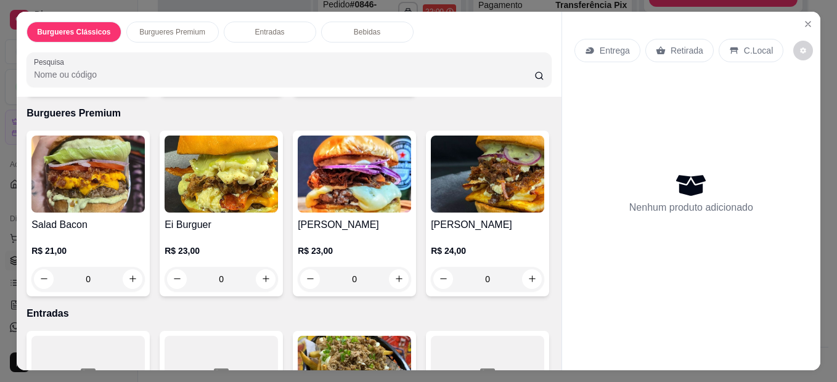
scroll to position [370, 0]
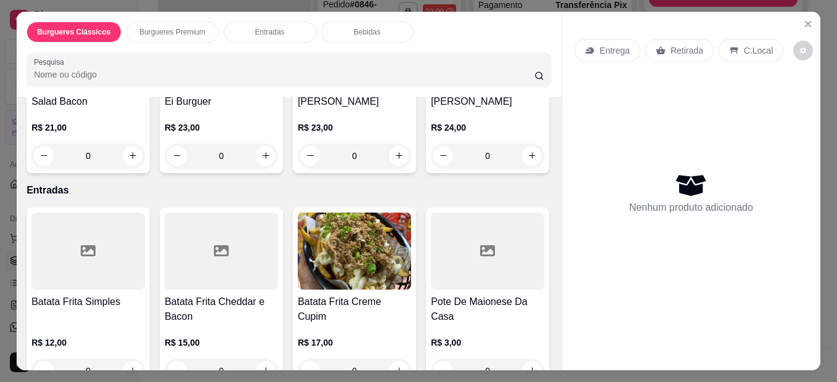
click at [431, 168] on div "0" at bounding box center [487, 156] width 113 height 25
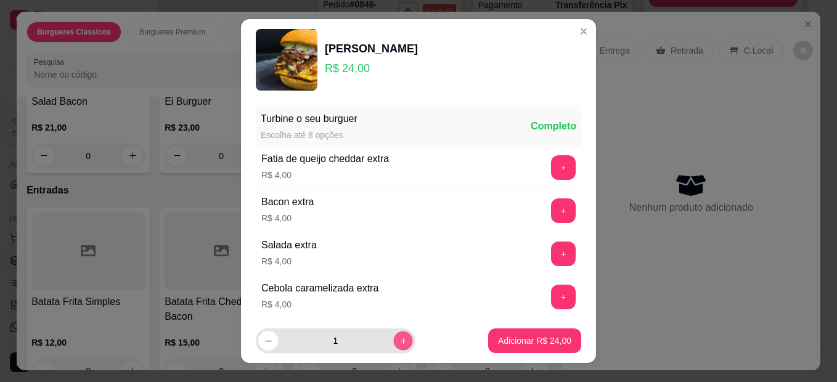
click at [393, 342] on button "increase-product-quantity" at bounding box center [402, 340] width 19 height 19
click at [268, 338] on icon "decrease-product-quantity" at bounding box center [268, 341] width 9 height 9
type input "1"
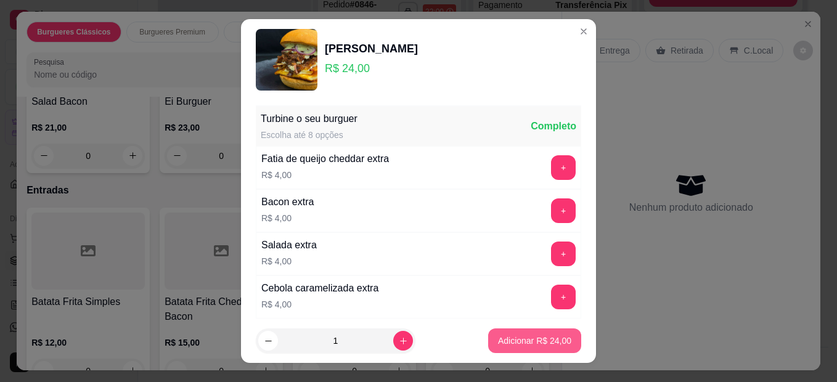
click at [524, 342] on p "Adicionar R$ 24,00" at bounding box center [534, 341] width 73 height 12
type input "1"
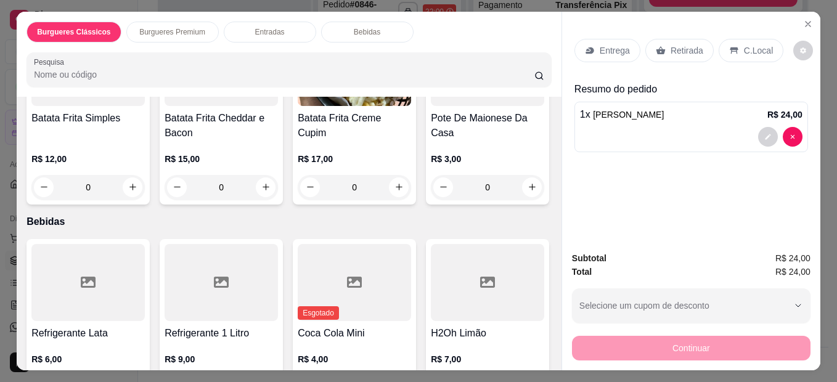
scroll to position [678, 0]
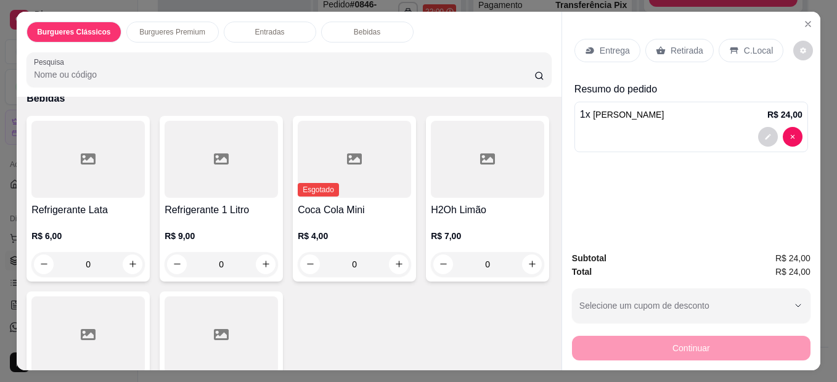
click at [395, 68] on icon "increase-product-quantity" at bounding box center [399, 63] width 9 height 9
type input "1"
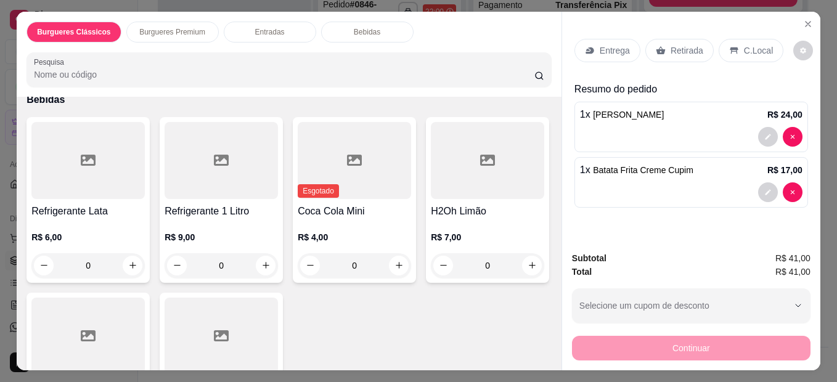
click at [675, 52] on p "Retirada" at bounding box center [687, 50] width 33 height 12
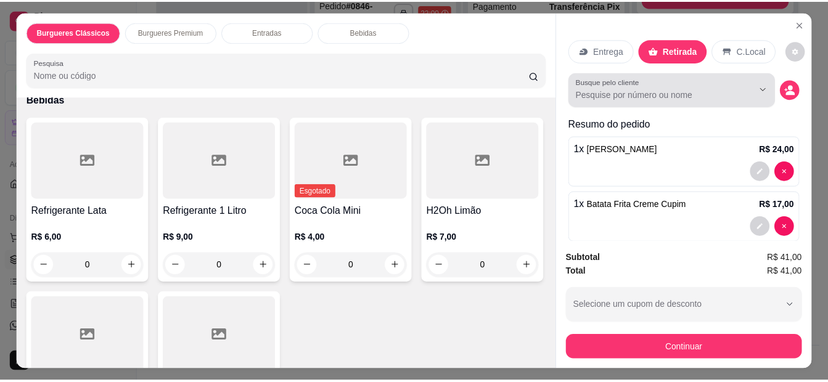
scroll to position [17, 0]
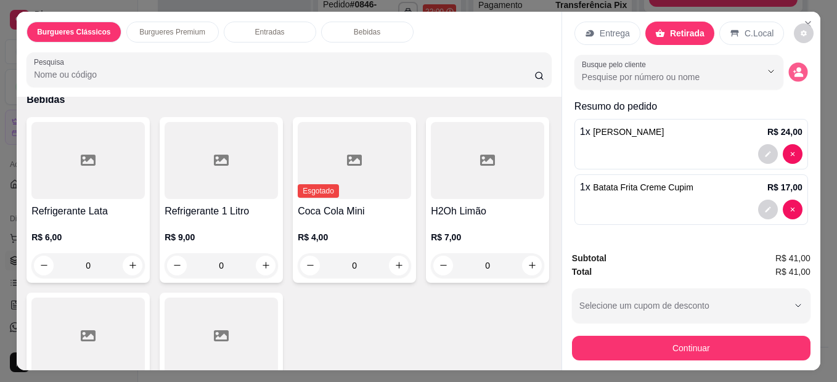
click at [797, 67] on circle "decrease-product-quantity" at bounding box center [799, 69] width 5 height 5
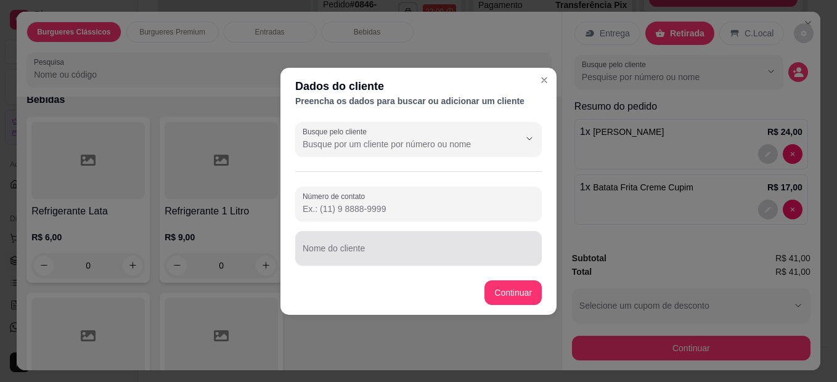
click at [485, 256] on input "Nome do cliente" at bounding box center [419, 253] width 232 height 12
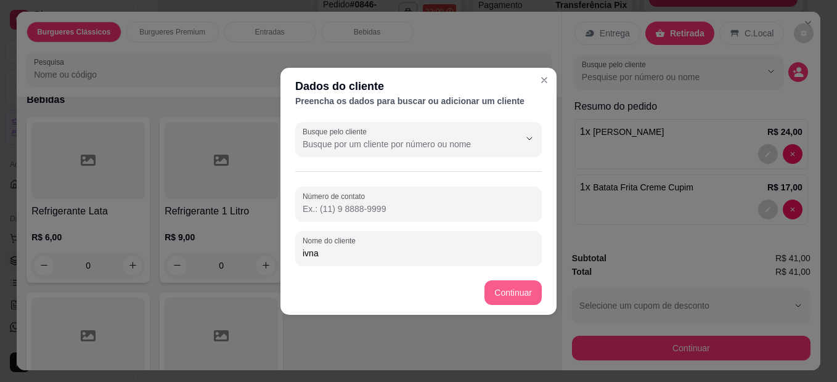
type input "ivna"
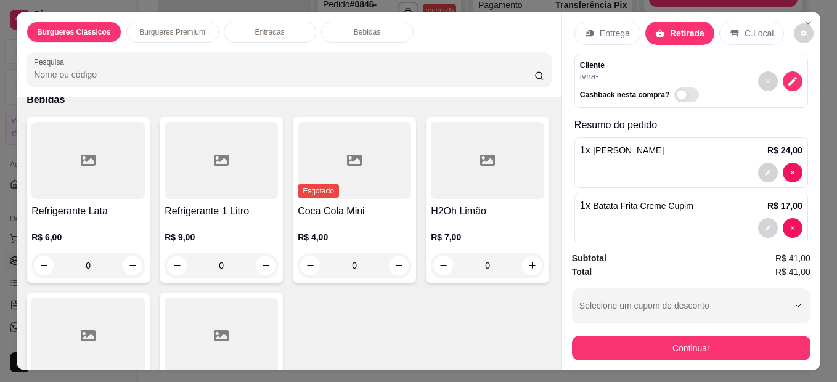
click at [689, 360] on div "Subtotal R$ 41,00 Total R$ 41,00 Selecione um cupom de desconto Selecione um cu…" at bounding box center [691, 306] width 258 height 129
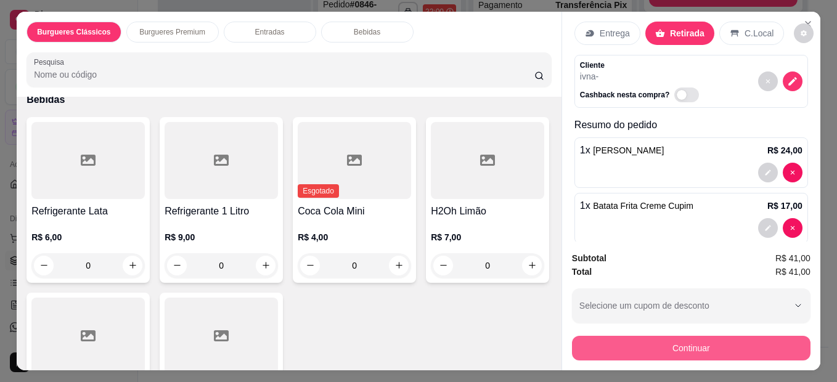
click at [691, 348] on button "Continuar" at bounding box center [691, 348] width 239 height 25
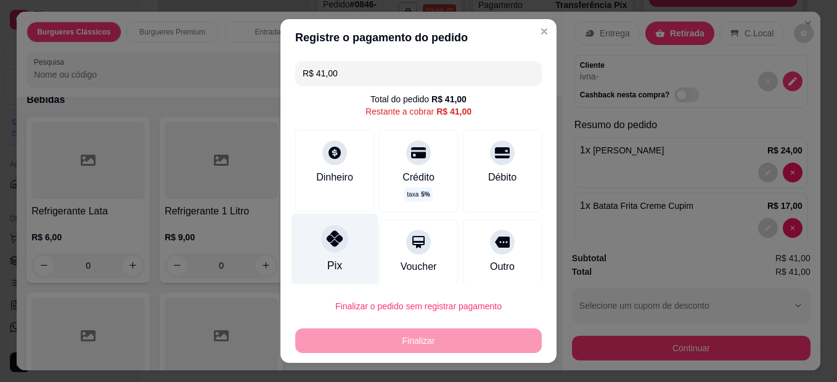
click at [335, 237] on icon at bounding box center [335, 239] width 16 height 16
type input "R$ 0,00"
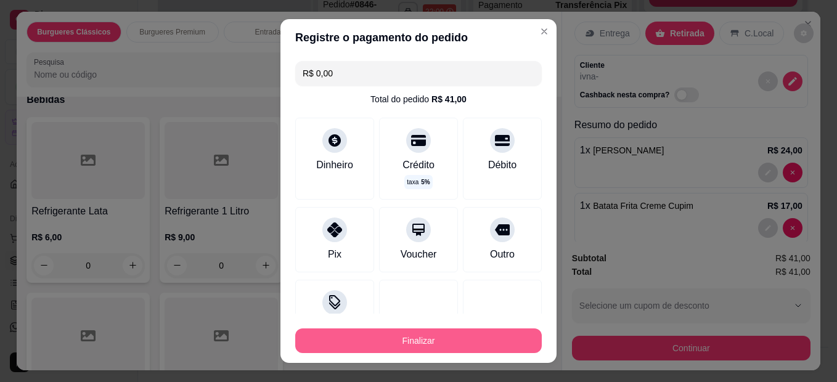
click at [413, 340] on button "Finalizar" at bounding box center [418, 341] width 247 height 25
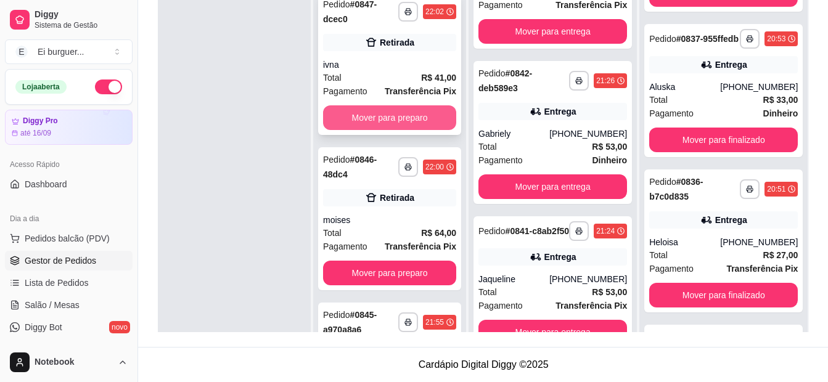
click at [405, 128] on button "Mover para preparo" at bounding box center [389, 117] width 133 height 25
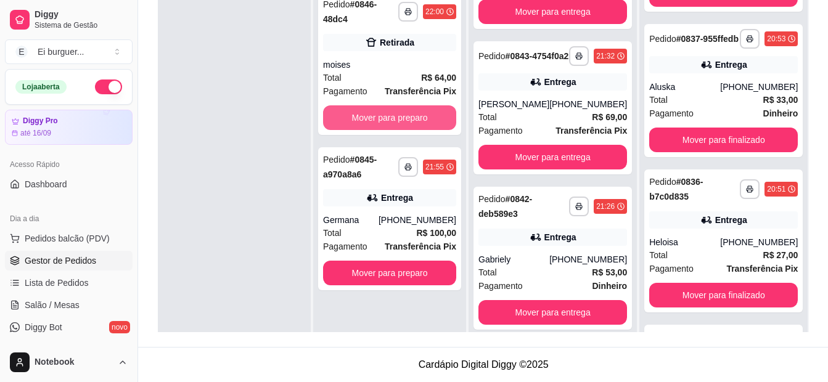
scroll to position [397, 0]
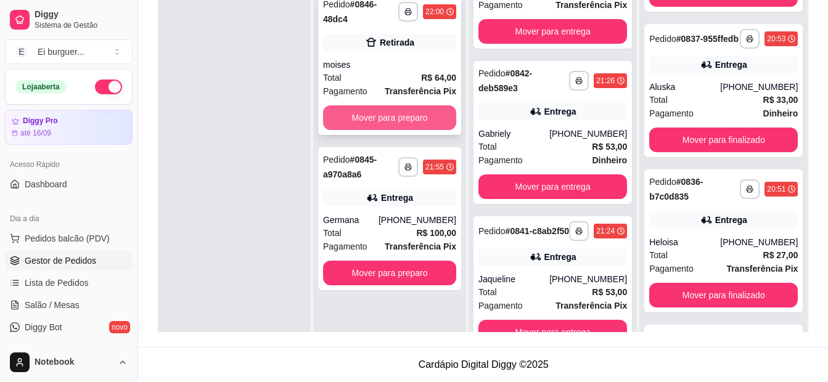
click at [405, 127] on button "Mover para preparo" at bounding box center [389, 117] width 133 height 25
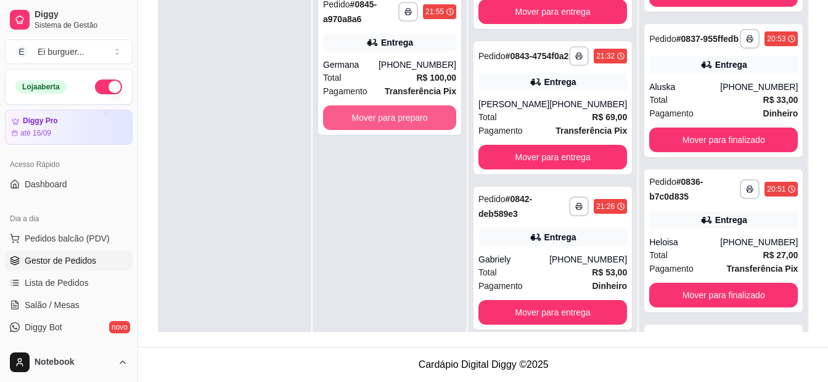
scroll to position [553, 0]
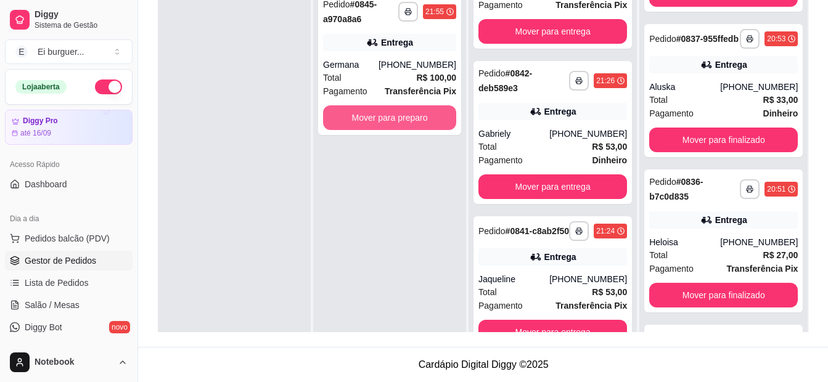
click at [405, 127] on button "Mover para preparo" at bounding box center [389, 117] width 133 height 25
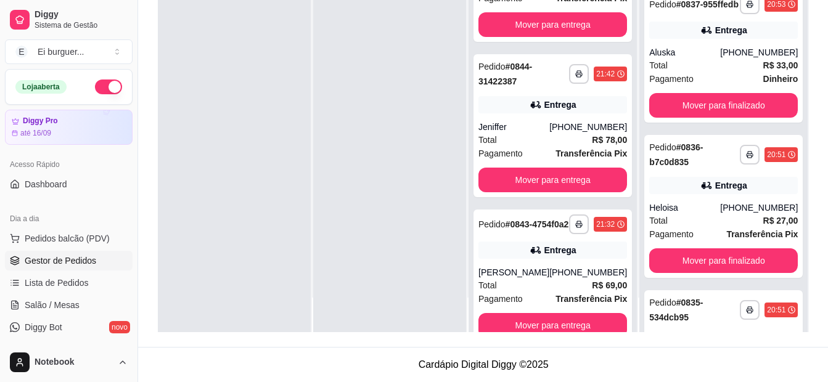
scroll to position [338, 0]
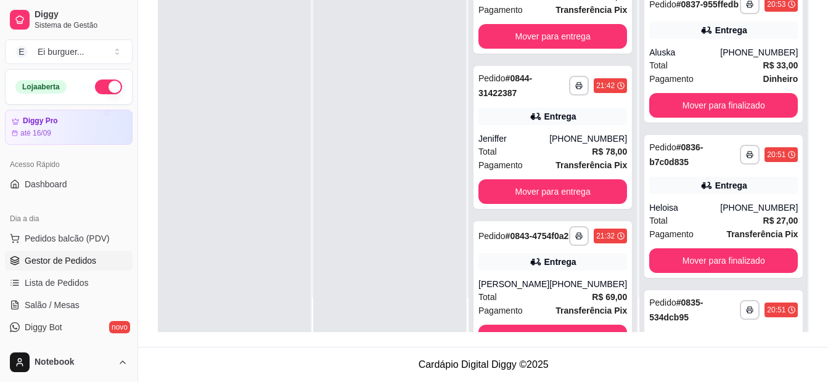
click at [371, 323] on div at bounding box center [389, 141] width 153 height 382
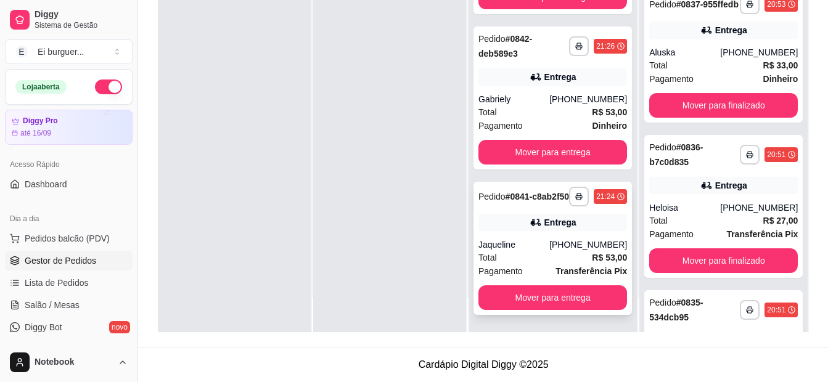
scroll to position [708, 0]
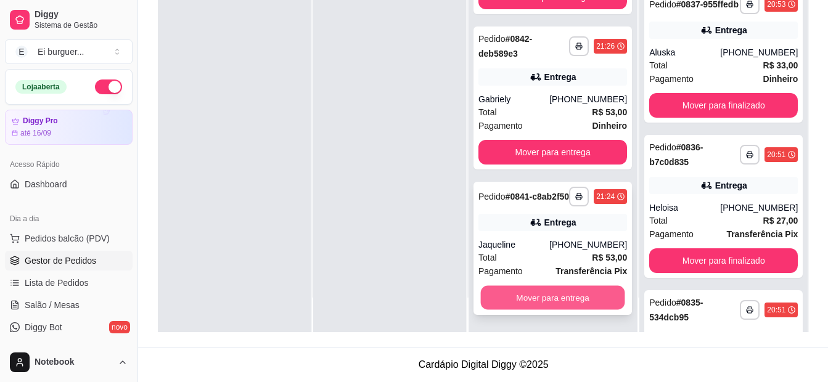
click at [542, 292] on button "Mover para entrega" at bounding box center [553, 298] width 144 height 24
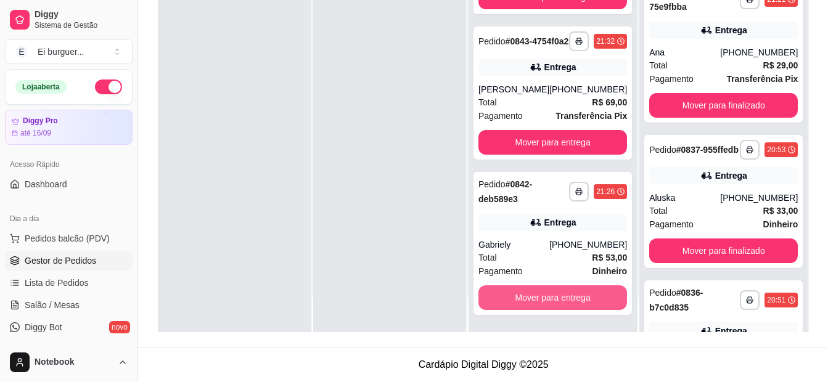
scroll to position [279, 0]
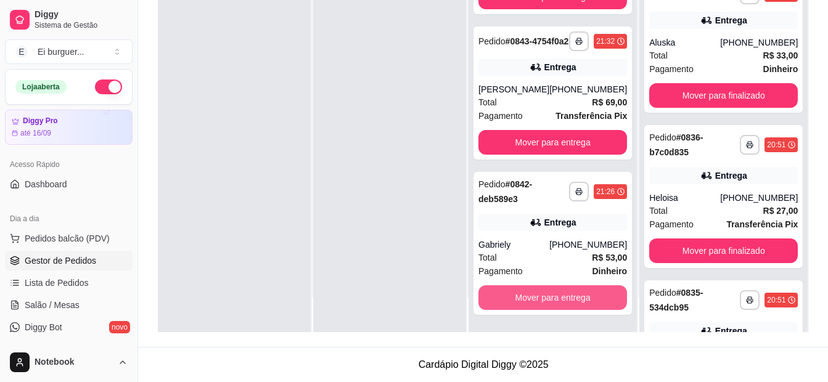
click at [542, 292] on button "Mover para entrega" at bounding box center [553, 298] width 149 height 25
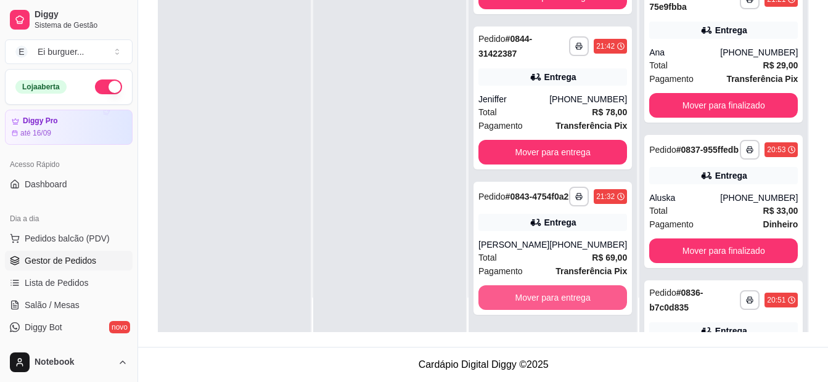
scroll to position [434, 0]
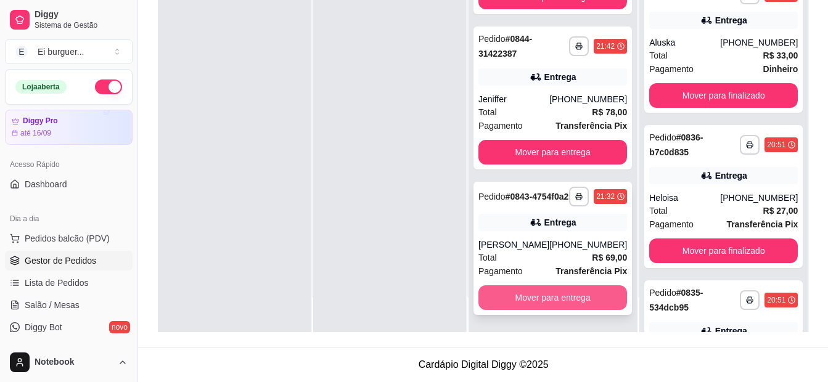
click at [543, 292] on button "Mover para entrega" at bounding box center [553, 298] width 149 height 25
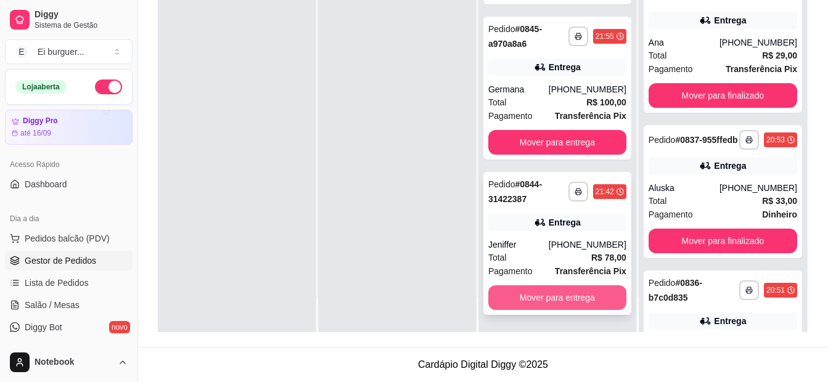
scroll to position [590, 0]
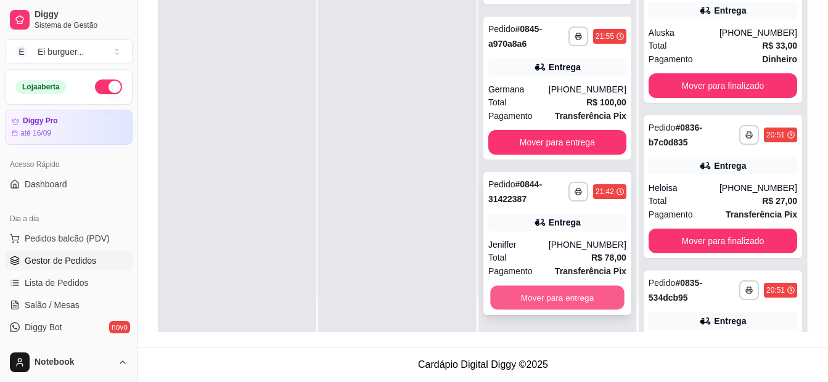
click at [545, 291] on button "Mover para entrega" at bounding box center [557, 298] width 134 height 24
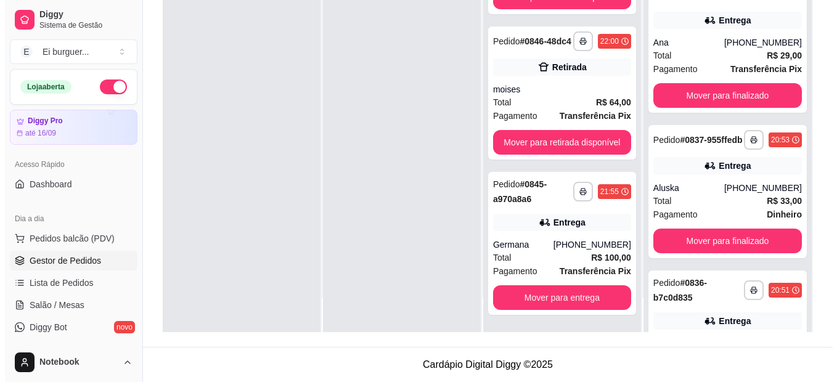
scroll to position [745, 0]
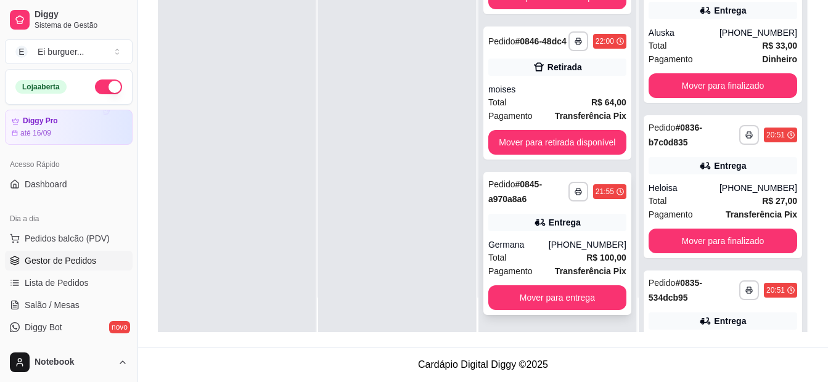
click at [517, 243] on div "Germana" at bounding box center [518, 245] width 60 height 12
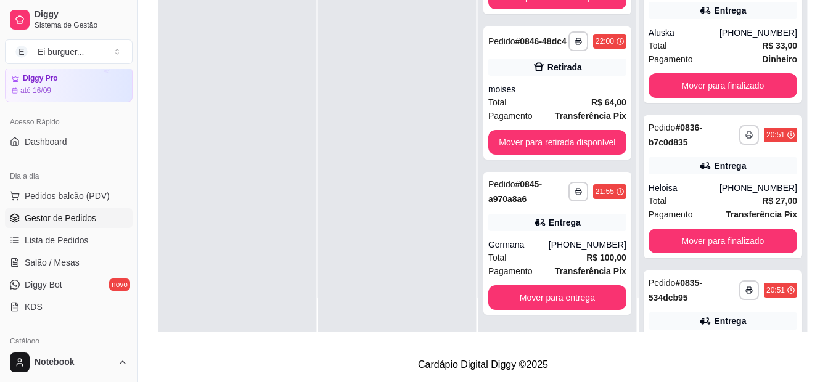
scroll to position [123, 0]
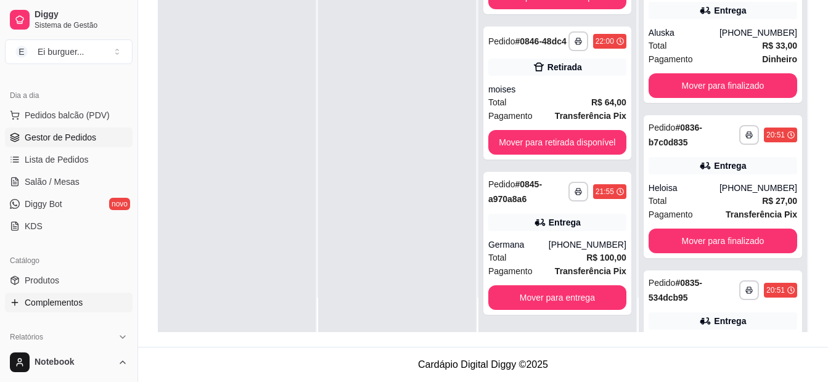
click at [55, 298] on span "Complementos" at bounding box center [54, 303] width 58 height 12
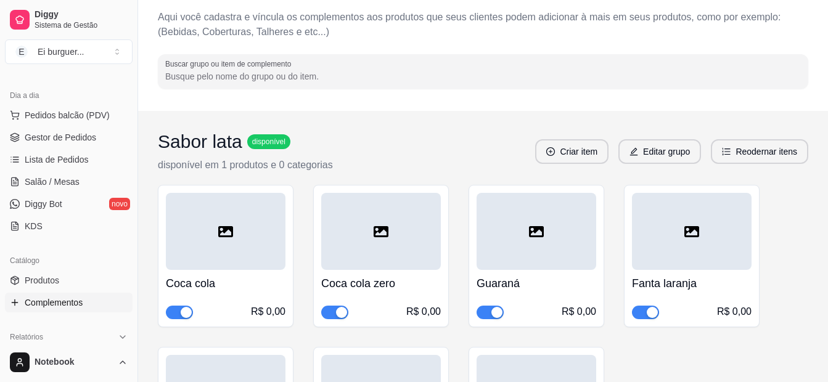
scroll to position [123, 0]
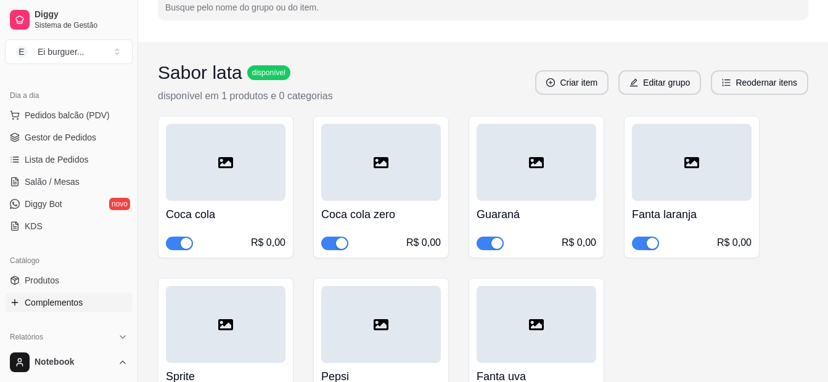
click at [336, 245] on div "button" at bounding box center [341, 243] width 11 height 11
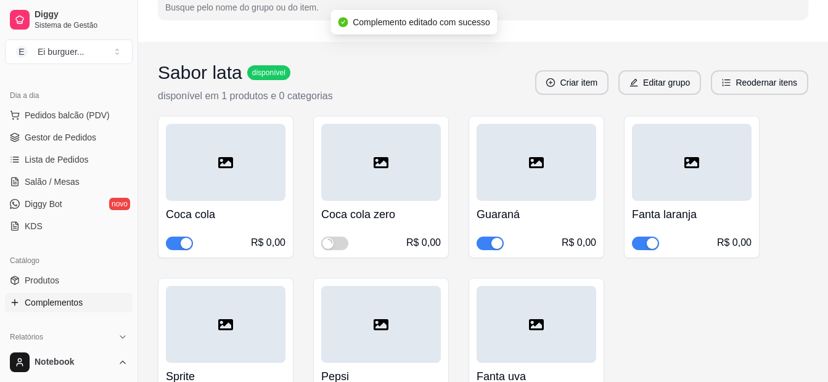
scroll to position [185, 0]
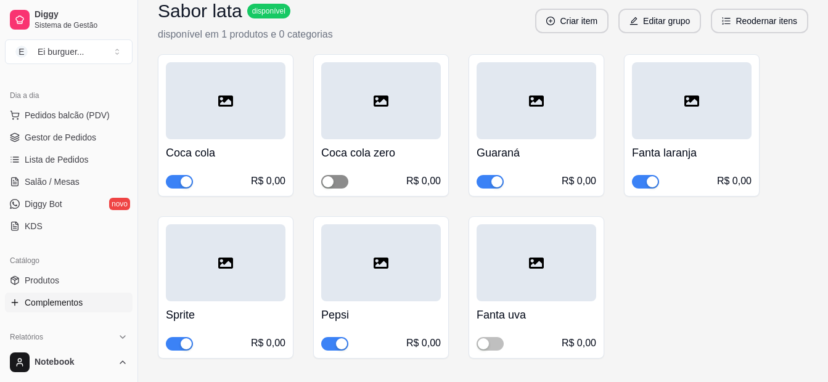
click at [327, 187] on span "button" at bounding box center [334, 182] width 27 height 14
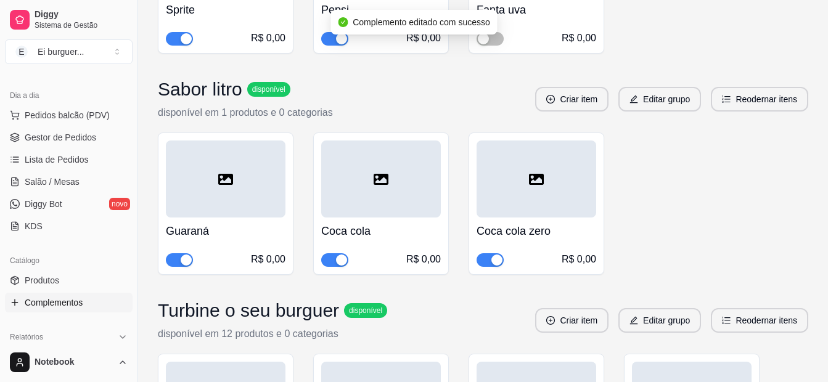
scroll to position [493, 0]
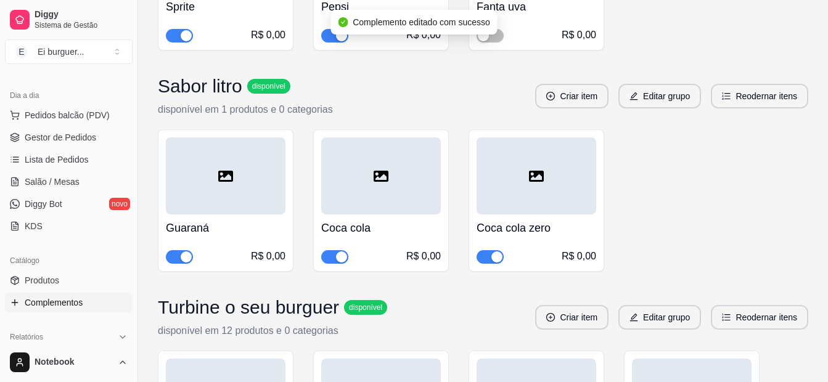
click at [484, 262] on span "button" at bounding box center [490, 257] width 27 height 14
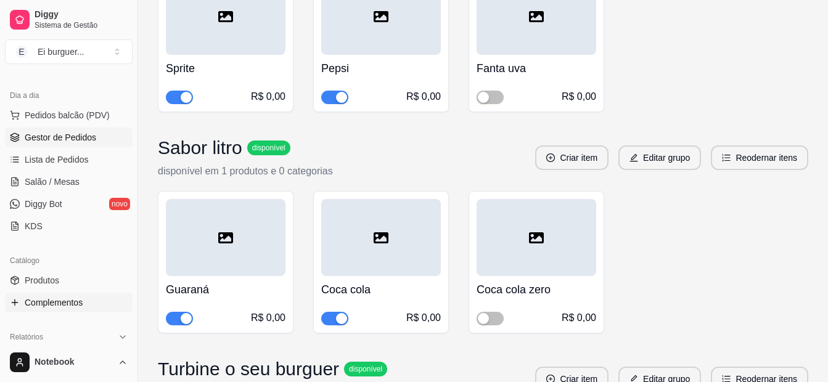
click at [53, 141] on span "Gestor de Pedidos" at bounding box center [61, 137] width 72 height 12
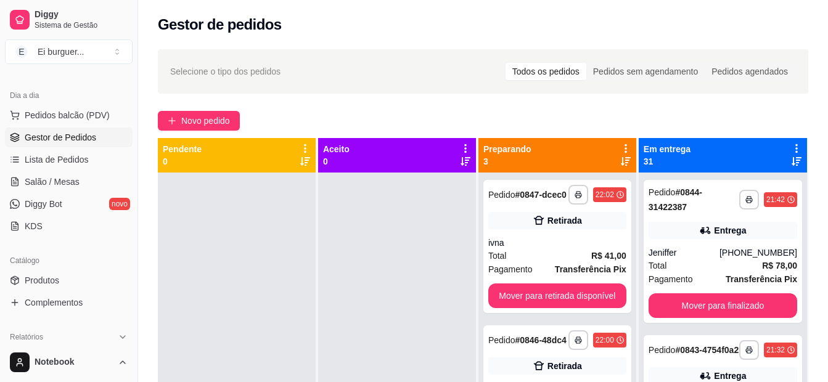
click at [222, 214] on div at bounding box center [237, 364] width 158 height 382
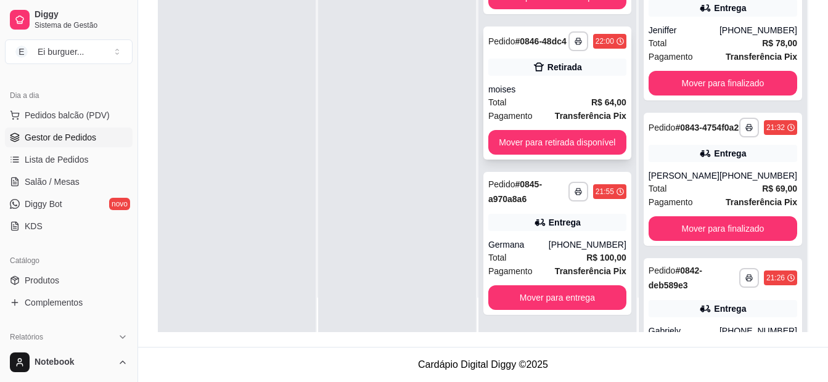
scroll to position [25, 0]
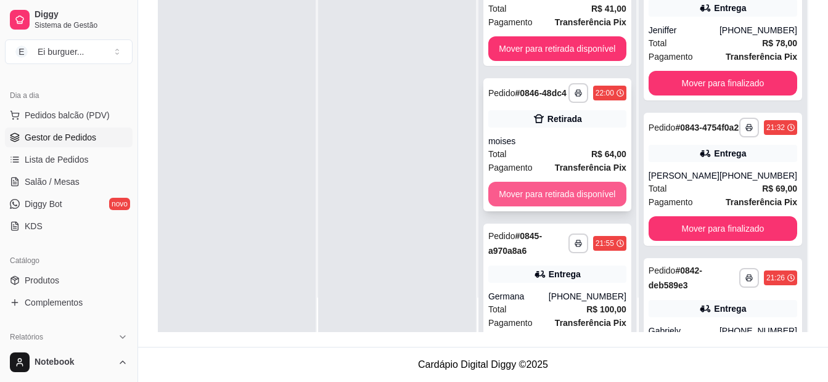
click at [574, 201] on button "Mover para retirada disponível" at bounding box center [557, 194] width 138 height 25
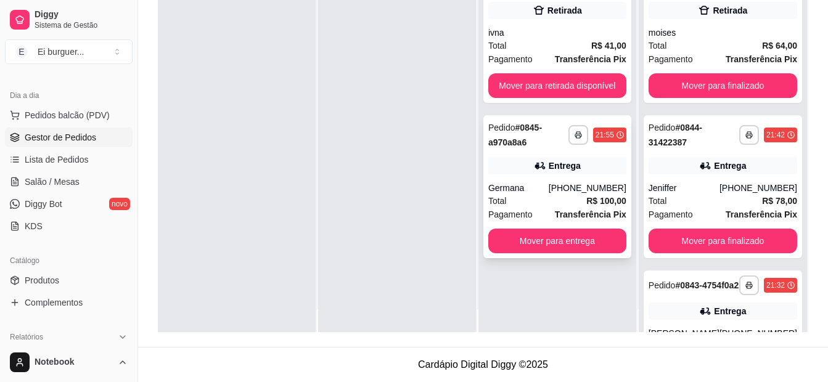
scroll to position [0, 0]
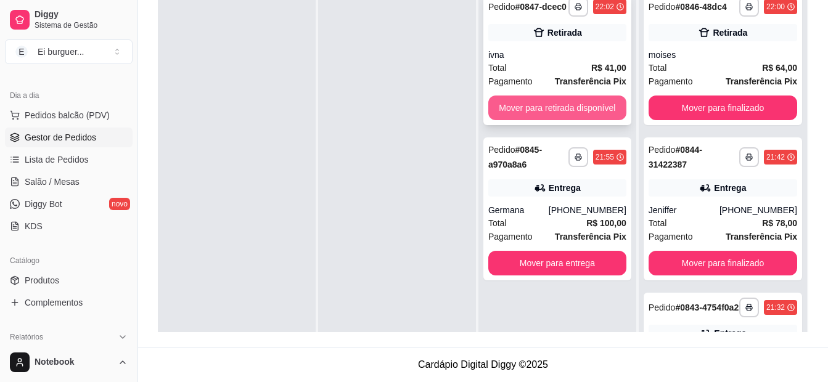
click at [572, 105] on button "Mover para retirada disponível" at bounding box center [557, 108] width 138 height 25
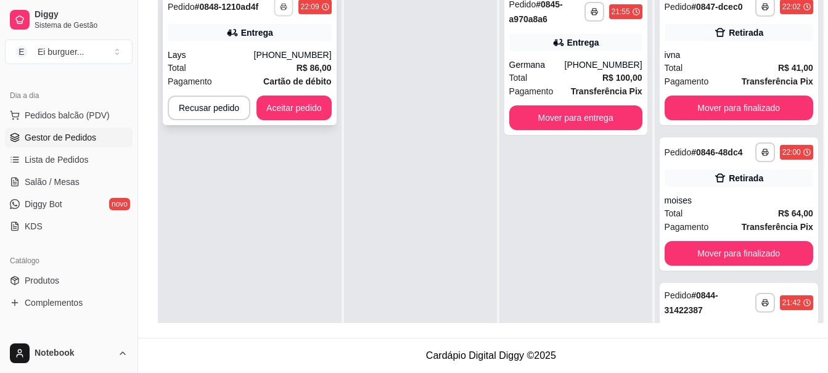
click at [279, 12] on button "button" at bounding box center [283, 6] width 19 height 19
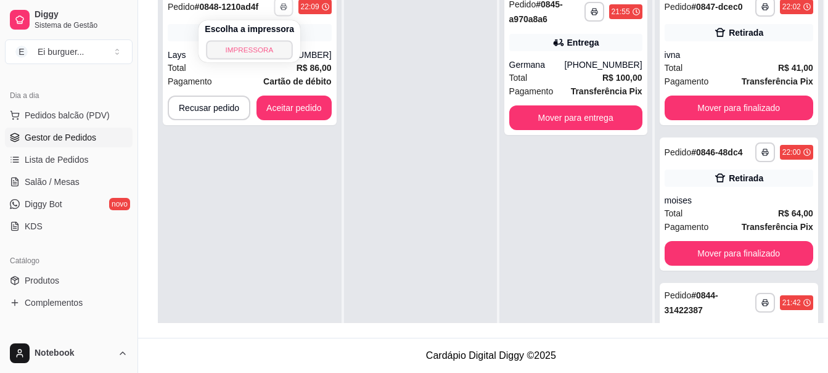
click at [270, 54] on button "IMPRESSORA" at bounding box center [250, 49] width 86 height 19
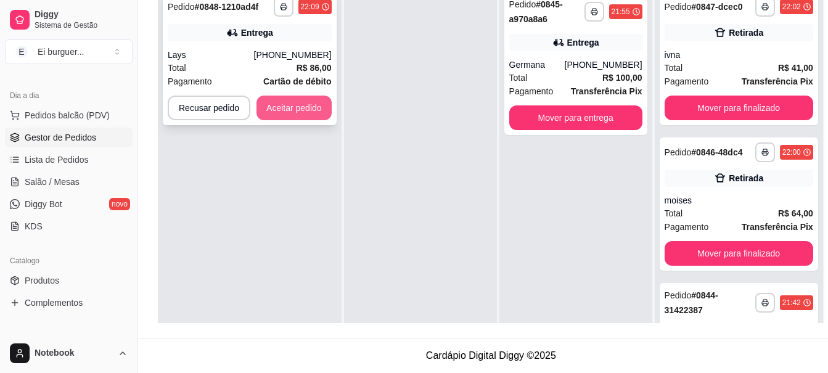
click at [316, 118] on button "Aceitar pedido" at bounding box center [294, 108] width 75 height 25
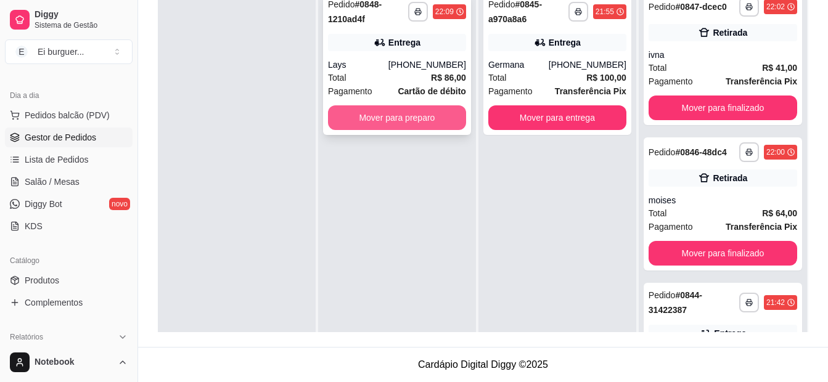
click at [412, 125] on button "Mover para preparo" at bounding box center [397, 117] width 138 height 25
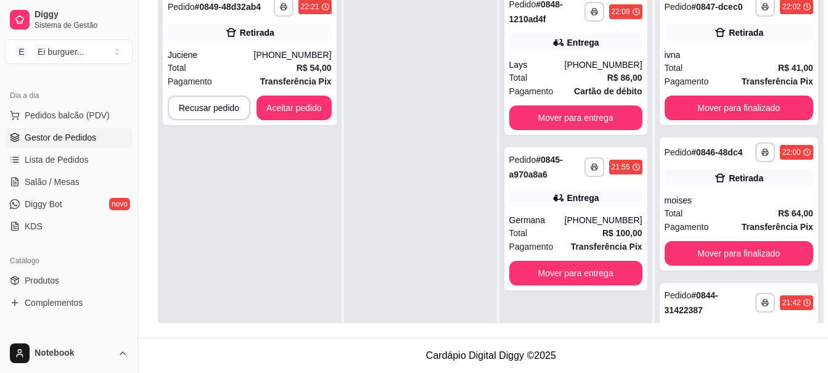
click at [356, 308] on div at bounding box center [420, 171] width 153 height 373
click at [296, 112] on button "Aceitar pedido" at bounding box center [294, 108] width 75 height 25
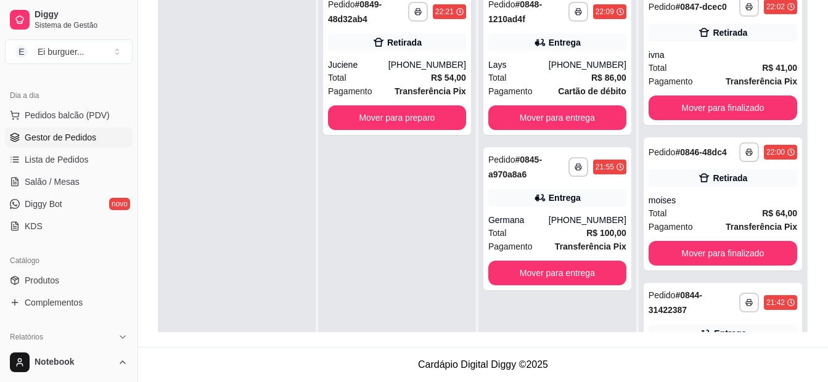
click at [389, 322] on div "**********" at bounding box center [397, 176] width 158 height 382
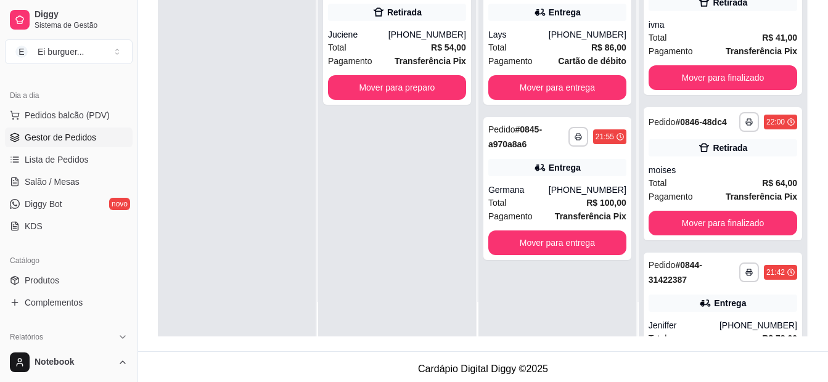
scroll to position [188, 0]
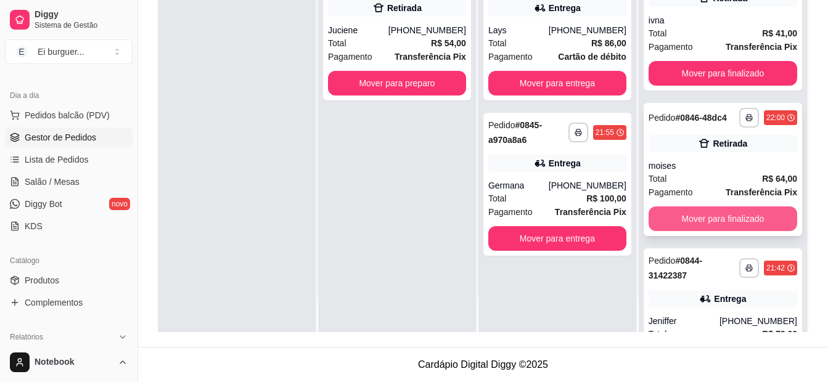
click at [682, 231] on button "Mover para finalizado" at bounding box center [723, 219] width 149 height 25
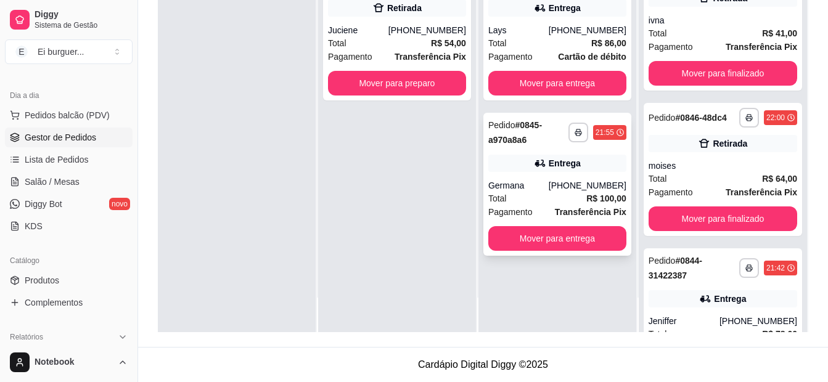
scroll to position [0, 0]
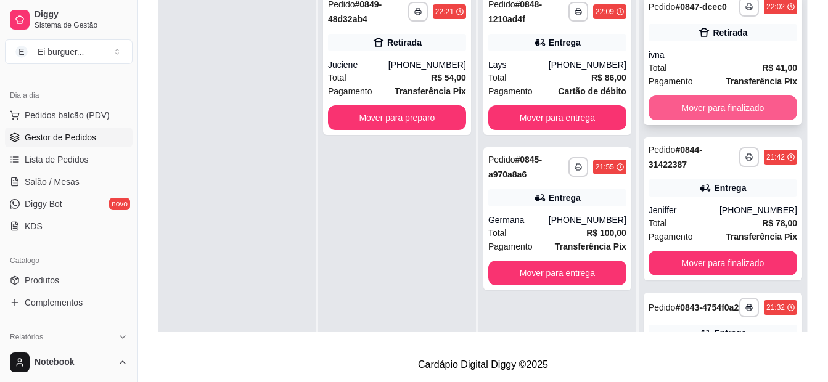
click at [673, 120] on button "Mover para finalizado" at bounding box center [723, 108] width 149 height 25
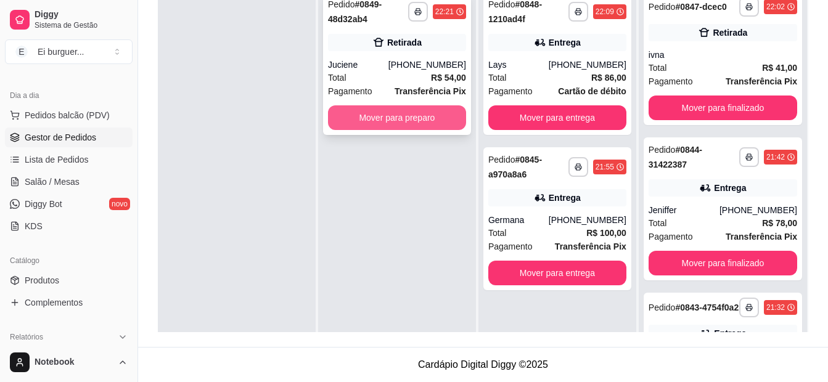
click at [355, 120] on button "Mover para preparo" at bounding box center [397, 117] width 138 height 25
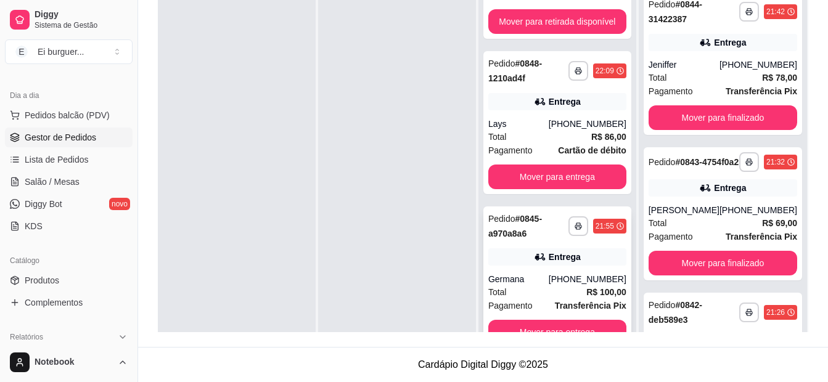
scroll to position [35, 0]
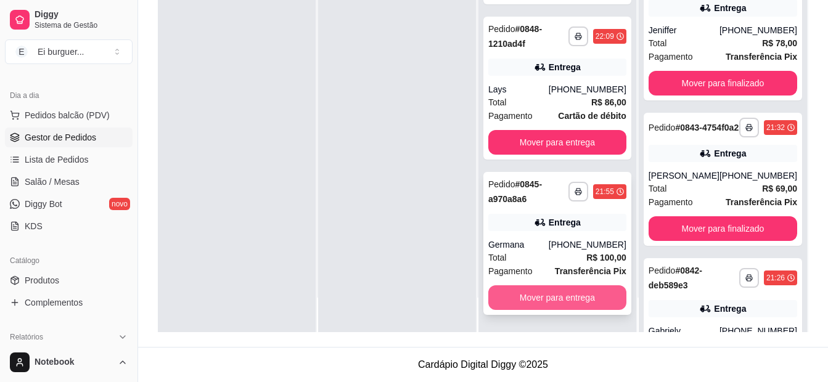
click at [548, 292] on button "Mover para entrega" at bounding box center [557, 298] width 138 height 25
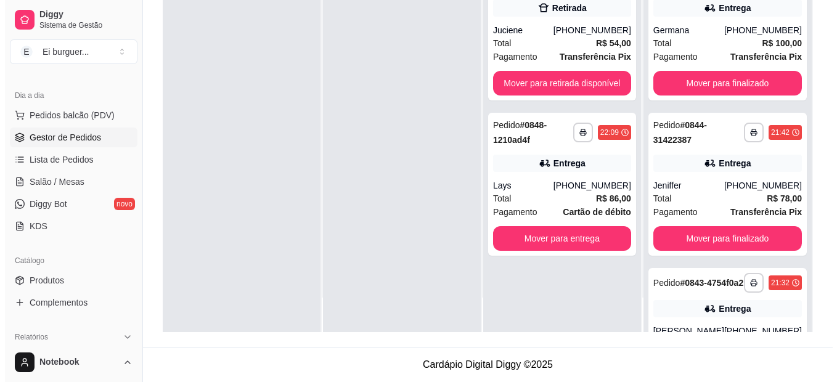
scroll to position [0, 0]
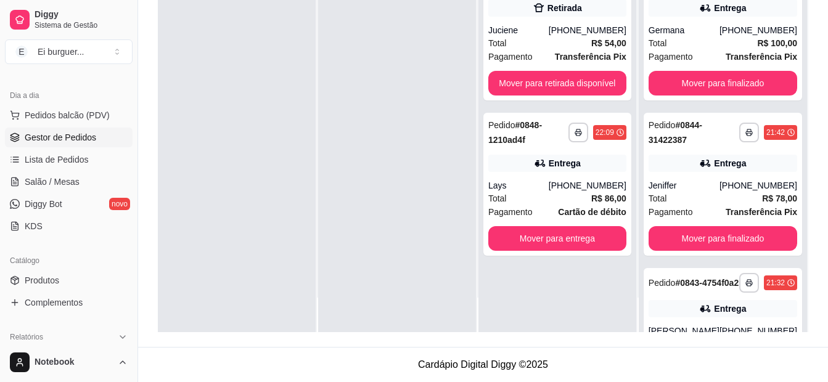
click at [245, 327] on div at bounding box center [237, 141] width 158 height 382
click at [88, 120] on span "Pedidos balcão (PDV)" at bounding box center [67, 115] width 85 height 12
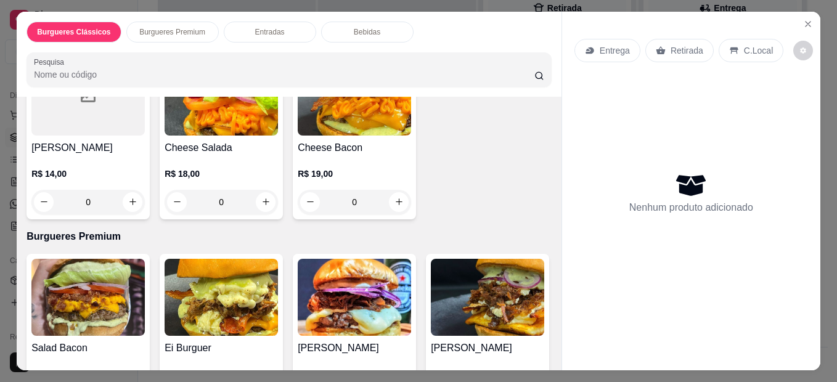
scroll to position [123, 0]
click at [393, 197] on div "0" at bounding box center [354, 202] width 113 height 25
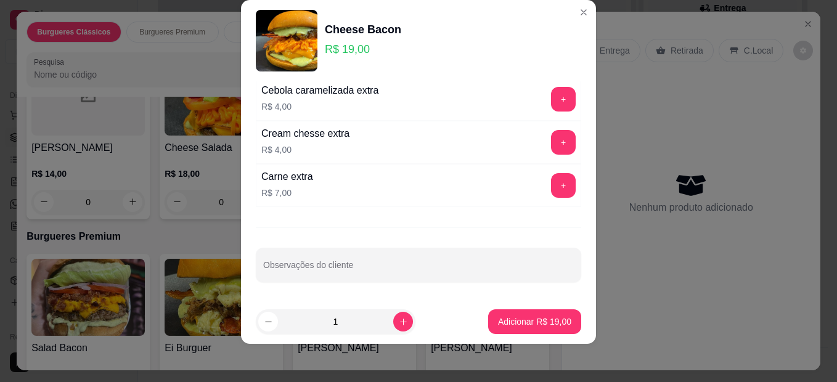
scroll to position [20, 0]
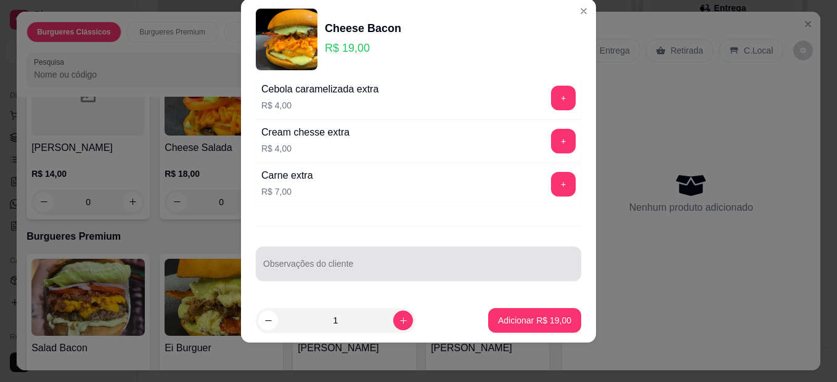
click at [426, 257] on div at bounding box center [418, 264] width 311 height 25
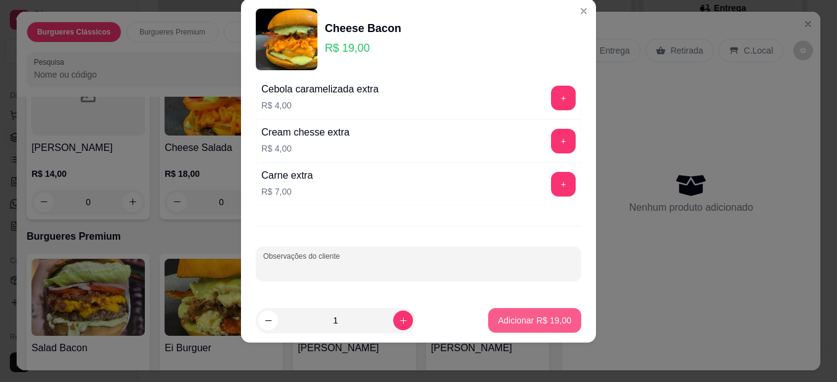
click at [527, 318] on p "Adicionar R$ 19,00" at bounding box center [534, 321] width 73 height 12
type input "1"
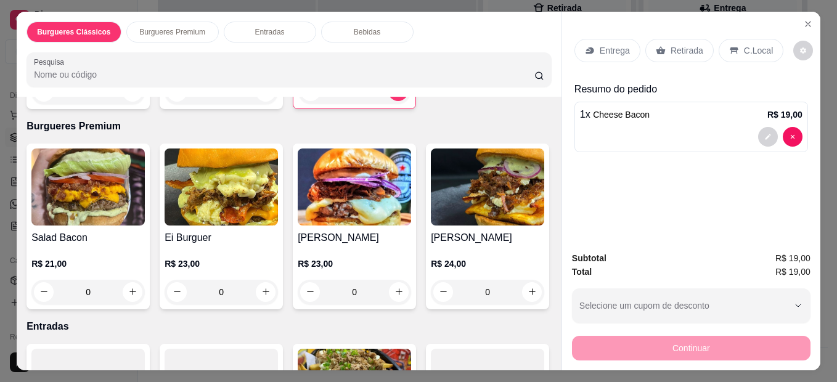
scroll to position [247, 0]
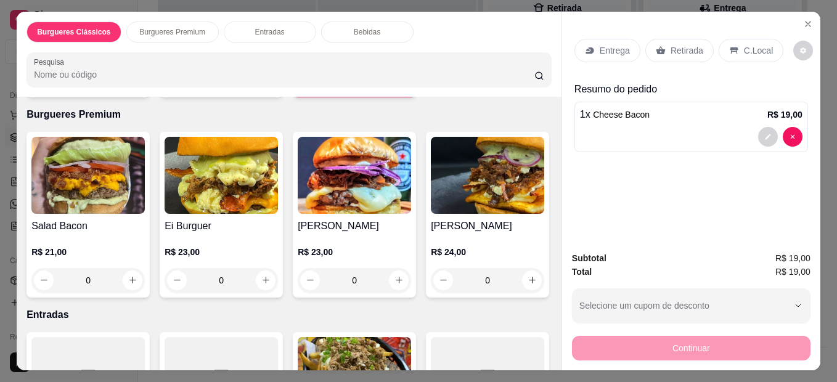
click at [129, 276] on div "0" at bounding box center [87, 280] width 113 height 25
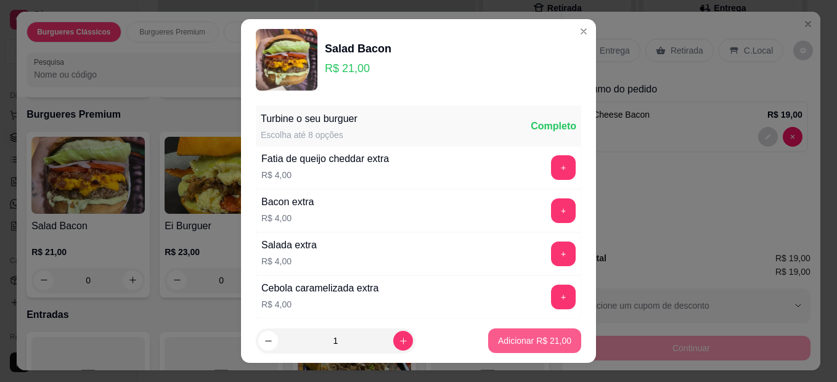
click at [498, 340] on p "Adicionar R$ 21,00" at bounding box center [534, 341] width 73 height 12
type input "1"
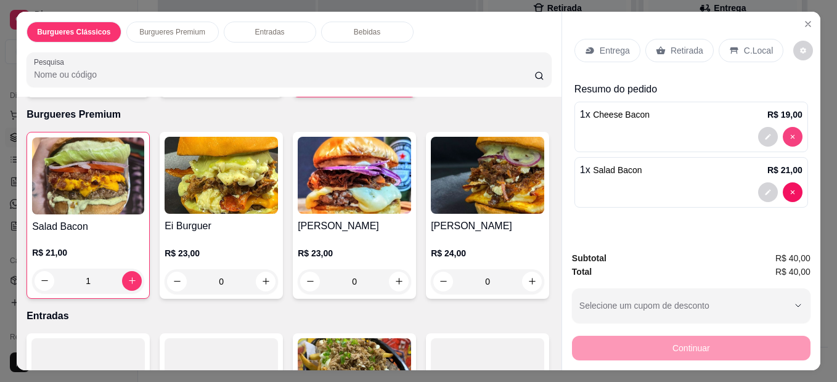
type input "0"
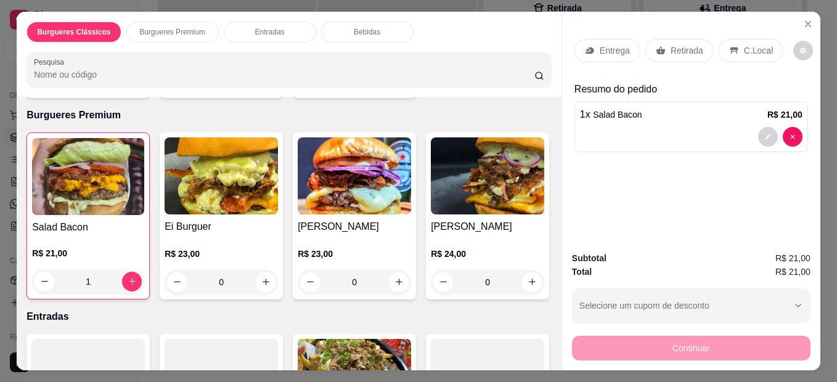
scroll to position [308, 0]
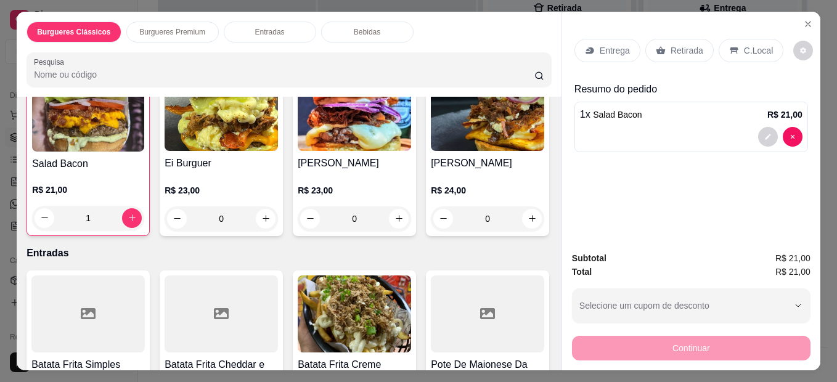
click at [680, 44] on p "Retirada" at bounding box center [687, 50] width 33 height 12
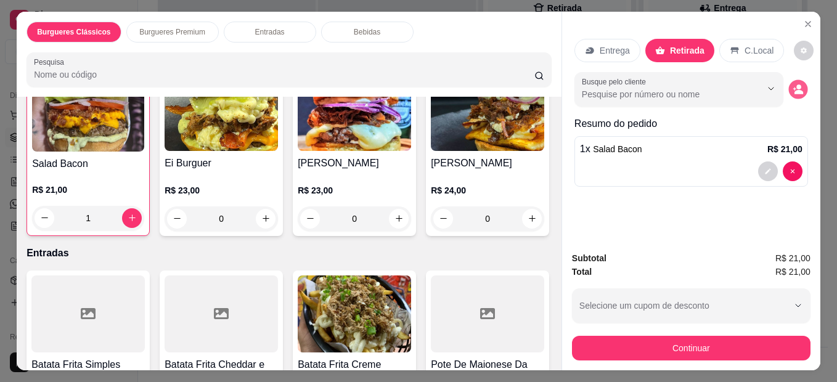
click at [799, 80] on button "decrease-product-quantity" at bounding box center [798, 89] width 19 height 19
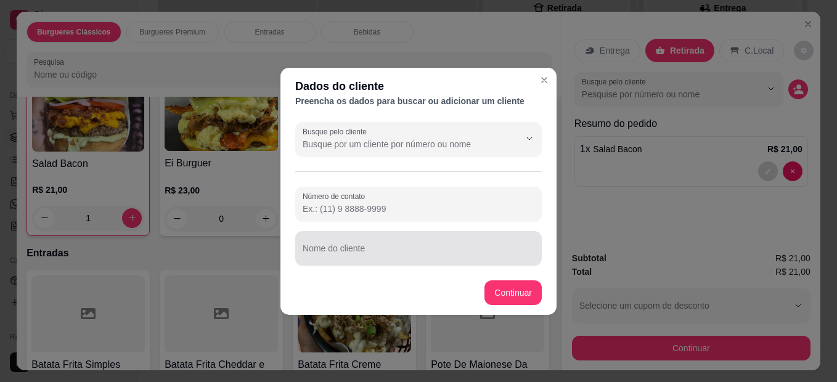
click at [445, 242] on div at bounding box center [419, 248] width 232 height 25
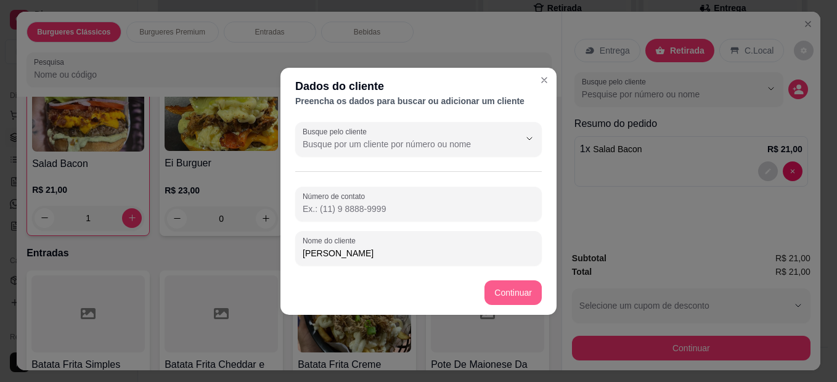
type input "[PERSON_NAME]"
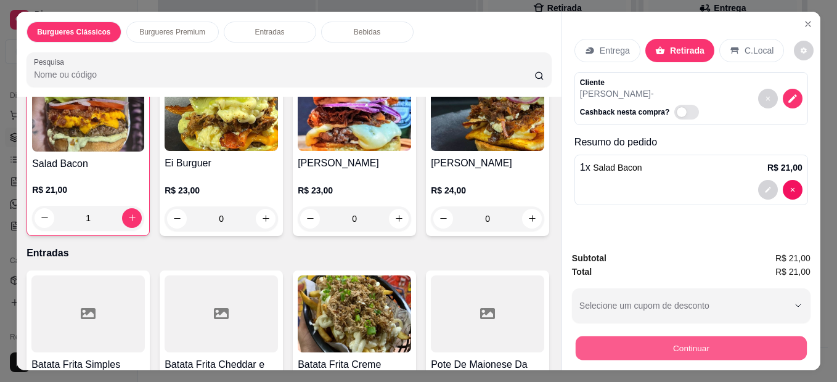
click at [622, 347] on button "Continuar" at bounding box center [691, 349] width 231 height 24
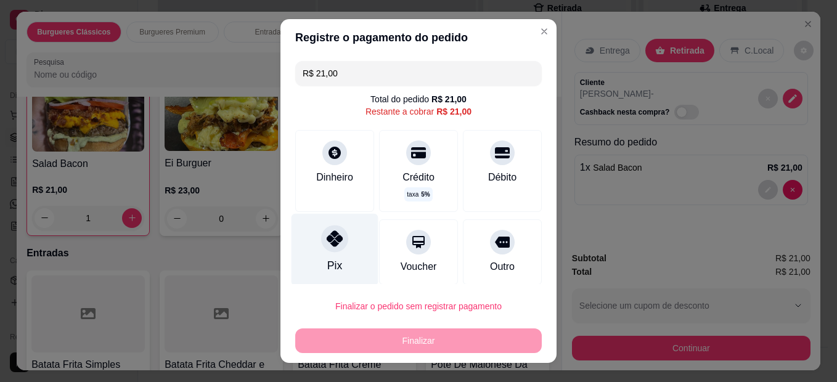
click at [335, 244] on icon at bounding box center [335, 239] width 16 height 16
type input "R$ 0,00"
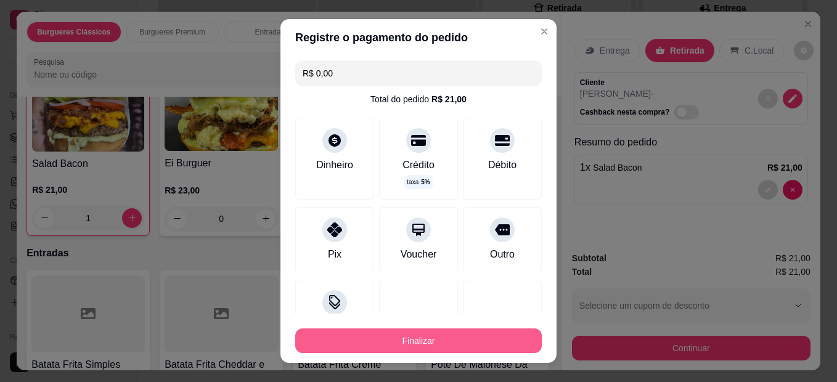
click at [396, 337] on button "Finalizar" at bounding box center [418, 341] width 247 height 25
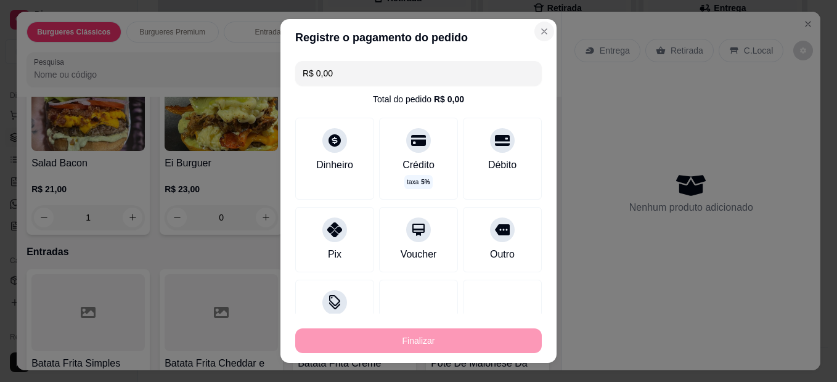
type input "0"
type input "-R$ 21,00"
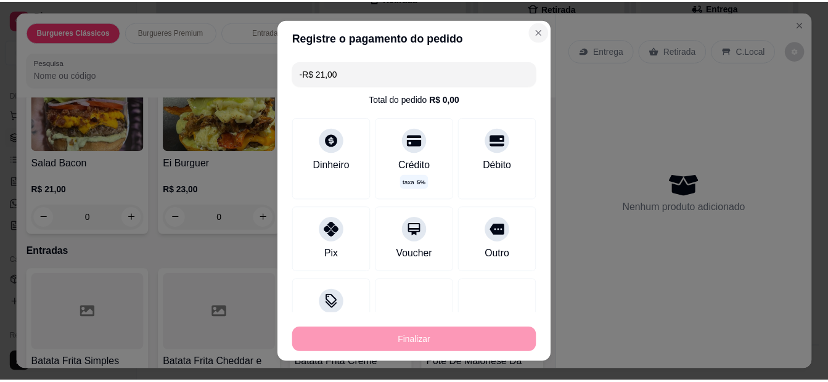
scroll to position [308, 0]
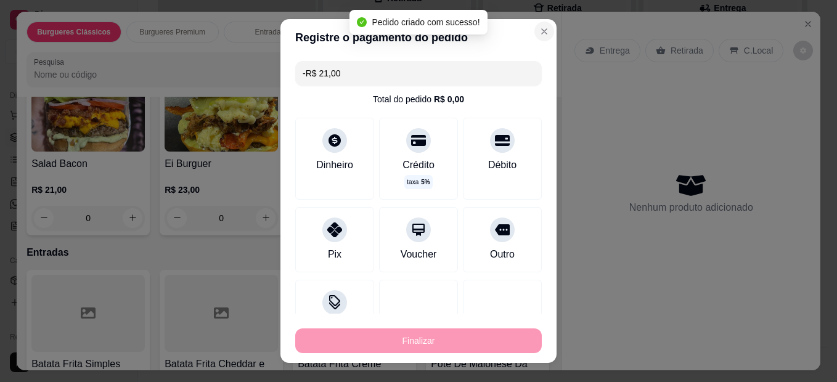
click at [529, 31] on div "Juciene" at bounding box center [518, 30] width 60 height 12
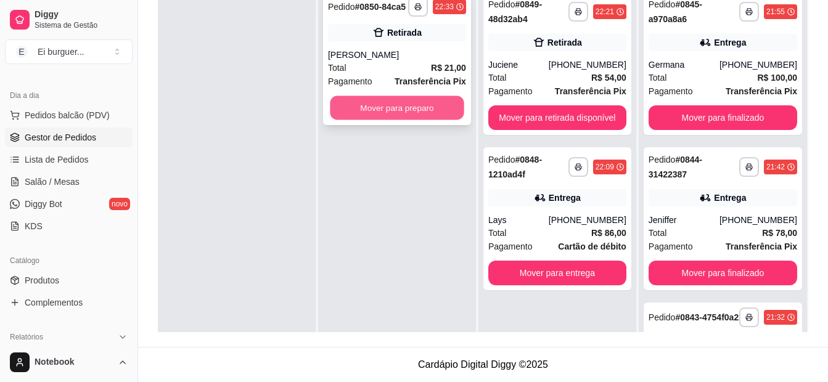
click at [385, 116] on button "Mover para preparo" at bounding box center [397, 108] width 134 height 24
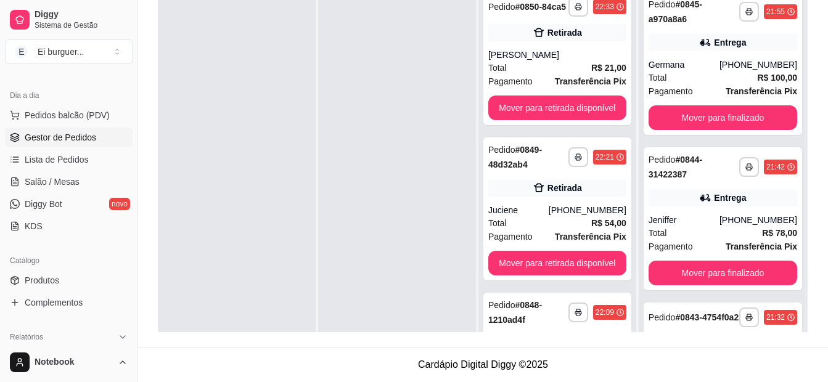
click at [370, 307] on div at bounding box center [397, 176] width 158 height 382
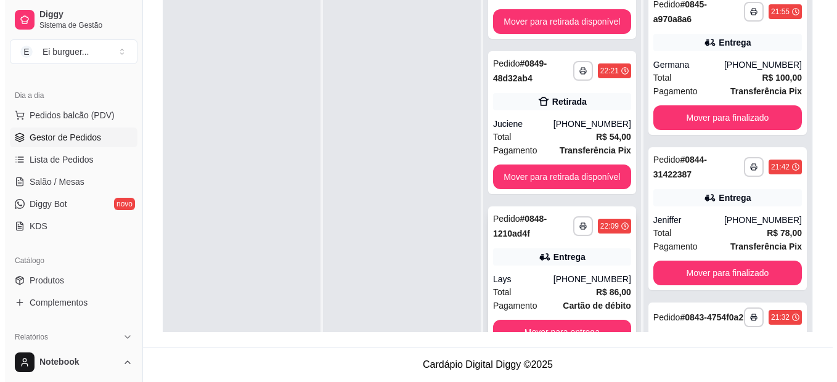
scroll to position [35, 0]
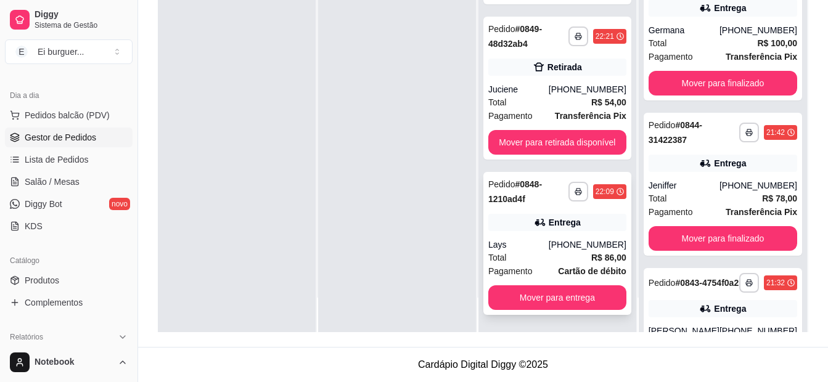
click at [533, 237] on div "**********" at bounding box center [557, 243] width 148 height 143
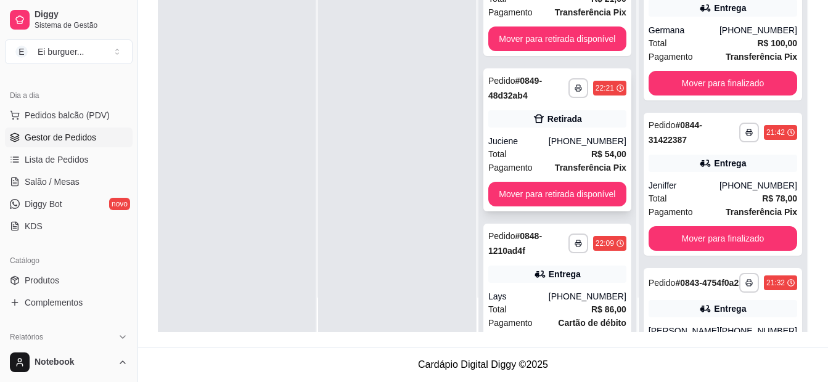
scroll to position [0, 0]
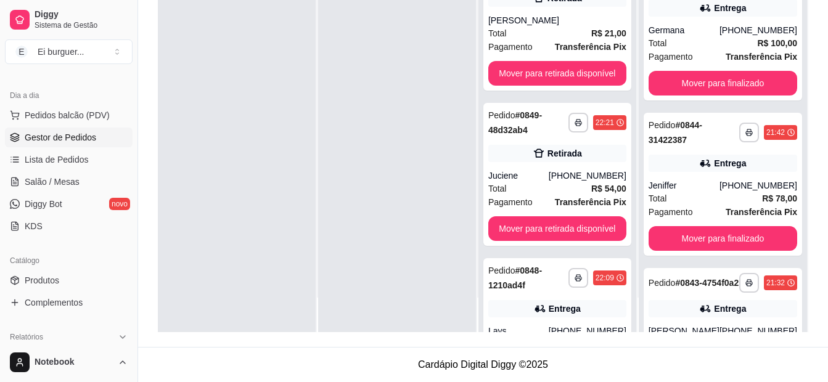
click at [183, 88] on div at bounding box center [237, 141] width 158 height 382
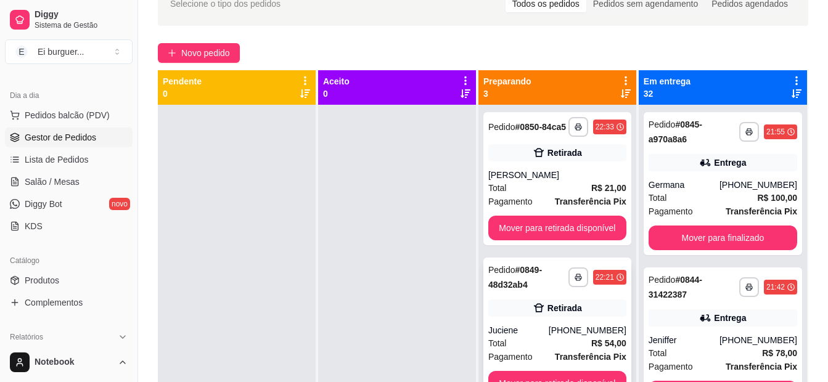
scroll to position [65, 0]
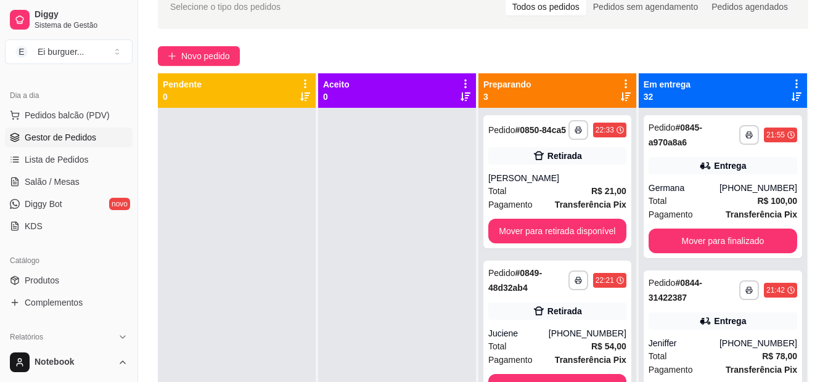
click at [419, 326] on div at bounding box center [397, 299] width 158 height 382
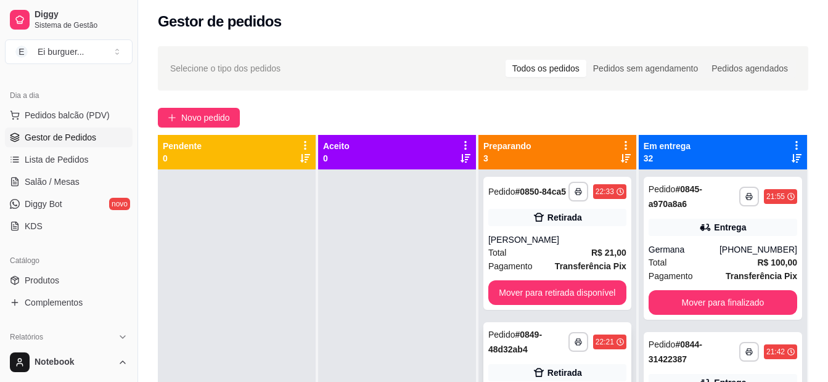
scroll to position [0, 0]
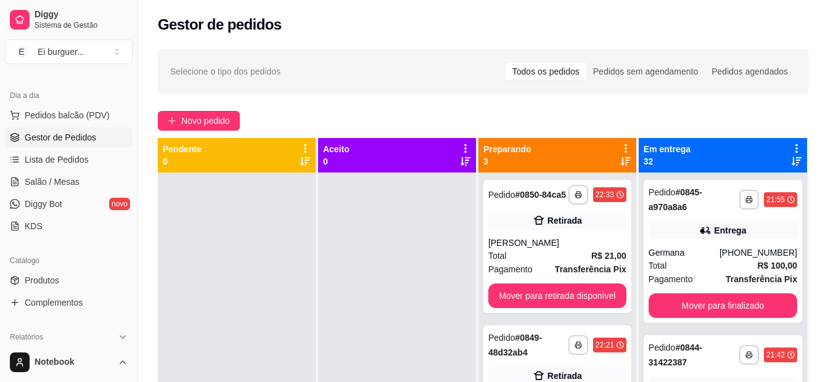
click at [427, 360] on div at bounding box center [397, 364] width 158 height 382
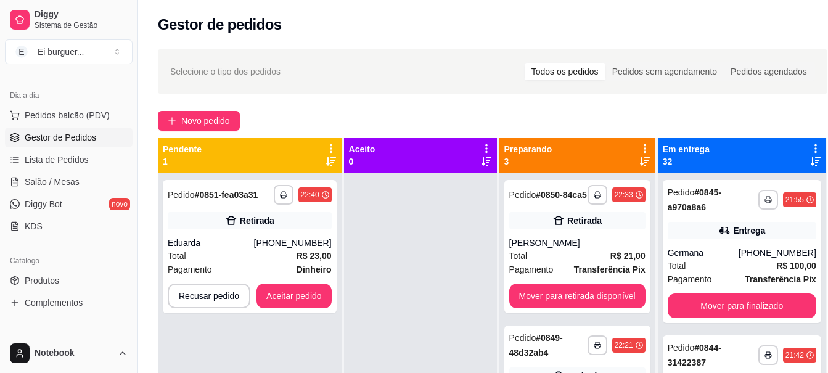
click at [391, 281] on div at bounding box center [420, 359] width 153 height 373
click at [305, 281] on div "**********" at bounding box center [250, 246] width 174 height 133
click at [289, 295] on button "Aceitar pedido" at bounding box center [294, 296] width 75 height 25
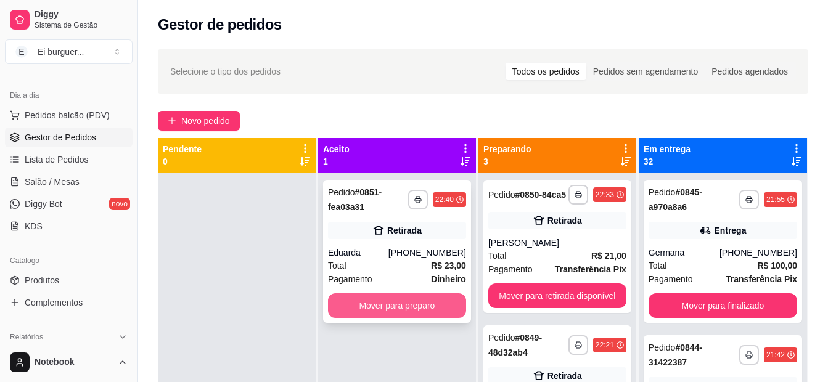
click at [380, 296] on button "Mover para preparo" at bounding box center [397, 306] width 138 height 25
click at [397, 307] on button "Mover para preparo" at bounding box center [397, 306] width 138 height 25
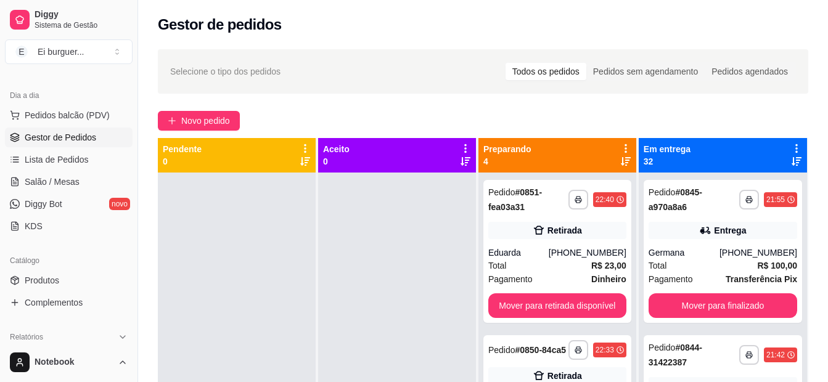
click at [341, 336] on div at bounding box center [397, 364] width 158 height 382
click at [545, 248] on div "Eduarda" at bounding box center [518, 253] width 60 height 12
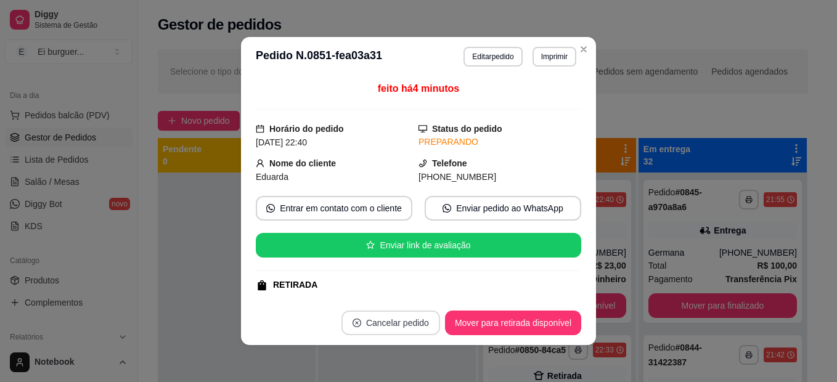
click at [402, 315] on button "Cancelar pedido" at bounding box center [391, 323] width 99 height 25
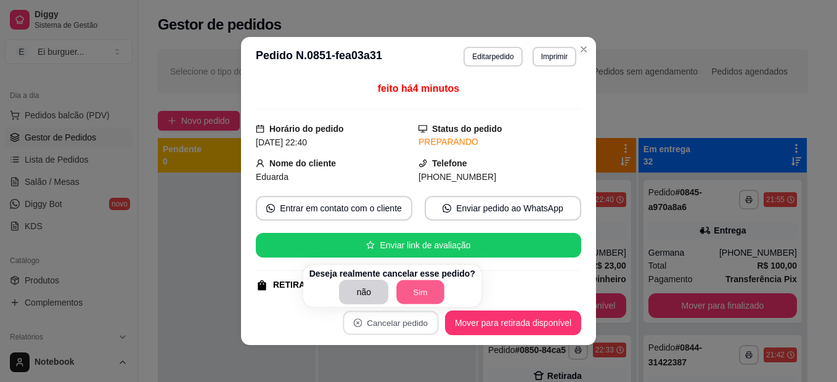
click at [416, 300] on button "Sim" at bounding box center [421, 293] width 48 height 24
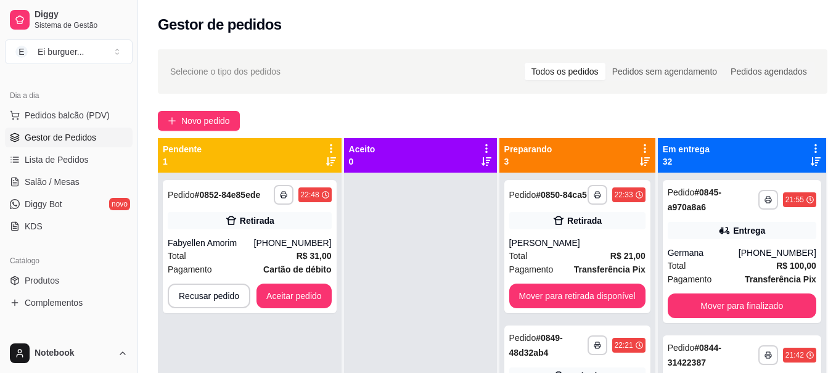
click at [380, 311] on div at bounding box center [420, 359] width 153 height 373
click at [408, 216] on div at bounding box center [420, 359] width 153 height 373
click at [304, 300] on button "Aceitar pedido" at bounding box center [294, 296] width 73 height 24
click at [306, 290] on button "Aceitar pedido" at bounding box center [294, 296] width 75 height 25
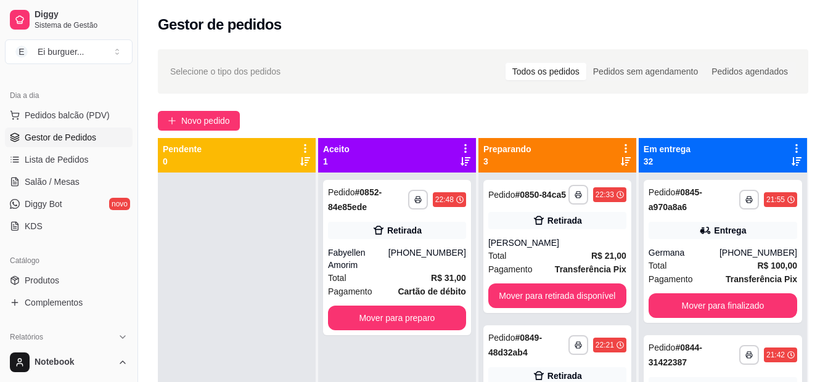
click at [268, 322] on div at bounding box center [237, 364] width 158 height 382
click at [416, 306] on button "Mover para preparo" at bounding box center [397, 318] width 138 height 25
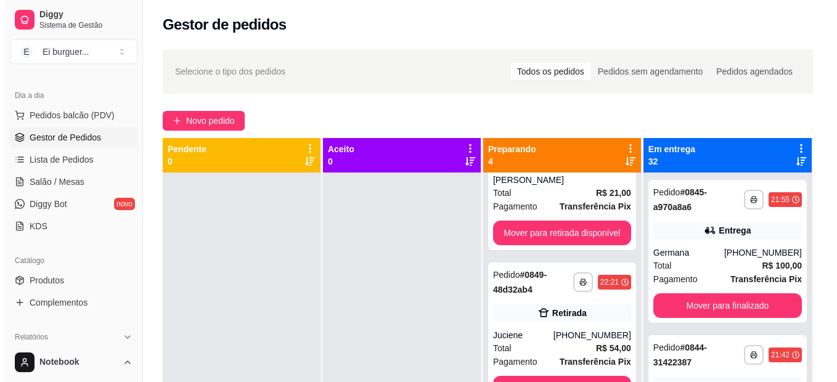
scroll to position [247, 0]
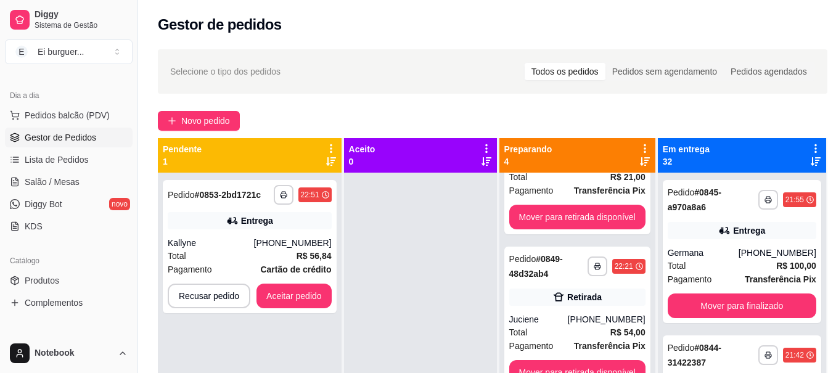
click at [361, 251] on div at bounding box center [420, 359] width 153 height 373
click at [76, 120] on span "Pedidos balcão (PDV)" at bounding box center [67, 115] width 85 height 12
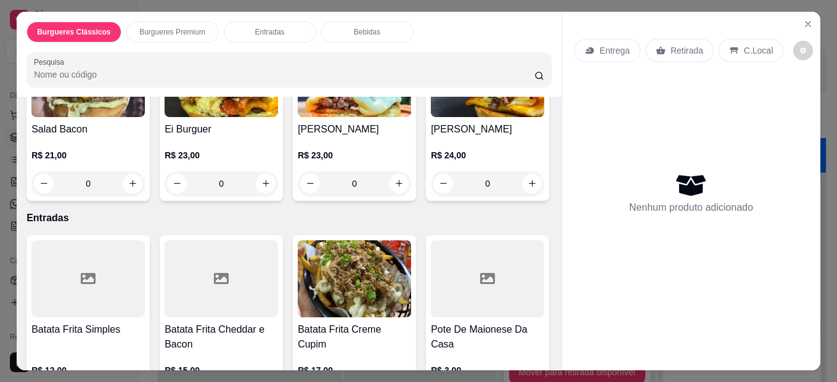
scroll to position [370, 0]
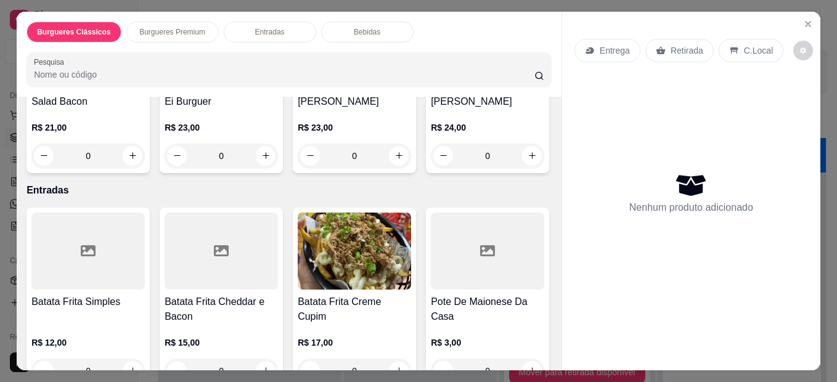
click at [396, 149] on div "0" at bounding box center [354, 156] width 113 height 25
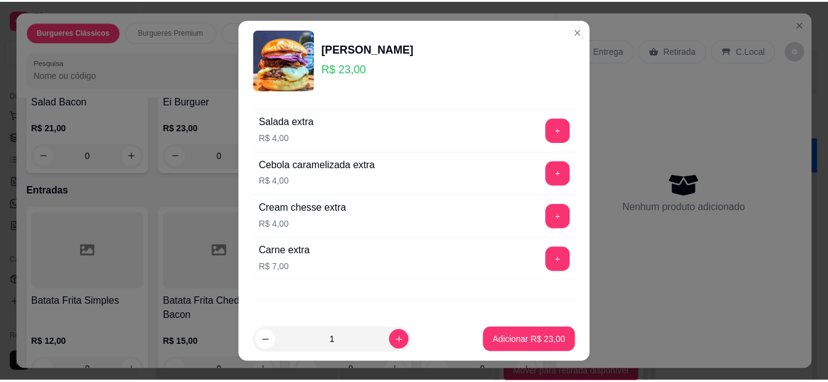
scroll to position [62, 0]
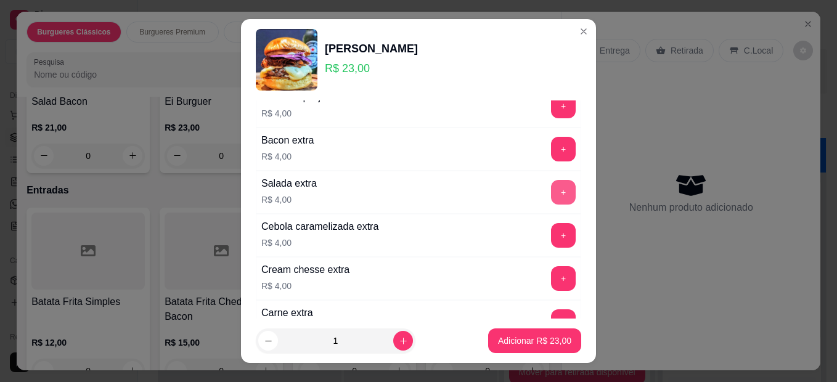
click at [551, 191] on button "+" at bounding box center [563, 192] width 25 height 25
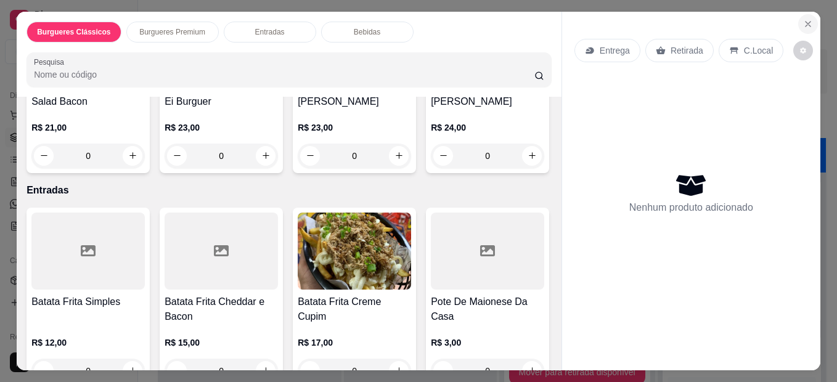
click at [804, 19] on icon "Close" at bounding box center [809, 24] width 10 height 10
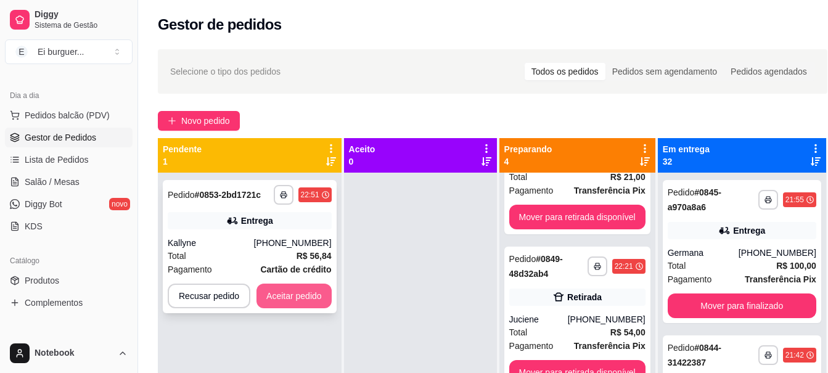
click at [307, 291] on button "Aceitar pedido" at bounding box center [294, 296] width 75 height 25
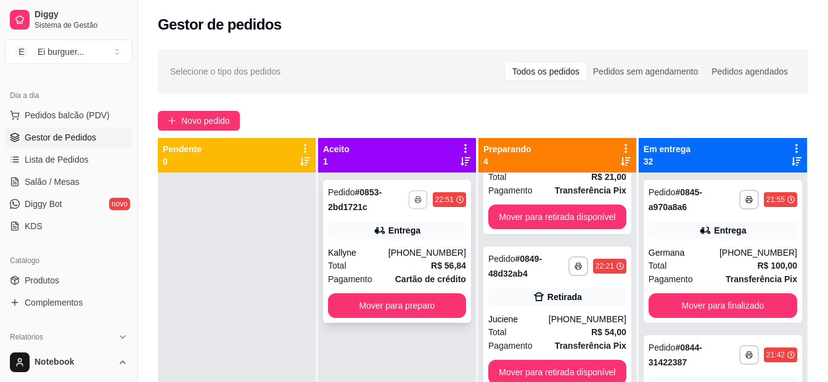
click at [416, 199] on icon "button" at bounding box center [417, 199] width 7 height 7
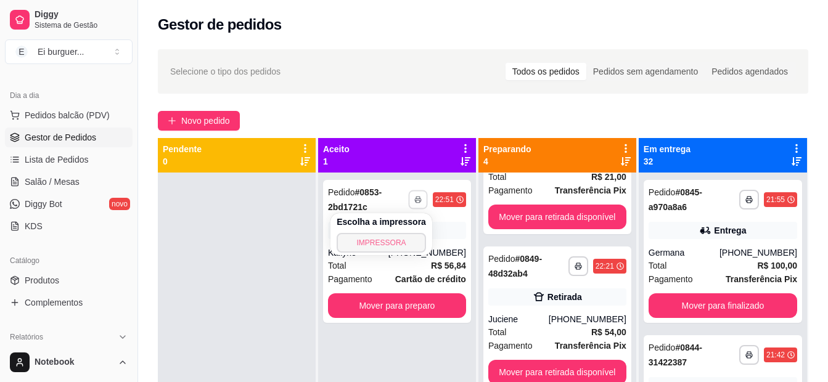
click at [390, 240] on button "IMPRESSORA" at bounding box center [381, 243] width 89 height 20
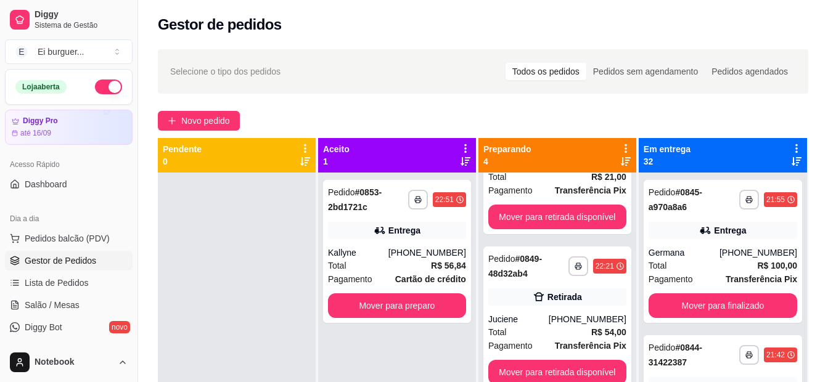
click at [105, 84] on button "button" at bounding box center [108, 87] width 27 height 15
click at [274, 320] on div at bounding box center [237, 364] width 158 height 382
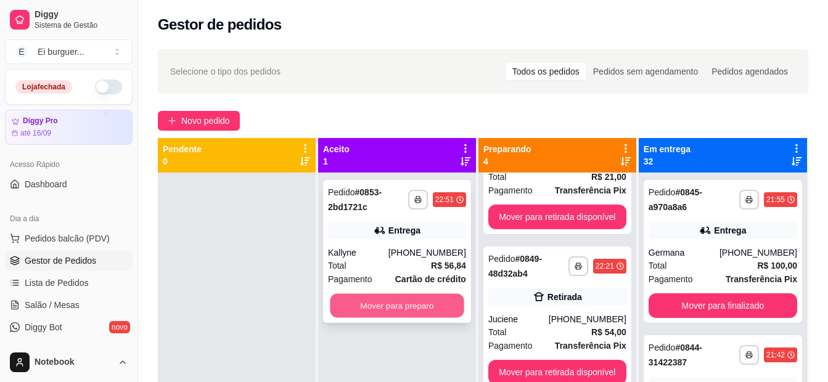
click at [400, 300] on button "Mover para preparo" at bounding box center [397, 306] width 134 height 24
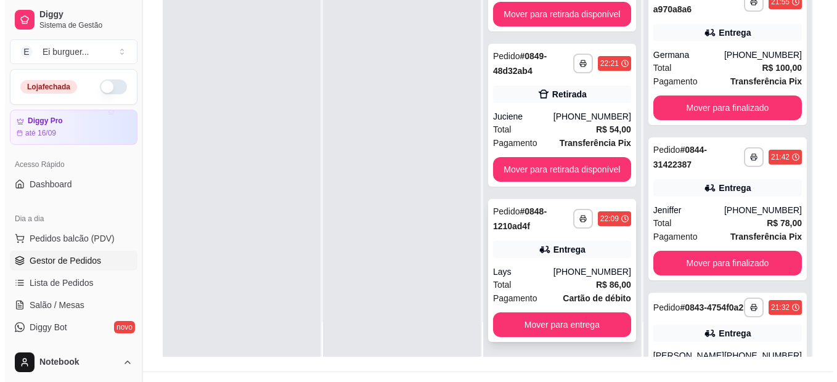
scroll to position [185, 0]
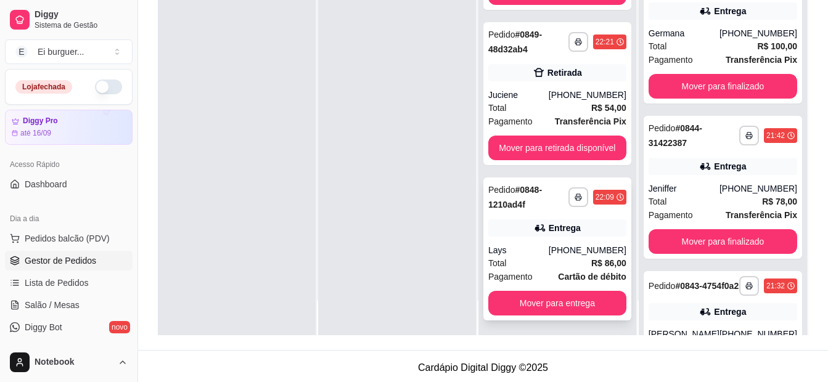
click at [541, 257] on div "Total R$ 86,00" at bounding box center [557, 264] width 138 height 14
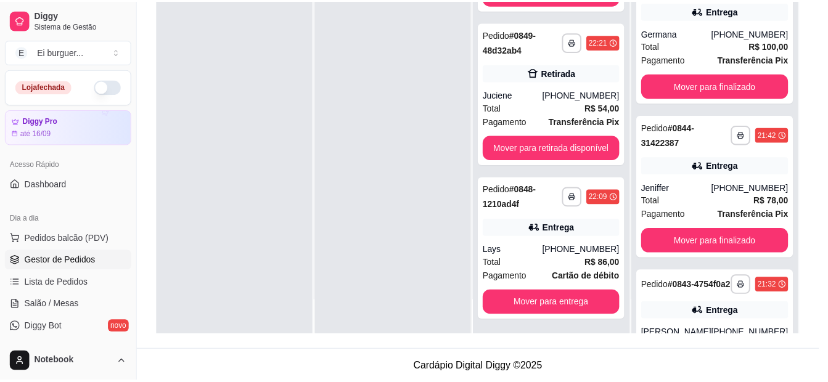
scroll to position [123, 0]
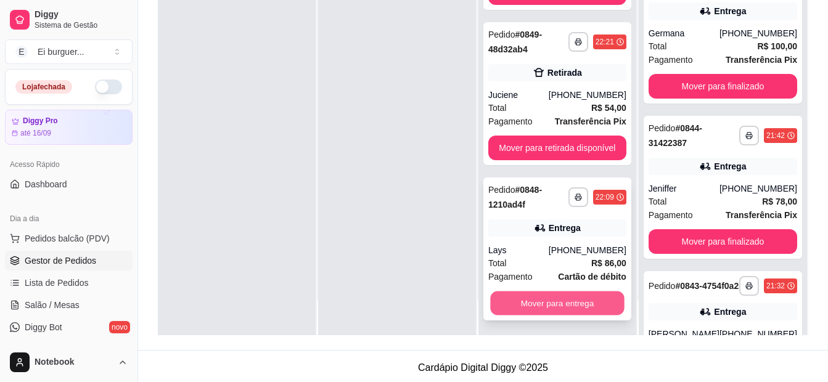
click at [513, 297] on button "Mover para entrega" at bounding box center [557, 304] width 134 height 24
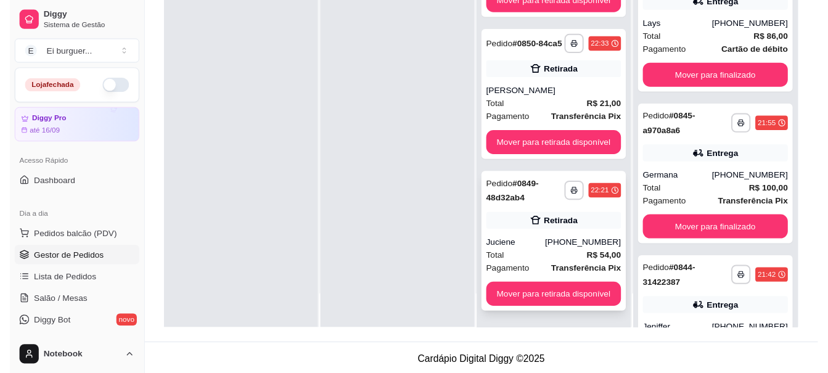
scroll to position [252, 0]
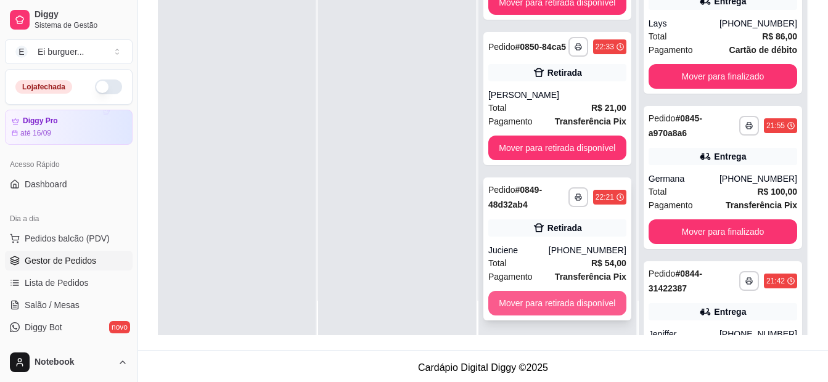
click at [530, 294] on button "Mover para retirada disponível" at bounding box center [557, 303] width 138 height 25
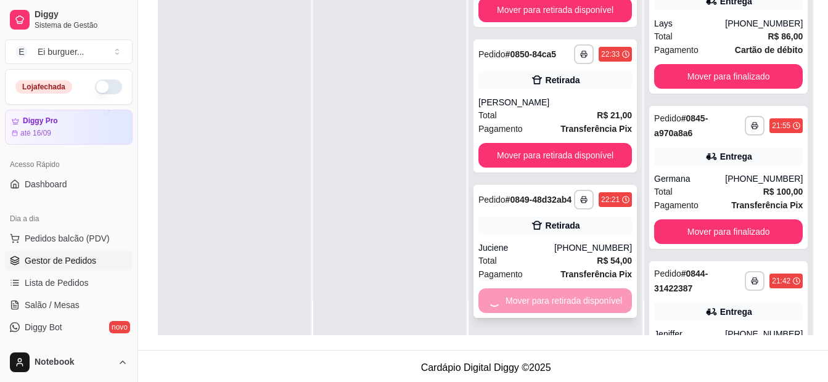
scroll to position [212, 0]
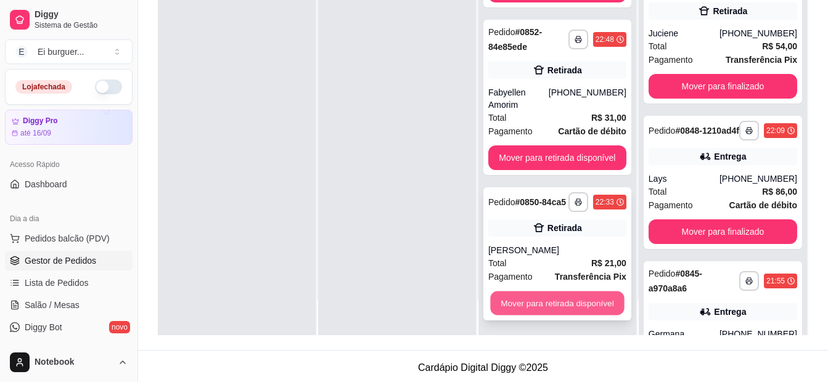
click at [522, 303] on button "Mover para retirada disponível" at bounding box center [557, 304] width 134 height 24
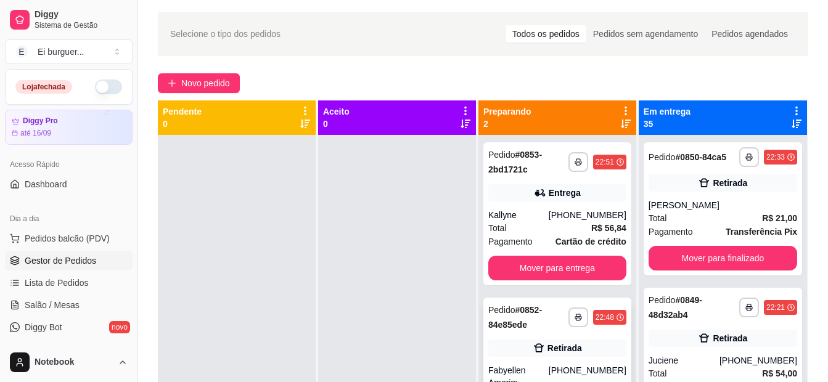
scroll to position [0, 0]
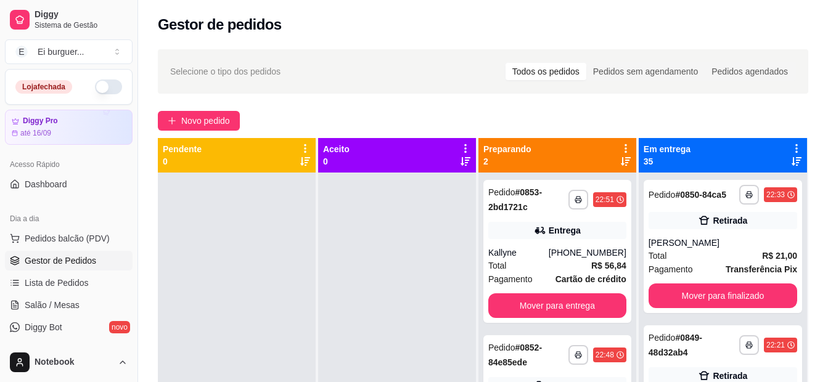
click at [438, 264] on div at bounding box center [397, 364] width 158 height 382
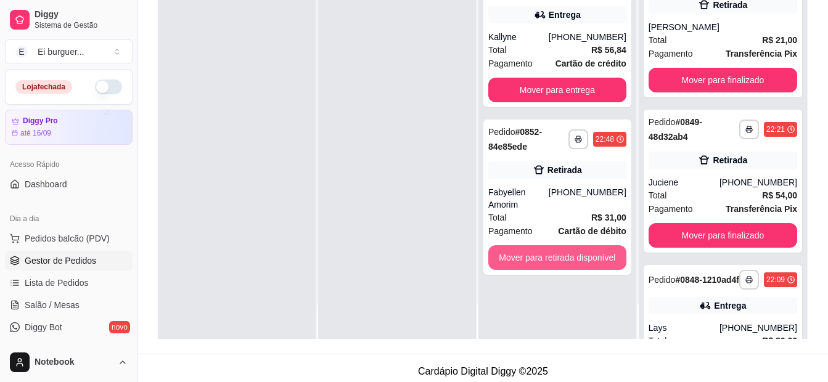
scroll to position [185, 0]
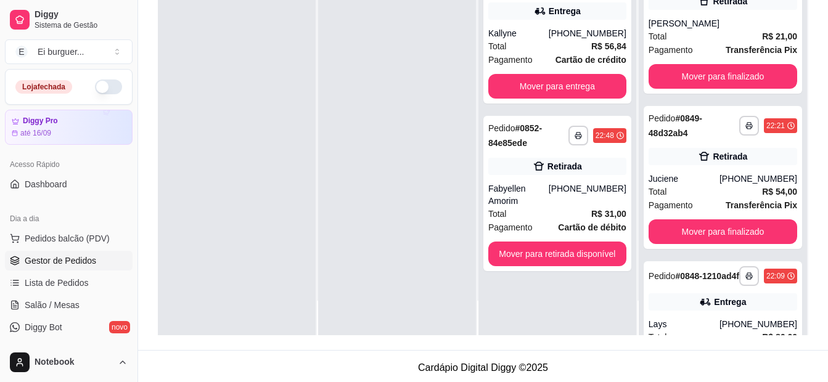
click at [392, 341] on div "**********" at bounding box center [483, 103] width 690 height 493
click at [683, 235] on button "Mover para finalizado" at bounding box center [723, 232] width 149 height 25
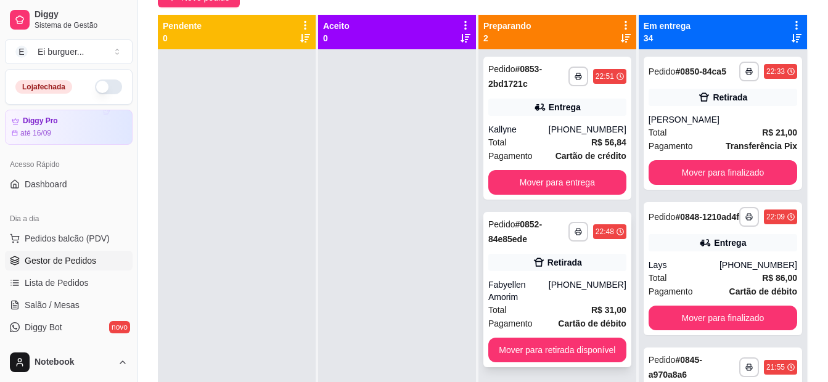
scroll to position [35, 0]
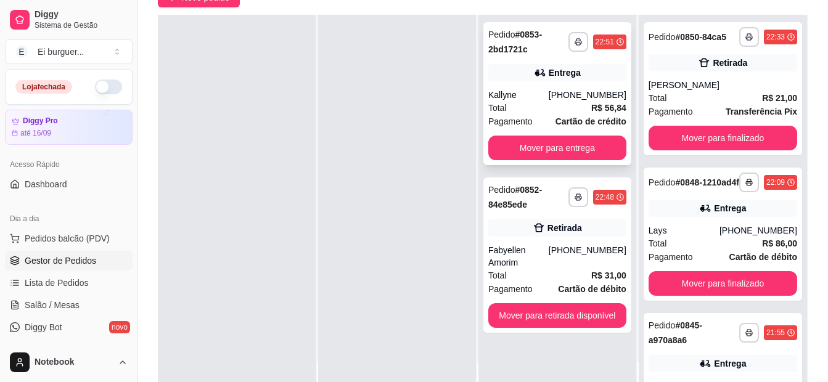
click at [540, 104] on div "Total R$ 56,84" at bounding box center [557, 108] width 138 height 14
drag, startPoint x: 413, startPoint y: 352, endPoint x: 424, endPoint y: 353, distance: 10.6
click at [417, 353] on div at bounding box center [397, 206] width 158 height 382
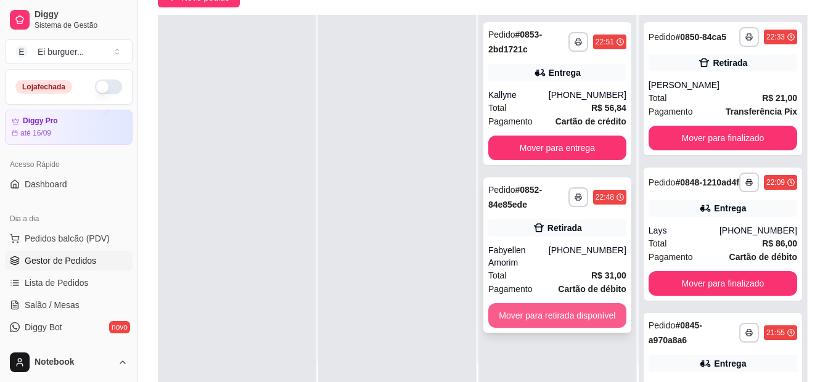
click at [569, 307] on button "Mover para retirada disponível" at bounding box center [557, 315] width 138 height 25
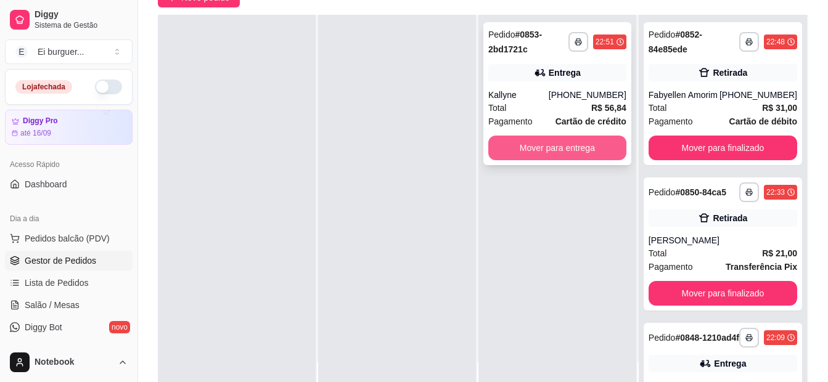
click at [598, 157] on button "Mover para entrega" at bounding box center [557, 148] width 138 height 25
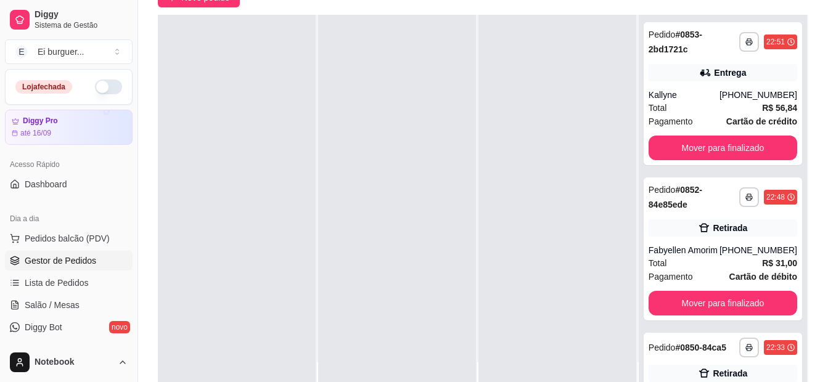
drag, startPoint x: 201, startPoint y: 112, endPoint x: 299, endPoint y: 271, distance: 187.4
click at [201, 112] on div at bounding box center [237, 206] width 158 height 382
drag, startPoint x: 532, startPoint y: 335, endPoint x: 546, endPoint y: 331, distance: 15.3
click at [533, 335] on div at bounding box center [558, 206] width 158 height 382
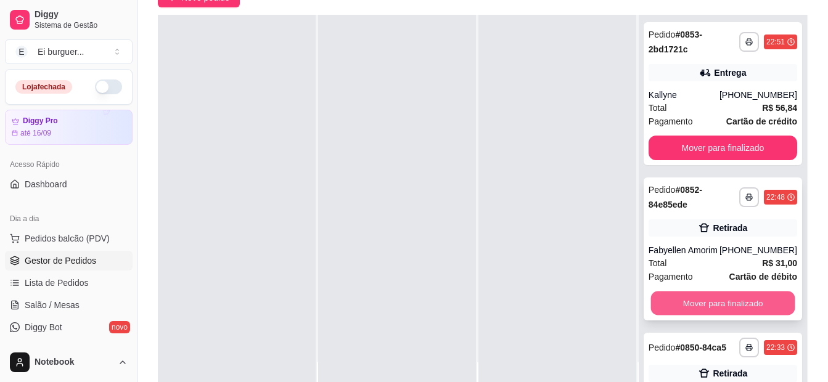
click at [752, 305] on button "Mover para finalizado" at bounding box center [723, 304] width 144 height 24
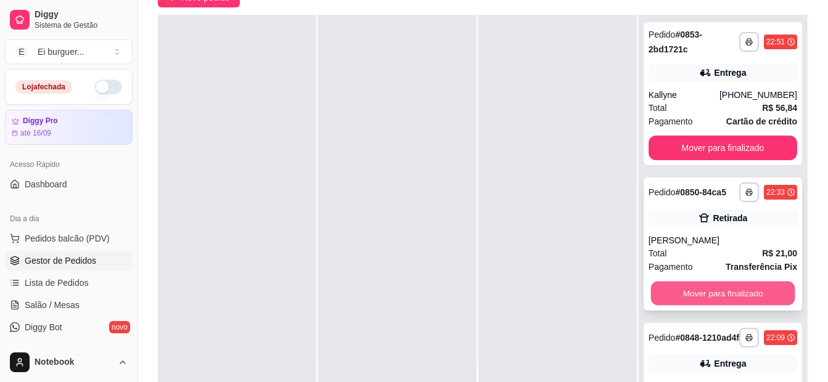
click at [730, 303] on button "Mover para finalizado" at bounding box center [723, 294] width 144 height 24
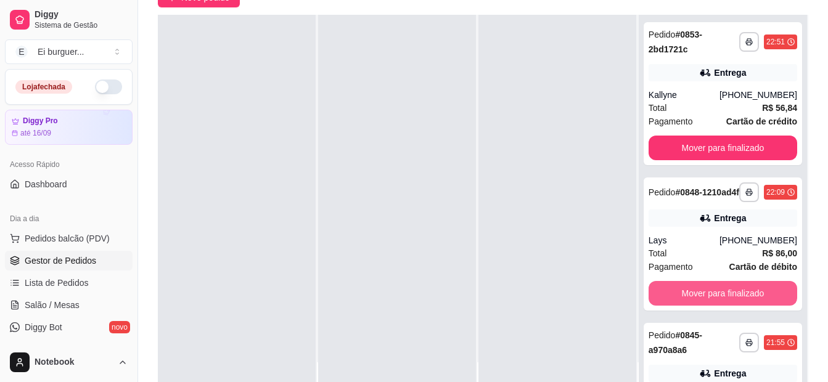
click at [730, 303] on button "Mover para finalizado" at bounding box center [723, 293] width 149 height 25
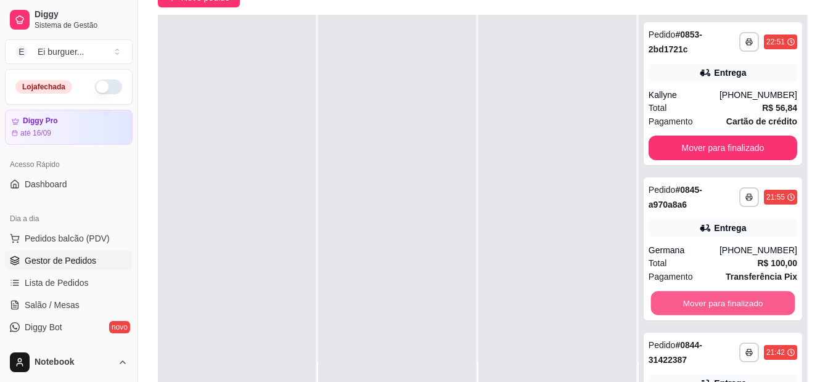
click at [730, 303] on button "Mover para finalizado" at bounding box center [723, 304] width 144 height 24
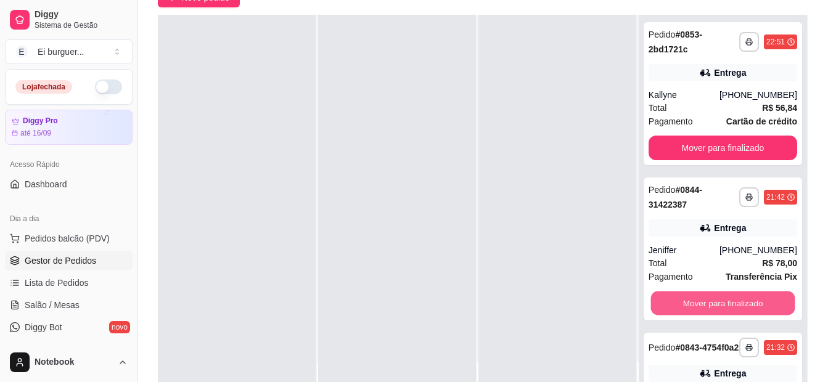
click at [730, 303] on button "Mover para finalizado" at bounding box center [723, 304] width 144 height 24
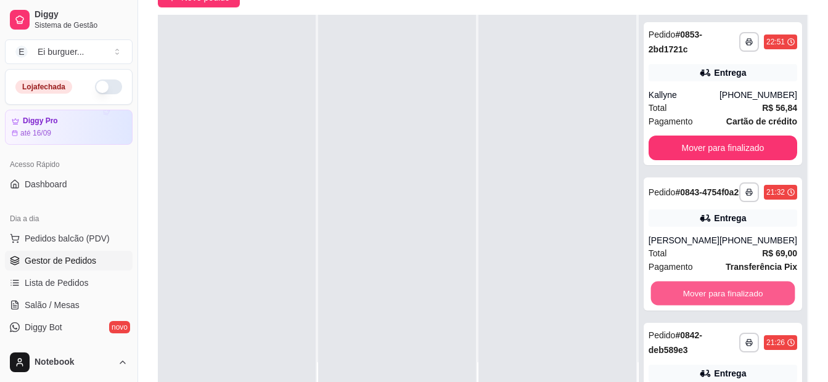
click at [733, 306] on button "Mover para finalizado" at bounding box center [723, 294] width 144 height 24
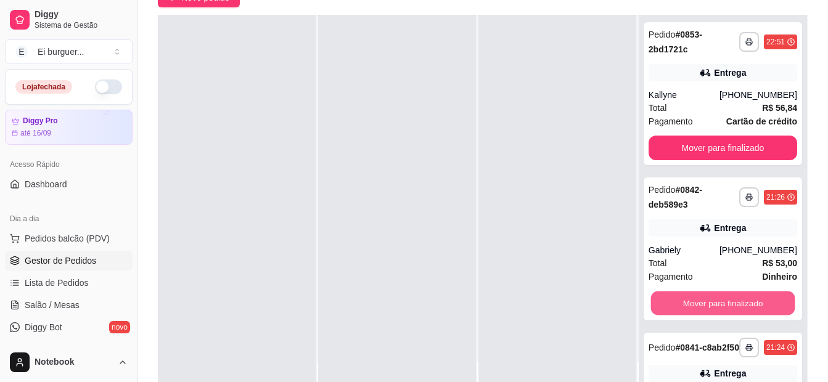
click at [733, 306] on button "Mover para finalizado" at bounding box center [723, 304] width 144 height 24
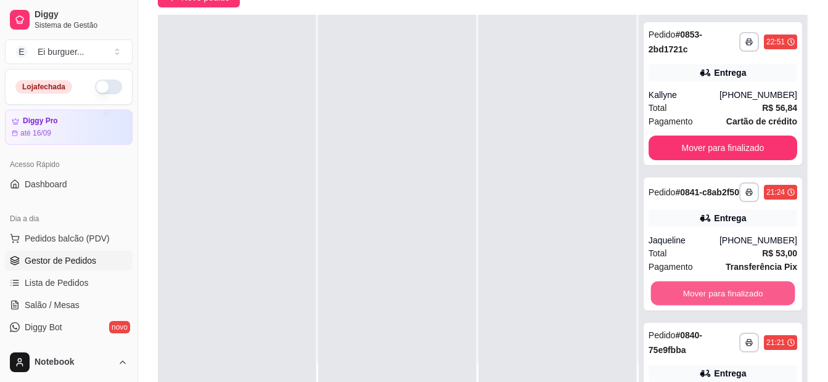
click at [733, 306] on button "Mover para finalizado" at bounding box center [723, 294] width 144 height 24
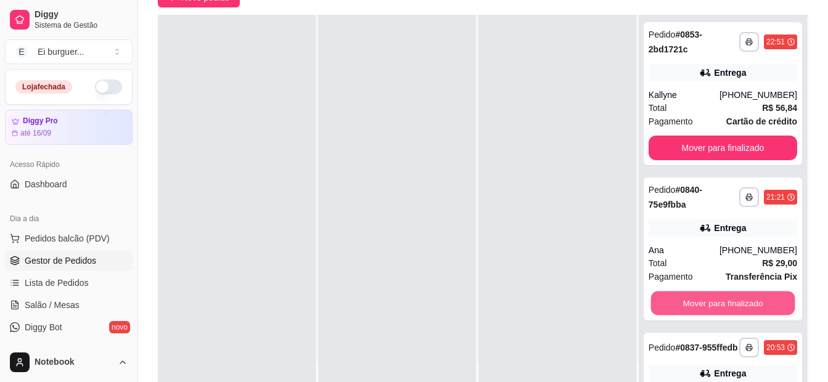
click at [733, 306] on button "Mover para finalizado" at bounding box center [723, 304] width 144 height 24
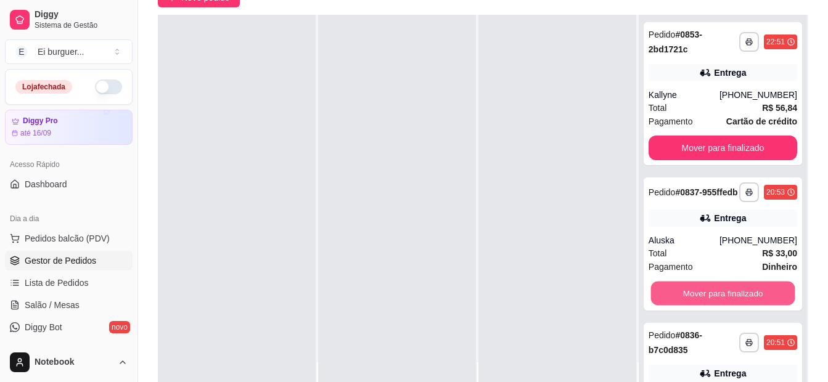
click at [733, 306] on button "Mover para finalizado" at bounding box center [723, 294] width 144 height 24
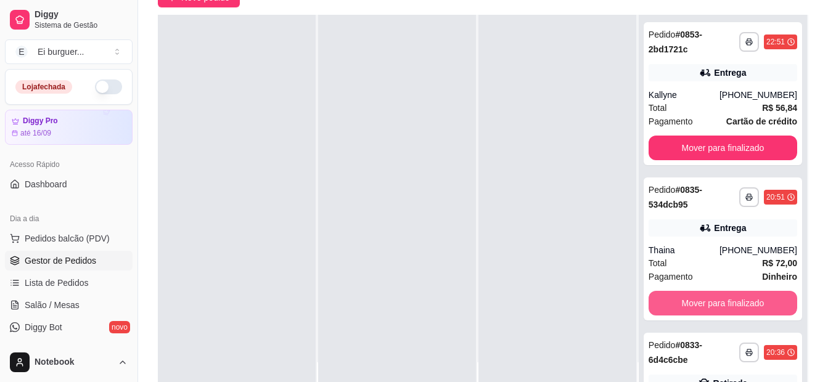
click at [733, 306] on button "Mover para finalizado" at bounding box center [723, 303] width 149 height 25
click at [733, 306] on button "Mover para finalizado" at bounding box center [723, 304] width 144 height 24
click at [733, 306] on button "Mover para finalizado" at bounding box center [723, 303] width 149 height 25
click at [733, 306] on button "Mover para finalizado" at bounding box center [723, 304] width 144 height 24
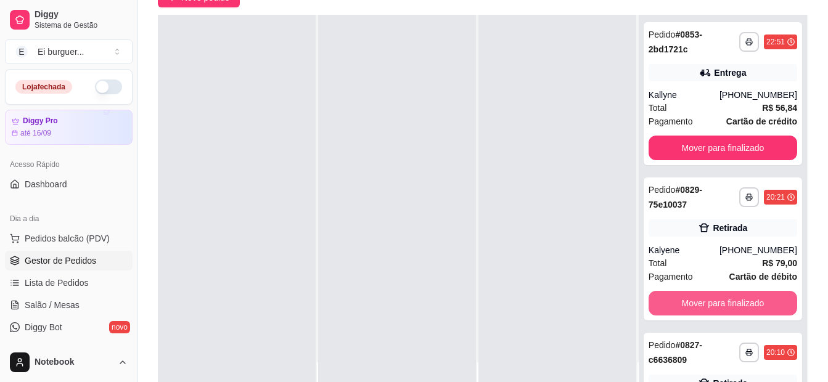
click at [733, 306] on button "Mover para finalizado" at bounding box center [723, 303] width 149 height 25
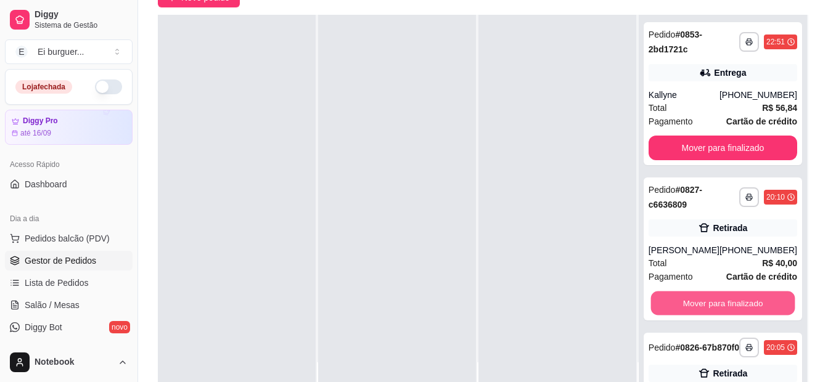
click at [733, 306] on button "Mover para finalizado" at bounding box center [723, 304] width 144 height 24
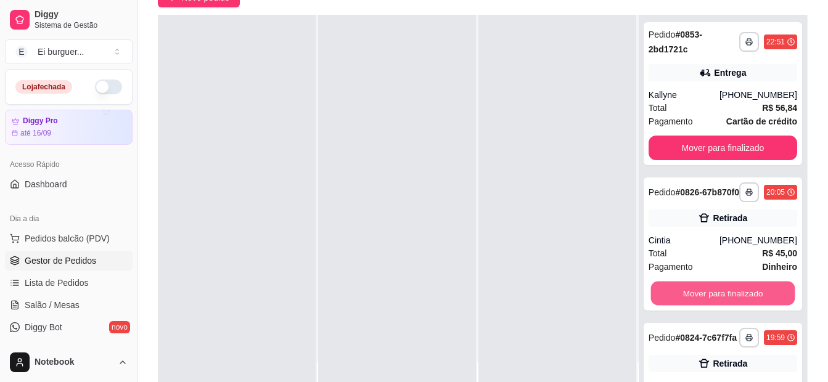
click at [733, 306] on button "Mover para finalizado" at bounding box center [723, 294] width 144 height 24
click at [733, 306] on button "Mover para finalizado" at bounding box center [723, 293] width 149 height 25
click at [733, 306] on button "Mover para finalizado" at bounding box center [723, 294] width 144 height 24
click at [733, 306] on button "Mover para finalizado" at bounding box center [723, 293] width 149 height 25
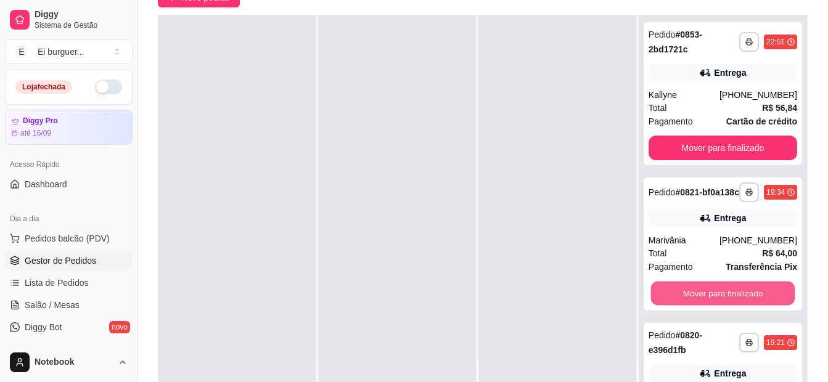
click at [733, 306] on button "Mover para finalizado" at bounding box center [723, 294] width 144 height 24
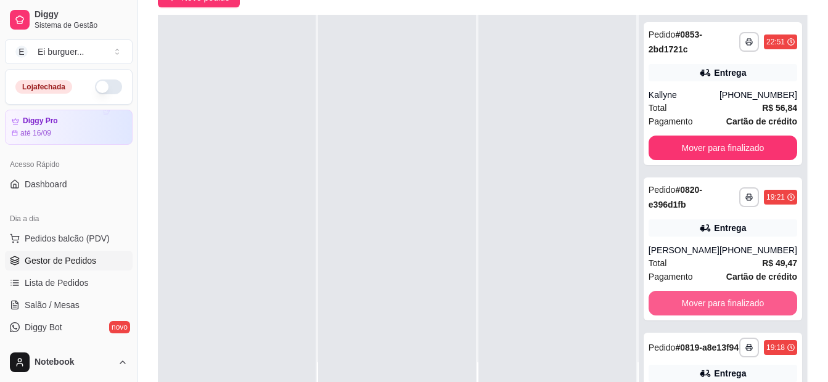
click at [733, 306] on button "Mover para finalizado" at bounding box center [723, 303] width 149 height 25
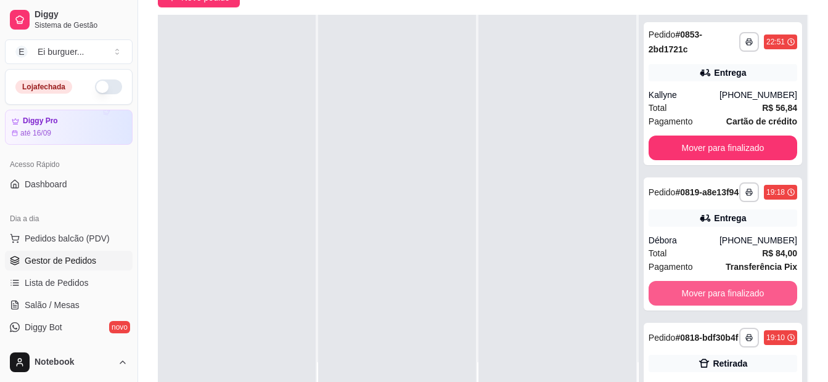
click at [733, 306] on button "Mover para finalizado" at bounding box center [723, 293] width 149 height 25
click at [733, 306] on button "Mover para finalizado" at bounding box center [723, 294] width 144 height 24
click at [733, 306] on button "Mover para finalizado" at bounding box center [723, 293] width 149 height 25
click at [733, 306] on button "Mover para finalizado" at bounding box center [723, 294] width 144 height 24
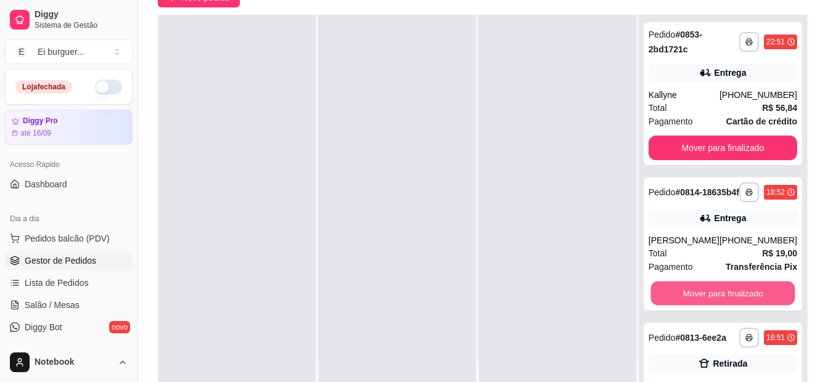
click at [736, 306] on button "Mover para finalizado" at bounding box center [723, 294] width 144 height 24
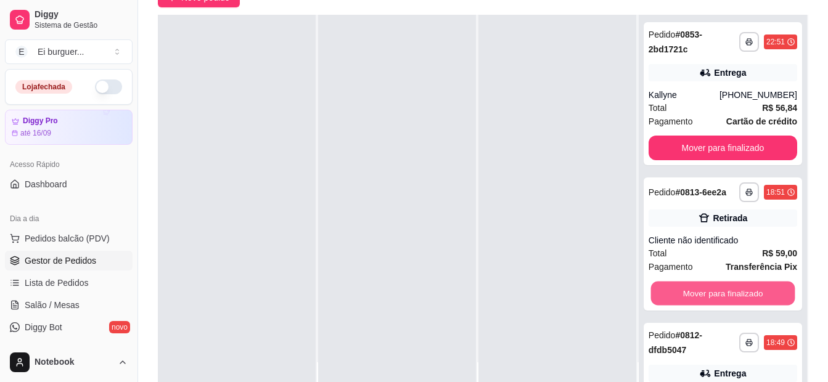
click at [736, 306] on button "Mover para finalizado" at bounding box center [723, 294] width 144 height 24
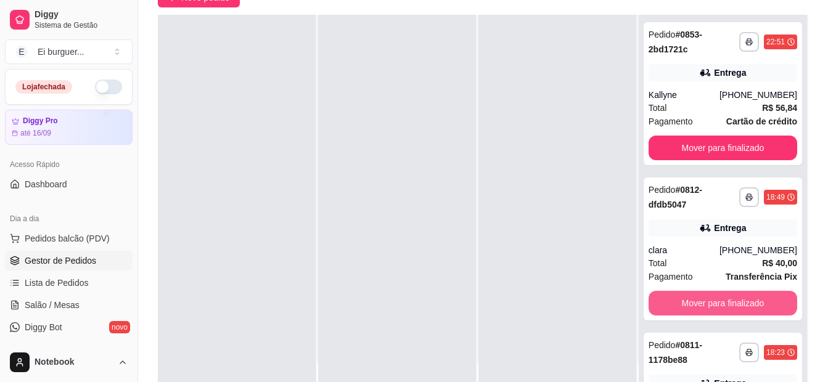
click at [736, 308] on button "Mover para finalizado" at bounding box center [723, 303] width 149 height 25
click at [736, 308] on button "Mover para finalizado" at bounding box center [723, 304] width 144 height 24
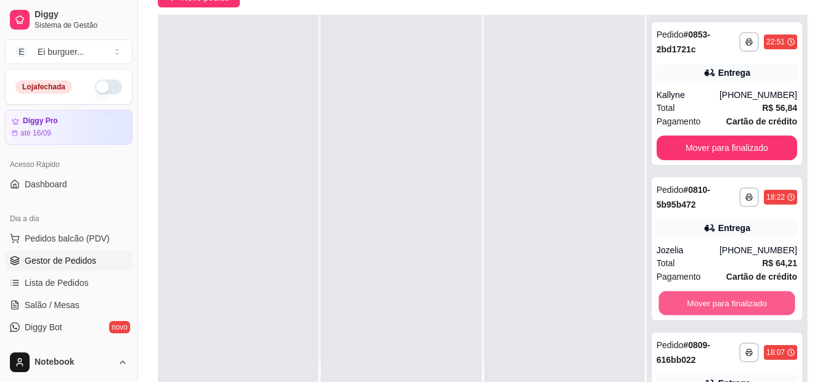
click at [736, 308] on button "Mover para finalizado" at bounding box center [727, 304] width 136 height 24
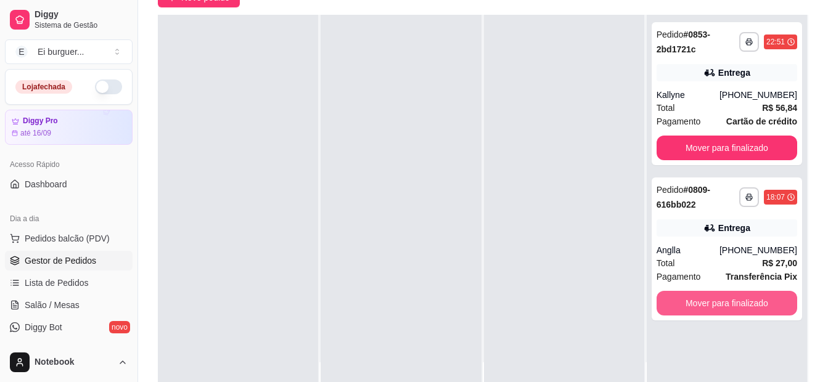
click at [736, 308] on button "Mover para finalizado" at bounding box center [727, 303] width 141 height 25
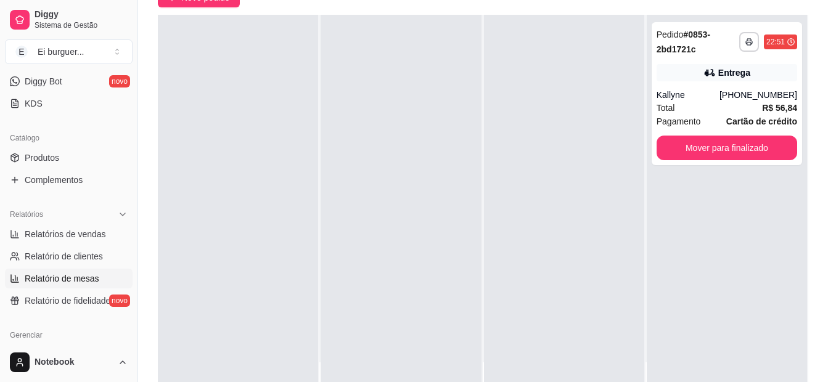
scroll to position [247, 0]
click at [36, 237] on span "Relatórios de vendas" at bounding box center [65, 234] width 81 height 12
select select "ALL"
select select "0"
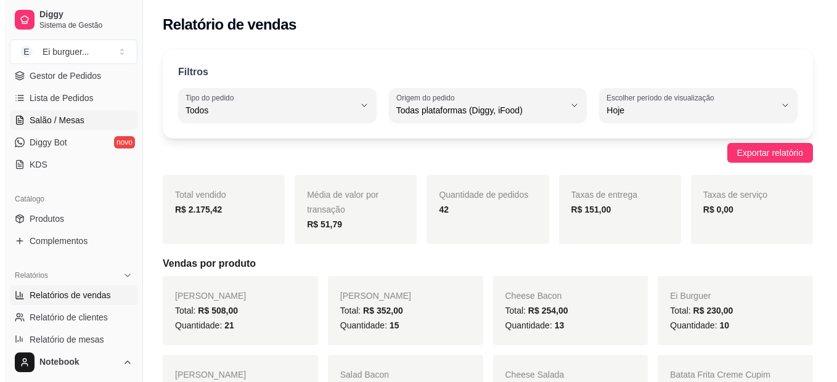
scroll to position [123, 0]
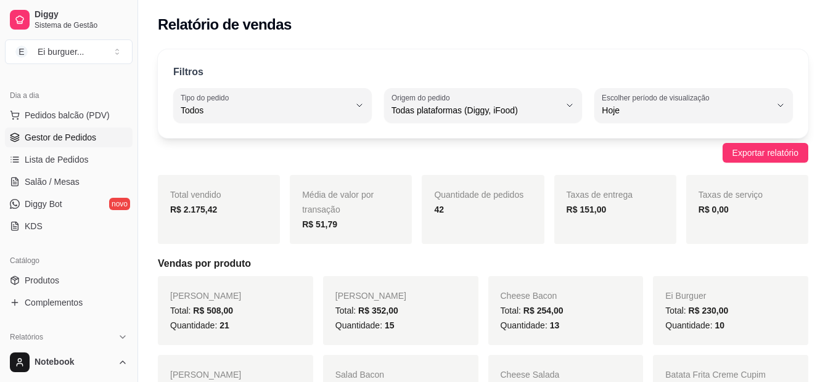
click at [86, 138] on span "Gestor de Pedidos" at bounding box center [61, 137] width 72 height 12
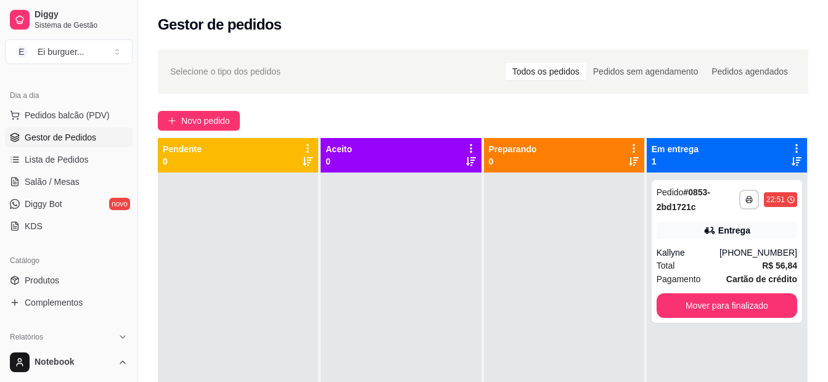
click at [475, 307] on div at bounding box center [401, 364] width 160 height 382
click at [715, 273] on div "Pagamento Cartão de crédito" at bounding box center [727, 280] width 141 height 14
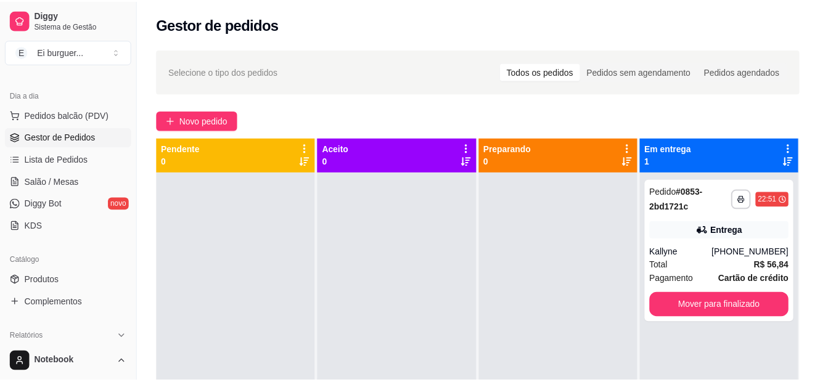
scroll to position [123, 0]
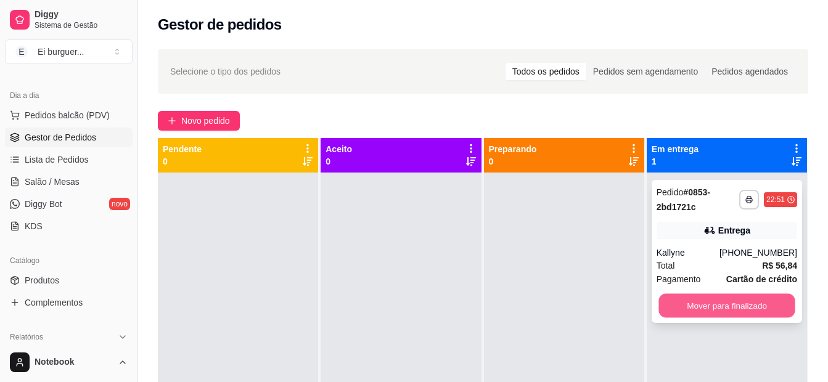
click at [717, 305] on button "Mover para finalizado" at bounding box center [727, 306] width 136 height 24
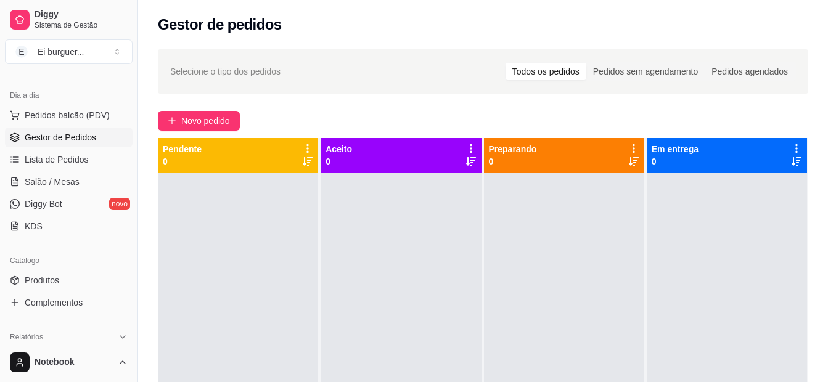
click at [424, 337] on div at bounding box center [401, 364] width 160 height 382
click at [503, 344] on div at bounding box center [564, 364] width 160 height 382
click at [444, 348] on div at bounding box center [401, 364] width 160 height 382
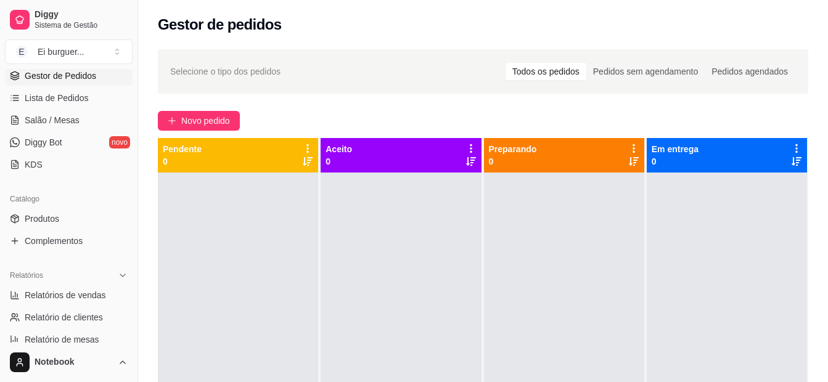
scroll to position [247, 0]
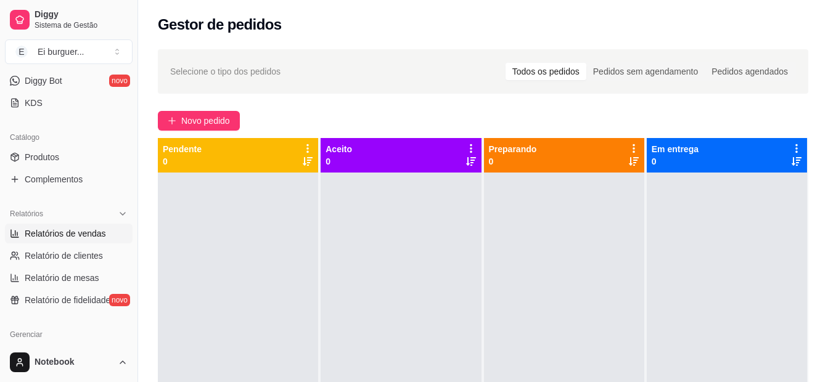
click at [72, 239] on link "Relatórios de vendas" at bounding box center [69, 234] width 128 height 20
select select "ALL"
select select "0"
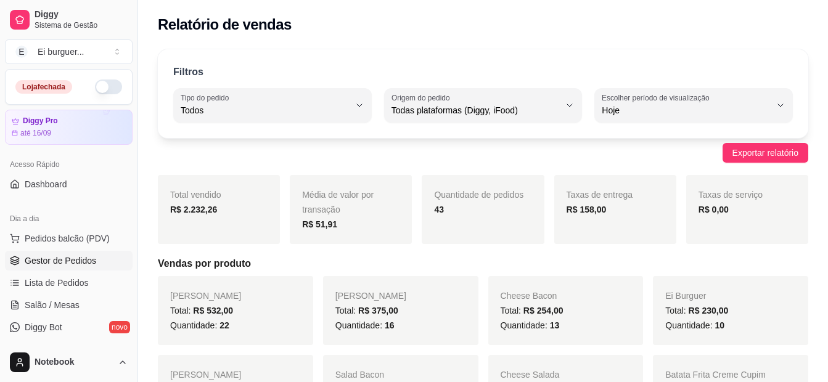
click at [93, 260] on span "Gestor de Pedidos" at bounding box center [61, 261] width 72 height 12
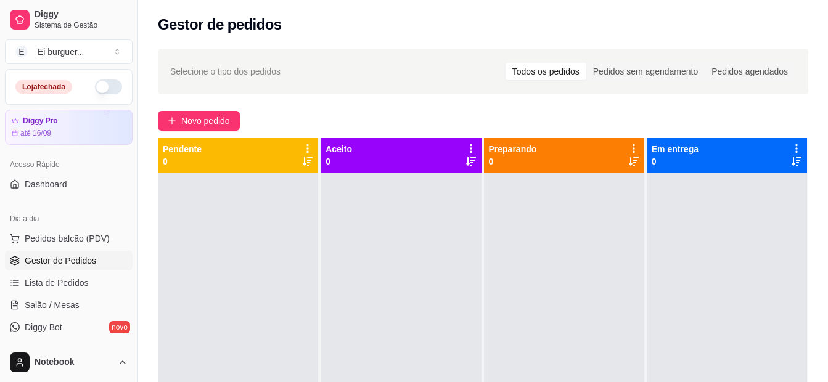
click at [397, 324] on div at bounding box center [401, 364] width 160 height 382
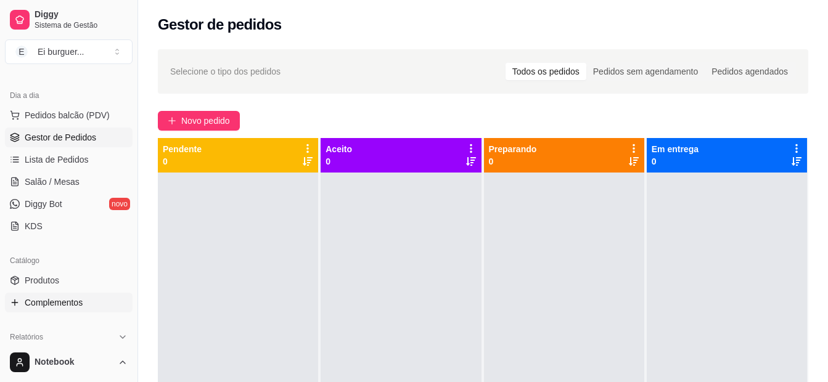
scroll to position [185, 0]
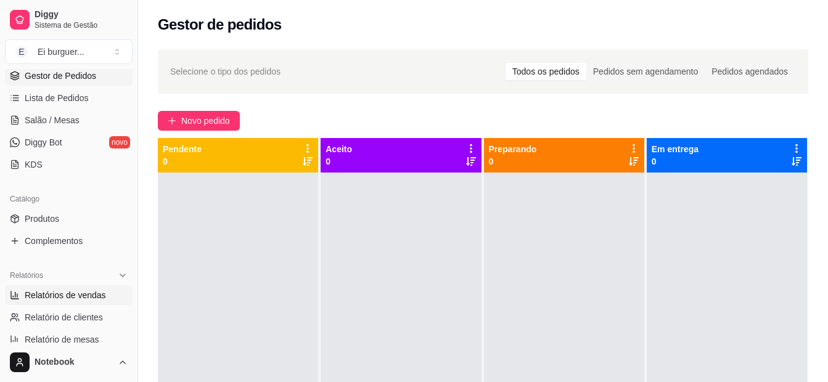
click at [75, 295] on span "Relatórios de vendas" at bounding box center [65, 295] width 81 height 12
select select "ALL"
select select "0"
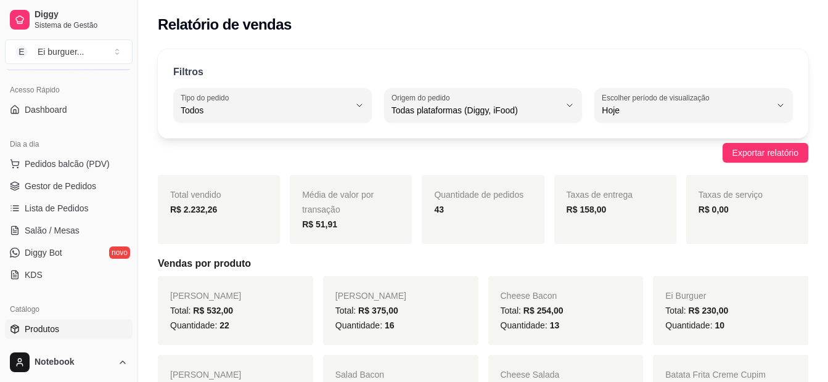
scroll to position [62, 0]
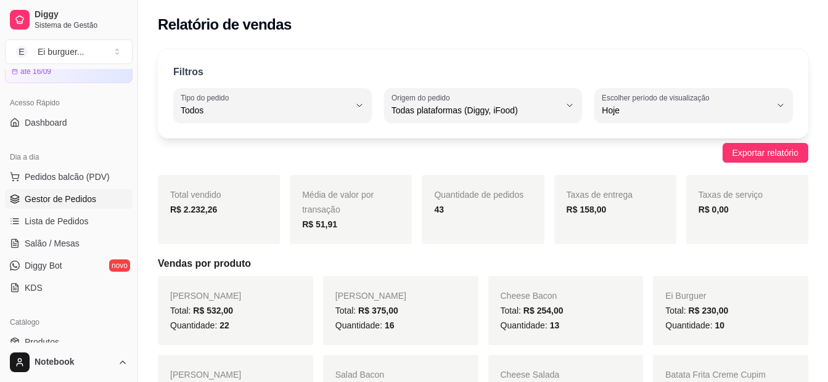
click at [73, 198] on span "Gestor de Pedidos" at bounding box center [61, 199] width 72 height 12
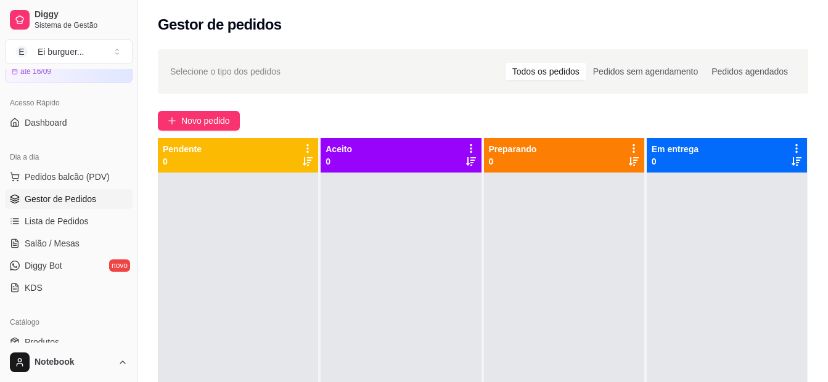
click at [205, 255] on div at bounding box center [238, 364] width 160 height 382
